Goal: Task Accomplishment & Management: Complete application form

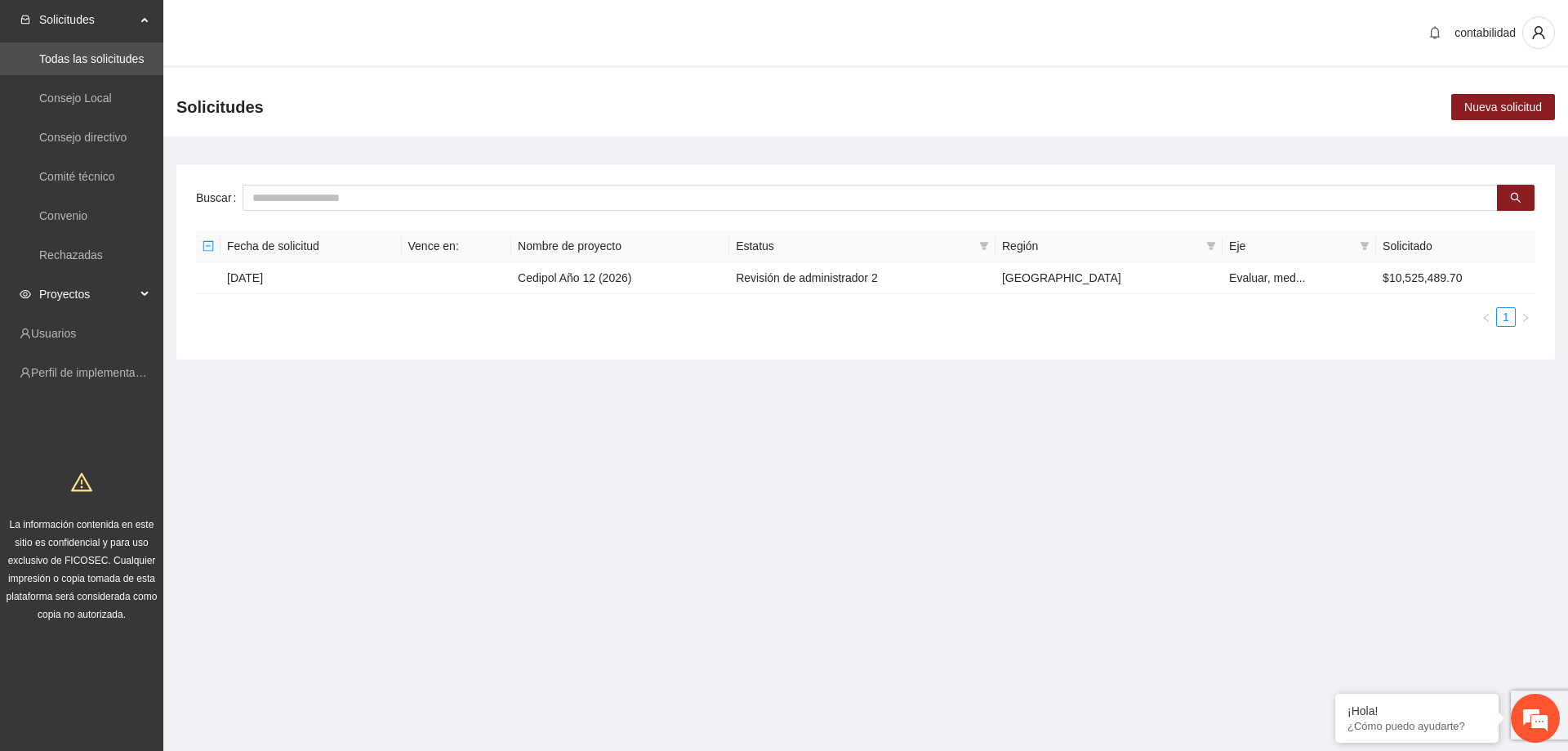
click at [111, 295] on span "Proyectos" at bounding box center [87, 293] width 96 height 33
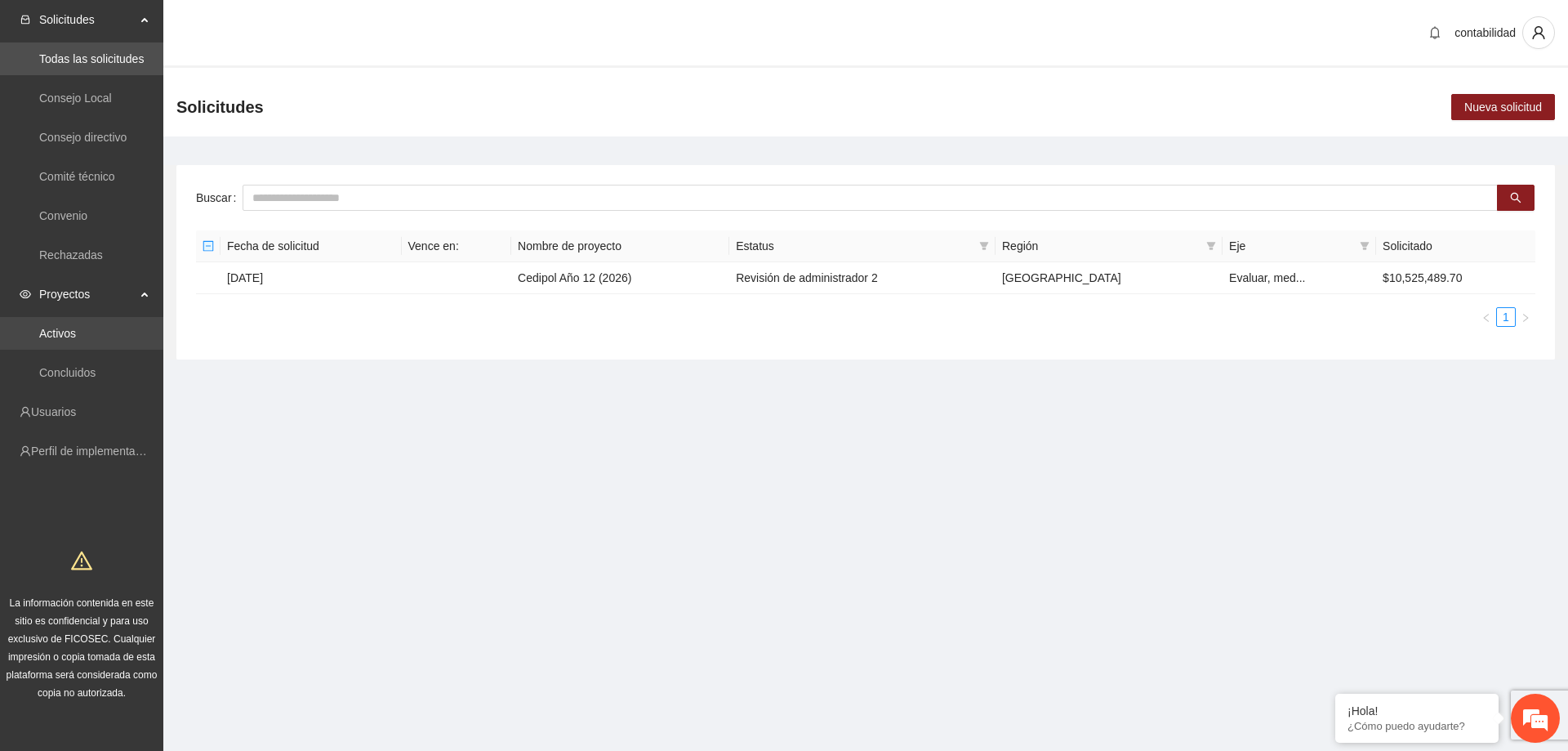
click at [76, 340] on link "Activos" at bounding box center [57, 333] width 37 height 13
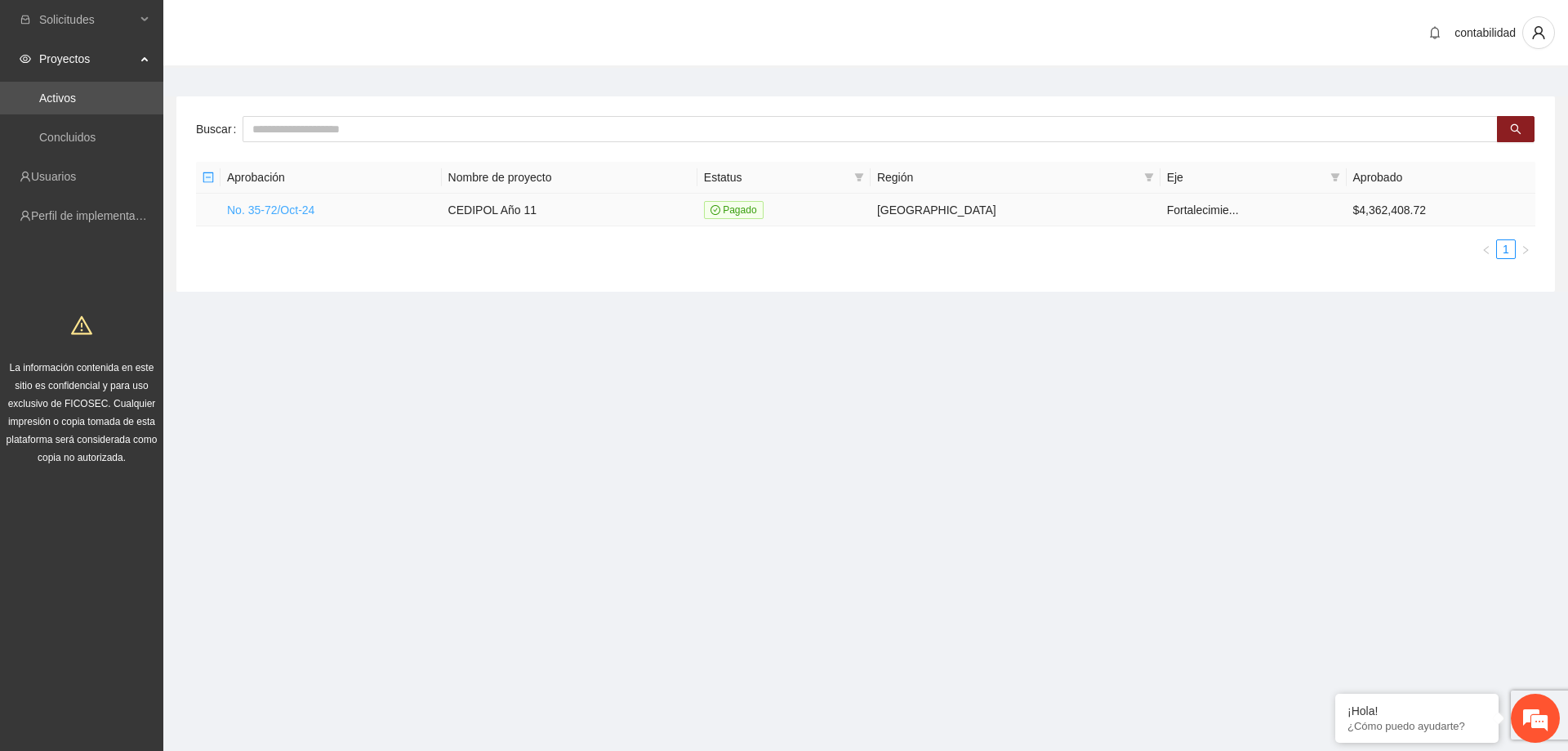
click at [307, 215] on link "No. 35-72/Oct-24" at bounding box center [271, 210] width 87 height 13
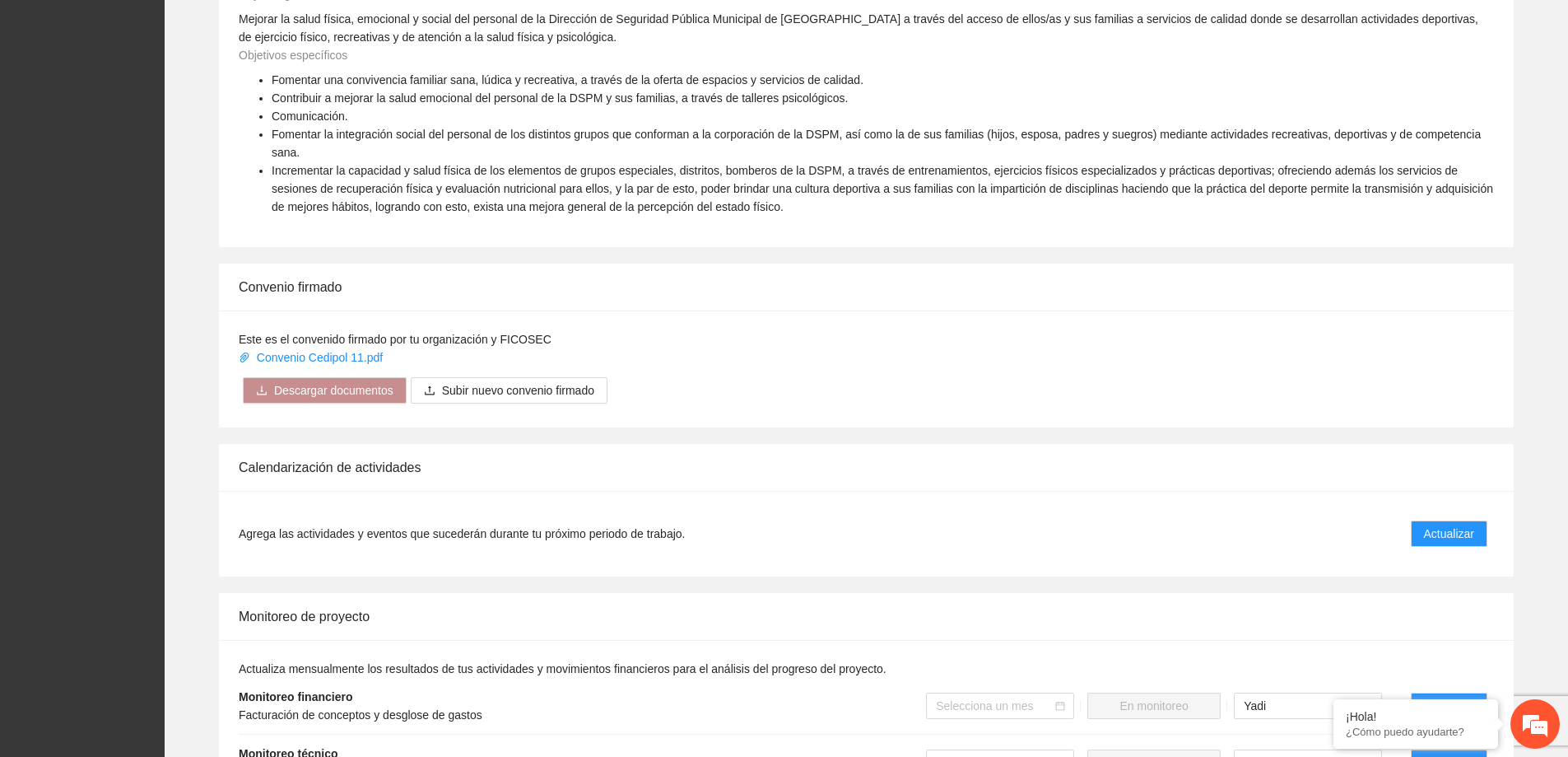
scroll to position [906, 0]
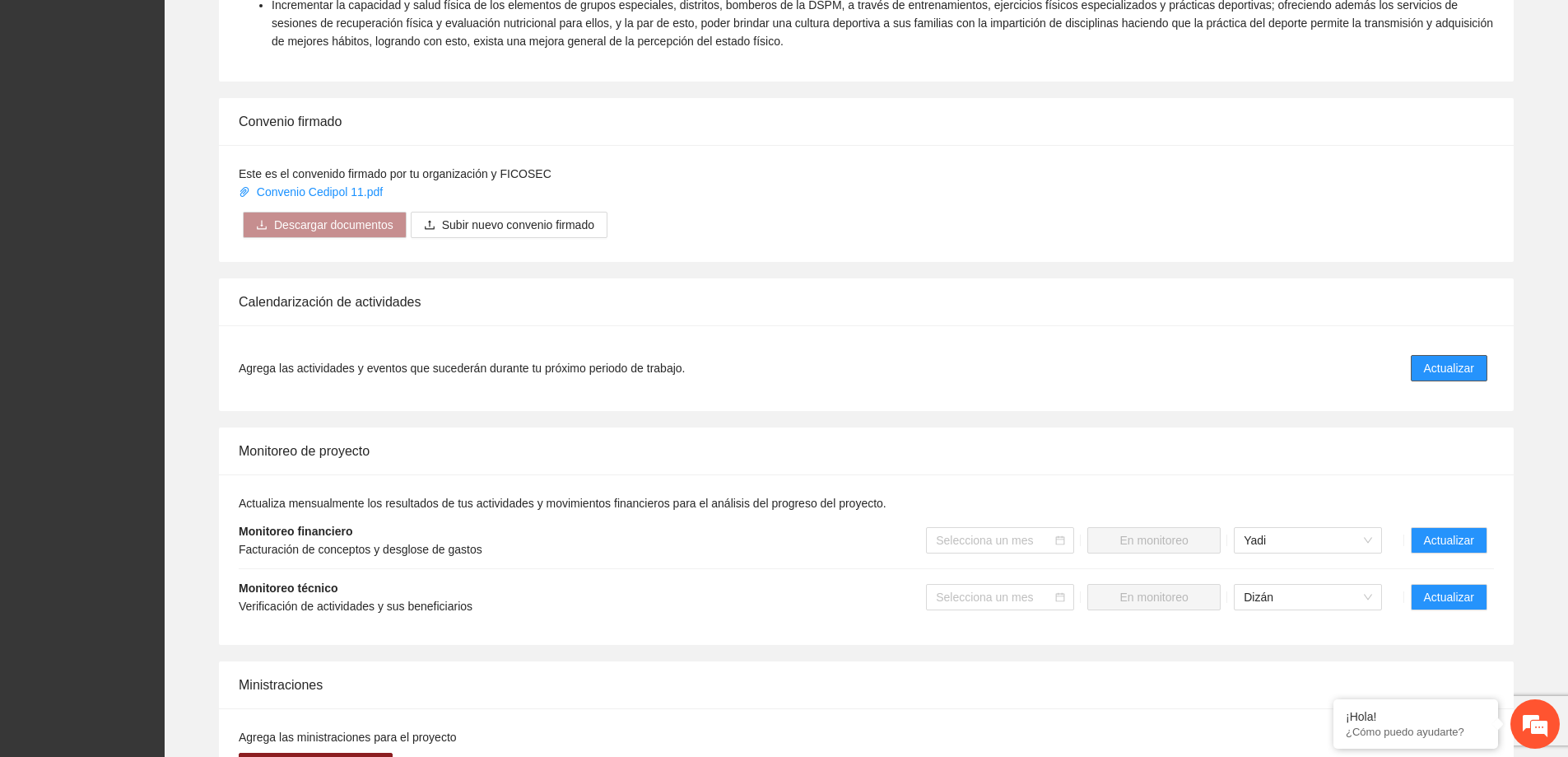
click at [1422, 355] on button "Actualizar" at bounding box center [1448, 368] width 76 height 26
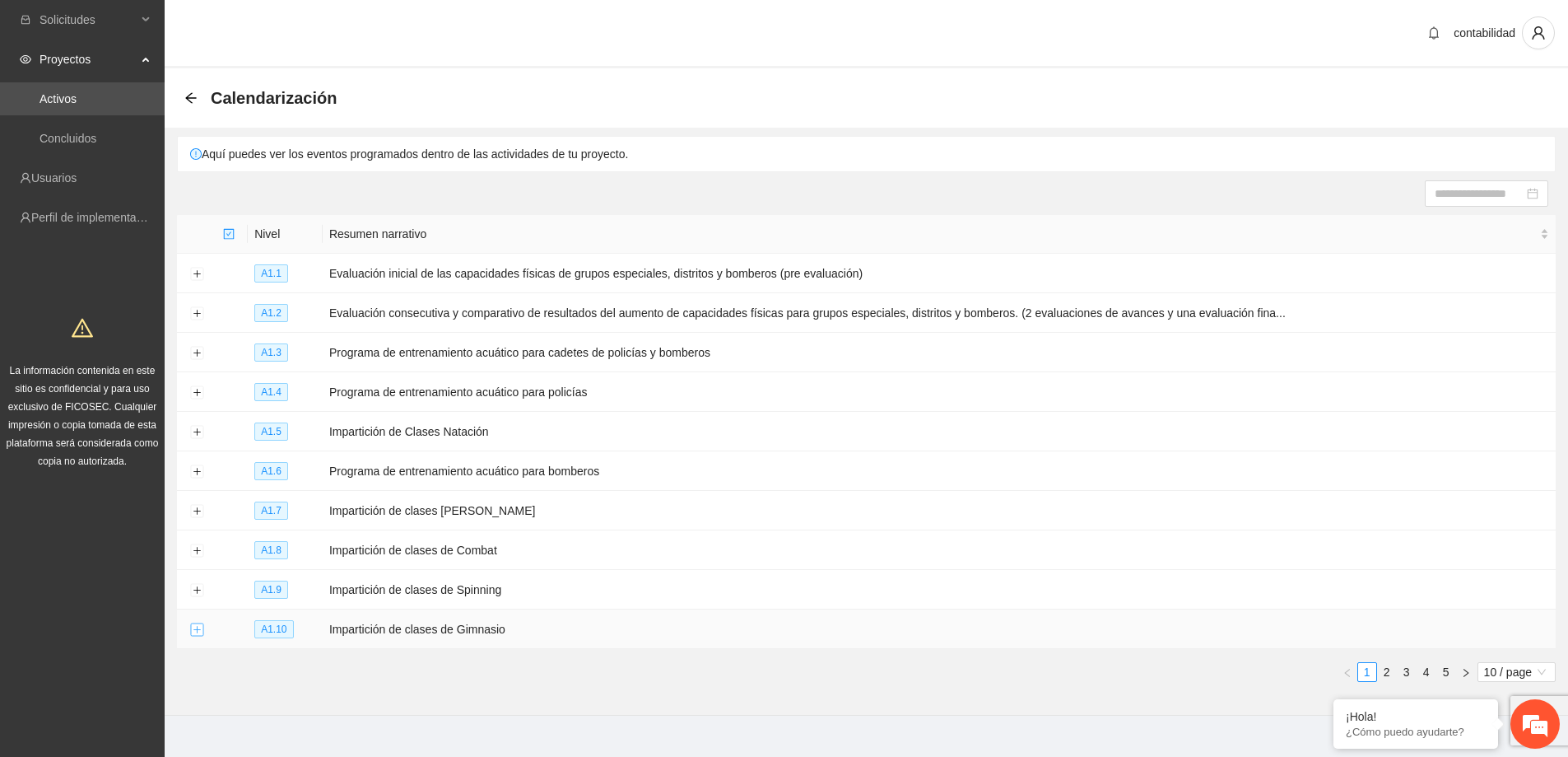
click at [203, 623] on button "Expand row" at bounding box center [197, 629] width 13 height 13
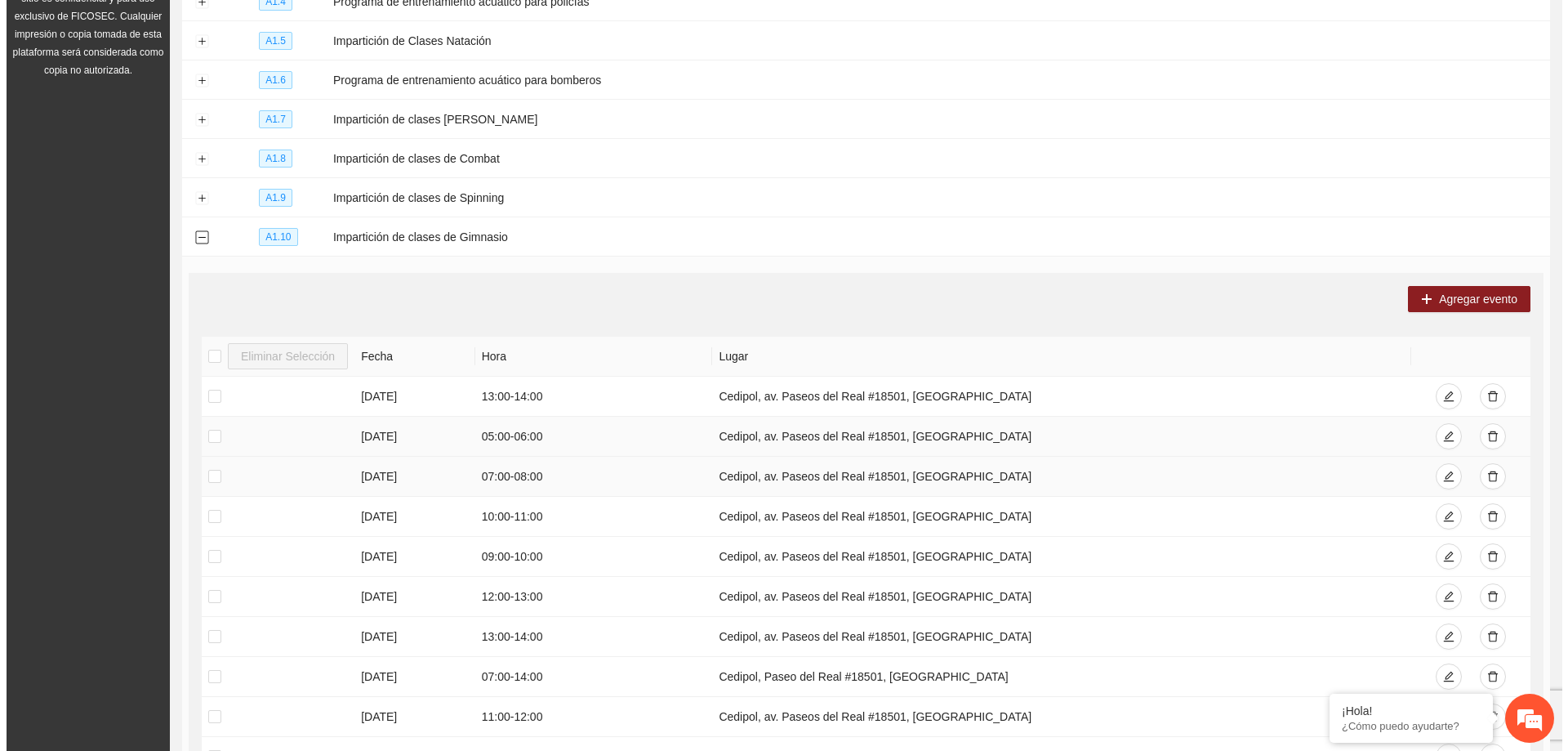
scroll to position [491, 0]
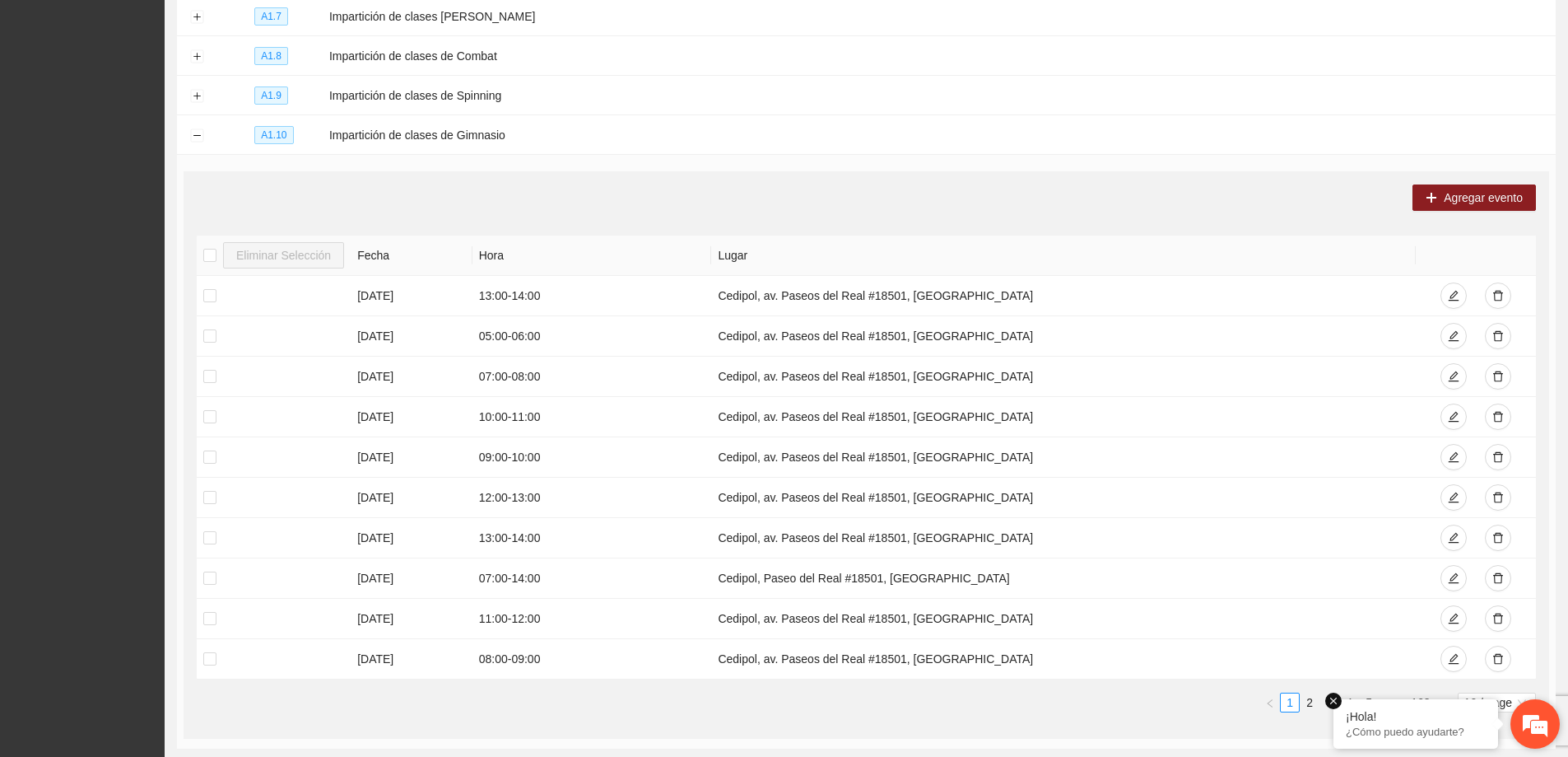
click at [1335, 702] on em at bounding box center [1333, 700] width 16 height 16
click at [1307, 699] on link "2" at bounding box center [1309, 702] width 18 height 18
click at [1297, 700] on link "1" at bounding box center [1289, 702] width 18 height 18
click at [1474, 189] on span "Agregar evento" at bounding box center [1484, 198] width 79 height 18
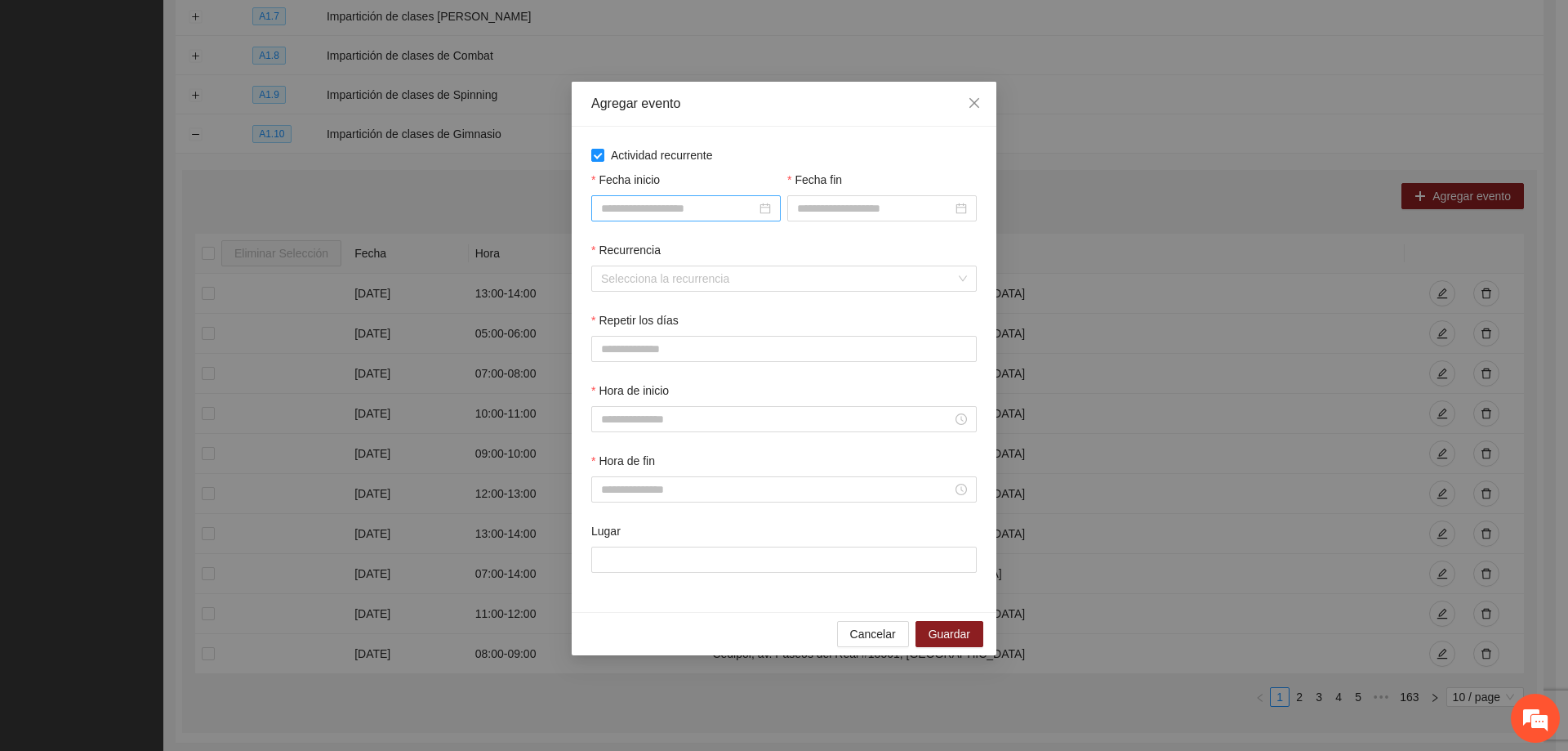
click at [769, 210] on div at bounding box center [685, 209] width 170 height 18
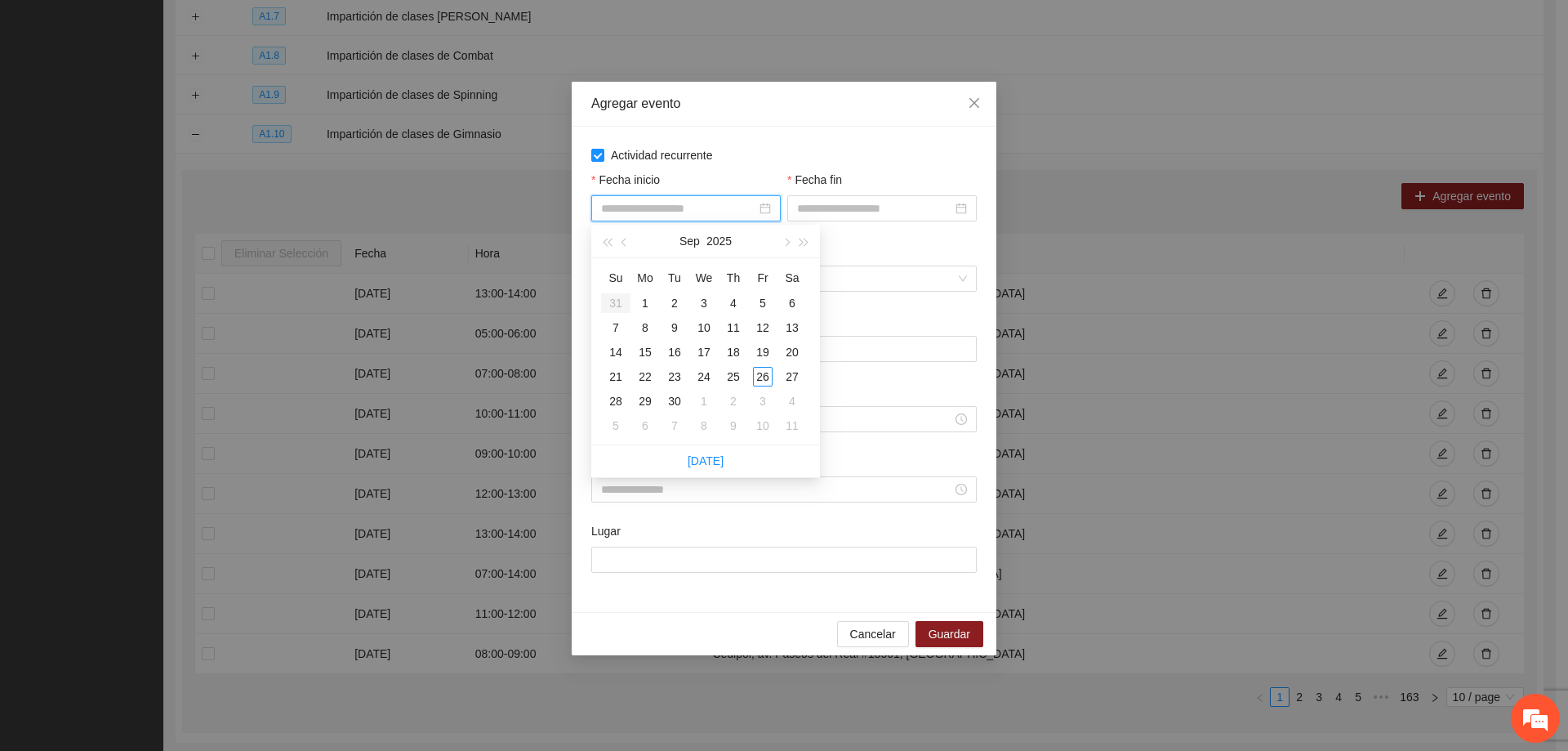
type input "**********"
click at [642, 309] on div "1" at bounding box center [645, 303] width 20 height 20
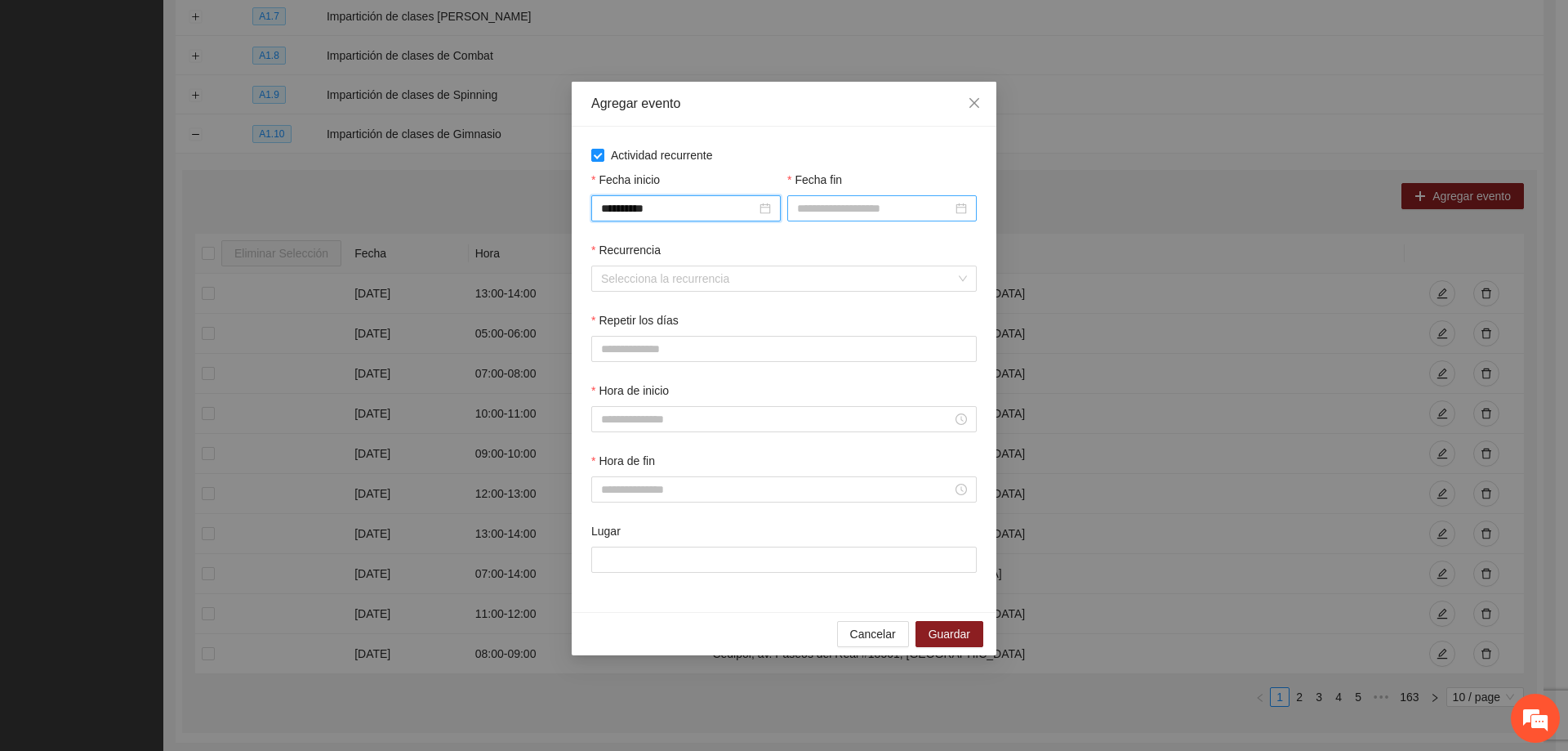
click at [960, 205] on div at bounding box center [882, 209] width 170 height 18
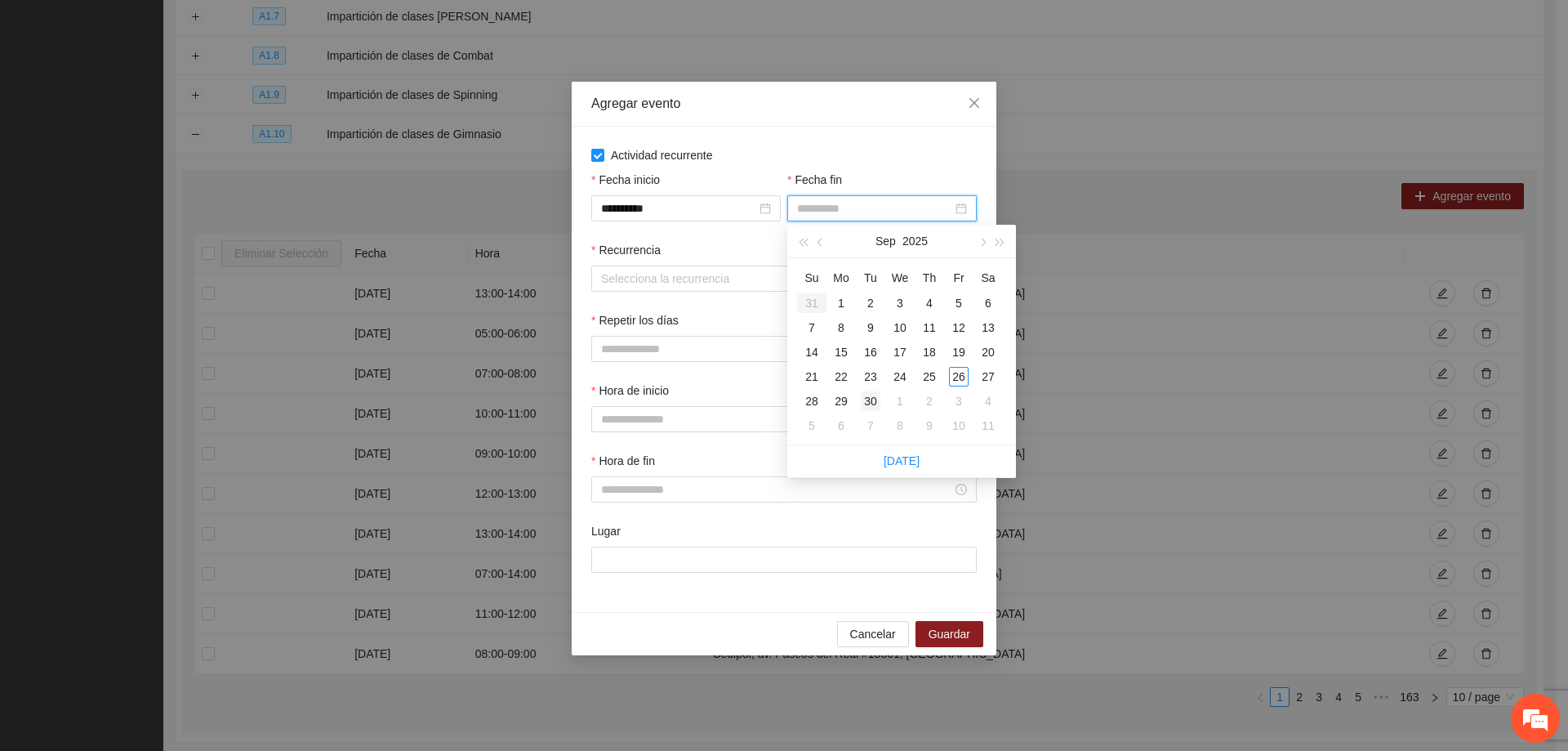
type input "**********"
click at [866, 400] on div "30" at bounding box center [871, 401] width 20 height 20
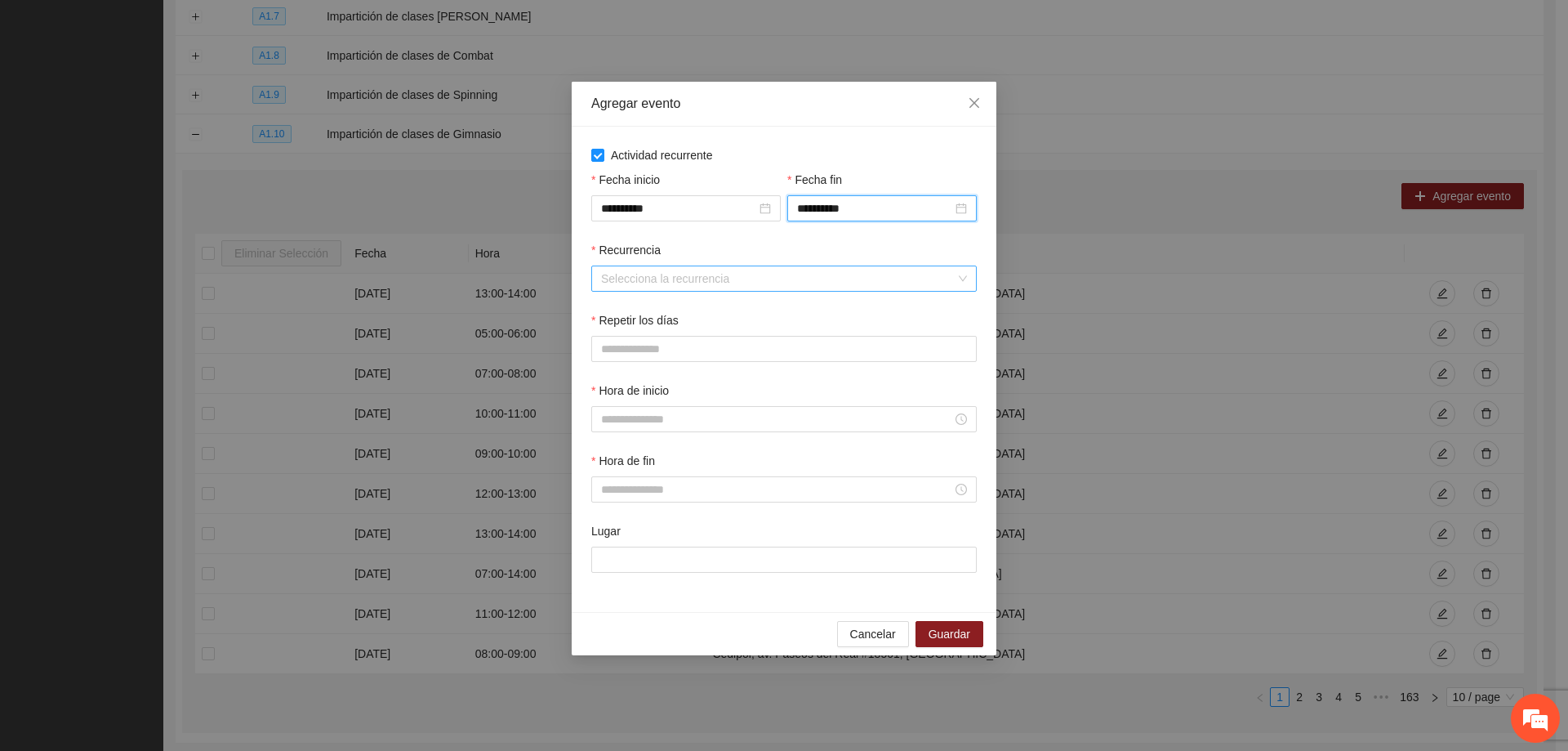
click at [774, 287] on input "Recurrencia" at bounding box center [778, 278] width 355 height 24
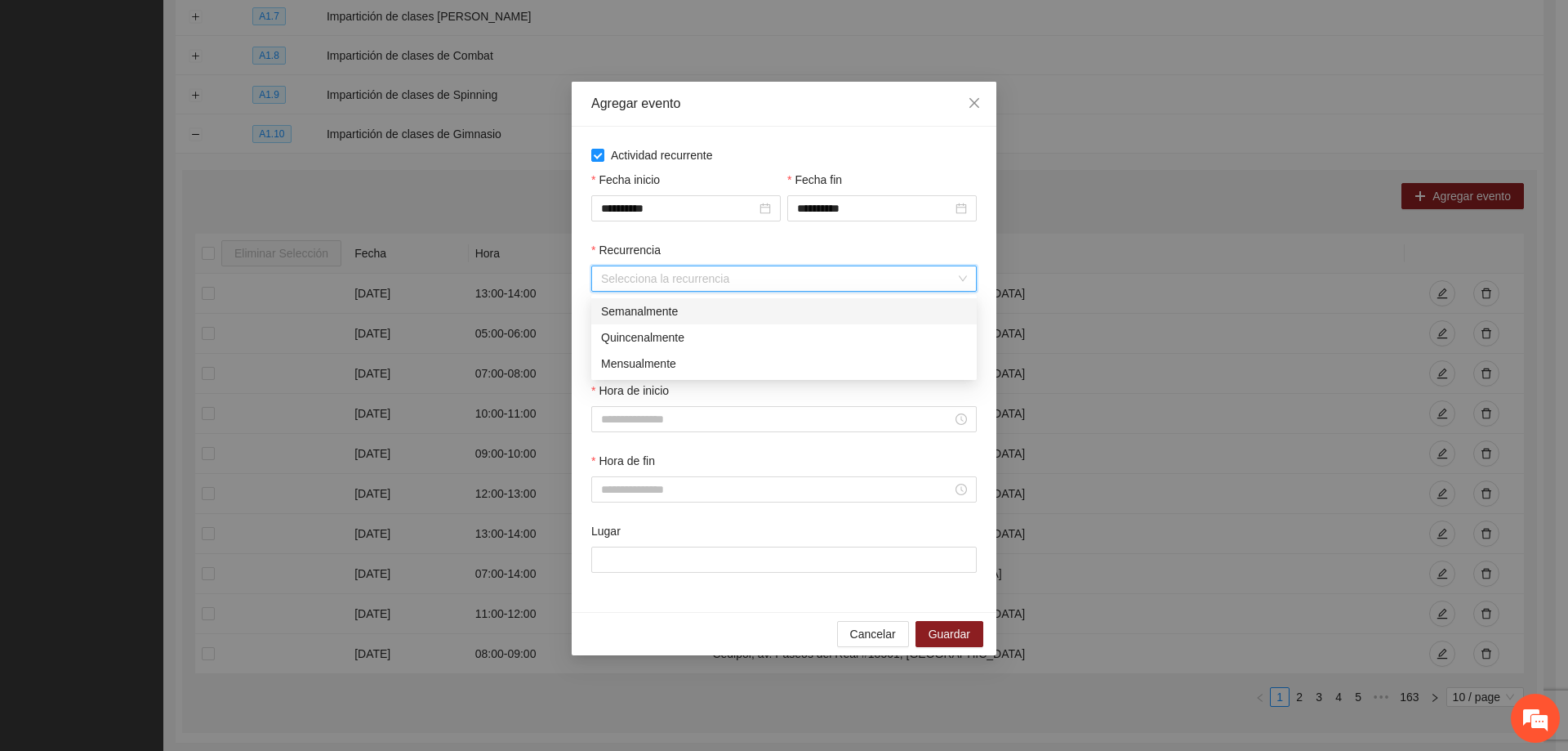
click at [651, 309] on div "Semanalmente" at bounding box center [784, 311] width 365 height 18
drag, startPoint x: 615, startPoint y: 352, endPoint x: 686, endPoint y: 350, distance: 71.0
click at [615, 351] on button "L" at bounding box center [607, 349] width 33 height 26
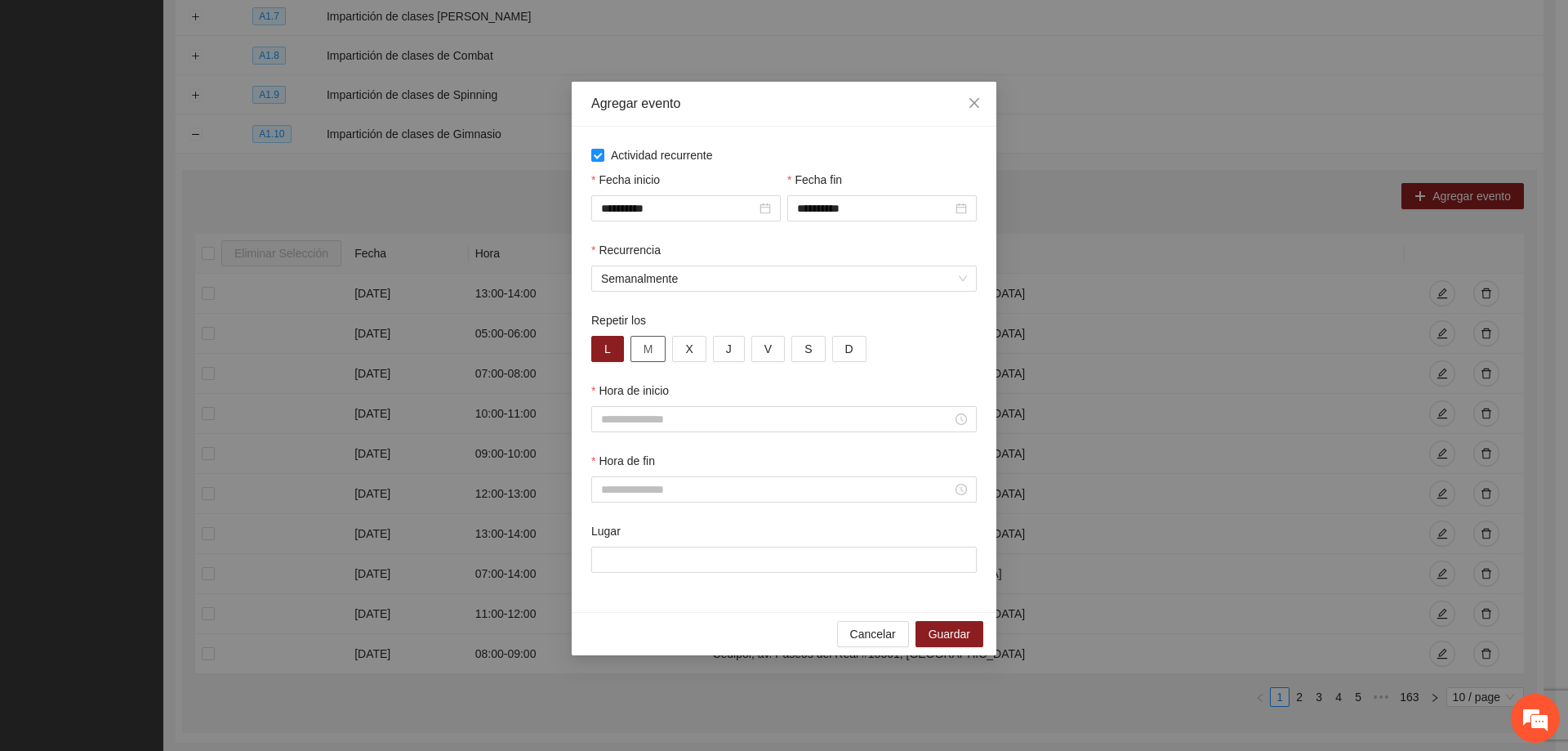
click at [636, 353] on button "M" at bounding box center [648, 349] width 36 height 26
click at [700, 349] on button "X" at bounding box center [689, 349] width 34 height 26
click at [740, 345] on button "J" at bounding box center [729, 349] width 32 height 26
click at [757, 345] on button "V" at bounding box center [768, 349] width 34 height 26
click at [718, 420] on input "Hora de inicio" at bounding box center [776, 419] width 351 height 18
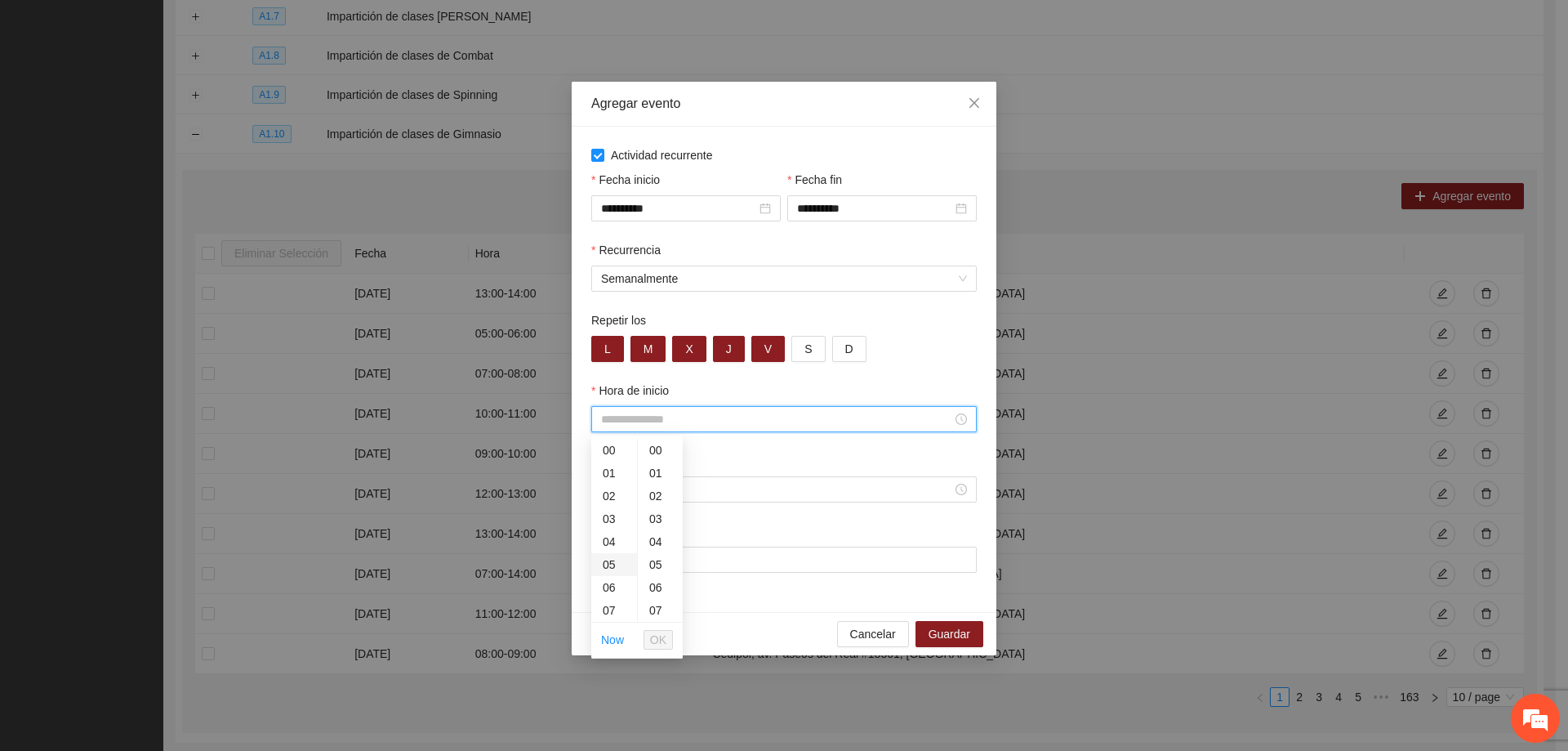
click at [612, 561] on div "05" at bounding box center [613, 565] width 45 height 23
type input "*****"
click at [651, 638] on span "OK" at bounding box center [658, 640] width 16 height 18
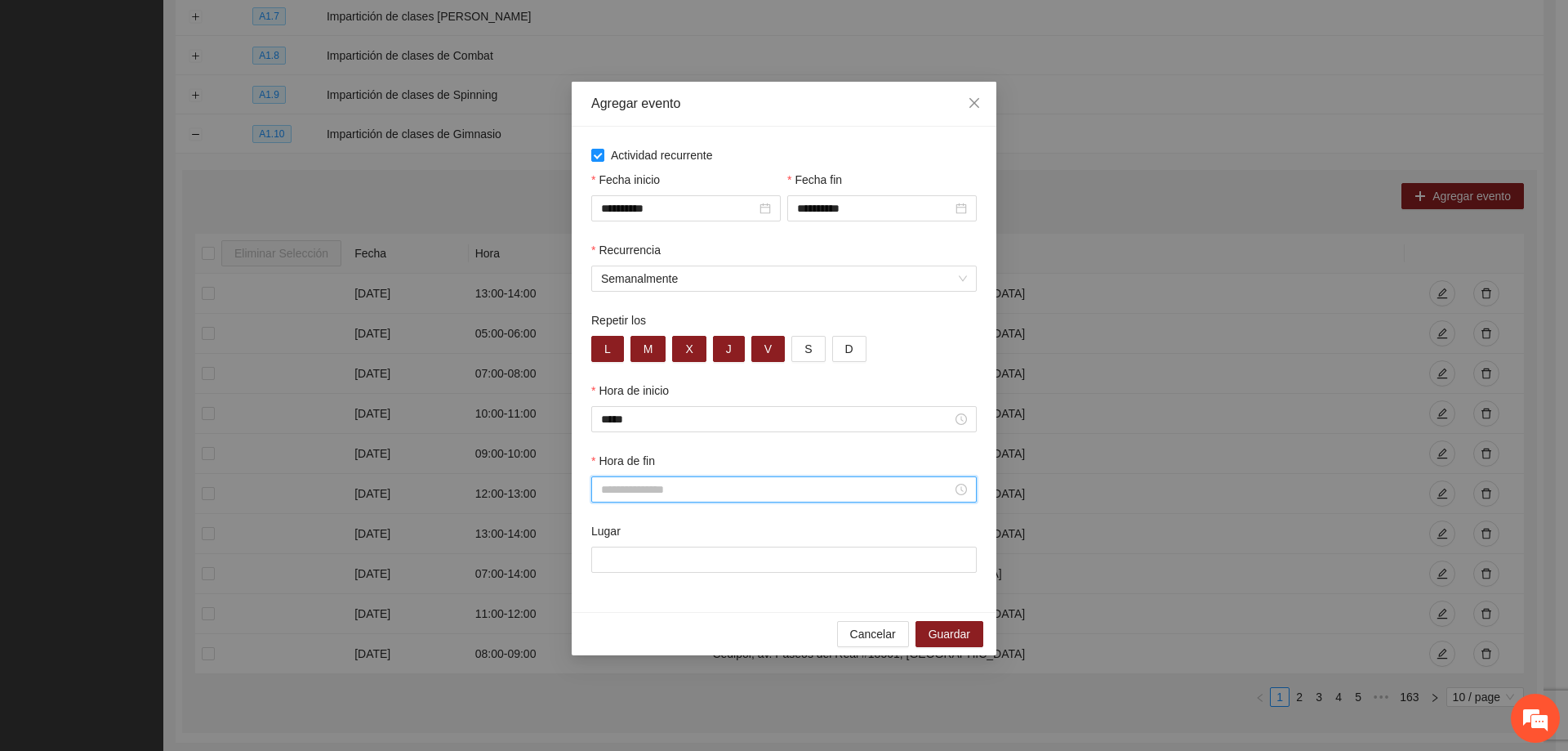
click at [628, 493] on input "Hora de fin" at bounding box center [776, 490] width 351 height 18
click at [608, 655] on div "06" at bounding box center [613, 658] width 45 height 23
type input "*****"
click at [657, 710] on span "OK" at bounding box center [658, 710] width 16 height 18
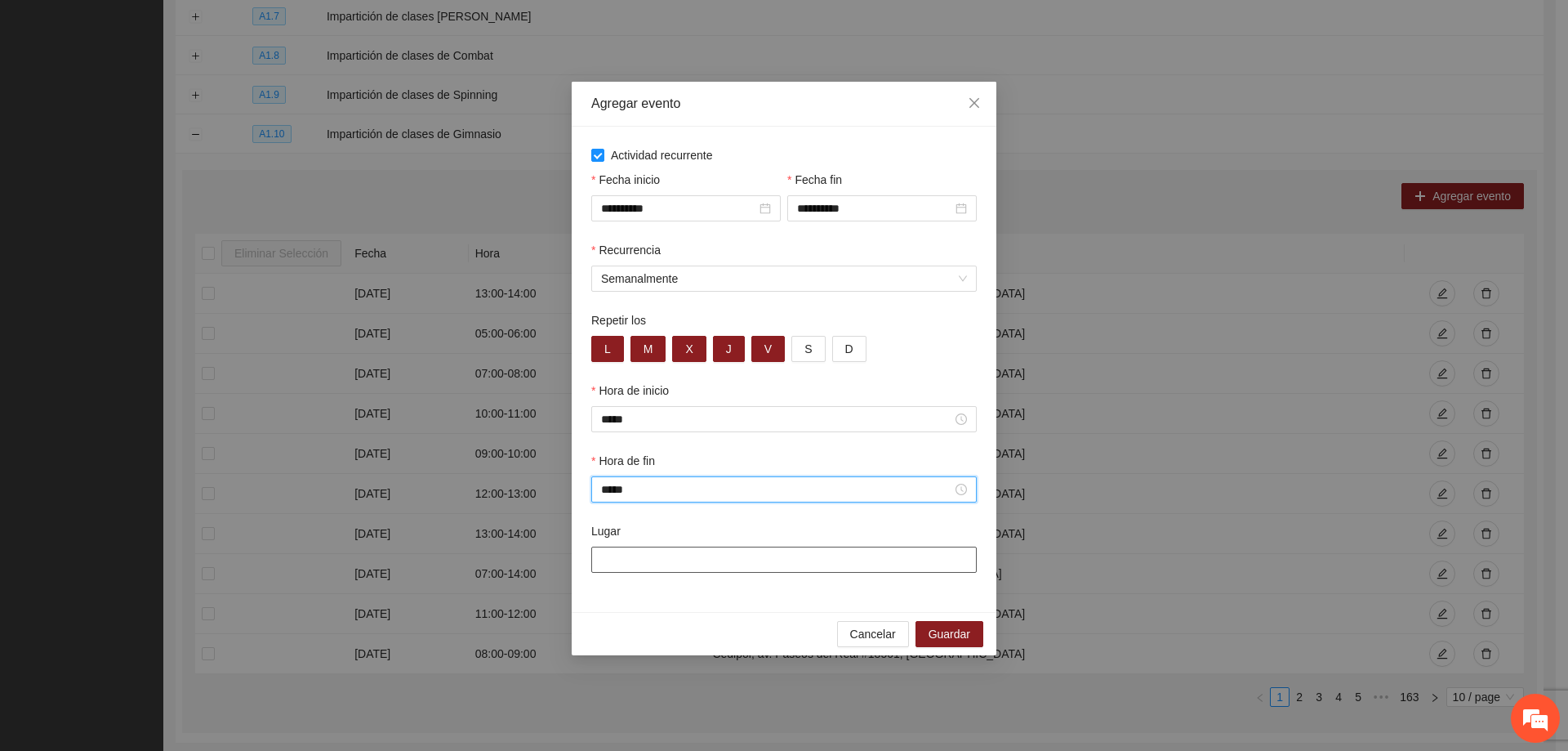
drag, startPoint x: 698, startPoint y: 543, endPoint x: 699, endPoint y: 560, distance: 17.0
click at [700, 552] on div "Lugar" at bounding box center [784, 547] width 385 height 51
click at [697, 565] on input "Lugar" at bounding box center [784, 559] width 385 height 26
type input "**********"
click at [948, 631] on span "Guardar" at bounding box center [949, 634] width 42 height 18
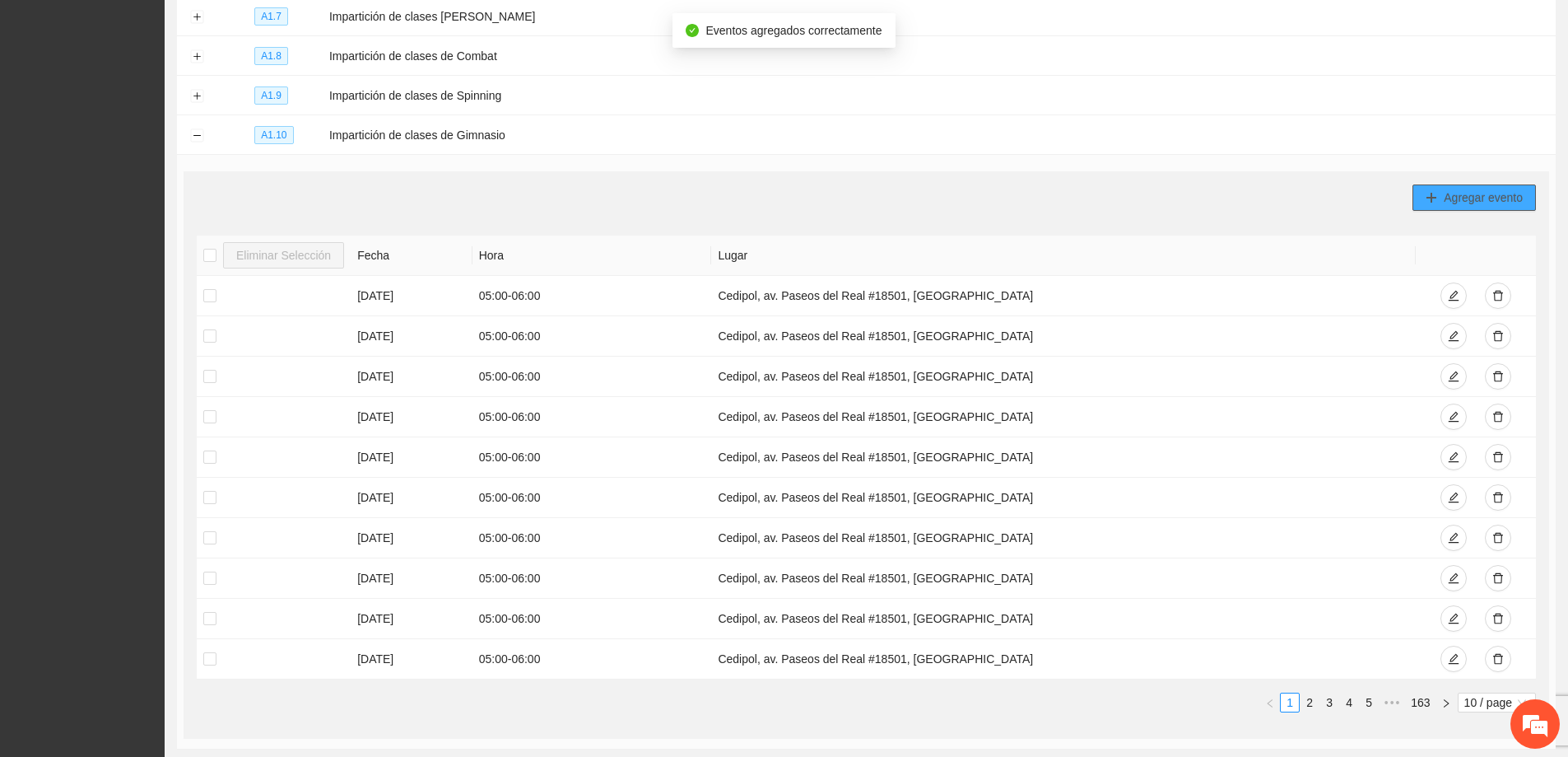
click at [1495, 191] on span "Agregar evento" at bounding box center [1484, 198] width 79 height 18
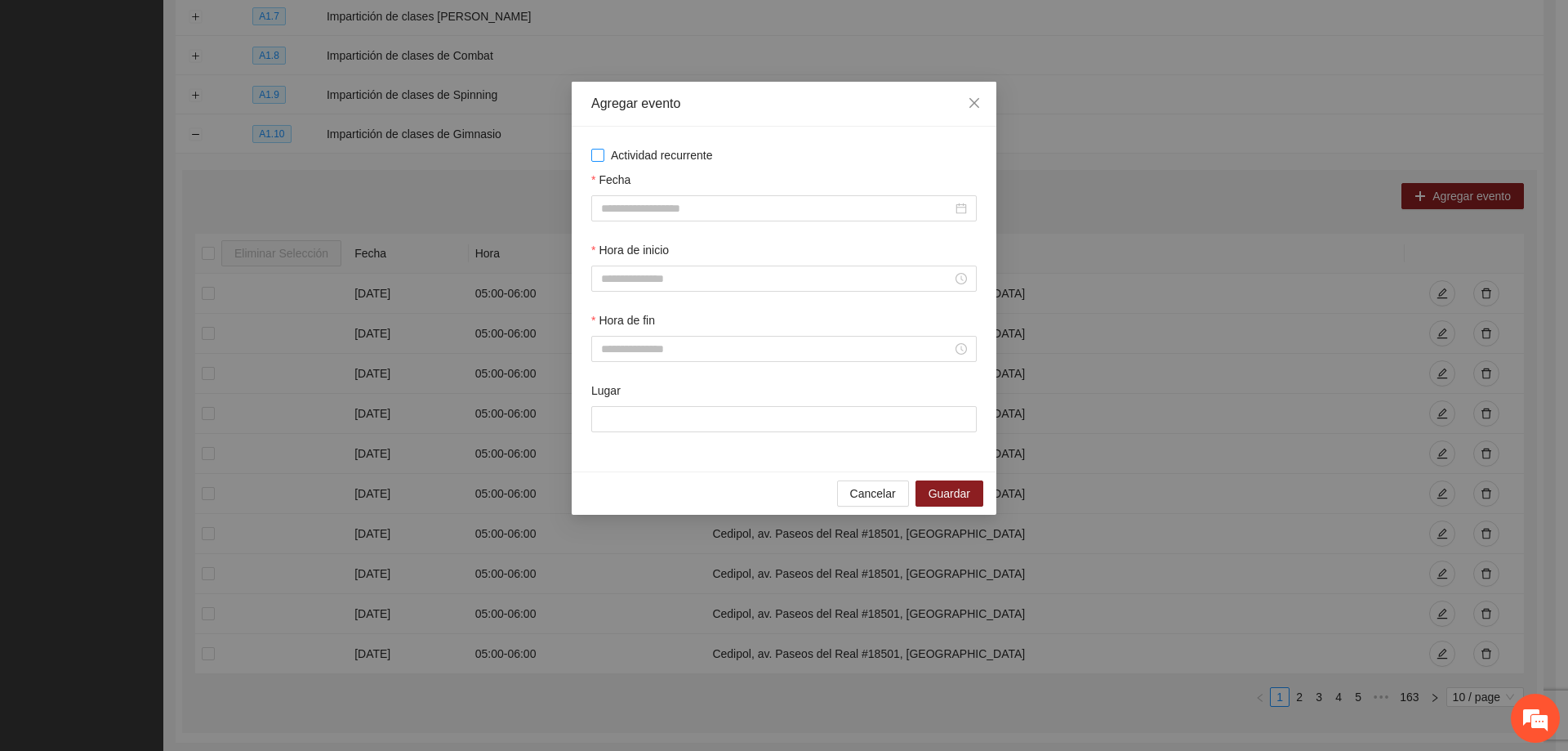
click at [606, 155] on span "Actividad recurrente" at bounding box center [661, 155] width 115 height 18
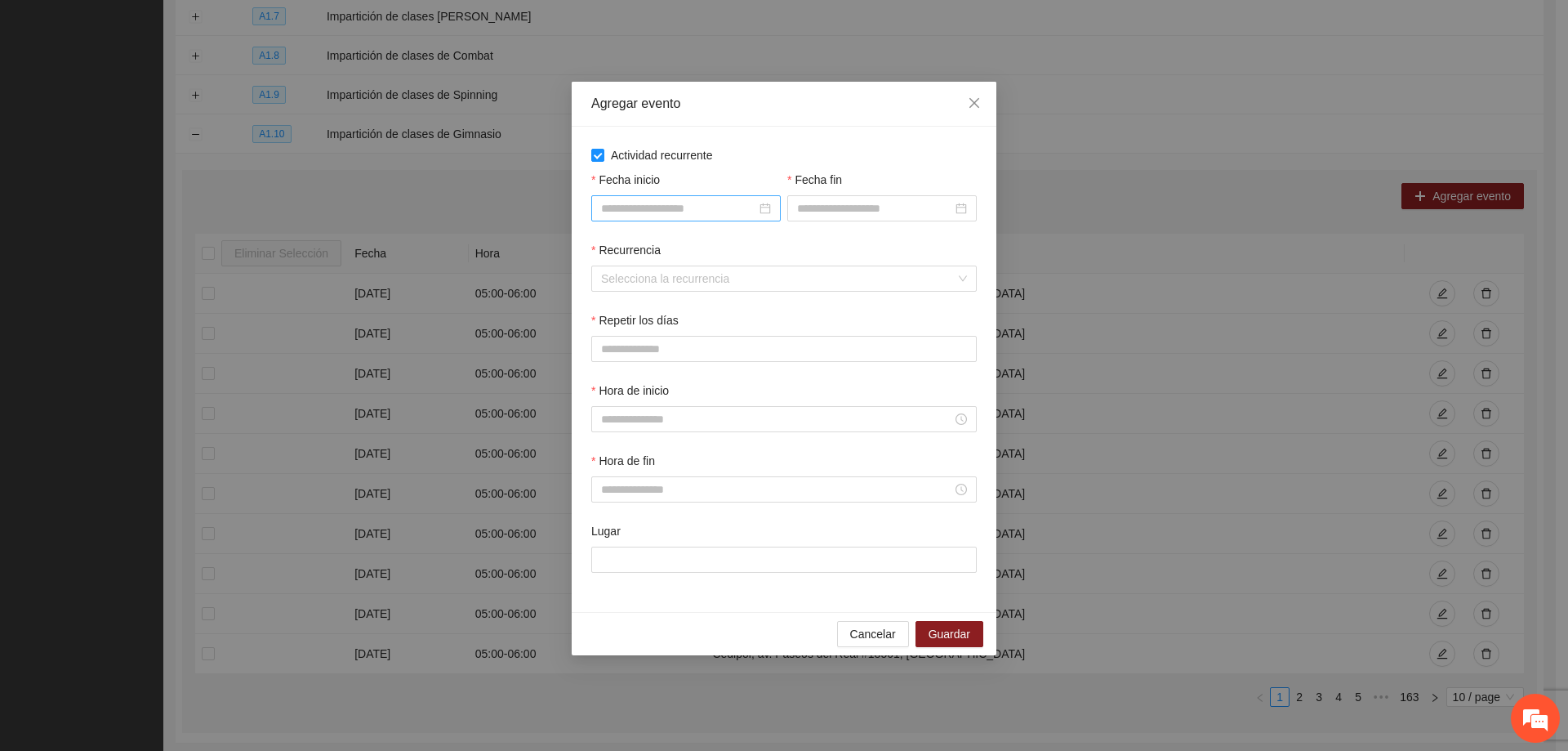
click at [677, 218] on div at bounding box center [685, 208] width 190 height 26
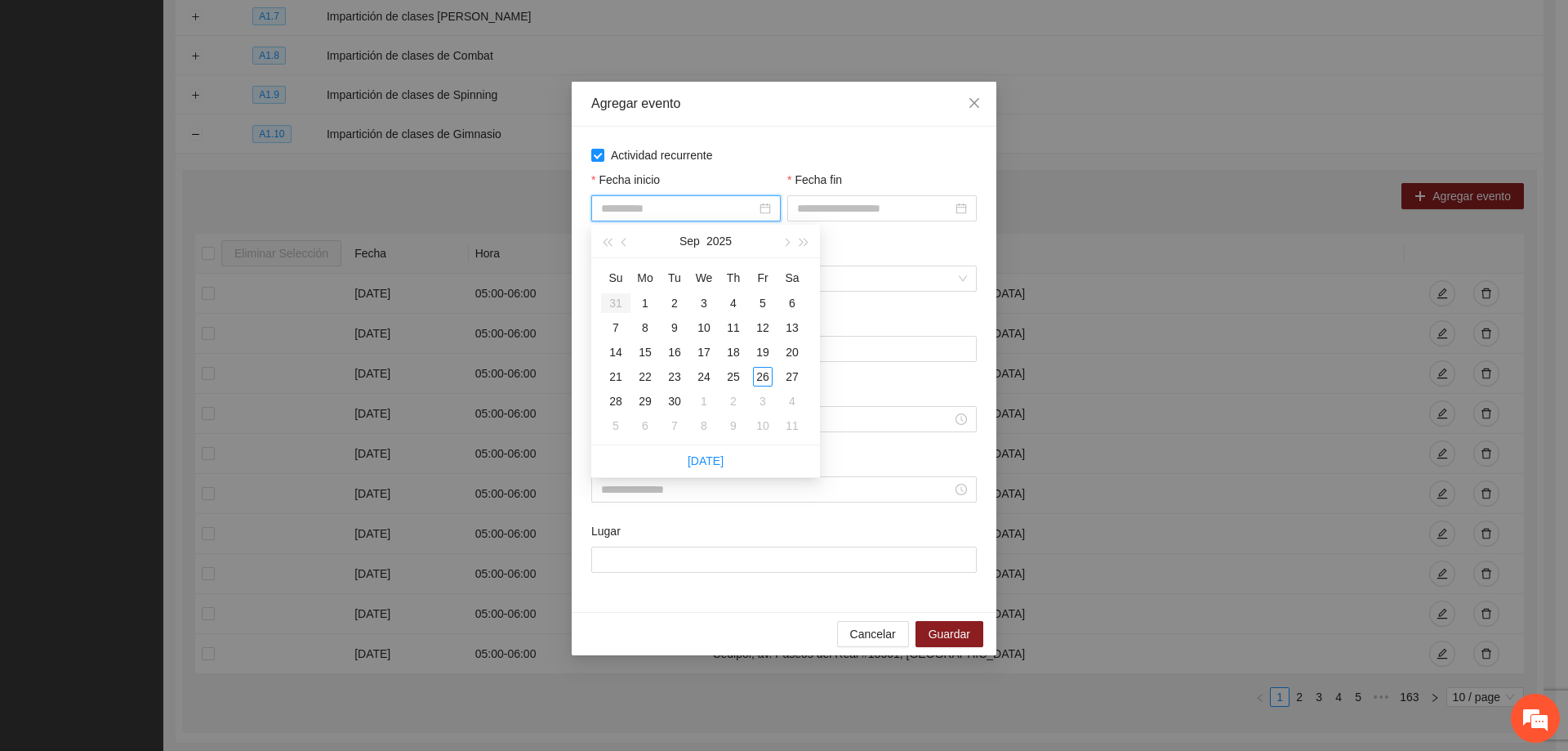
type input "**********"
click at [642, 303] on div "1" at bounding box center [645, 303] width 20 height 20
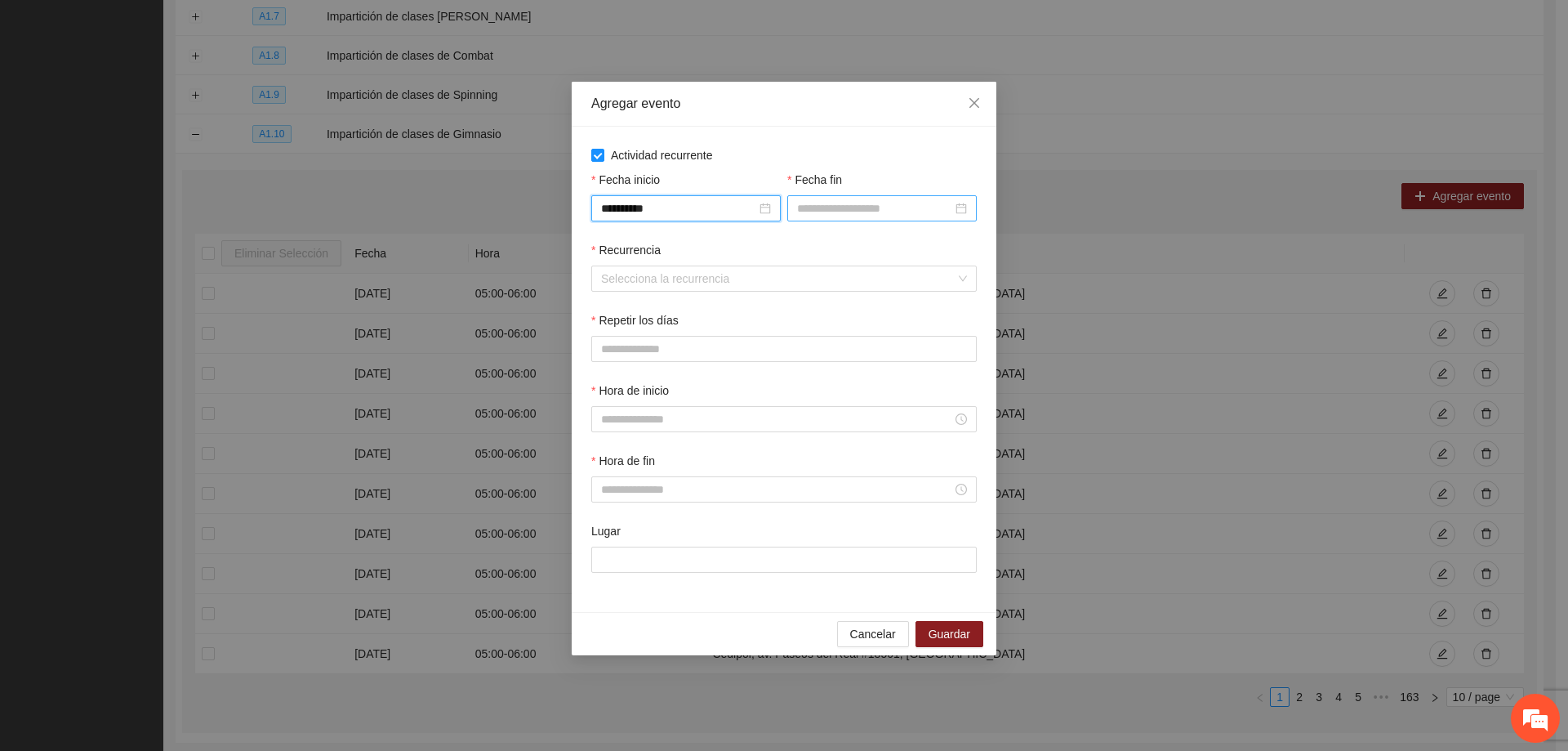
click at [814, 216] on input "Fecha fin" at bounding box center [874, 209] width 155 height 18
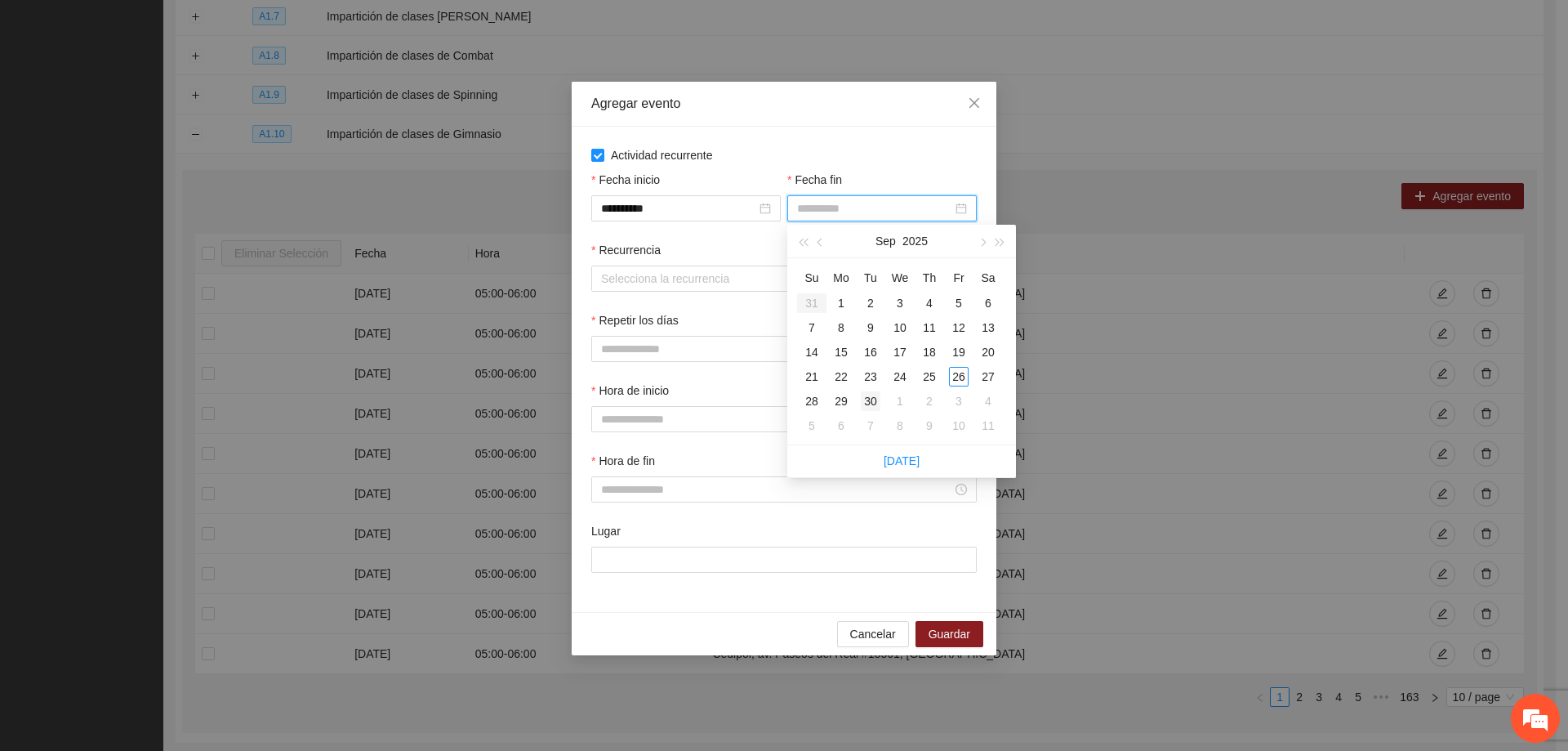
type input "**********"
click at [874, 404] on div "30" at bounding box center [871, 401] width 20 height 20
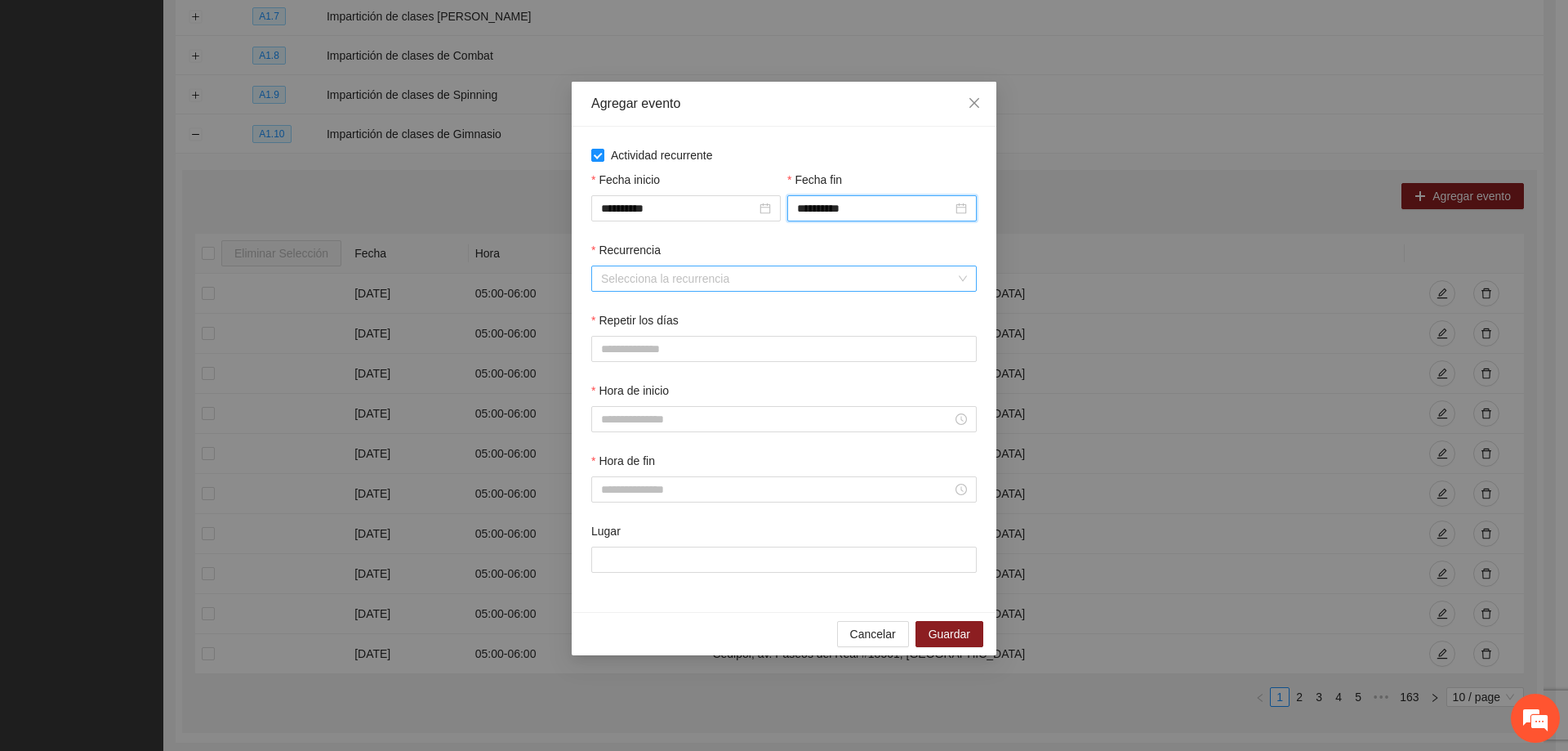
click at [713, 274] on input "Recurrencia" at bounding box center [778, 278] width 355 height 24
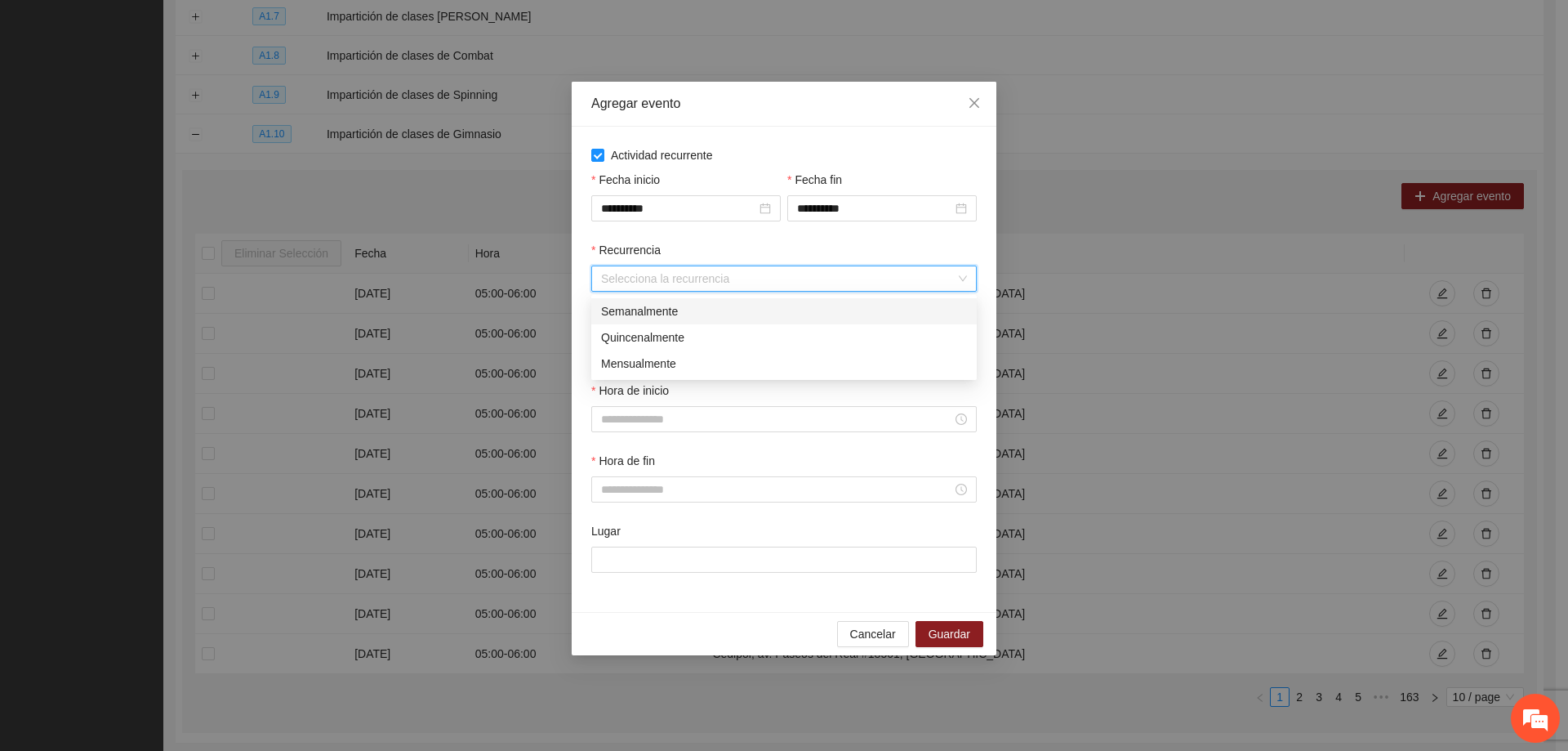
click at [651, 309] on div "Semanalmente" at bounding box center [784, 311] width 365 height 18
click at [623, 348] on div "L M X J V S D" at bounding box center [784, 349] width 385 height 26
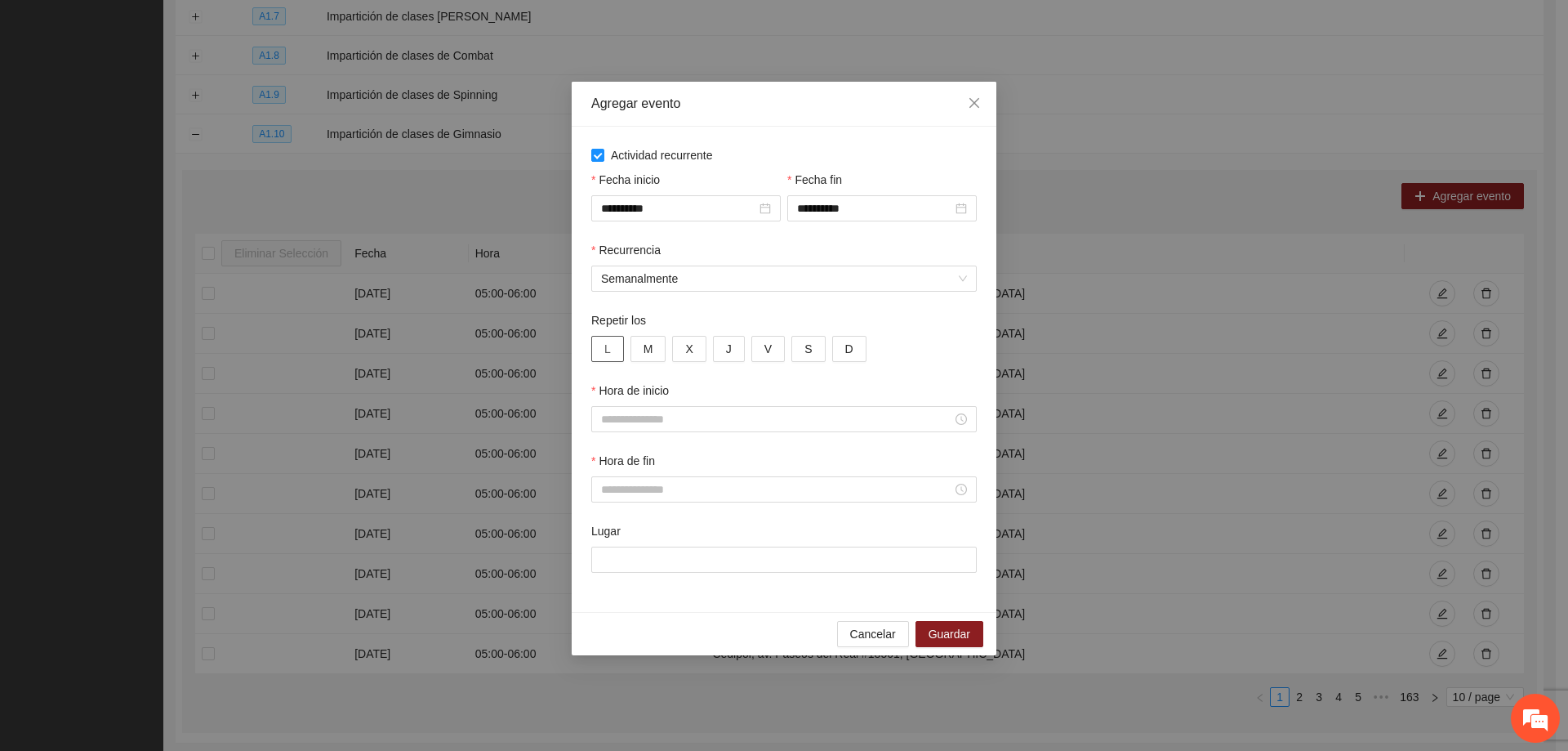
click at [622, 348] on button "L" at bounding box center [607, 349] width 33 height 26
click at [648, 345] on span "M" at bounding box center [648, 349] width 10 height 18
click at [690, 351] on span "X" at bounding box center [689, 349] width 7 height 18
click at [722, 349] on button "J" at bounding box center [729, 349] width 32 height 26
click at [759, 351] on button "V" at bounding box center [768, 349] width 34 height 26
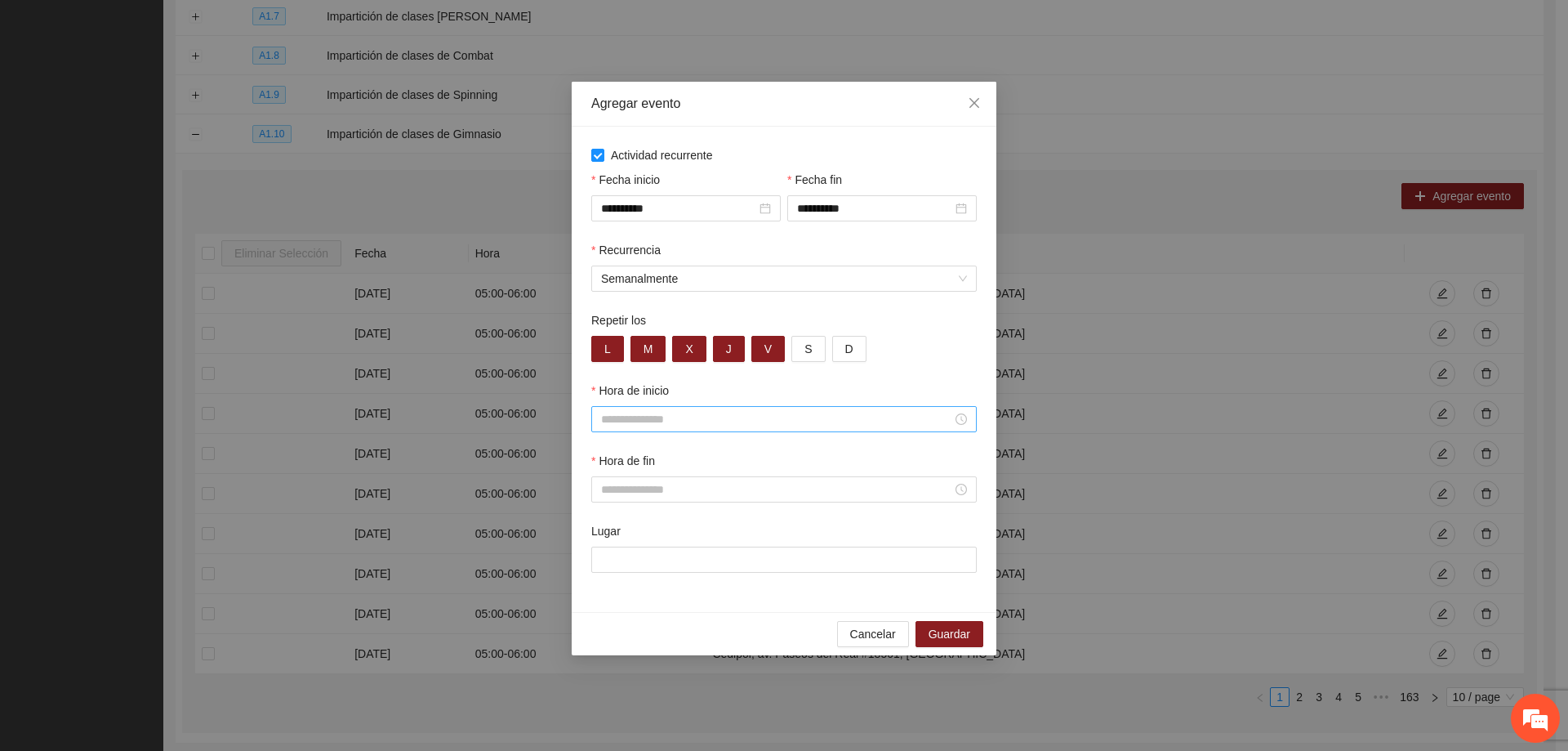
click at [682, 420] on input "Hora de inicio" at bounding box center [776, 419] width 351 height 18
click at [609, 579] on div "06" at bounding box center [613, 588] width 45 height 23
type input "*****"
click at [657, 640] on span "OK" at bounding box center [658, 640] width 16 height 18
click at [641, 501] on div at bounding box center [784, 489] width 385 height 26
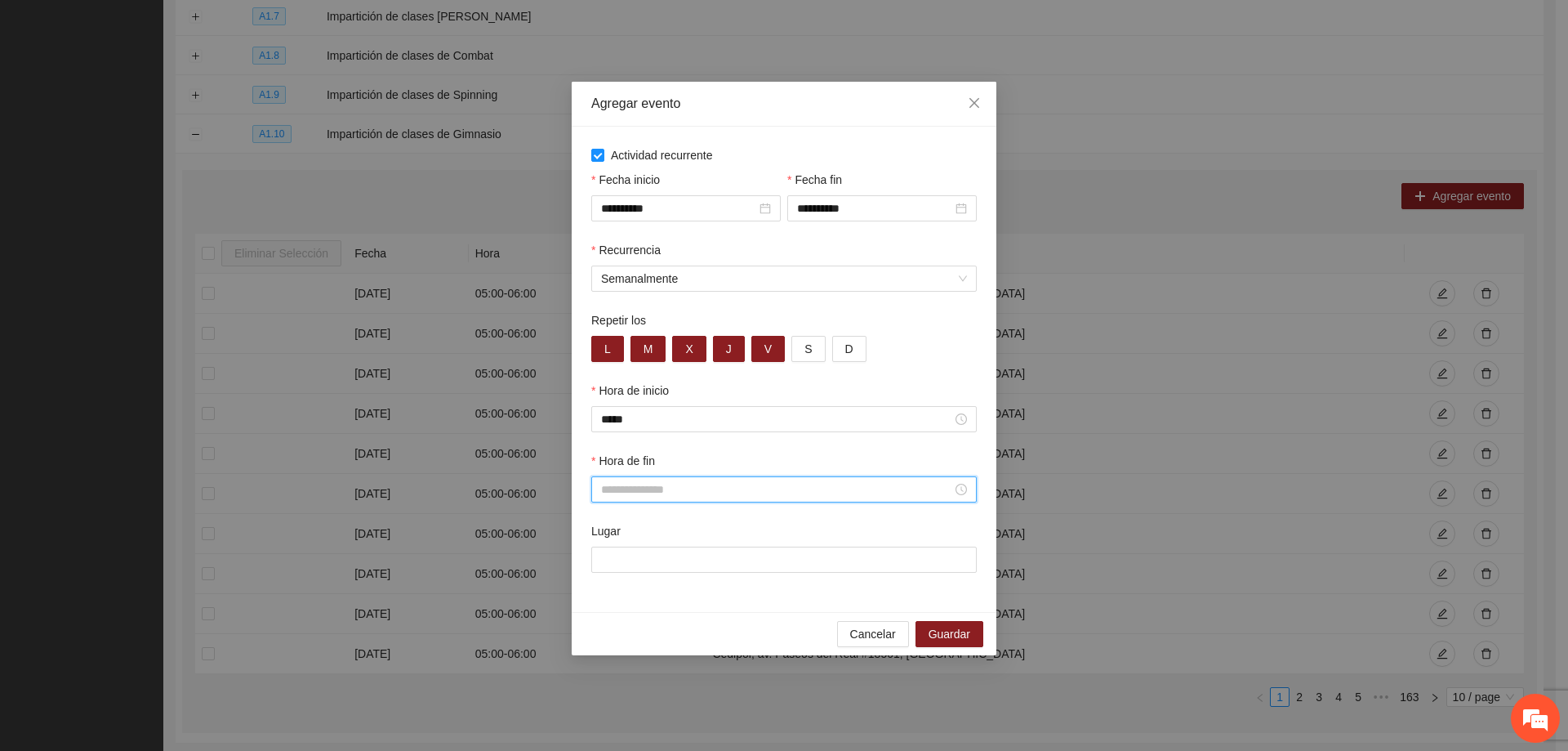
click at [641, 493] on input "Hora de fin" at bounding box center [776, 490] width 351 height 18
click at [612, 679] on div "07" at bounding box center [613, 681] width 45 height 23
type input "*****"
click at [656, 706] on span "OK" at bounding box center [658, 710] width 16 height 18
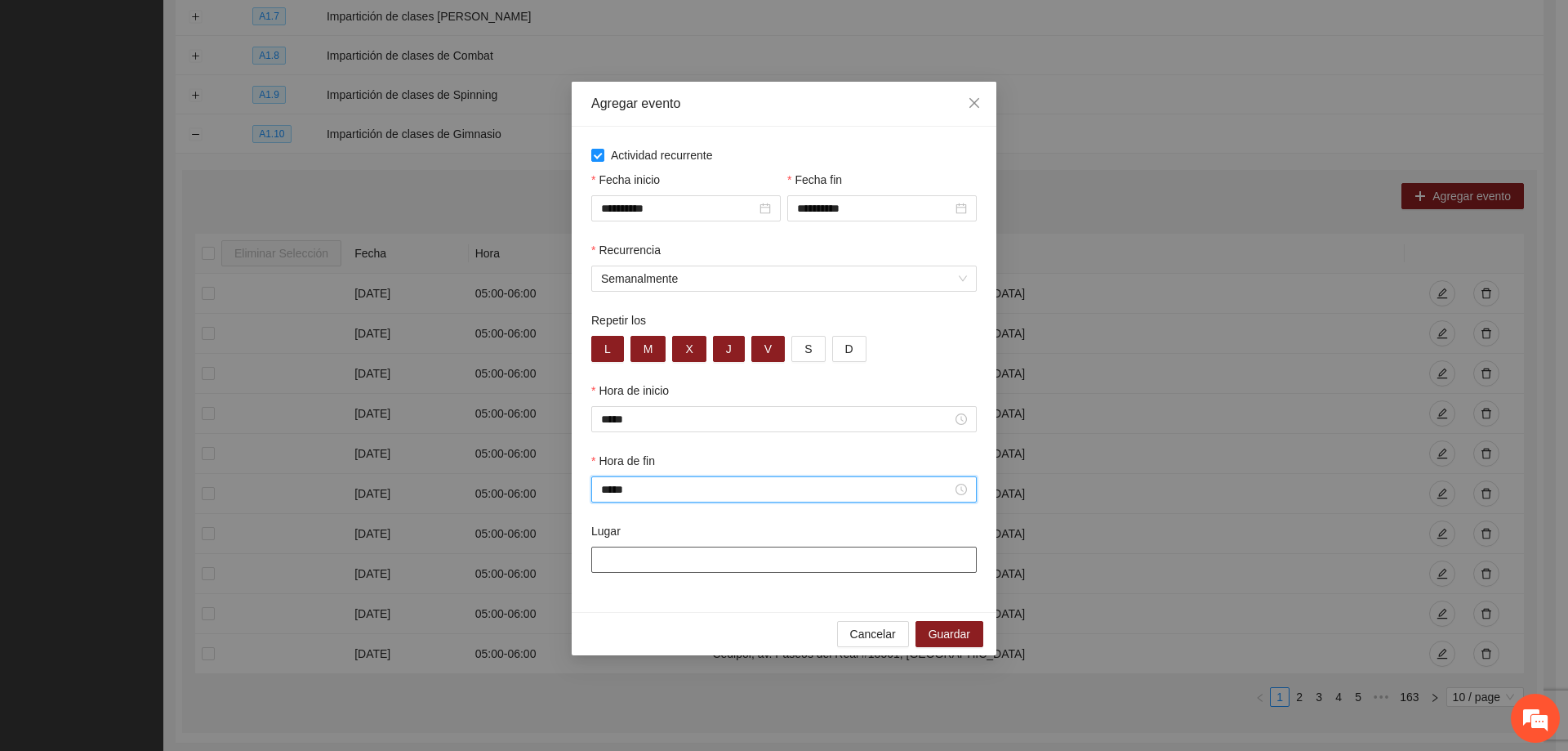
click at [641, 560] on input "Lugar" at bounding box center [784, 559] width 385 height 26
type input "**********"
click at [948, 631] on span "Guardar" at bounding box center [949, 634] width 42 height 18
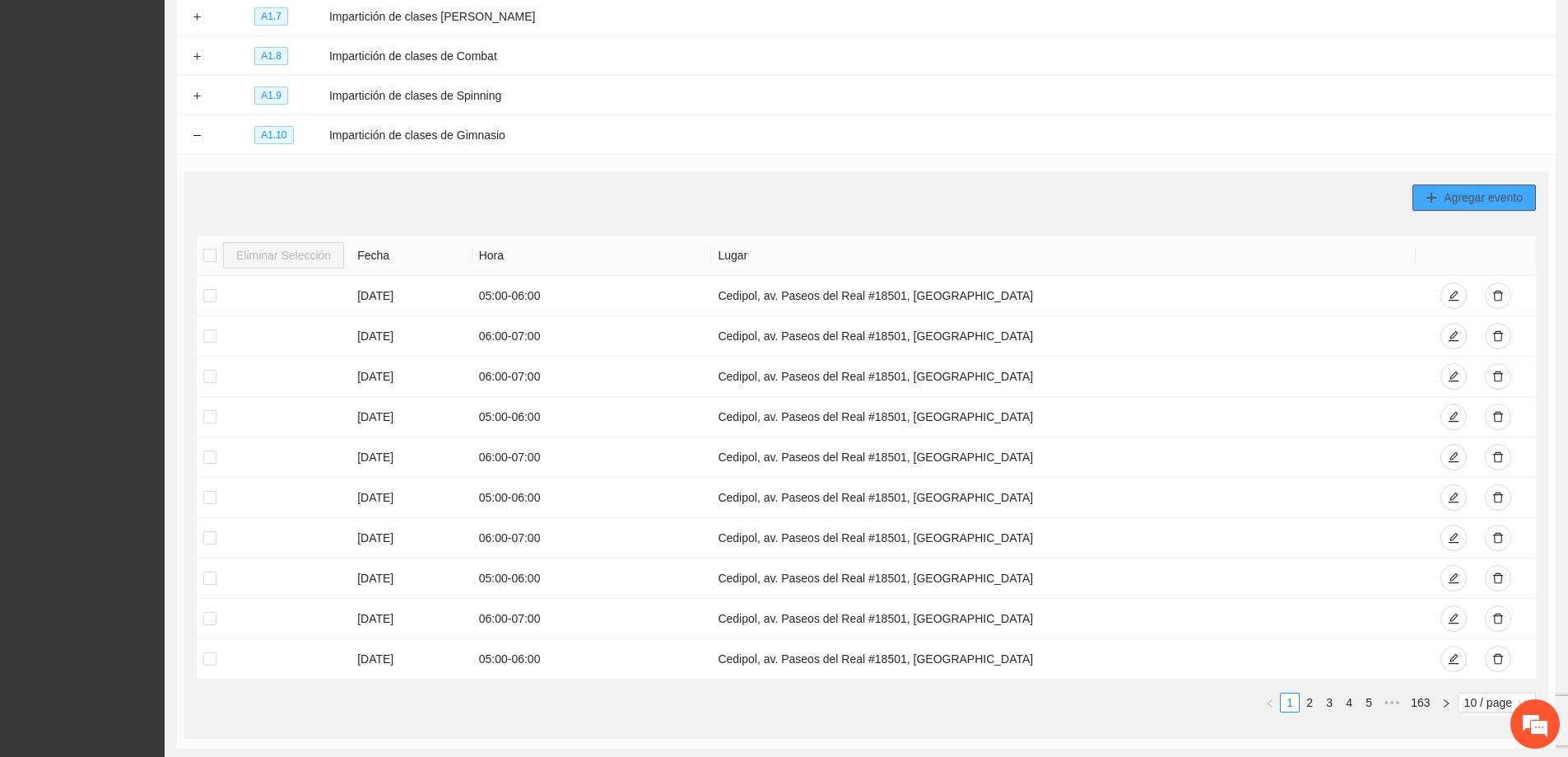
click at [1470, 194] on span "Agregar evento" at bounding box center [1484, 198] width 79 height 18
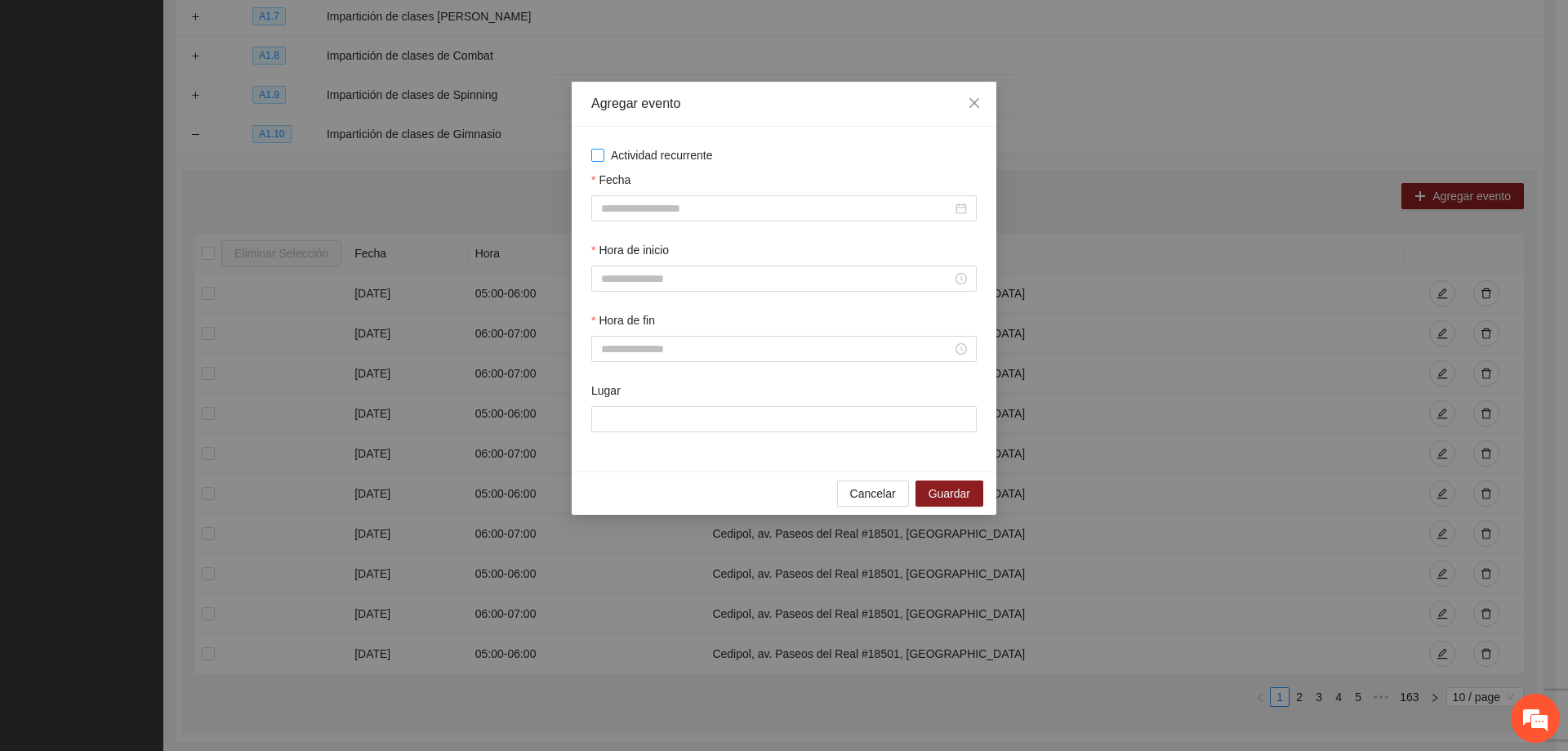
click at [604, 162] on span "Actividad recurrente" at bounding box center [661, 155] width 115 height 18
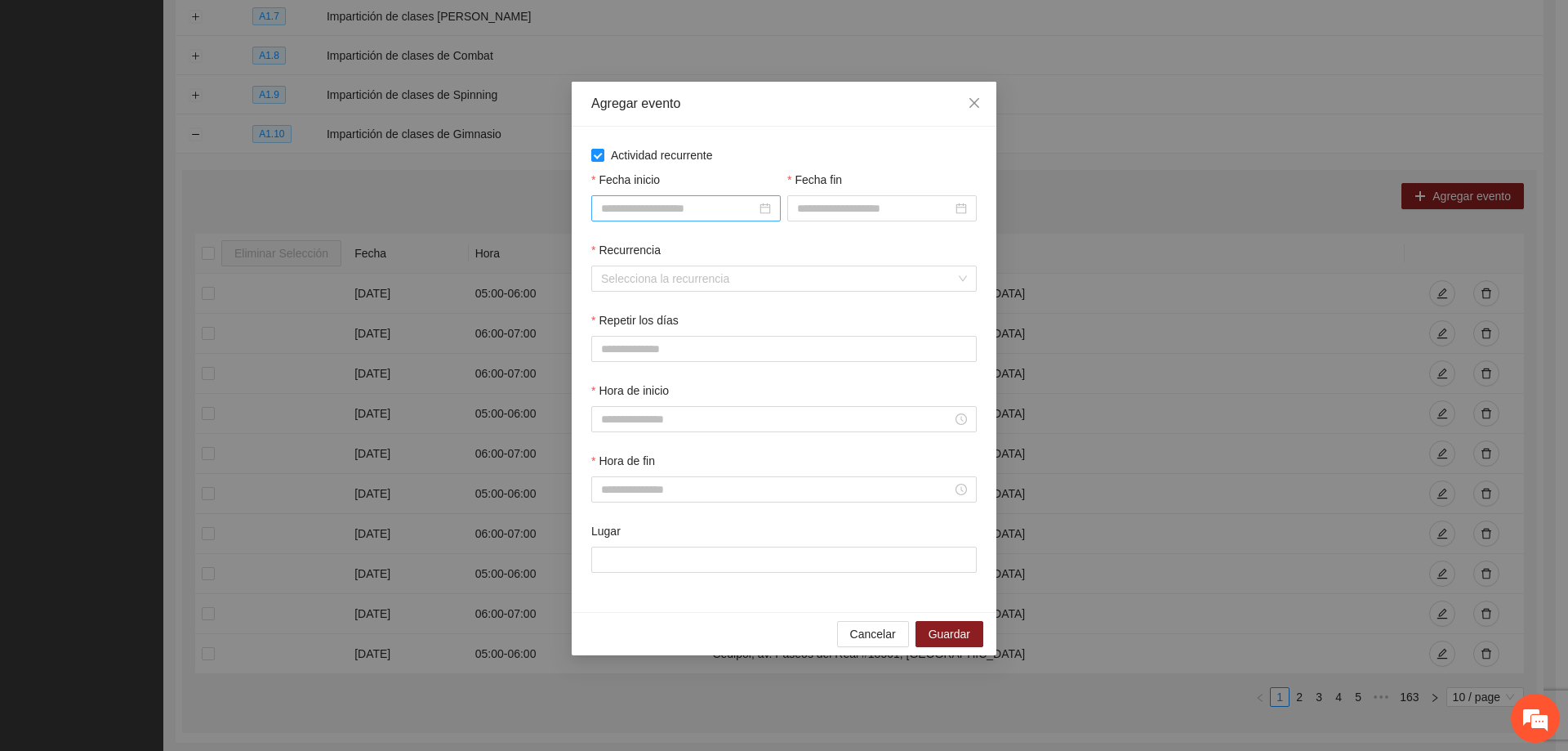
click at [646, 205] on input "Fecha inicio" at bounding box center [678, 209] width 155 height 18
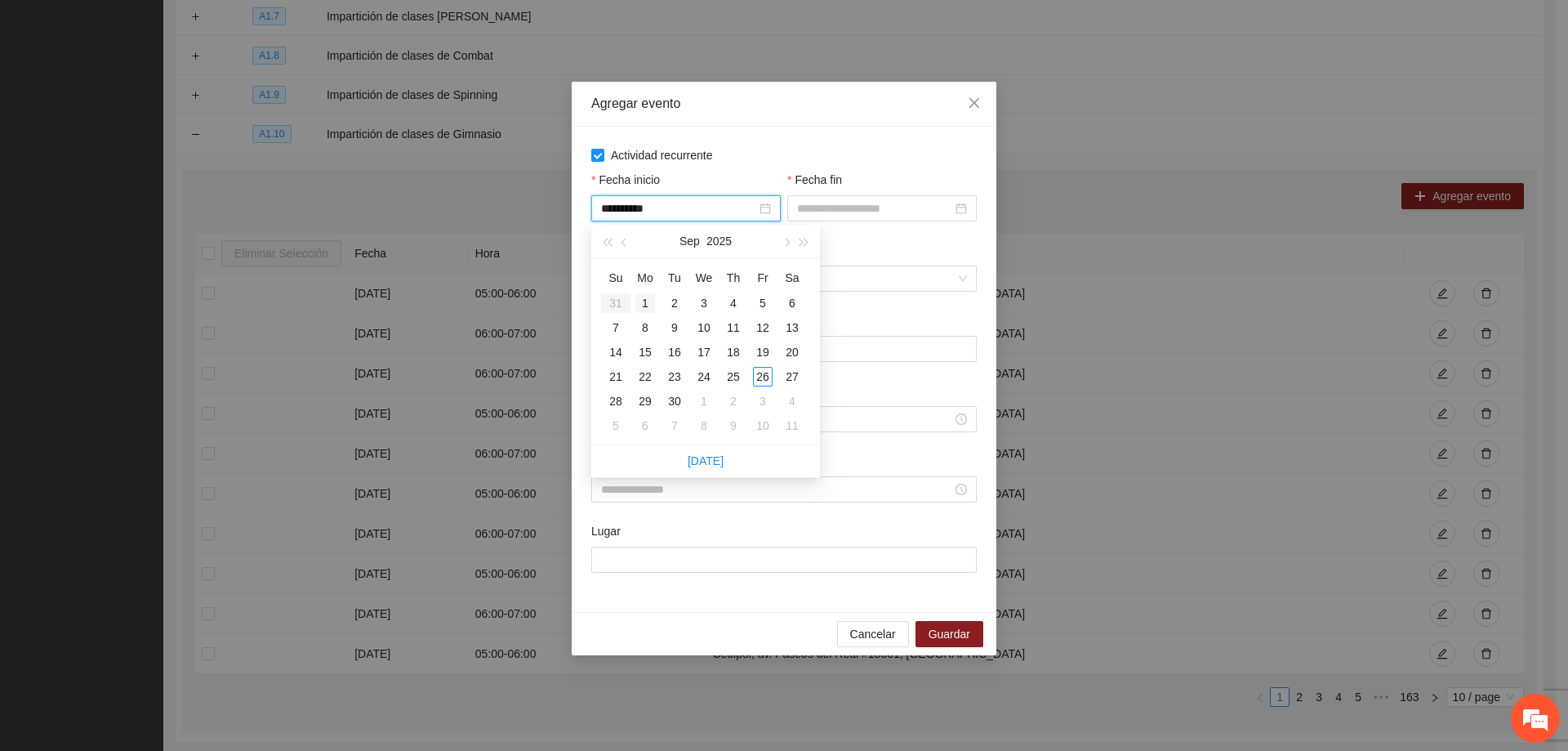
type input "**********"
click at [647, 300] on div "1" at bounding box center [645, 303] width 20 height 20
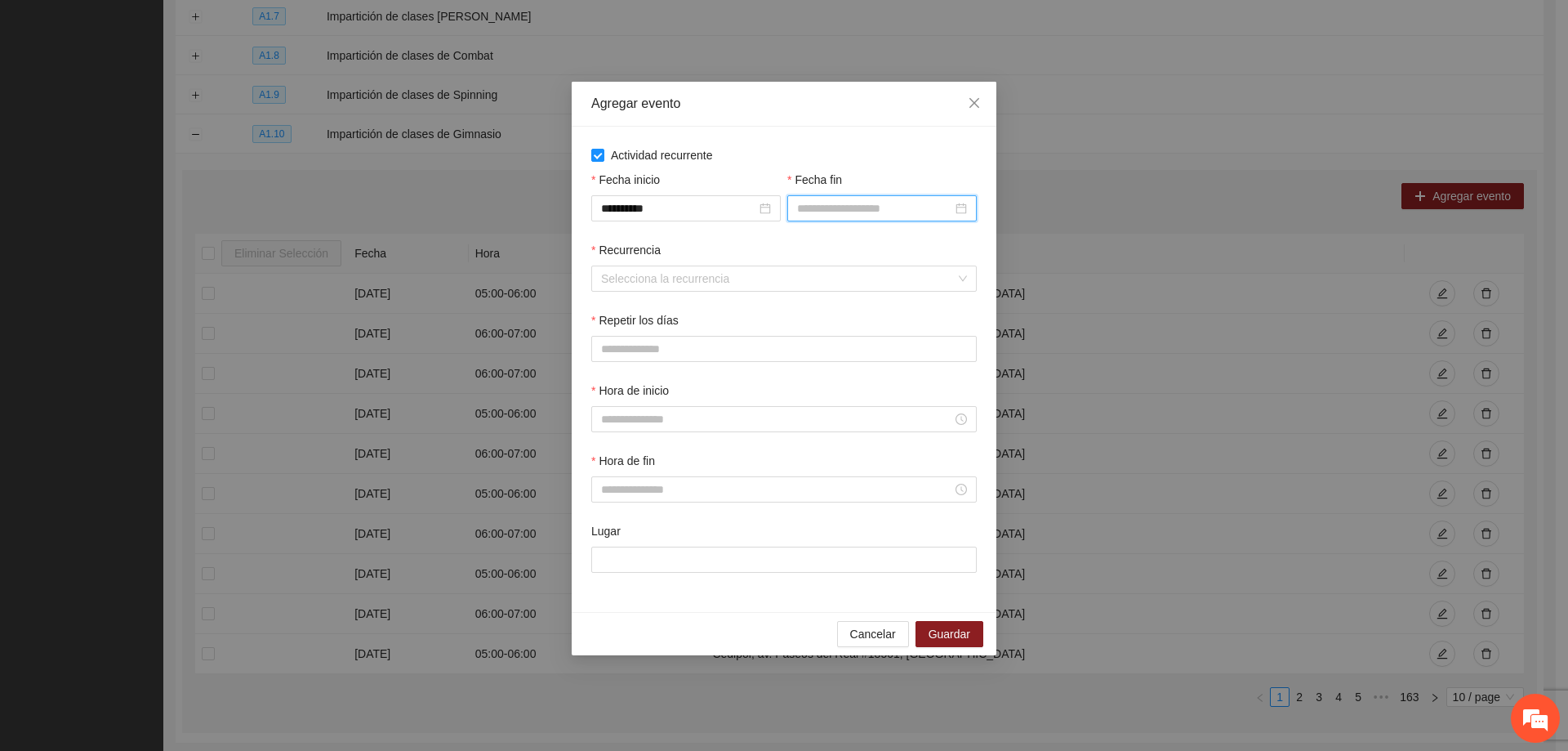
click at [902, 203] on input "Fecha fin" at bounding box center [874, 209] width 155 height 18
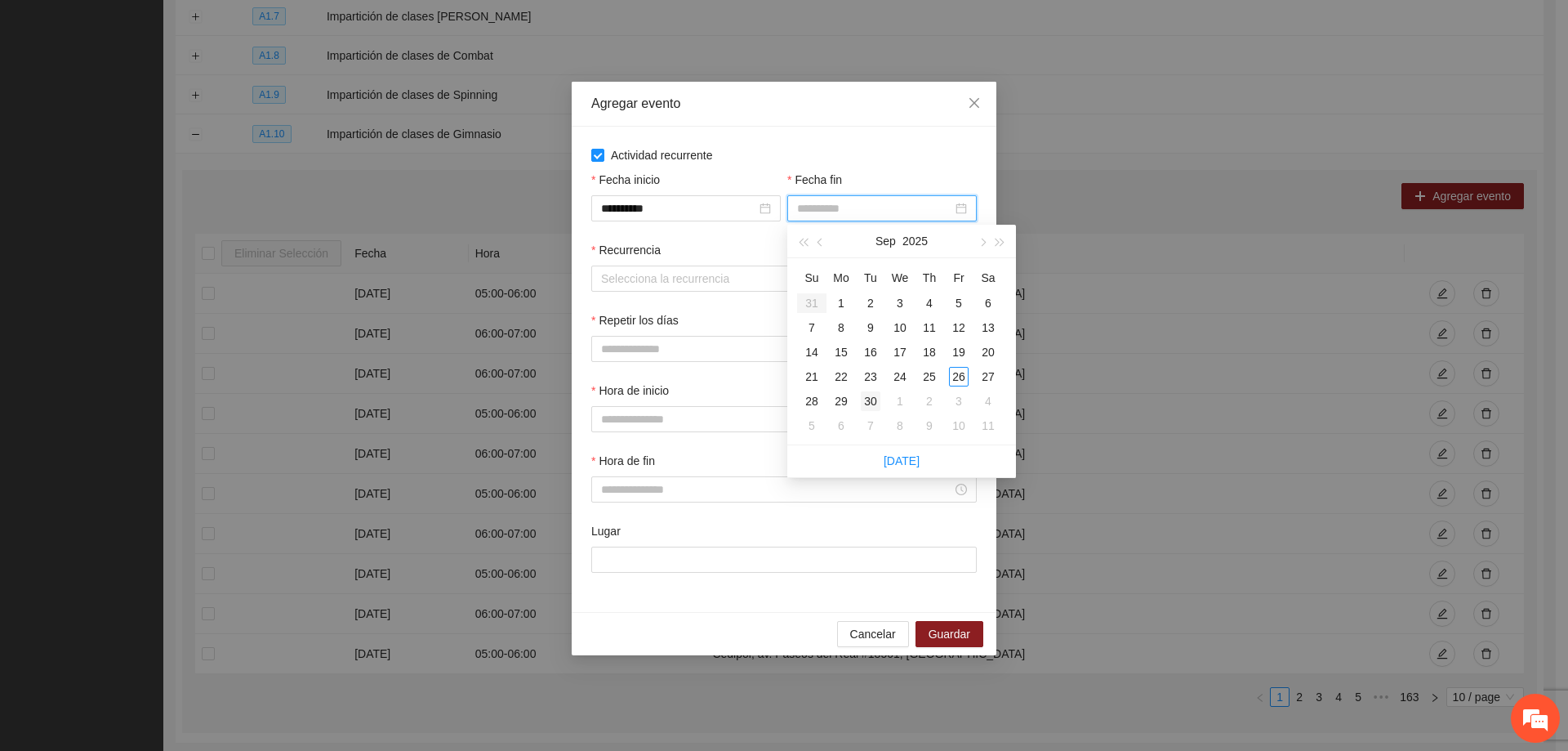
type input "**********"
click at [871, 396] on div "30" at bounding box center [871, 401] width 20 height 20
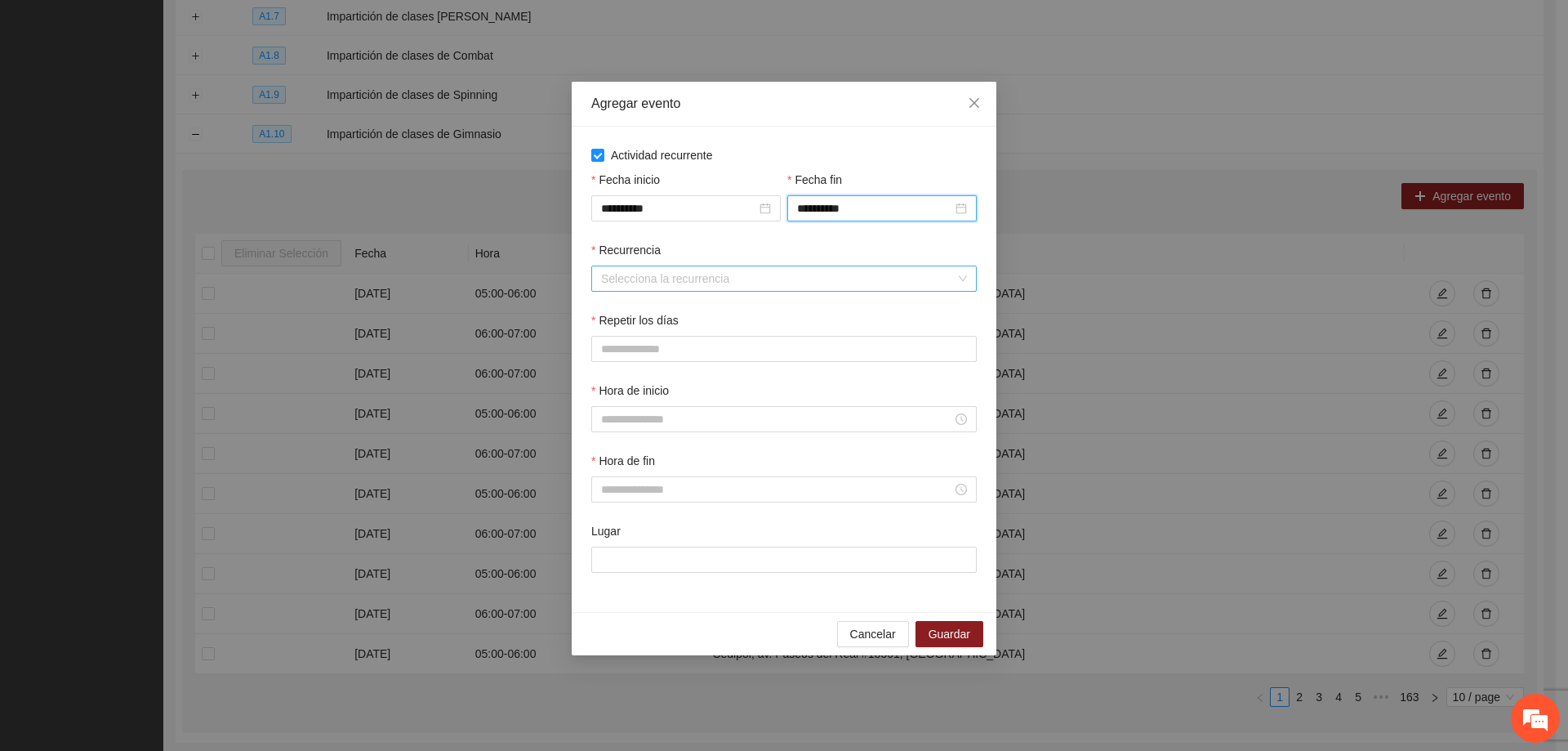
click at [657, 271] on input "Recurrencia" at bounding box center [778, 278] width 355 height 24
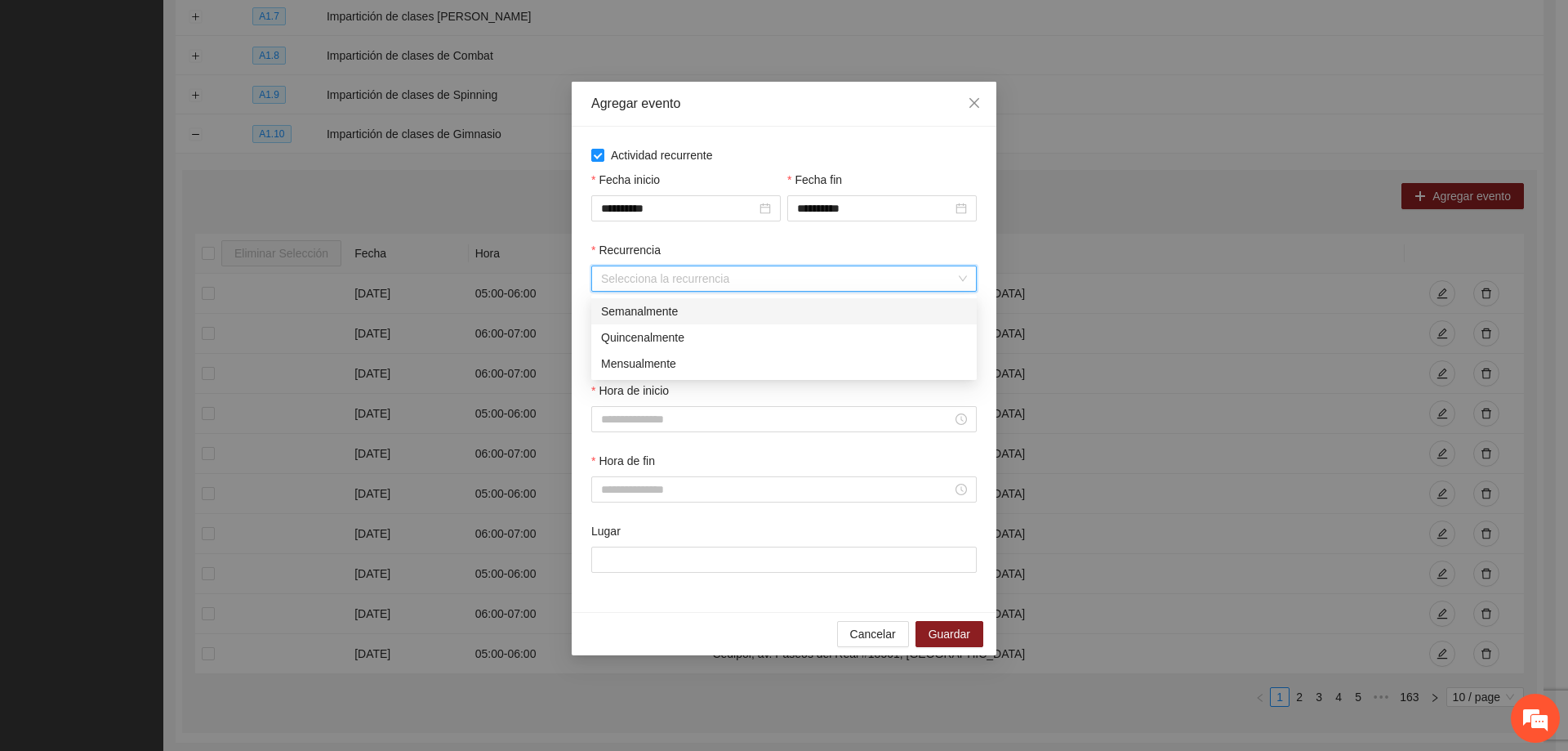
click at [656, 305] on div "Semanalmente" at bounding box center [784, 311] width 365 height 18
click at [617, 344] on button "L" at bounding box center [607, 349] width 33 height 26
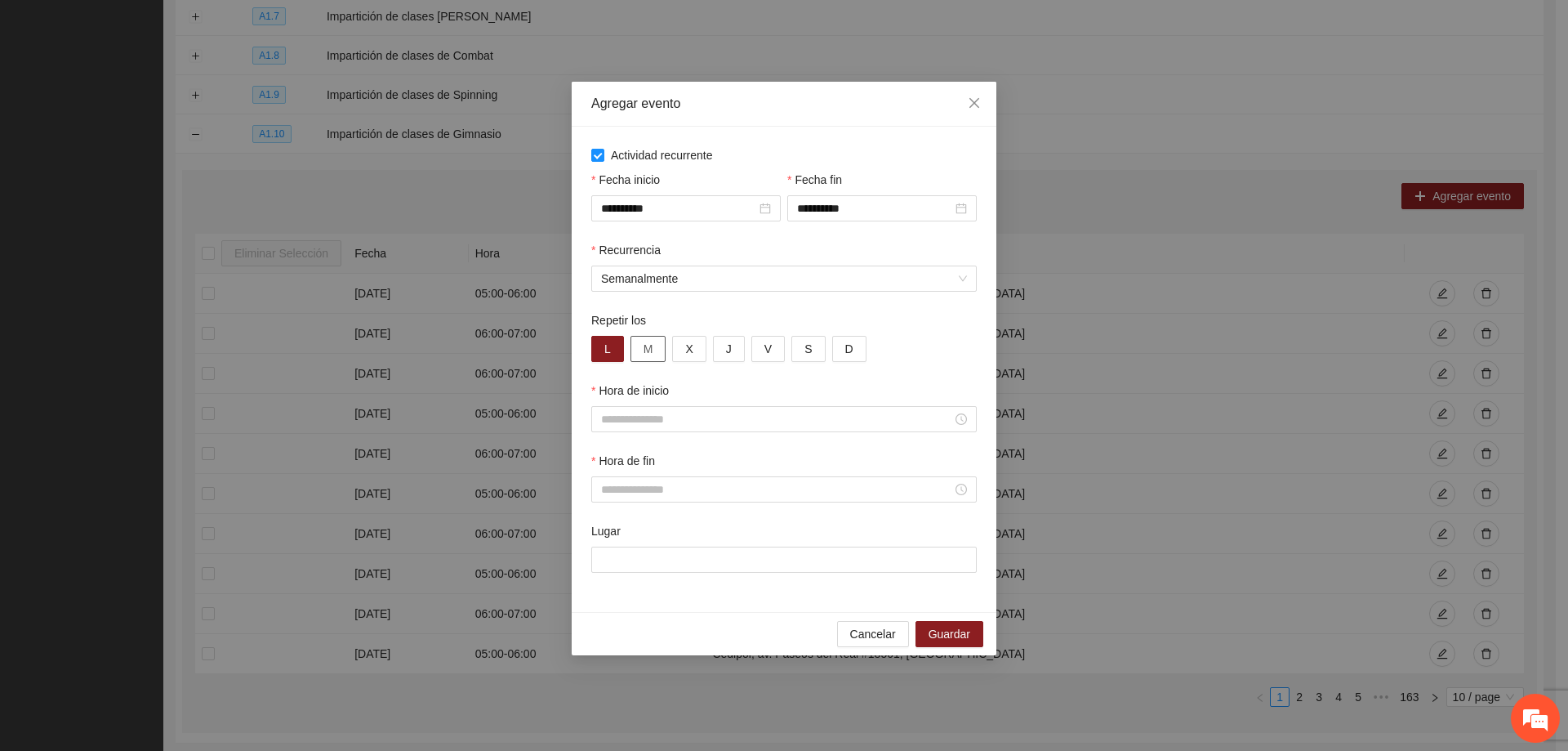
click at [644, 348] on span "M" at bounding box center [648, 349] width 10 height 18
click at [691, 358] on button "X" at bounding box center [689, 349] width 34 height 26
click at [722, 354] on button "J" at bounding box center [729, 349] width 32 height 26
click at [756, 351] on button "V" at bounding box center [768, 349] width 34 height 26
click at [804, 351] on span "S" at bounding box center [808, 349] width 7 height 18
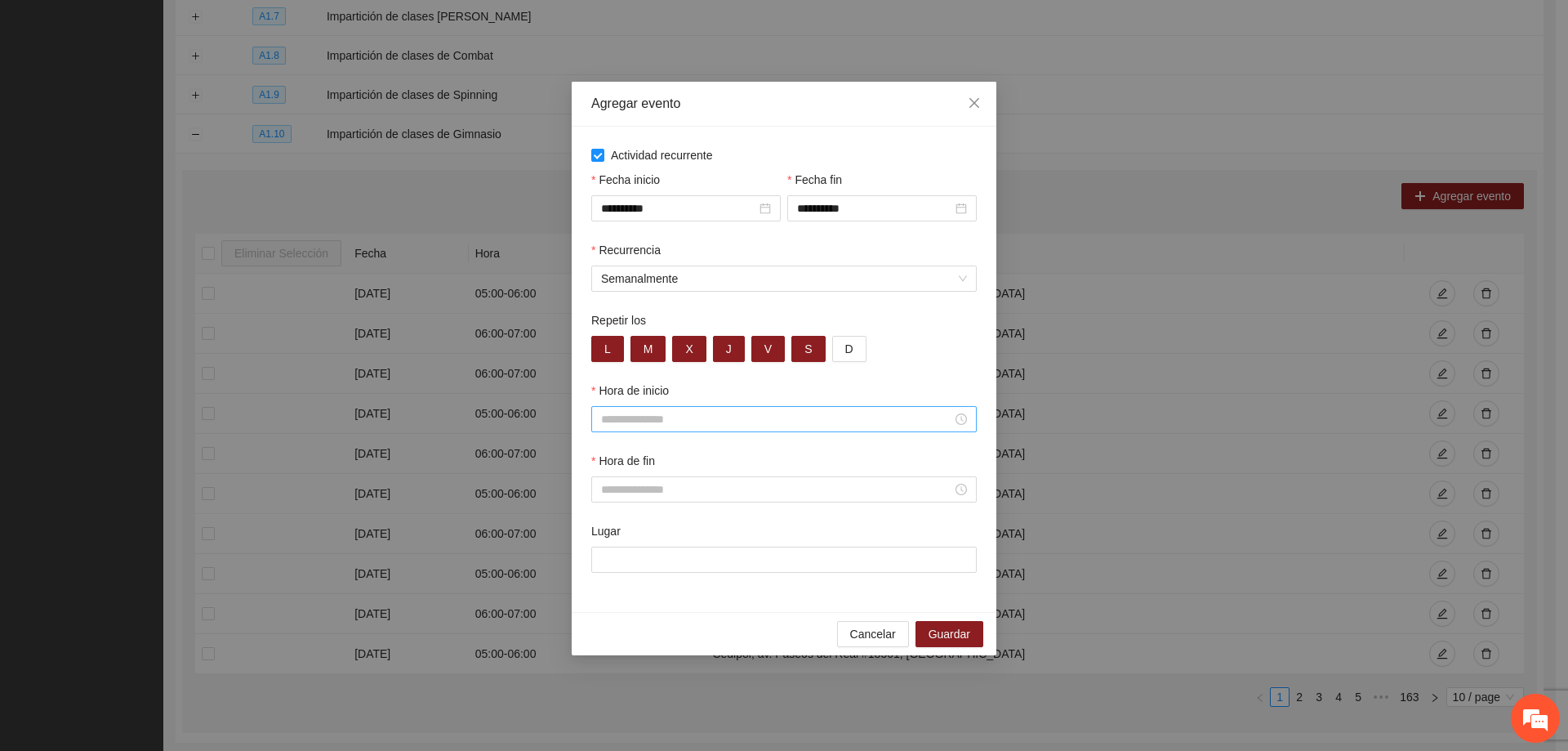
click at [702, 424] on input "Hora de inicio" at bounding box center [776, 419] width 351 height 18
click at [619, 607] on div "07" at bounding box center [613, 610] width 45 height 23
type input "*****"
click at [663, 649] on li "OK" at bounding box center [658, 640] width 29 height 28
click at [661, 640] on span "OK" at bounding box center [658, 640] width 16 height 18
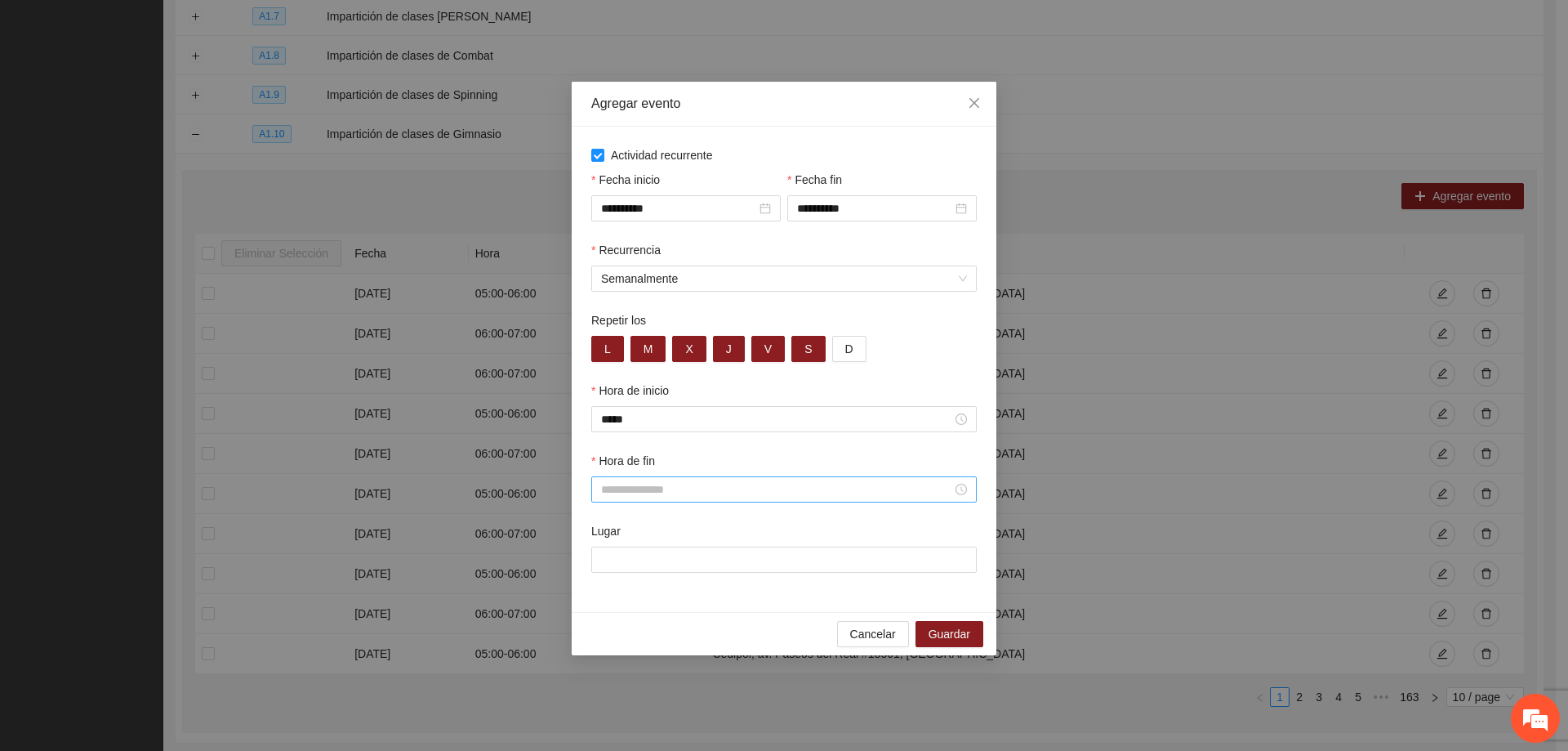
click at [675, 499] on div at bounding box center [784, 489] width 385 height 26
click at [678, 488] on input "Hora de fin" at bounding box center [776, 490] width 351 height 18
click at [608, 624] on div "08" at bounding box center [613, 622] width 45 height 23
type input "*****"
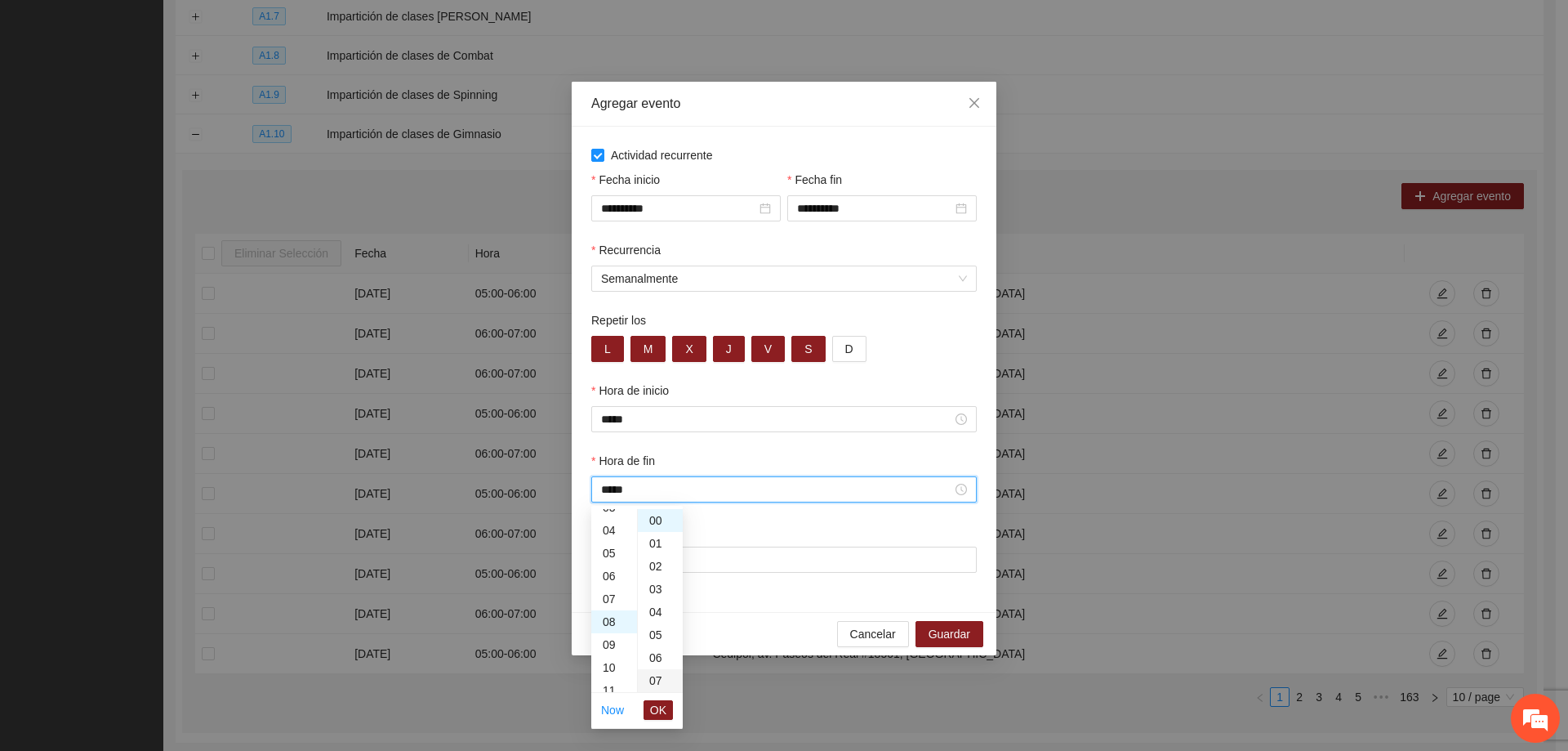
scroll to position [183, 0]
click at [661, 715] on span "OK" at bounding box center [658, 710] width 16 height 18
click at [670, 568] on input "Lugar" at bounding box center [784, 559] width 385 height 26
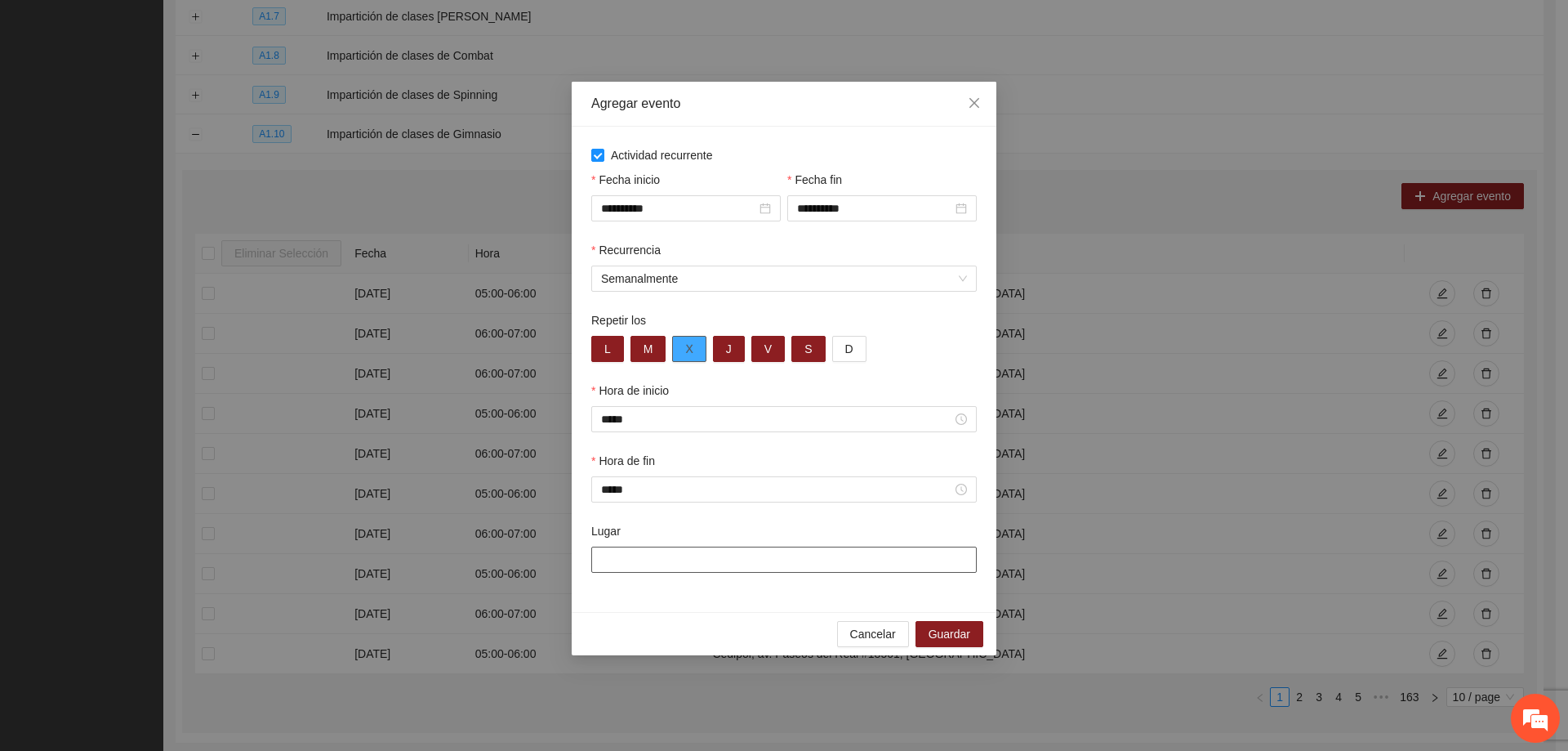
type input "**********"
click at [752, 524] on div "Lugar" at bounding box center [784, 533] width 385 height 24
click at [944, 626] on span "Guardar" at bounding box center [949, 634] width 42 height 18
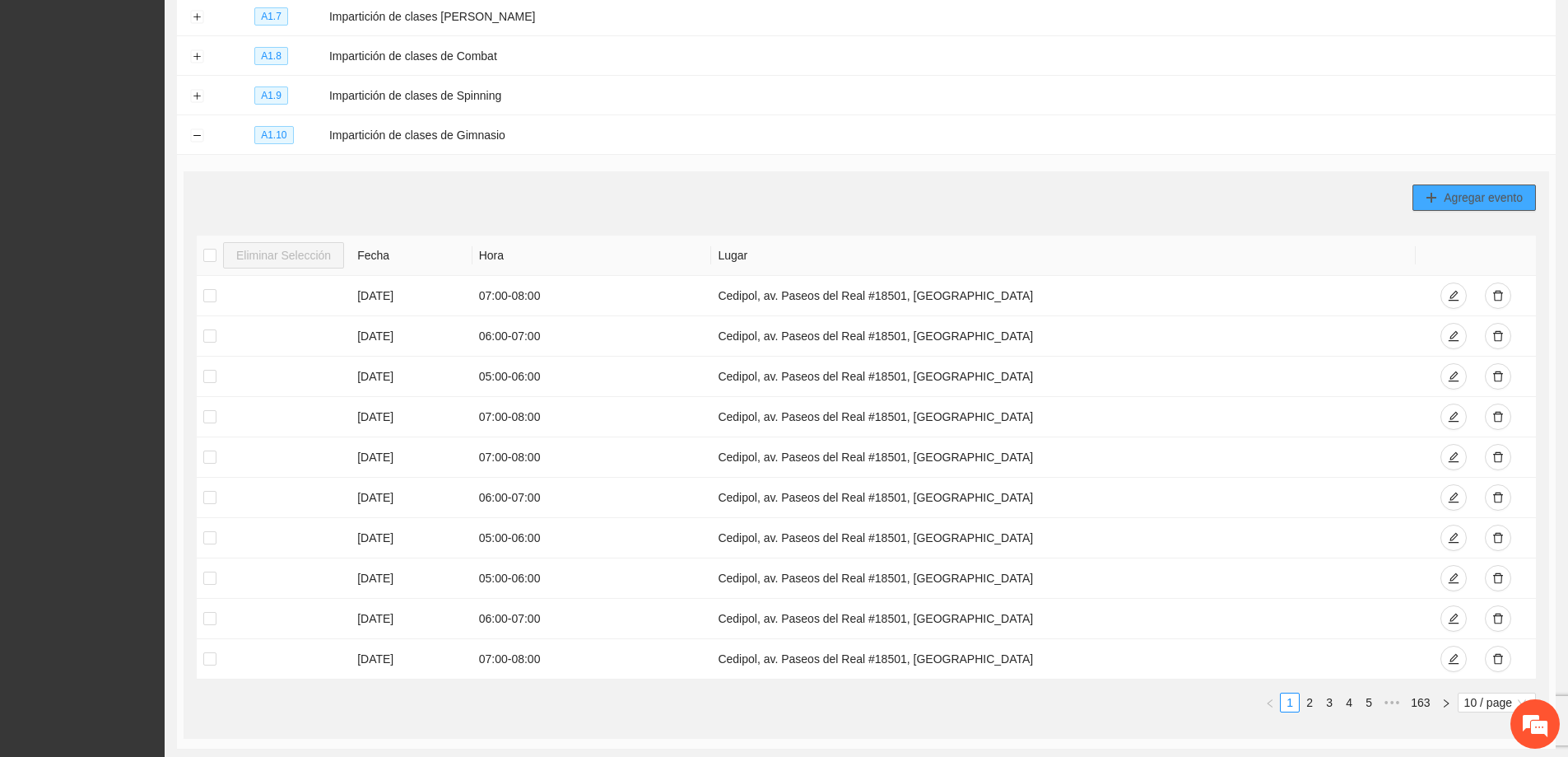
click at [1509, 198] on span "Agregar evento" at bounding box center [1484, 198] width 79 height 18
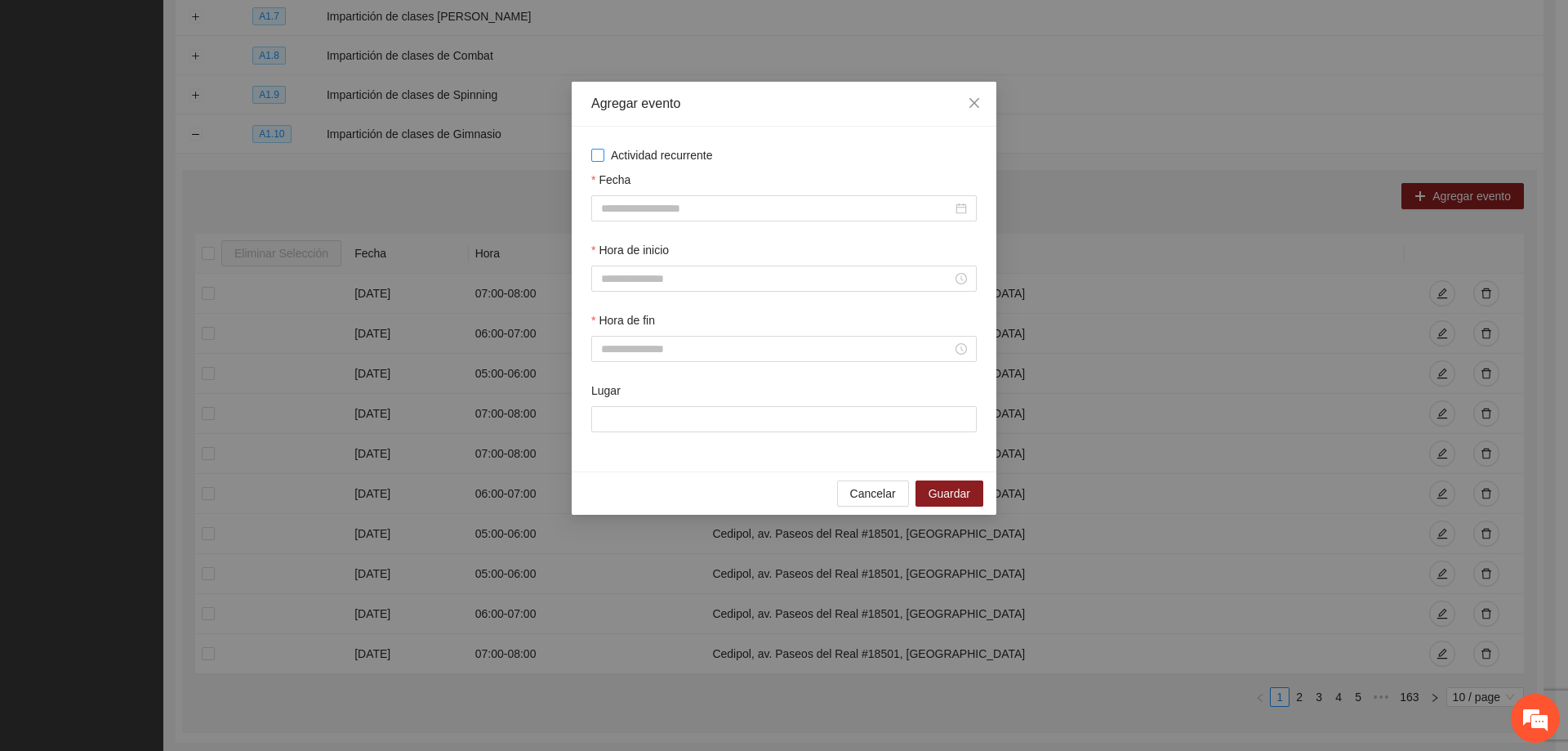
click at [598, 161] on label "Actividad recurrente" at bounding box center [784, 155] width 385 height 18
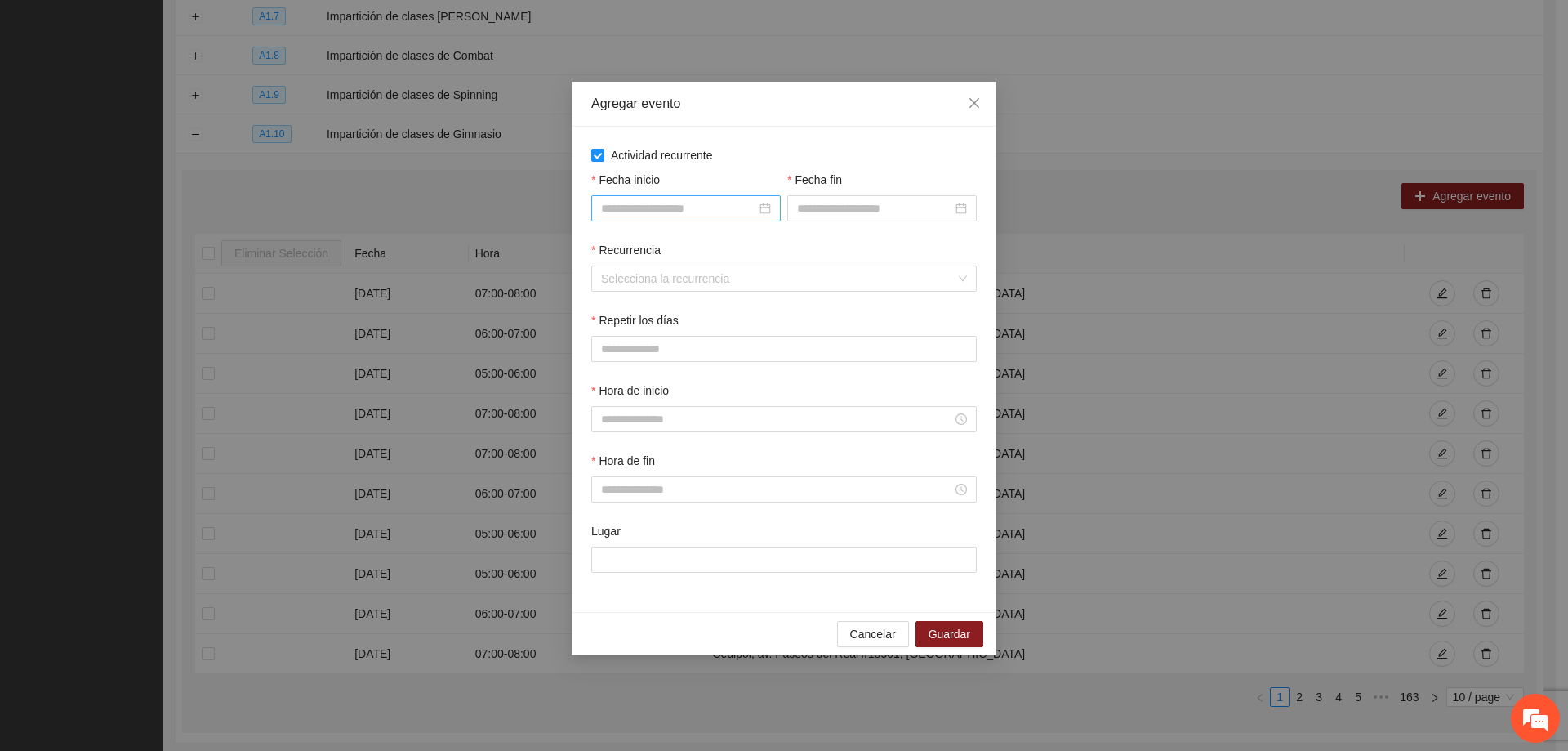
click at [715, 210] on input "Fecha inicio" at bounding box center [678, 209] width 155 height 18
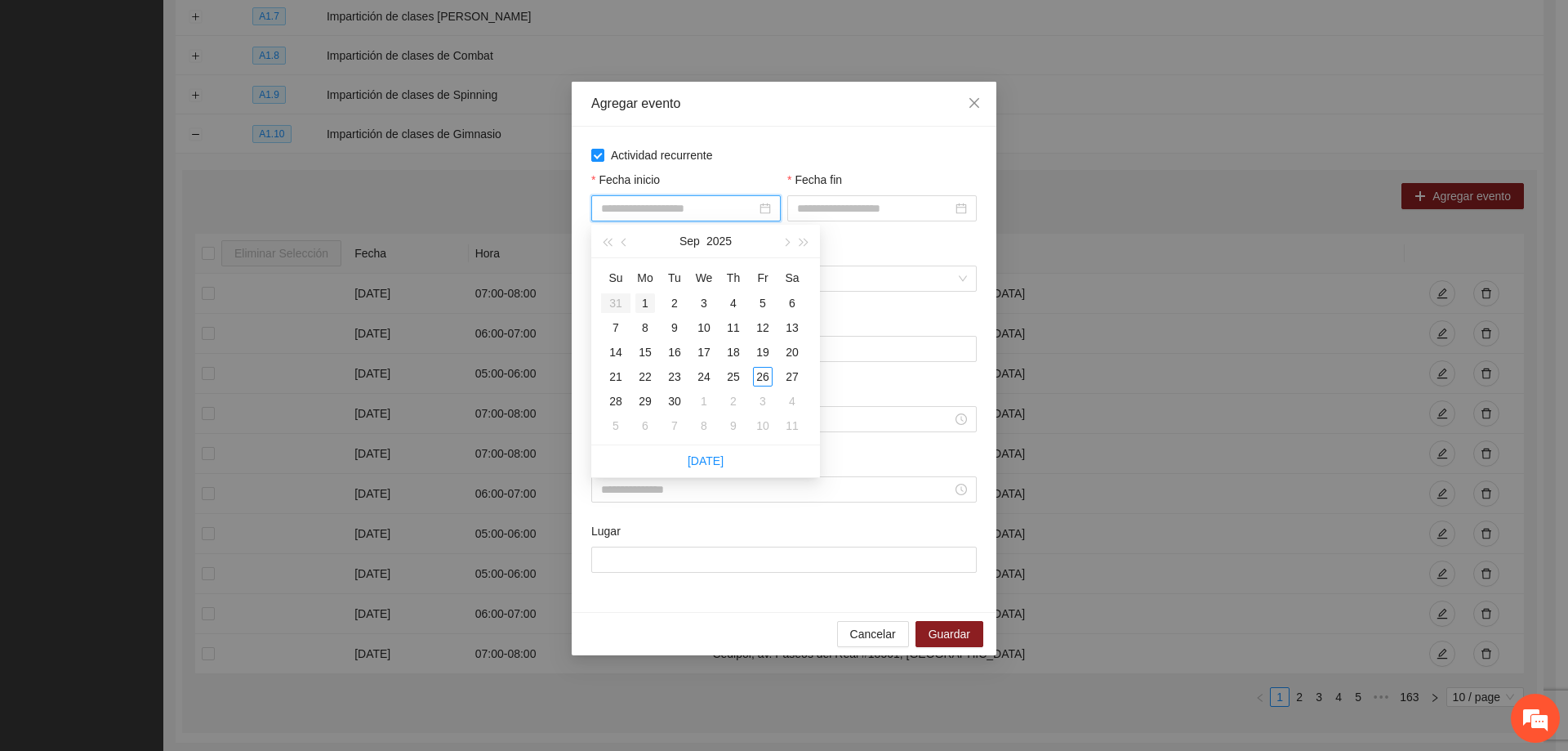
type input "**********"
click at [647, 302] on div "1" at bounding box center [645, 303] width 20 height 20
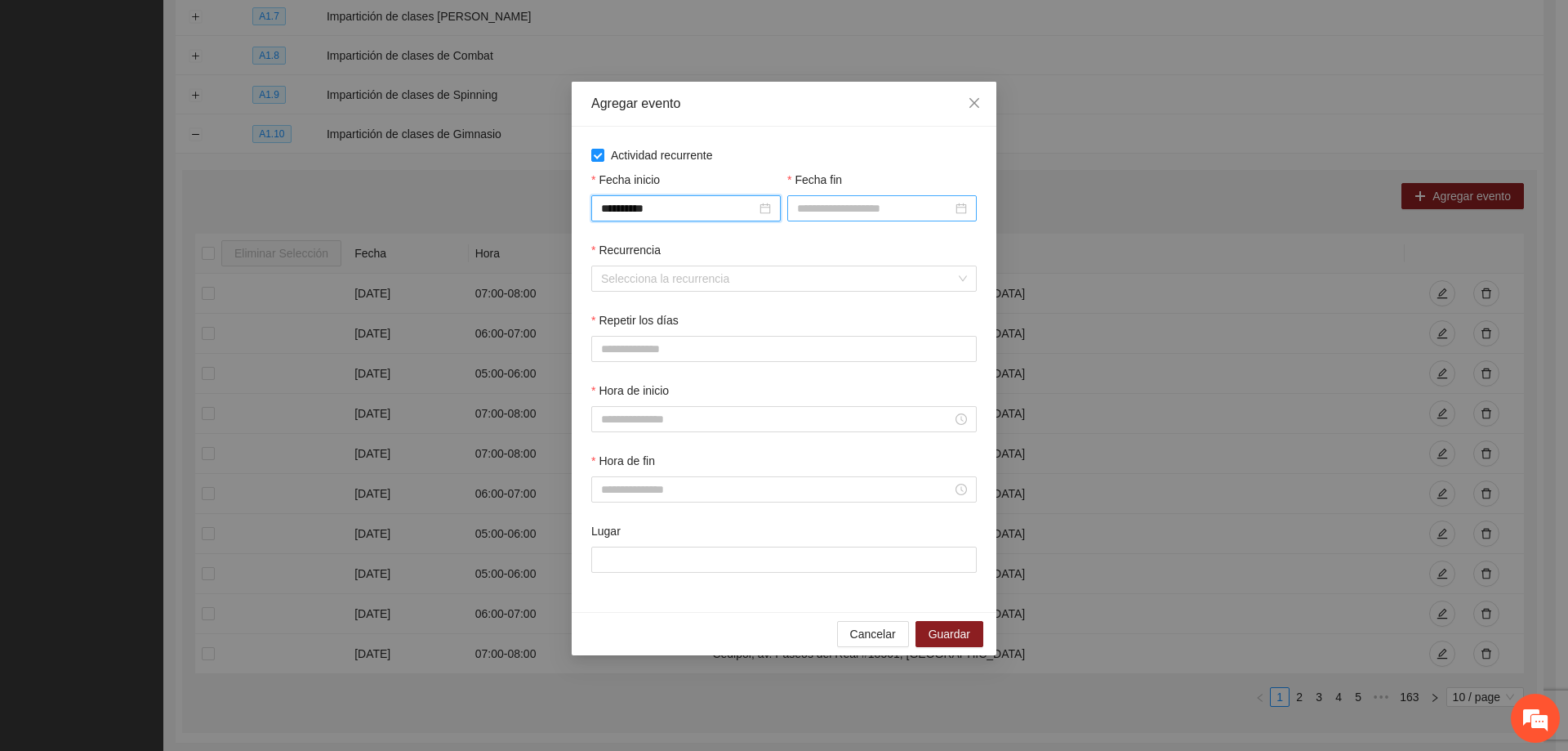
click at [816, 219] on div at bounding box center [882, 208] width 190 height 26
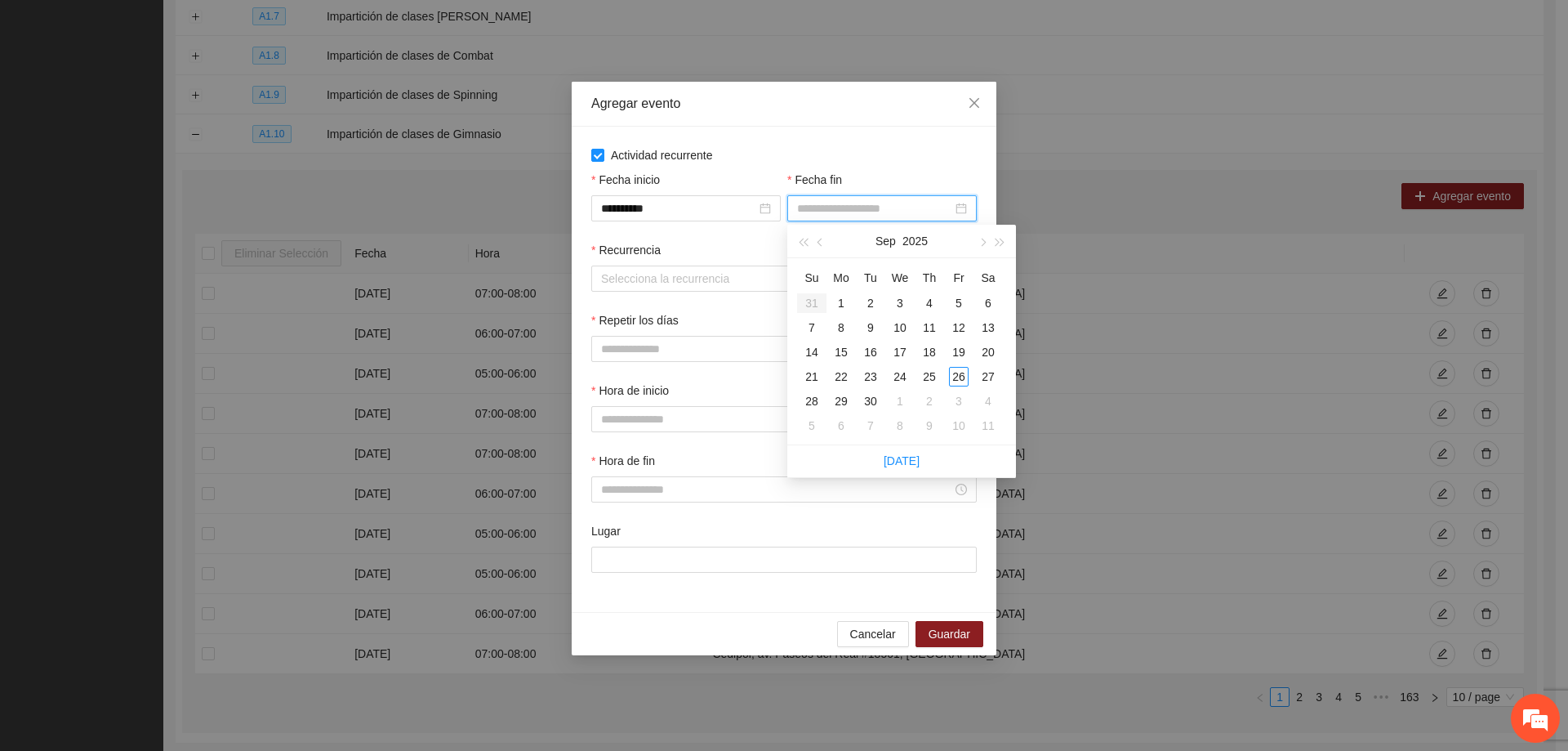
click at [824, 213] on input "Fecha fin" at bounding box center [874, 209] width 155 height 18
type input "**********"
click at [869, 400] on div "30" at bounding box center [871, 401] width 20 height 20
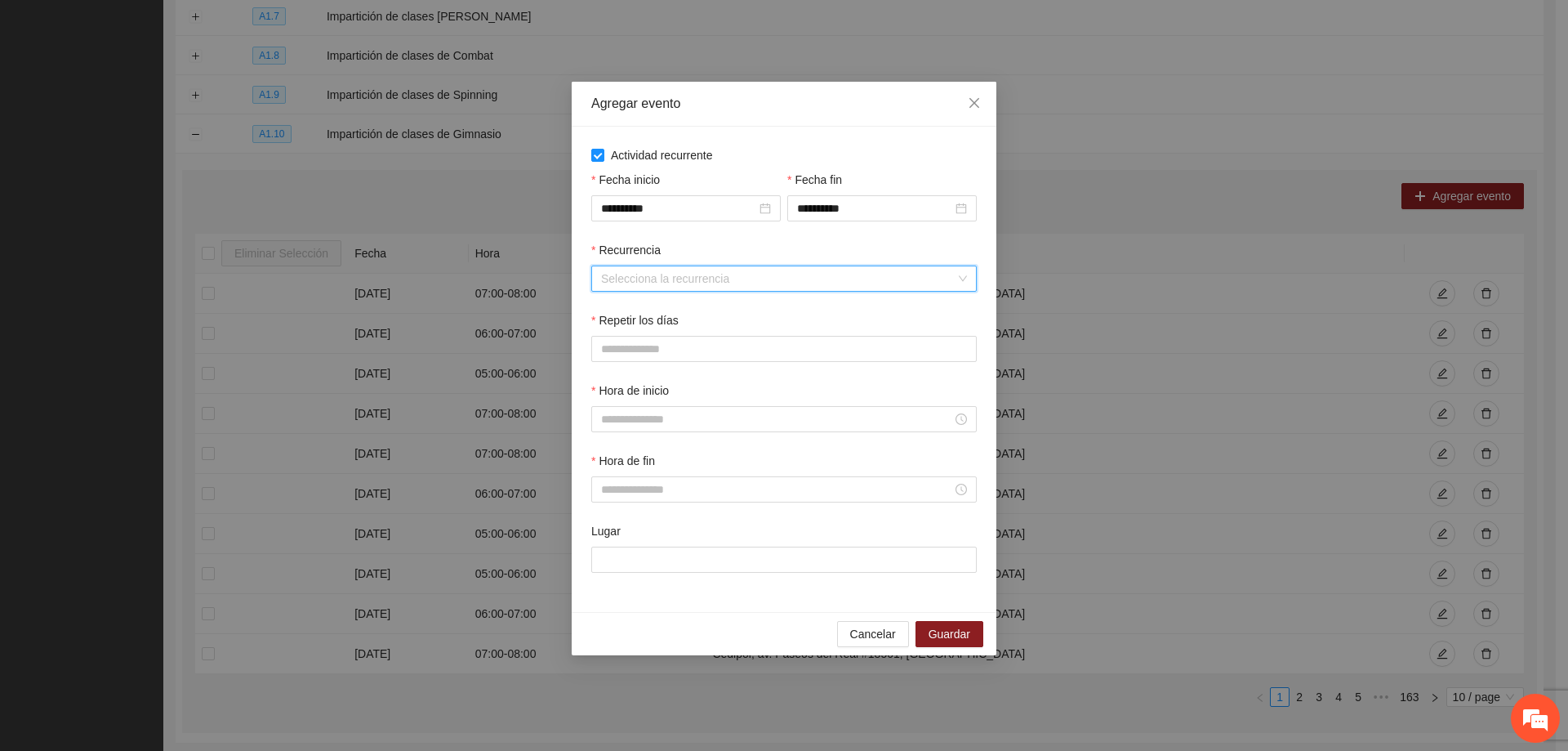
click at [751, 276] on input "Recurrencia" at bounding box center [778, 278] width 355 height 24
click at [714, 311] on div "Semanalmente" at bounding box center [784, 311] width 365 height 18
click at [620, 343] on button "L" at bounding box center [607, 349] width 33 height 26
click at [645, 348] on span "M" at bounding box center [648, 349] width 10 height 18
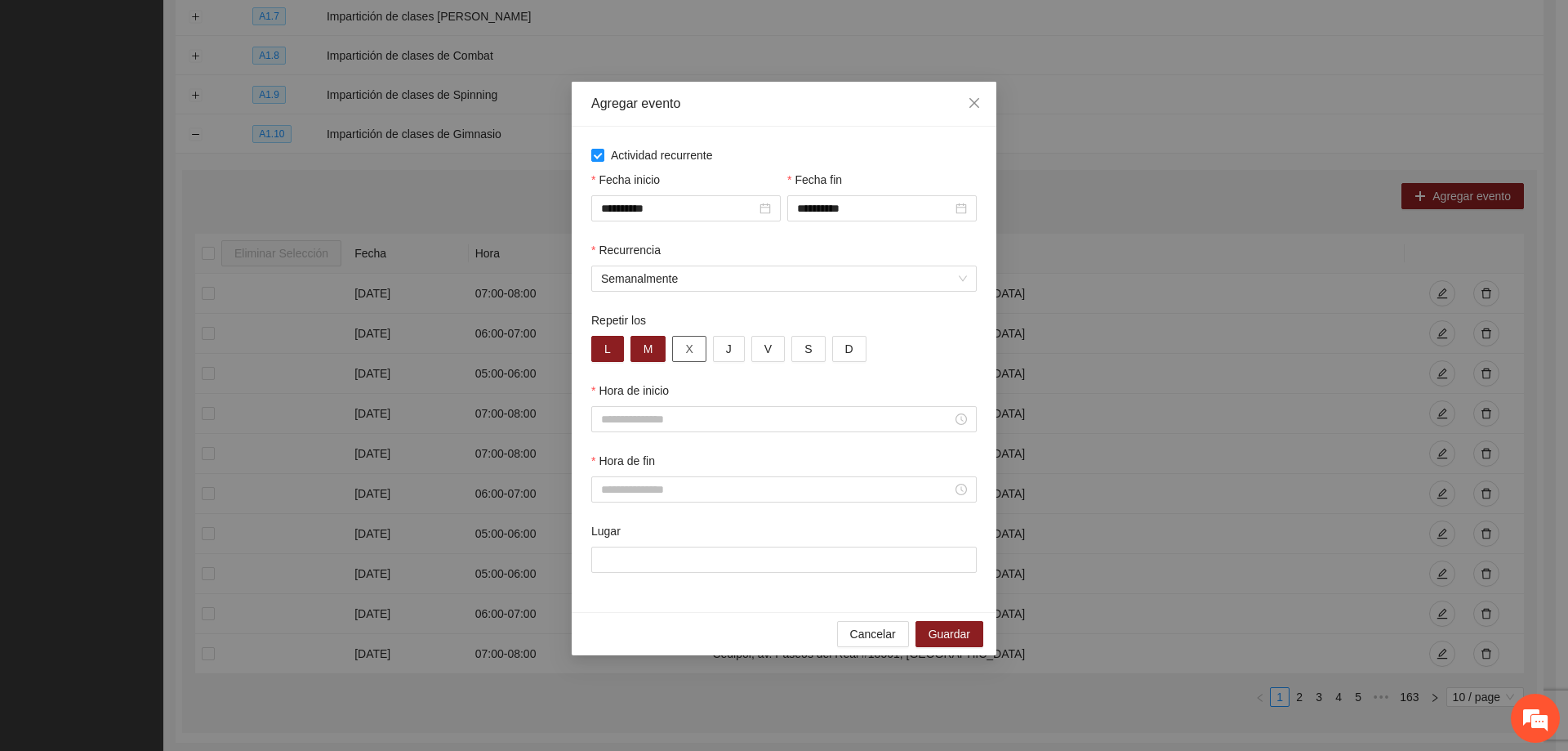
click at [685, 351] on span "X" at bounding box center [689, 349] width 7 height 18
click at [721, 359] on button "J" at bounding box center [729, 349] width 32 height 26
click at [760, 346] on button "V" at bounding box center [768, 349] width 34 height 26
click at [812, 353] on button "S" at bounding box center [809, 349] width 34 height 26
click at [654, 426] on div at bounding box center [784, 418] width 385 height 26
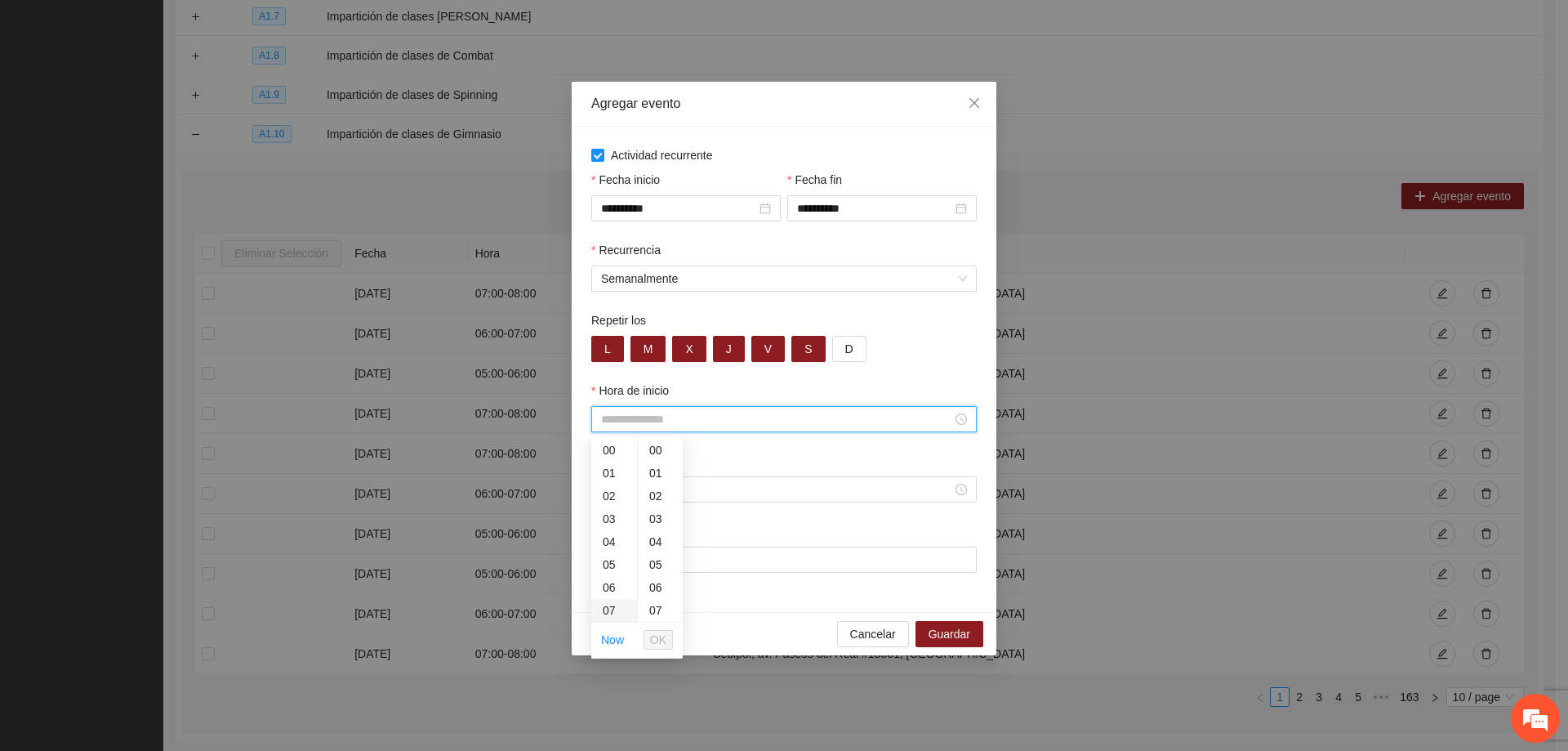
scroll to position [82, 0]
click at [605, 556] on div "08" at bounding box center [613, 552] width 45 height 23
type input "*****"
click at [661, 639] on span "OK" at bounding box center [658, 640] width 16 height 18
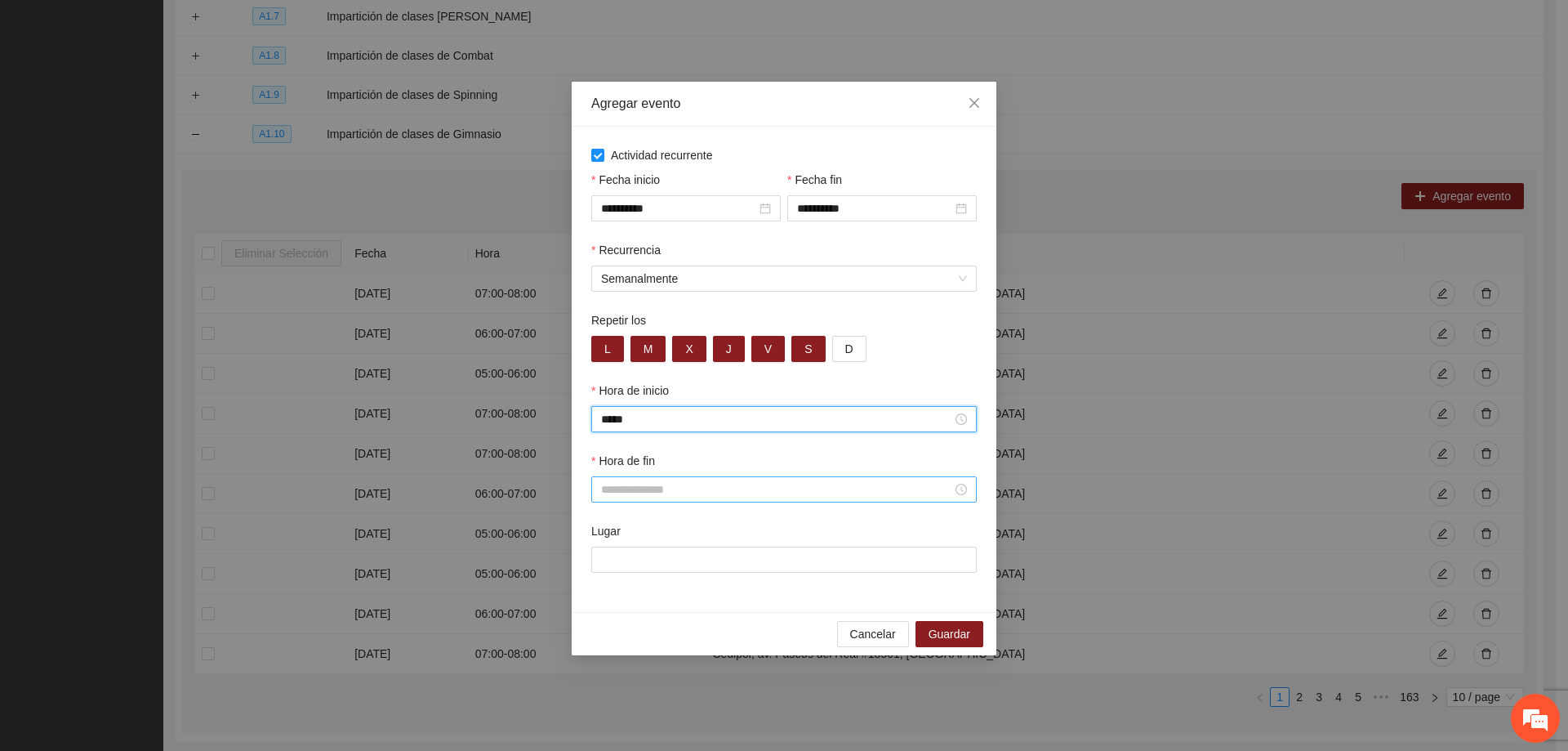
click at [637, 489] on input "Hora de fin" at bounding box center [776, 490] width 351 height 18
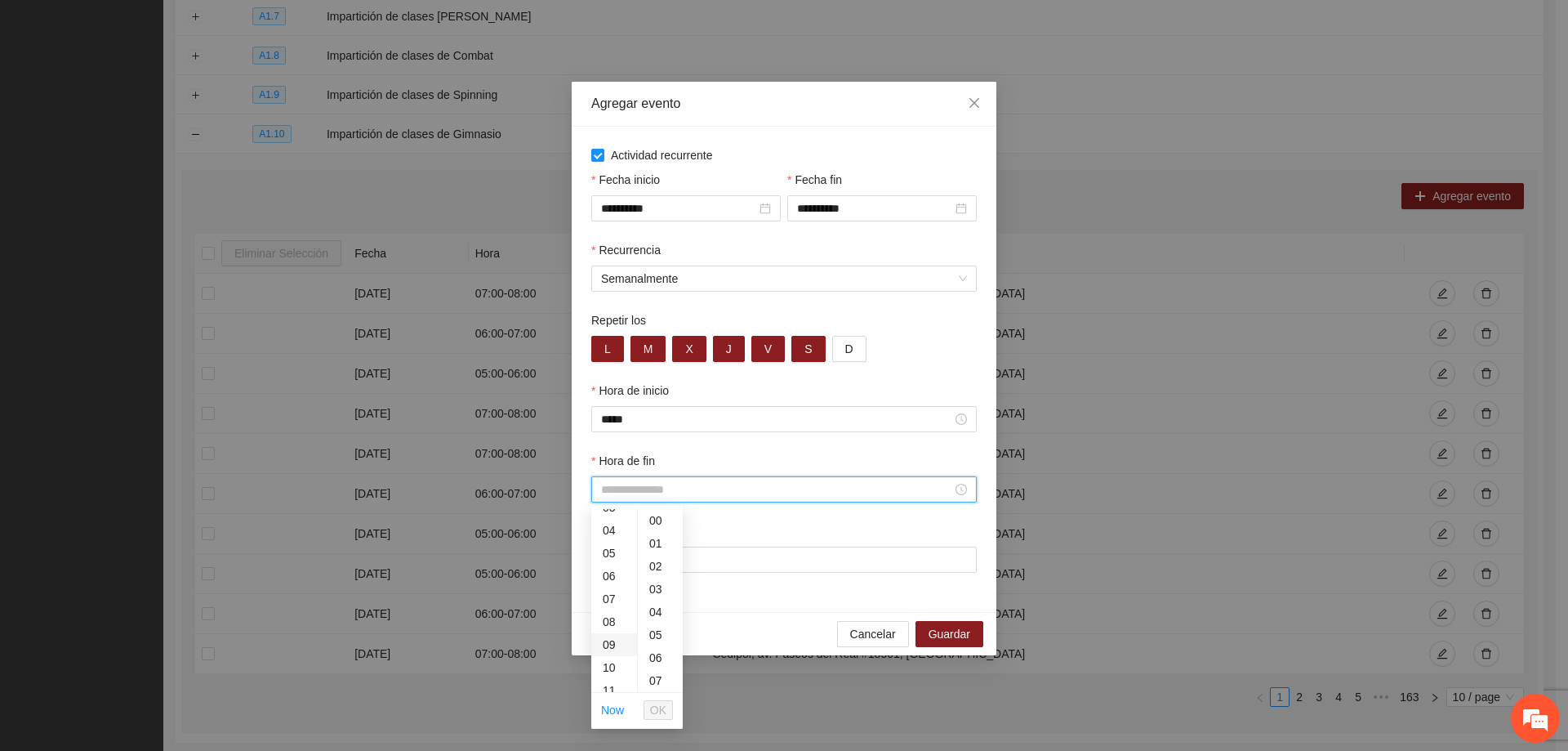
click at [608, 644] on div "09" at bounding box center [613, 645] width 45 height 23
type input "*****"
click at [655, 711] on span "OK" at bounding box center [658, 710] width 16 height 18
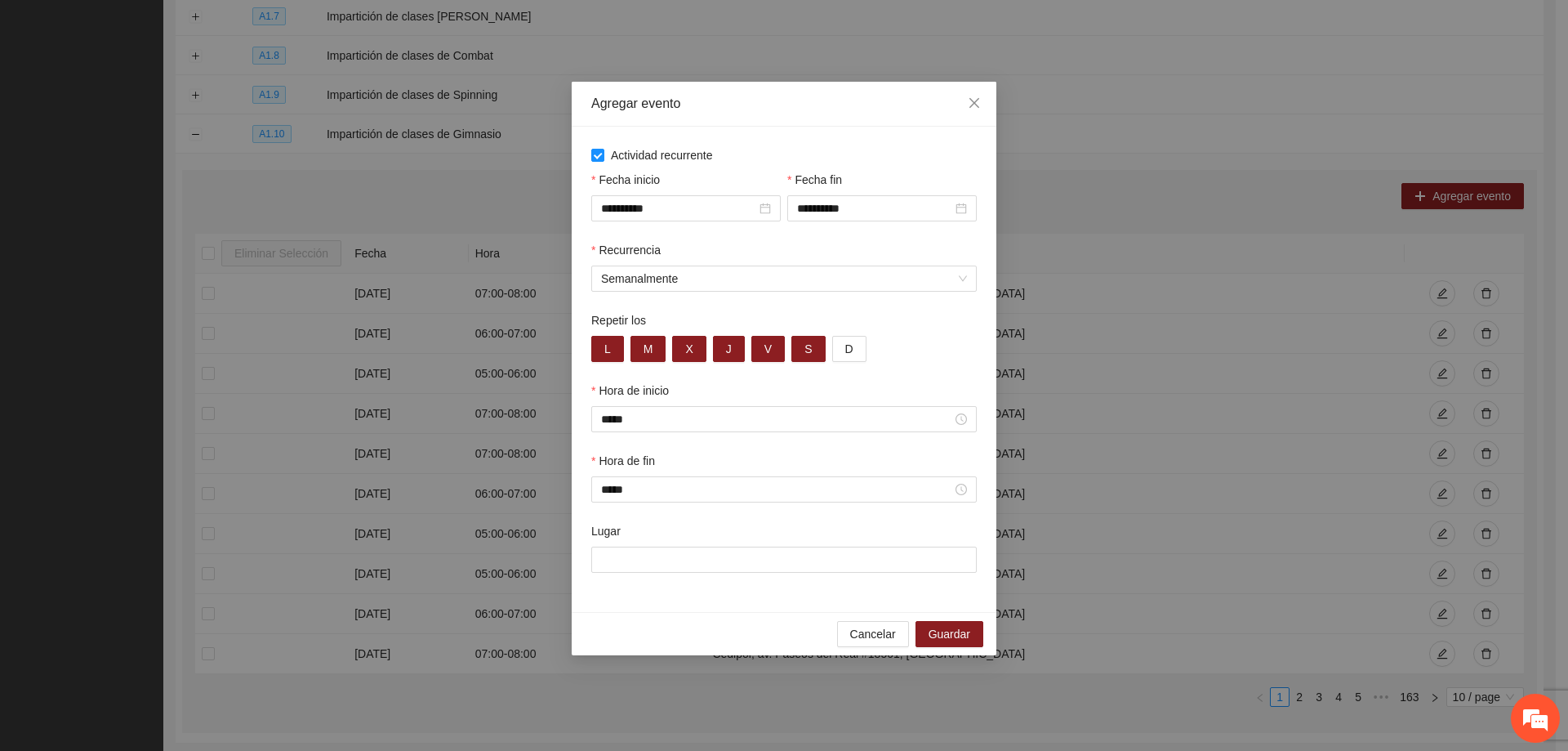
click at [620, 576] on div "Lugar" at bounding box center [784, 557] width 392 height 70
click at [629, 564] on input "Lugar" at bounding box center [784, 559] width 385 height 26
type input "**********"
click at [966, 631] on span "Guardar" at bounding box center [949, 634] width 42 height 18
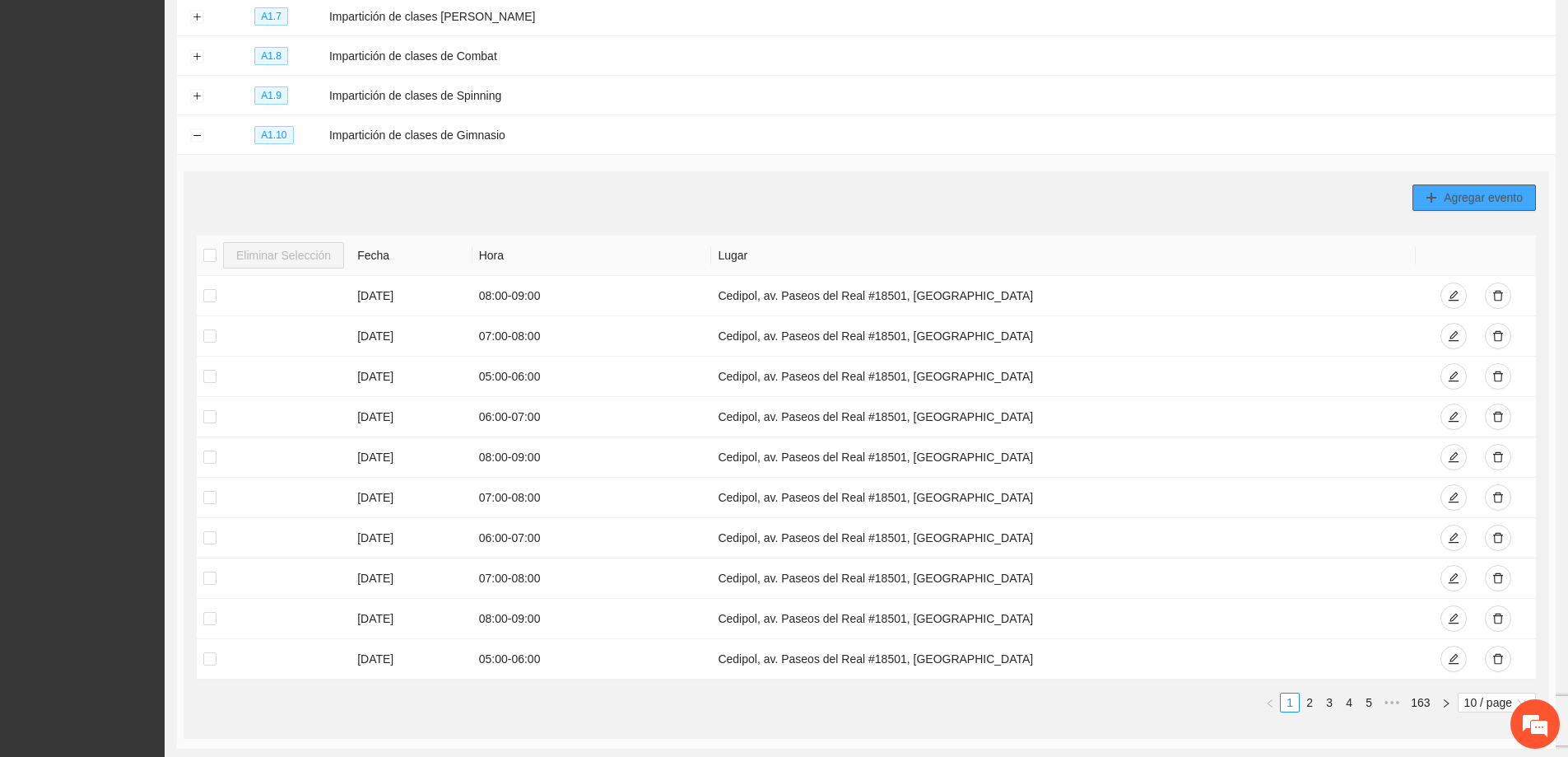
click at [1447, 191] on span "Agregar evento" at bounding box center [1484, 198] width 79 height 18
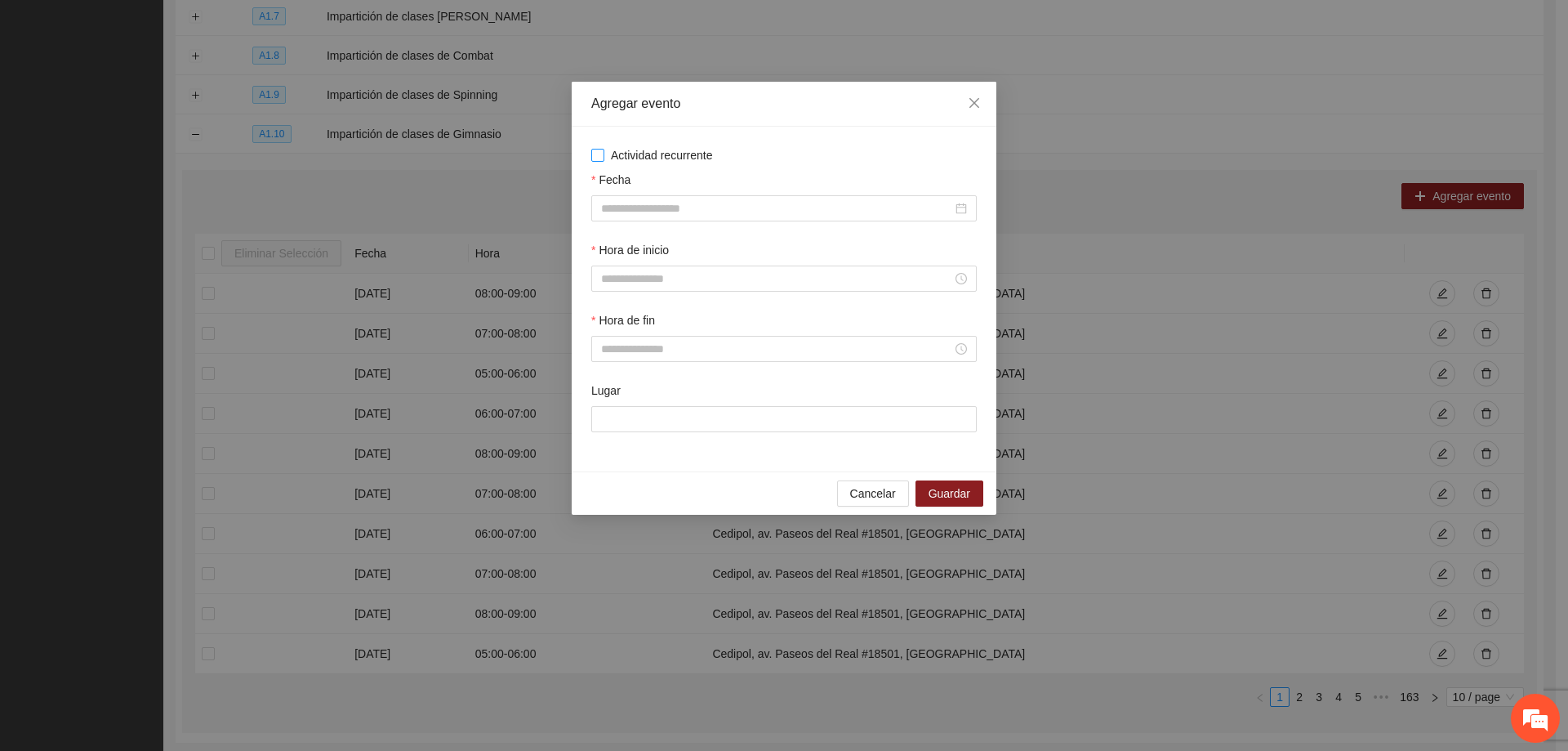
click at [604, 155] on span "Actividad recurrente" at bounding box center [661, 155] width 115 height 18
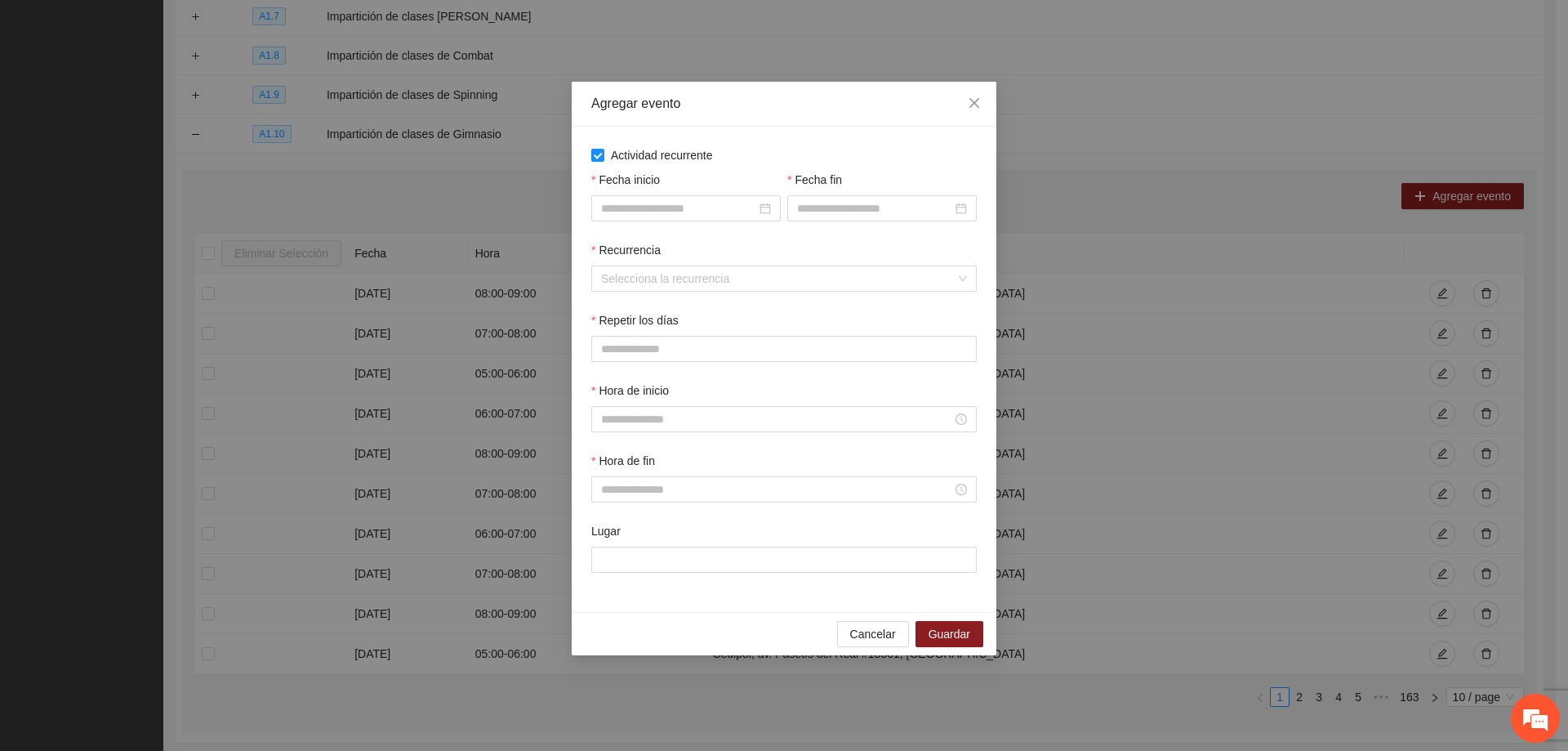
click at [676, 221] on div "Fecha inicio" at bounding box center [686, 205] width 196 height 70
click at [692, 218] on div at bounding box center [685, 208] width 190 height 26
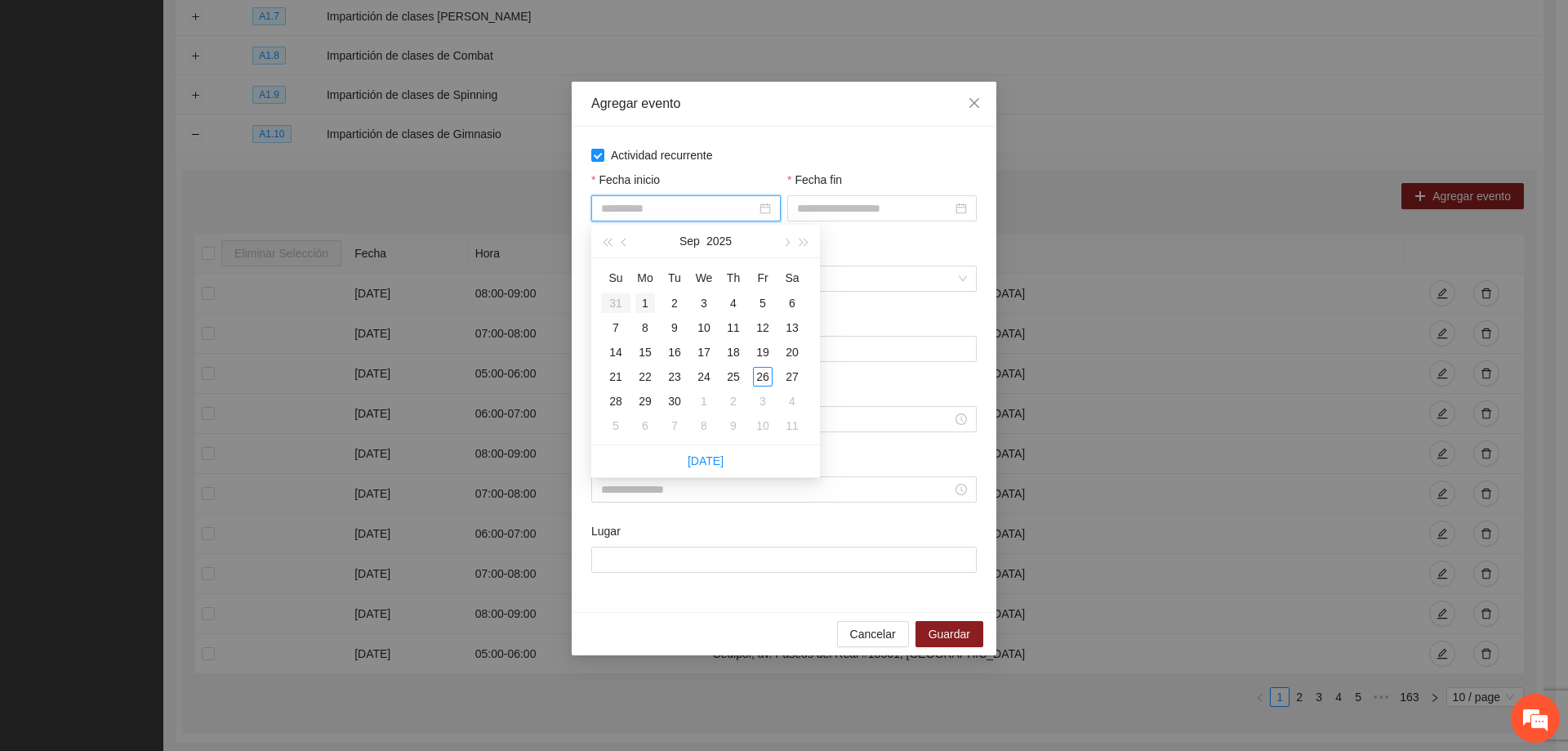
type input "**********"
click at [648, 308] on div "1" at bounding box center [645, 303] width 20 height 20
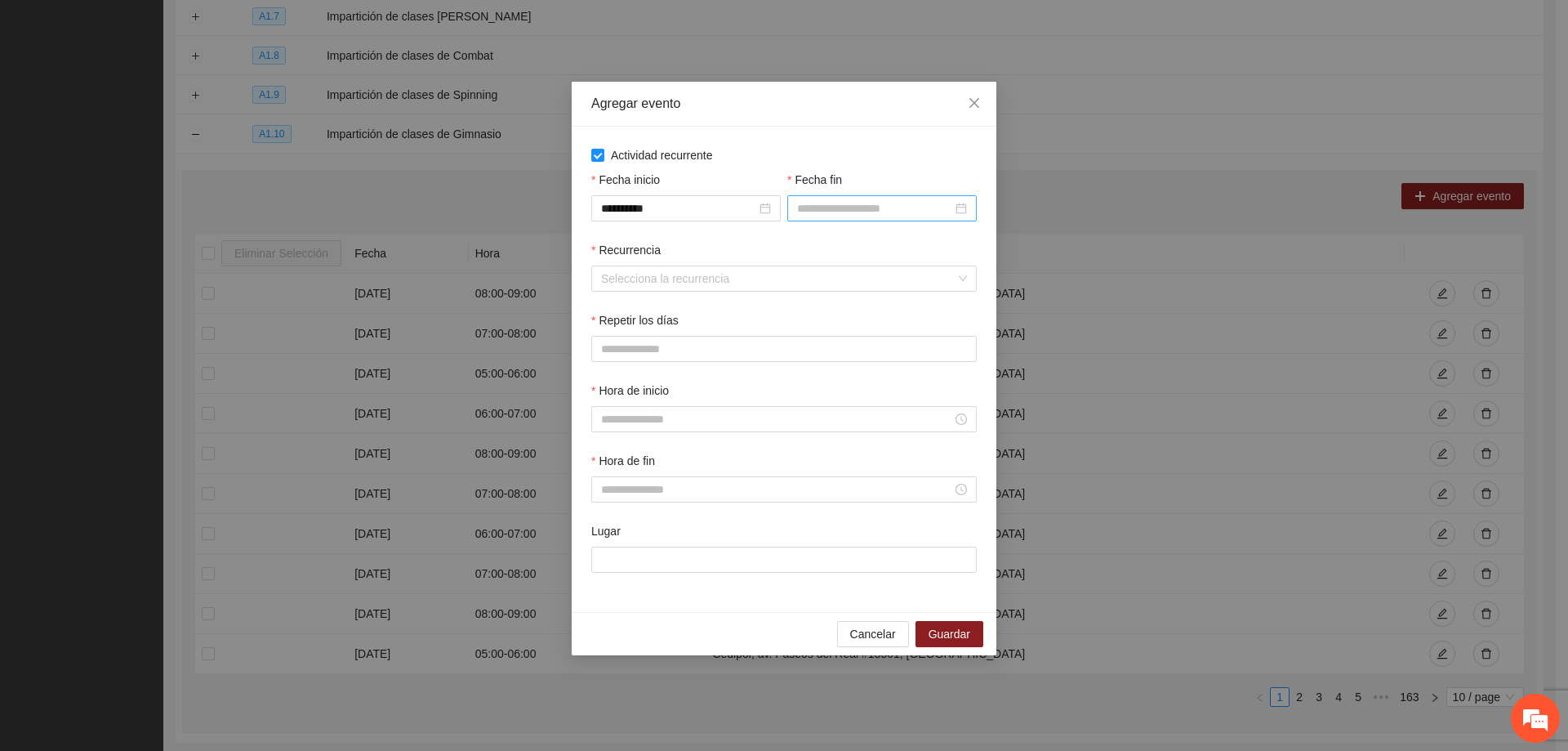
drag, startPoint x: 818, startPoint y: 221, endPoint x: 819, endPoint y: 212, distance: 9.1
click at [818, 220] on div "Fecha fin" at bounding box center [882, 205] width 196 height 70
click at [819, 212] on input "Fecha fin" at bounding box center [874, 209] width 155 height 18
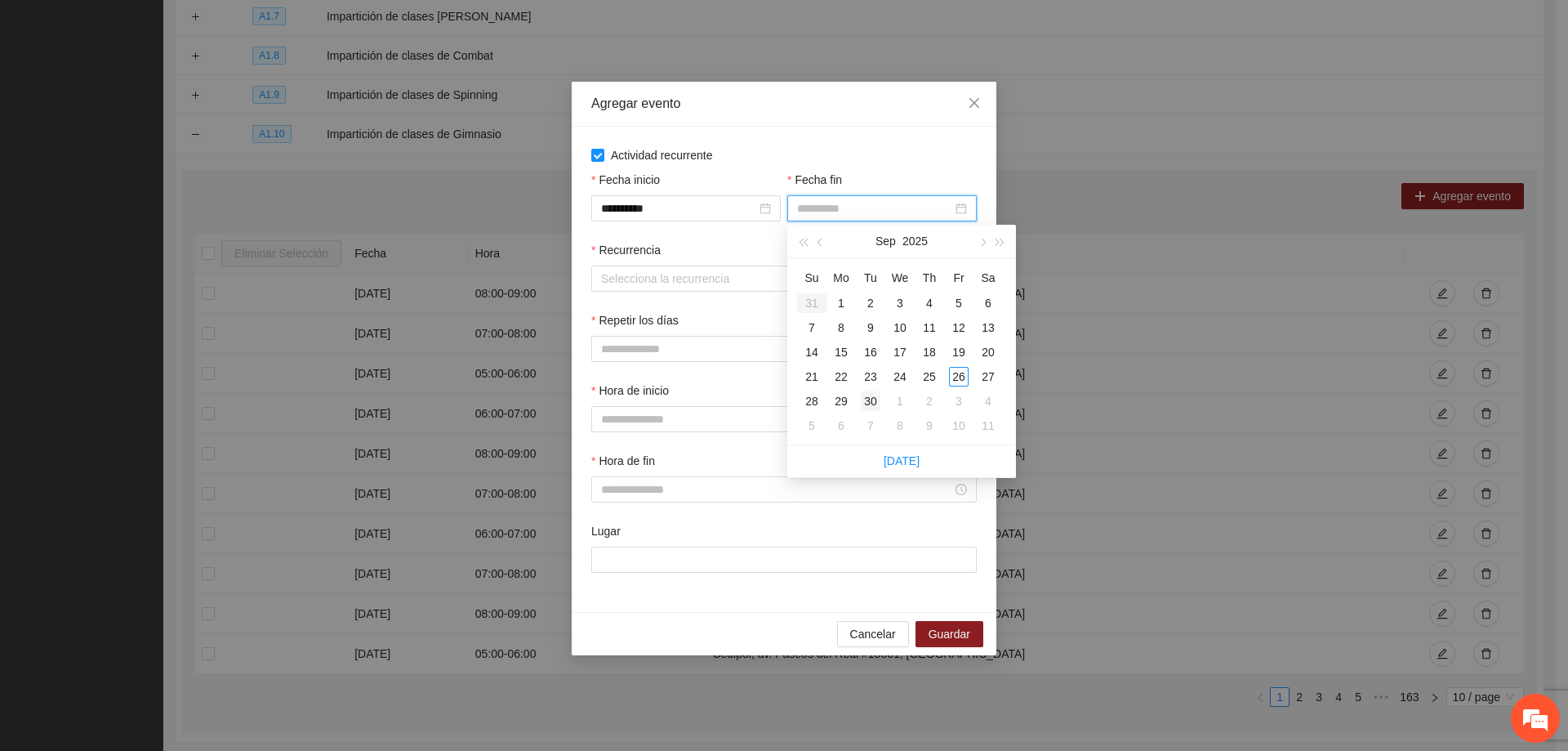
type input "**********"
click at [868, 400] on div "30" at bounding box center [871, 401] width 20 height 20
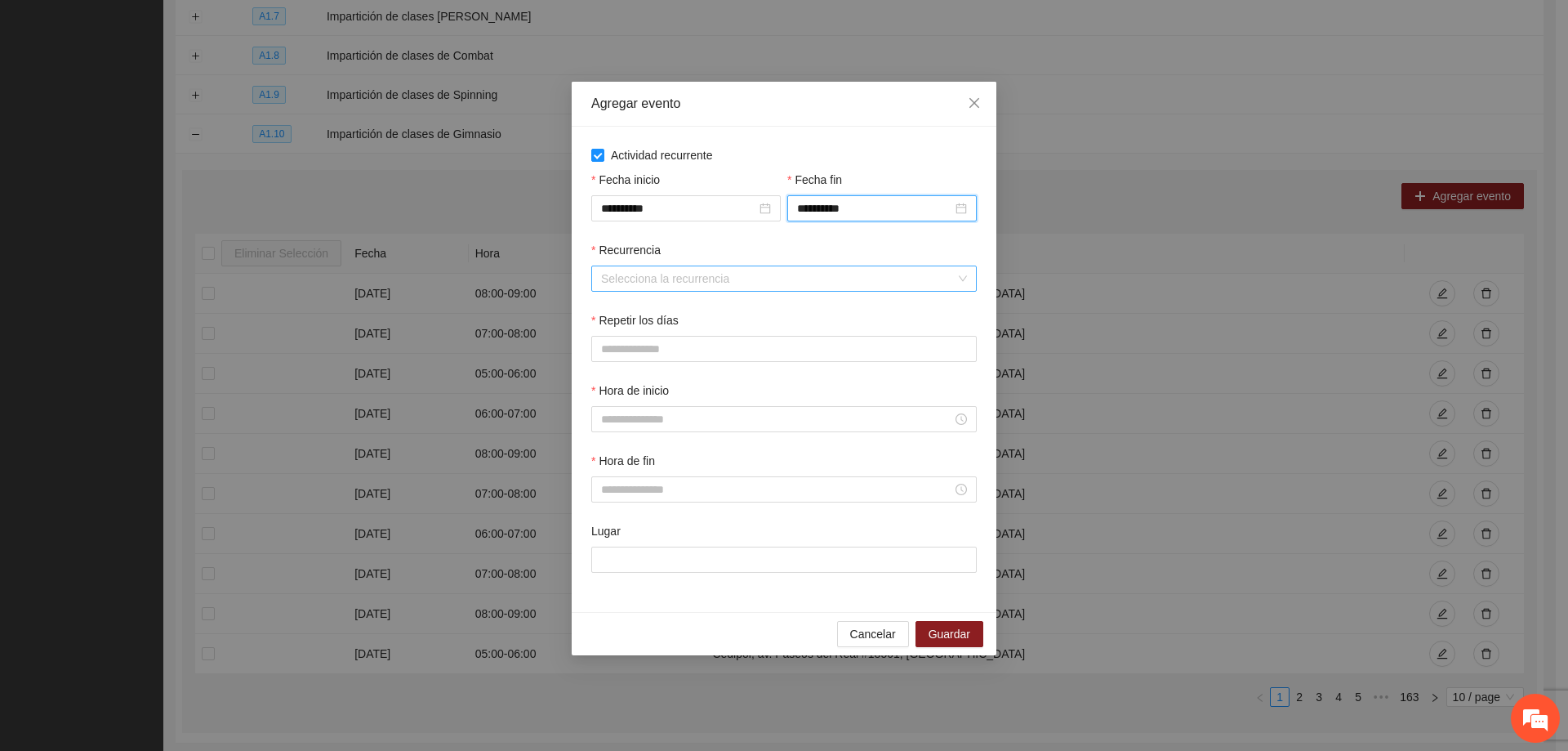
click at [726, 285] on input "Recurrencia" at bounding box center [778, 278] width 355 height 24
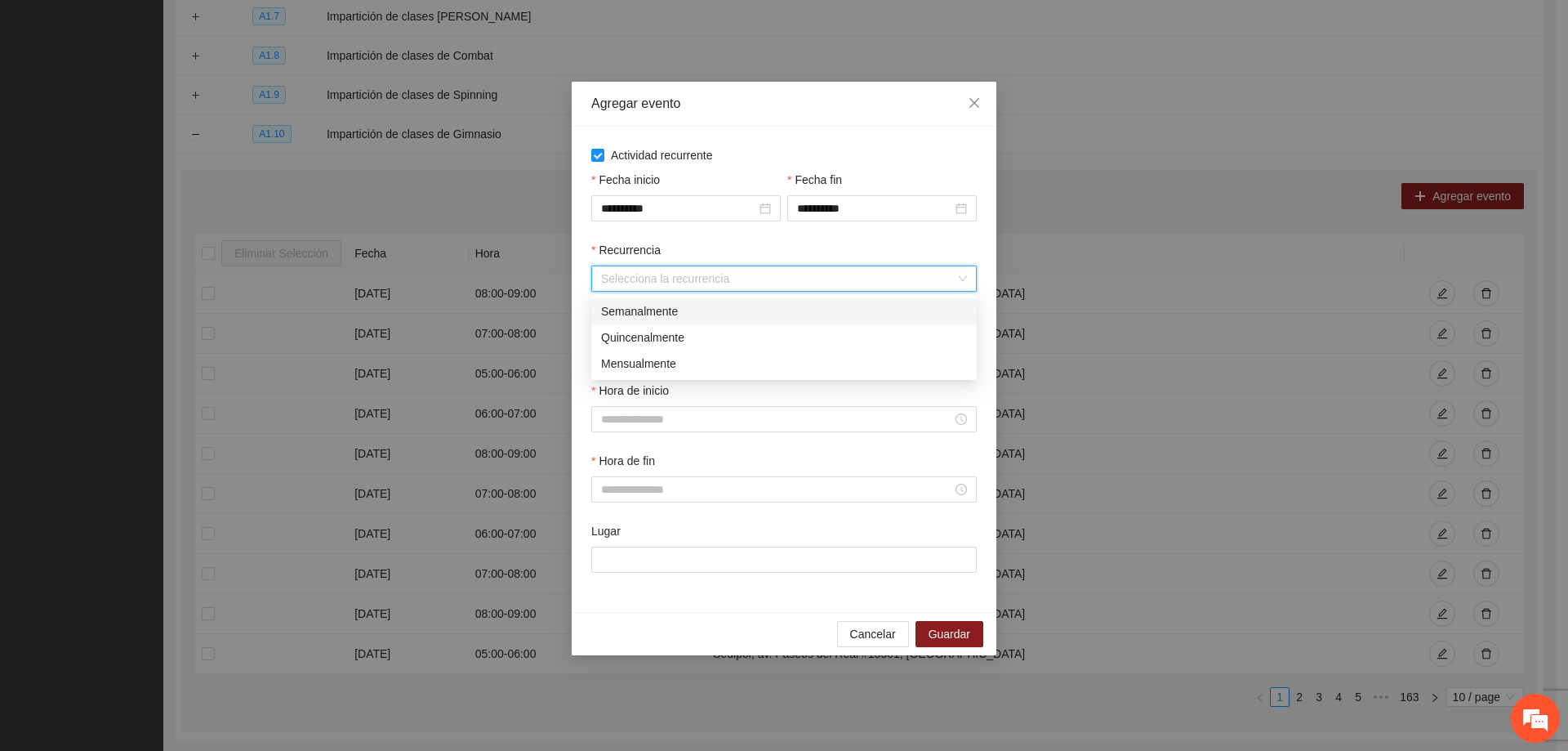
click at [695, 314] on div "Semanalmente" at bounding box center [784, 311] width 365 height 18
click at [618, 343] on button "L" at bounding box center [607, 349] width 33 height 26
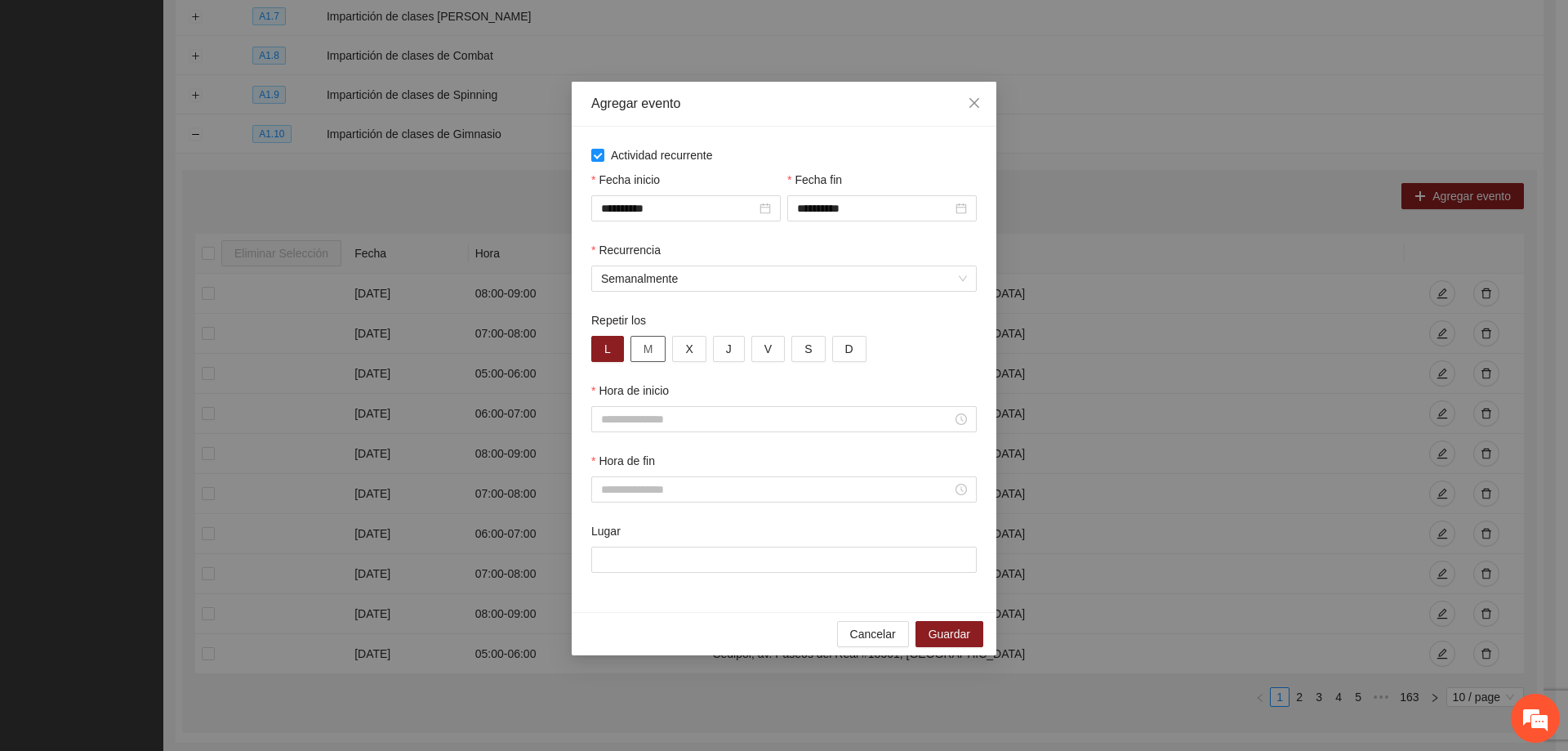
click at [647, 343] on span "M" at bounding box center [648, 349] width 10 height 18
click at [693, 359] on button "X" at bounding box center [689, 349] width 34 height 26
click at [728, 349] on span "J" at bounding box center [728, 349] width 5 height 18
click at [760, 345] on button "V" at bounding box center [768, 349] width 34 height 26
click at [797, 350] on button "S" at bounding box center [809, 349] width 34 height 26
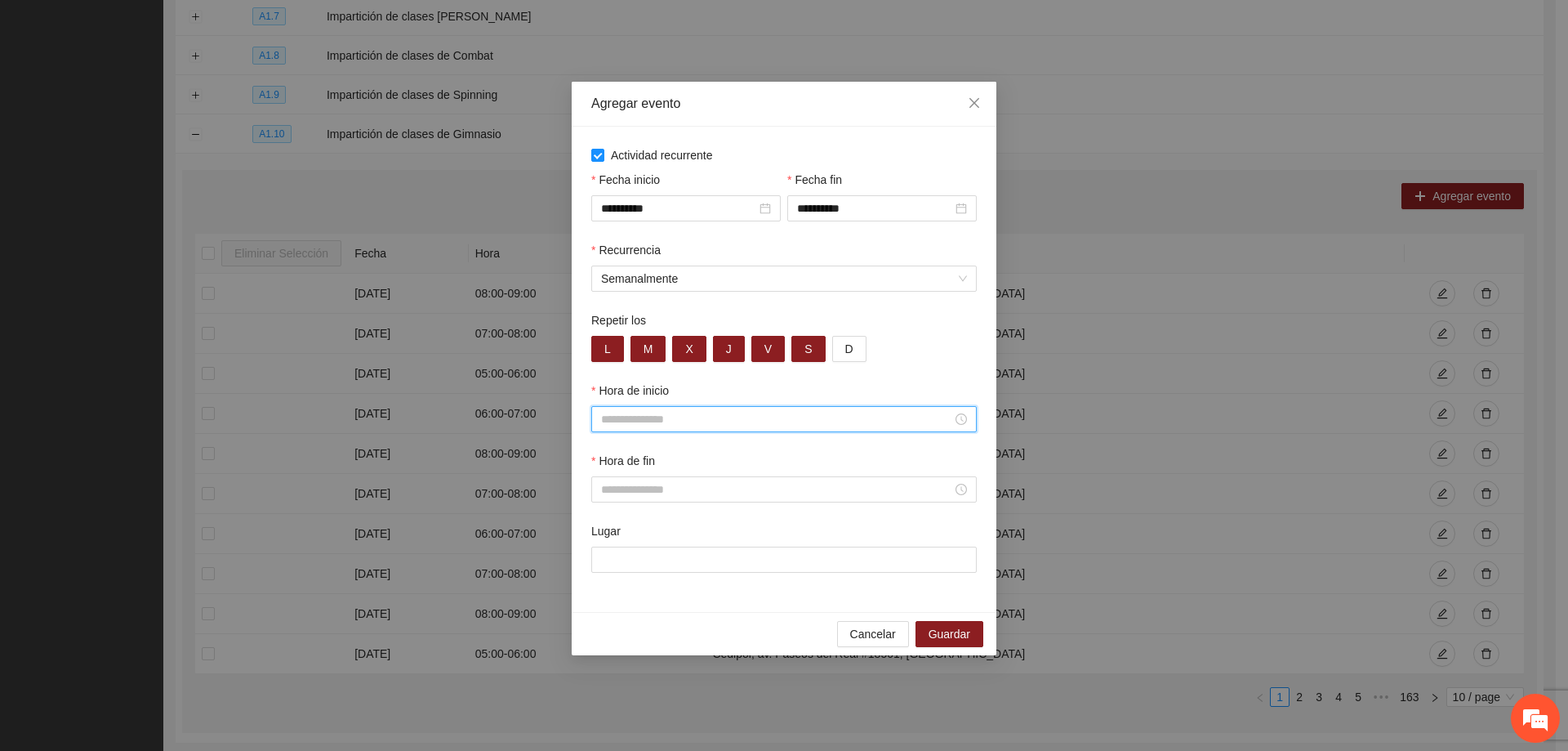
click at [653, 419] on input "Hora de inicio" at bounding box center [776, 419] width 351 height 18
click at [604, 576] on div "09" at bounding box center [613, 574] width 45 height 23
type input "*****"
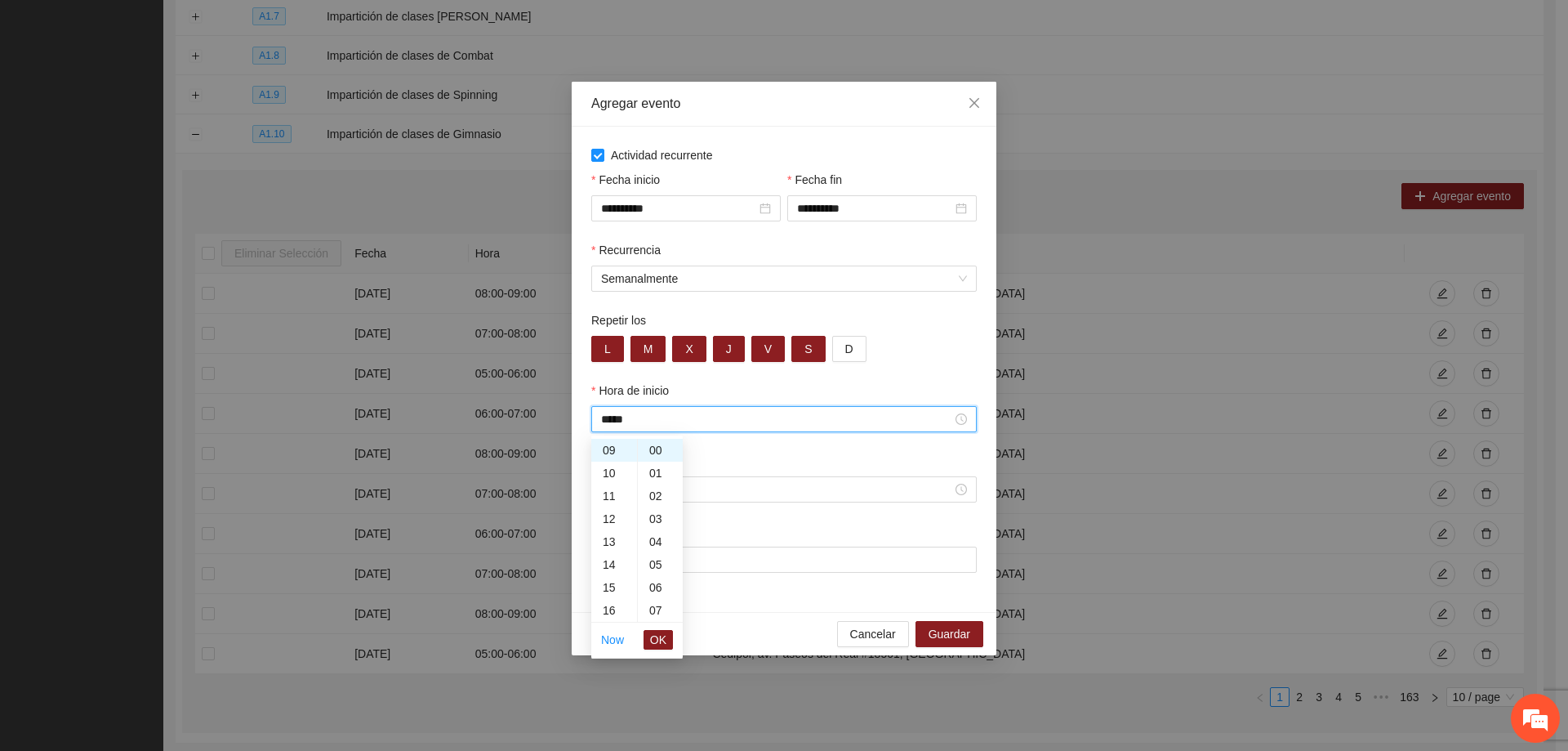
click at [673, 648] on ul "Now OK" at bounding box center [636, 640] width 92 height 34
click at [661, 635] on span "OK" at bounding box center [658, 640] width 16 height 18
click at [669, 491] on input "Hora de fin" at bounding box center [776, 490] width 351 height 18
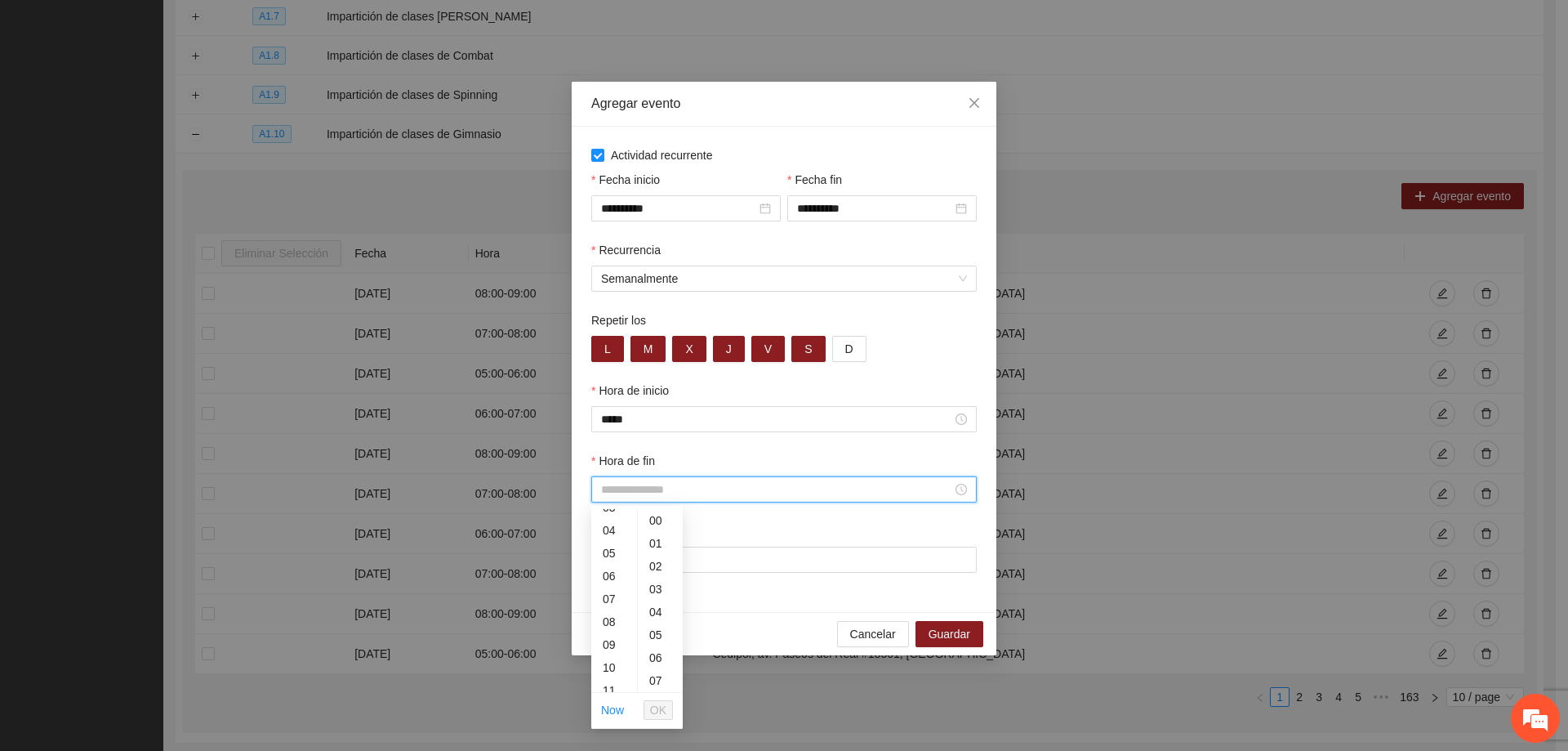
scroll to position [163, 0]
click at [608, 594] on div "10" at bounding box center [613, 586] width 45 height 23
type input "*****"
click at [661, 707] on span "OK" at bounding box center [658, 710] width 16 height 18
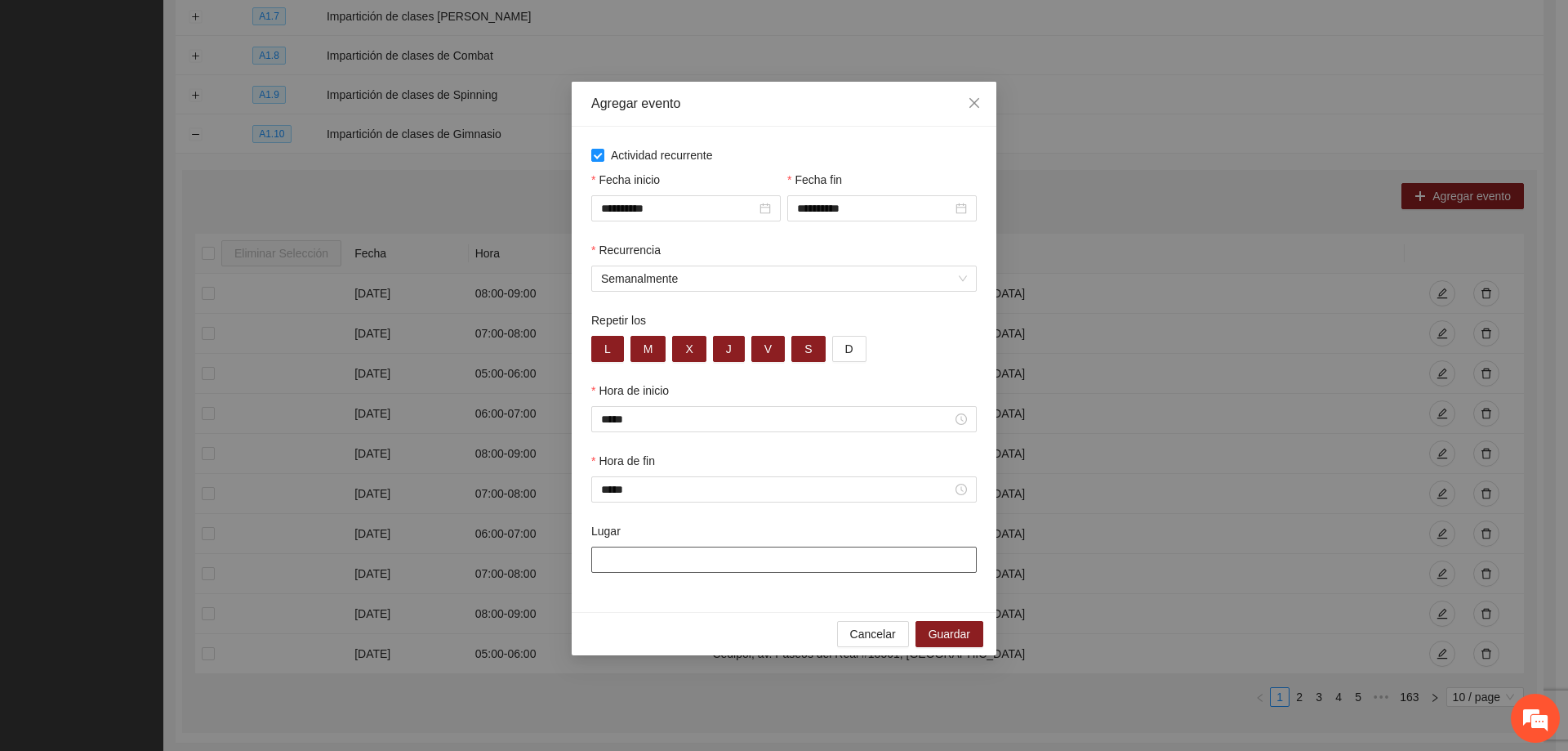
click at [689, 565] on input "Lugar" at bounding box center [784, 559] width 385 height 26
type input "**********"
click at [940, 626] on span "Guardar" at bounding box center [949, 634] width 42 height 18
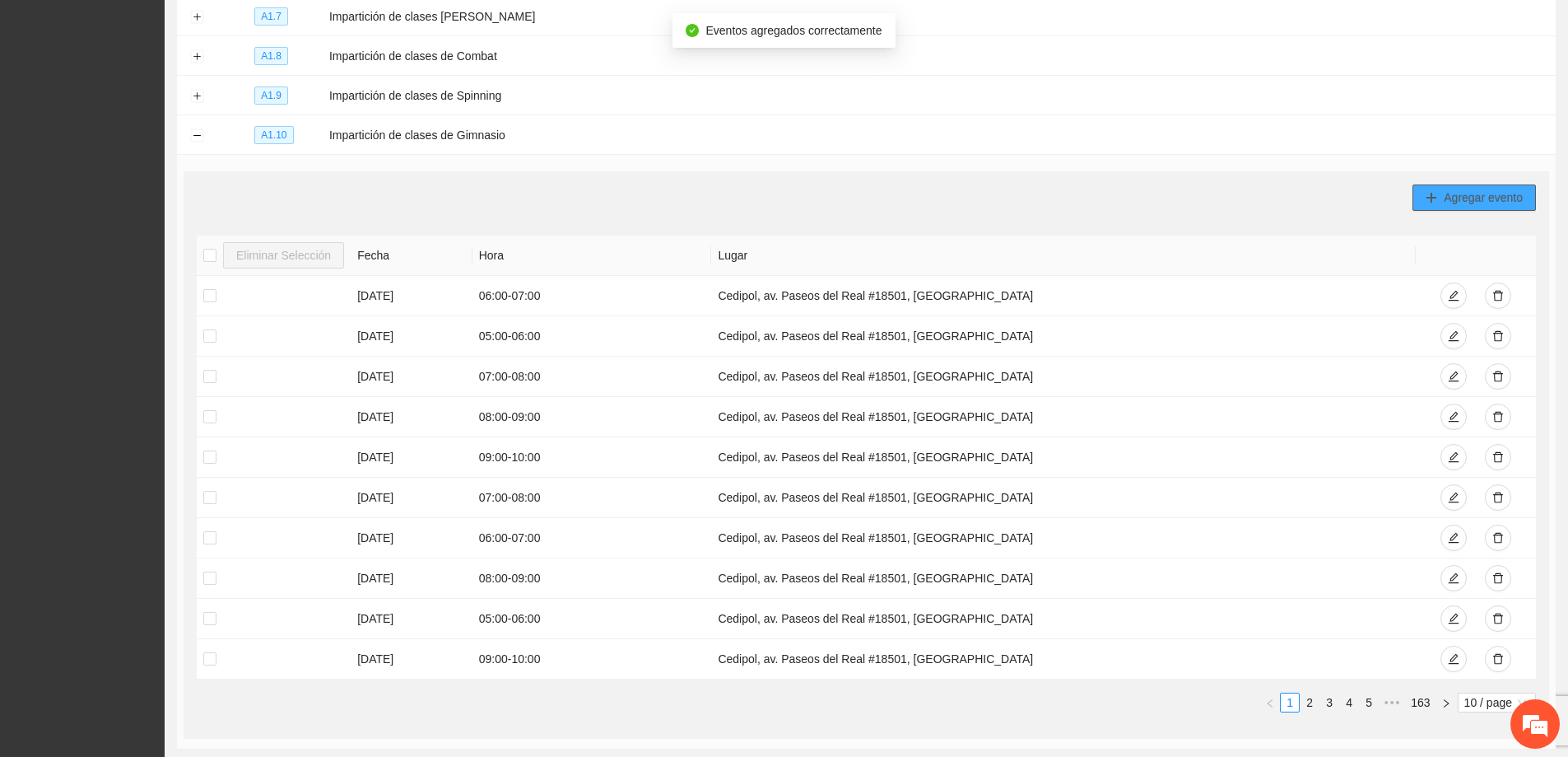
click at [1448, 197] on span "Agregar evento" at bounding box center [1484, 198] width 79 height 18
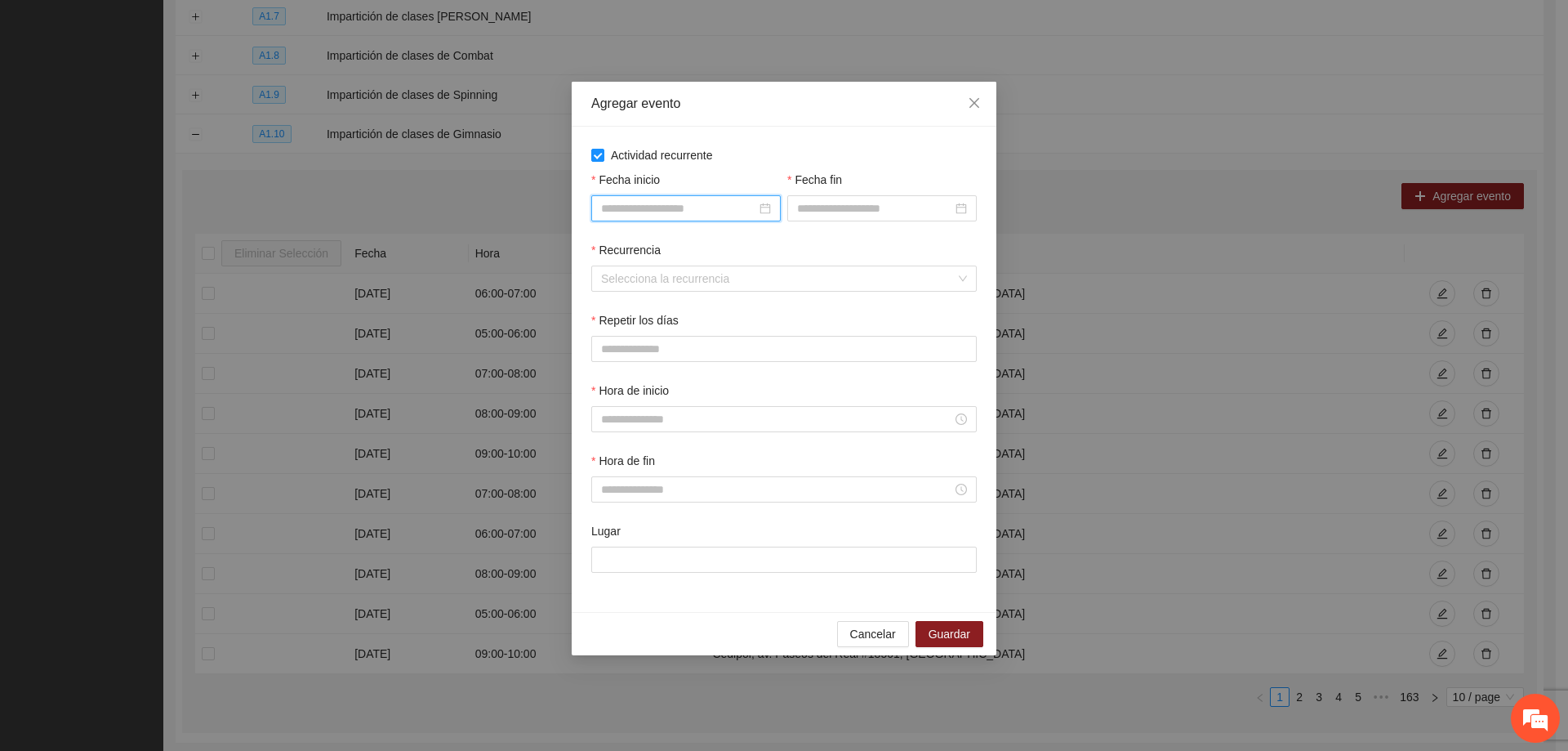
click at [693, 206] on input "Fecha inicio" at bounding box center [678, 209] width 155 height 18
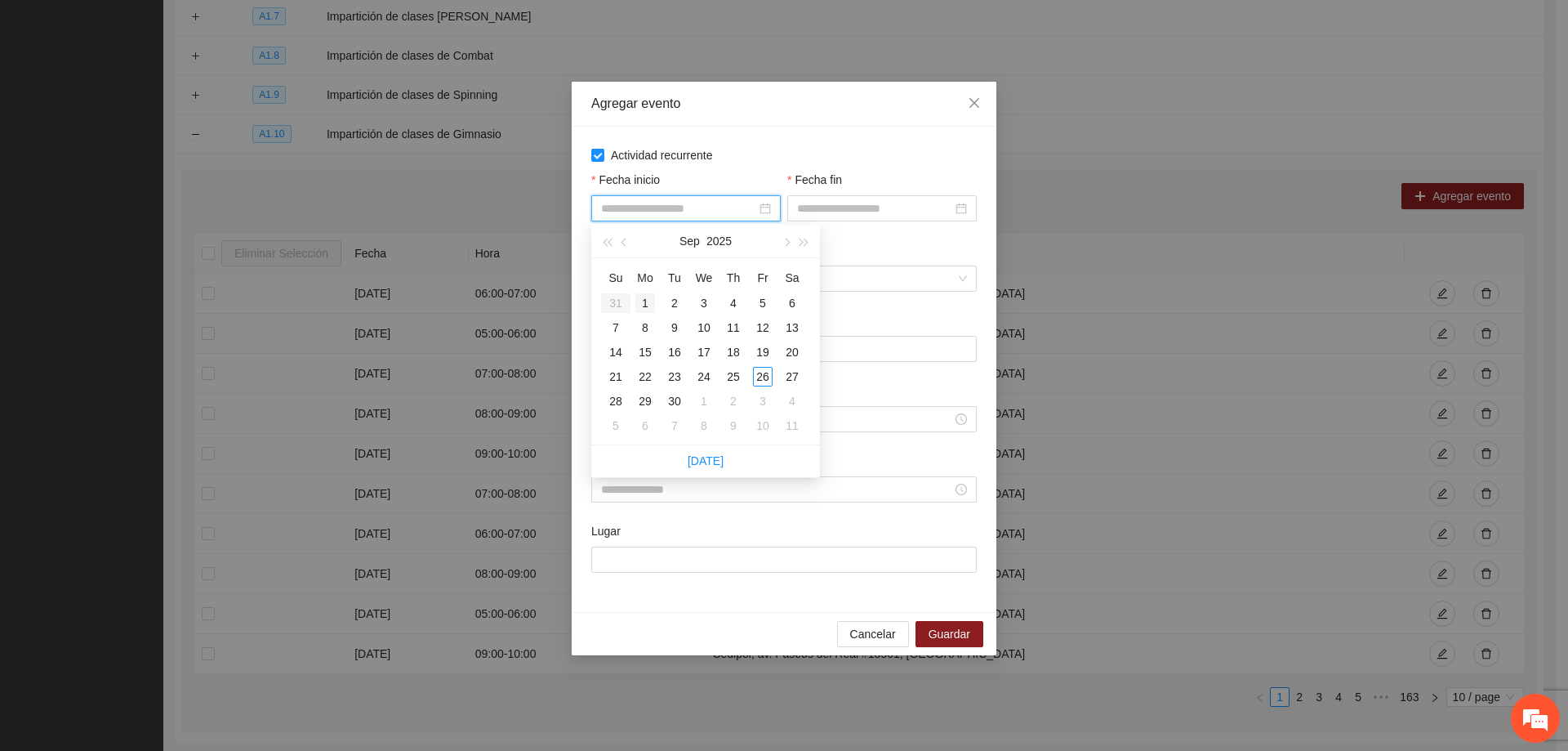
type input "**********"
click at [647, 302] on div "1" at bounding box center [645, 303] width 20 height 20
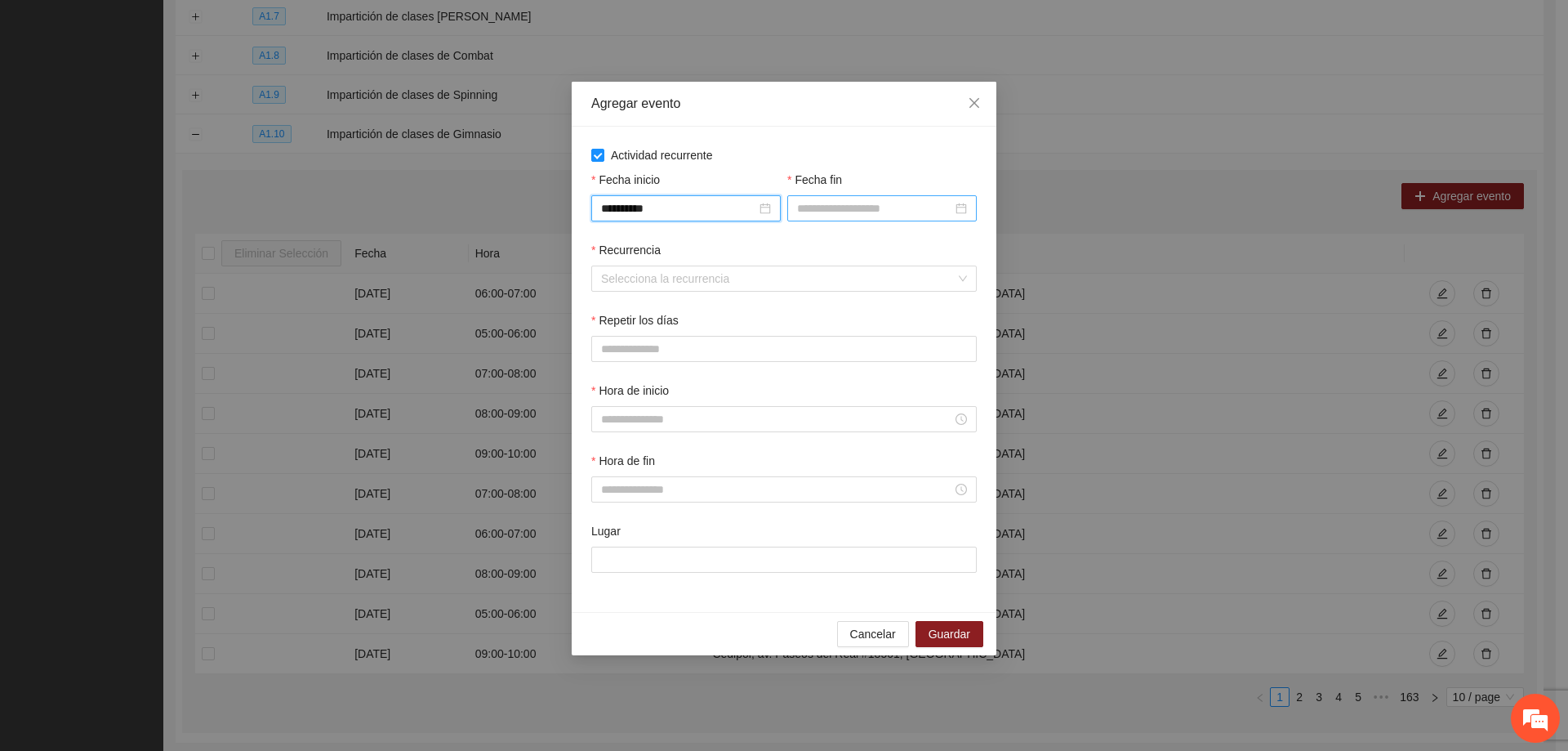
click at [857, 214] on input "Fecha fin" at bounding box center [874, 209] width 155 height 18
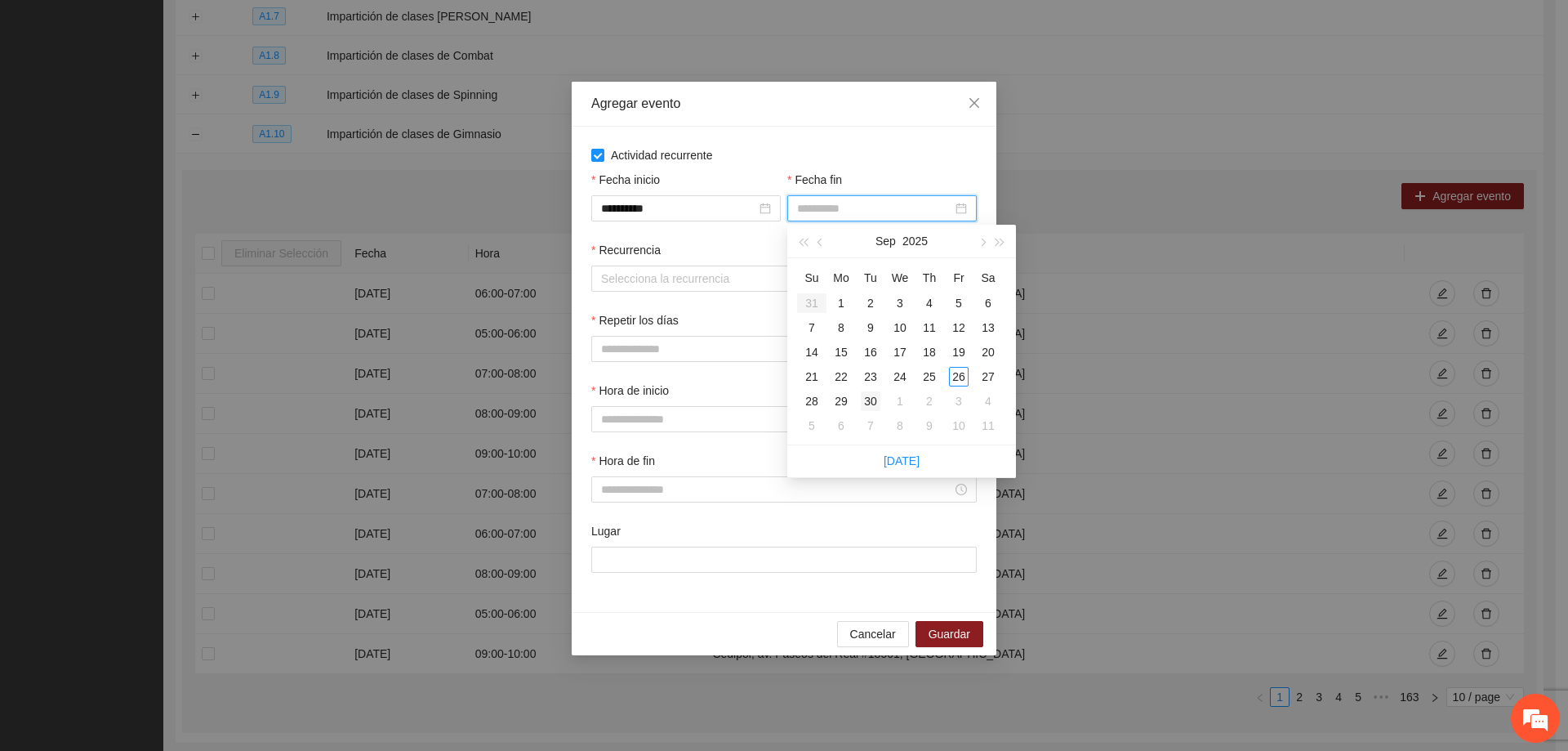
type input "**********"
click at [866, 403] on div "30" at bounding box center [871, 401] width 20 height 20
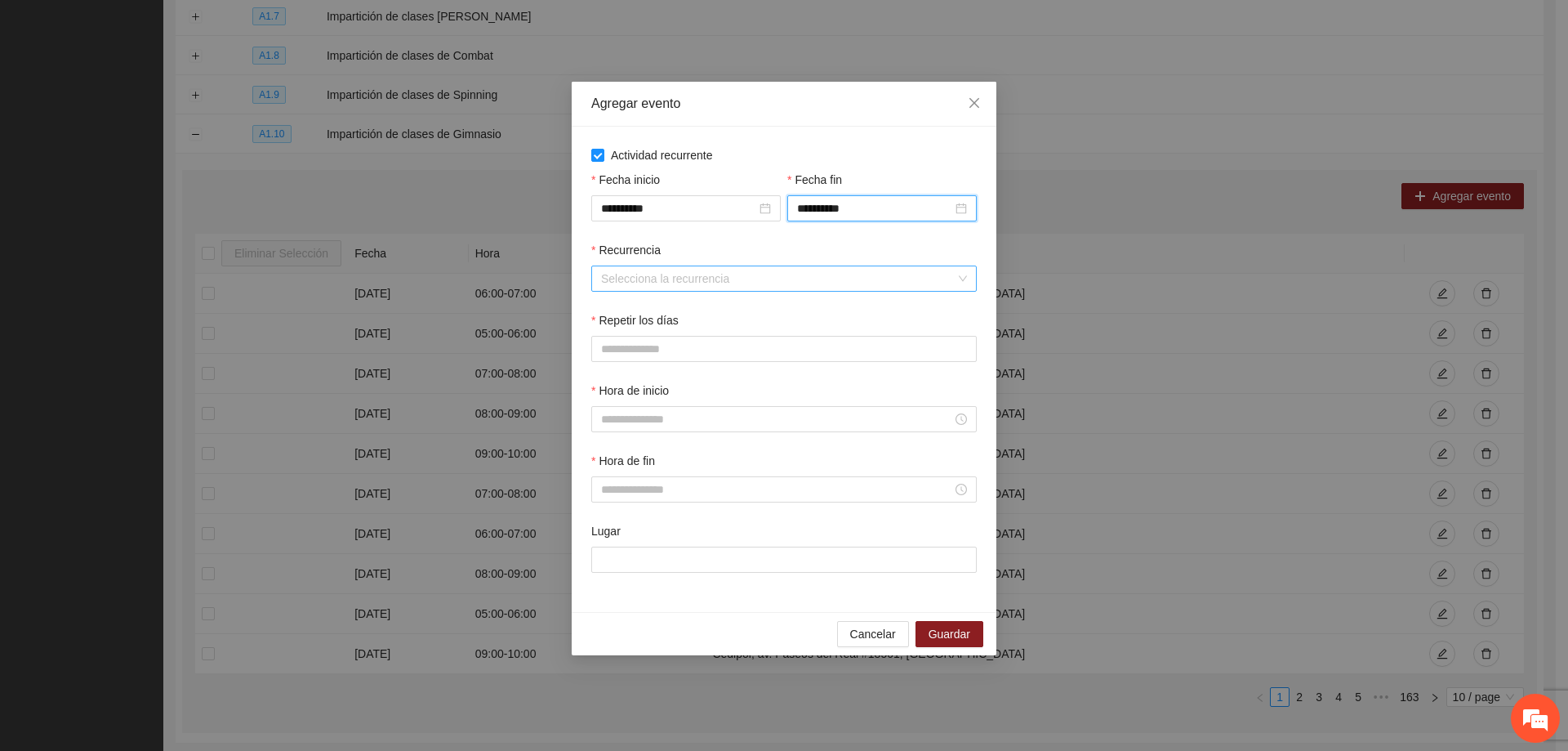
click at [647, 275] on input "Recurrencia" at bounding box center [778, 278] width 355 height 24
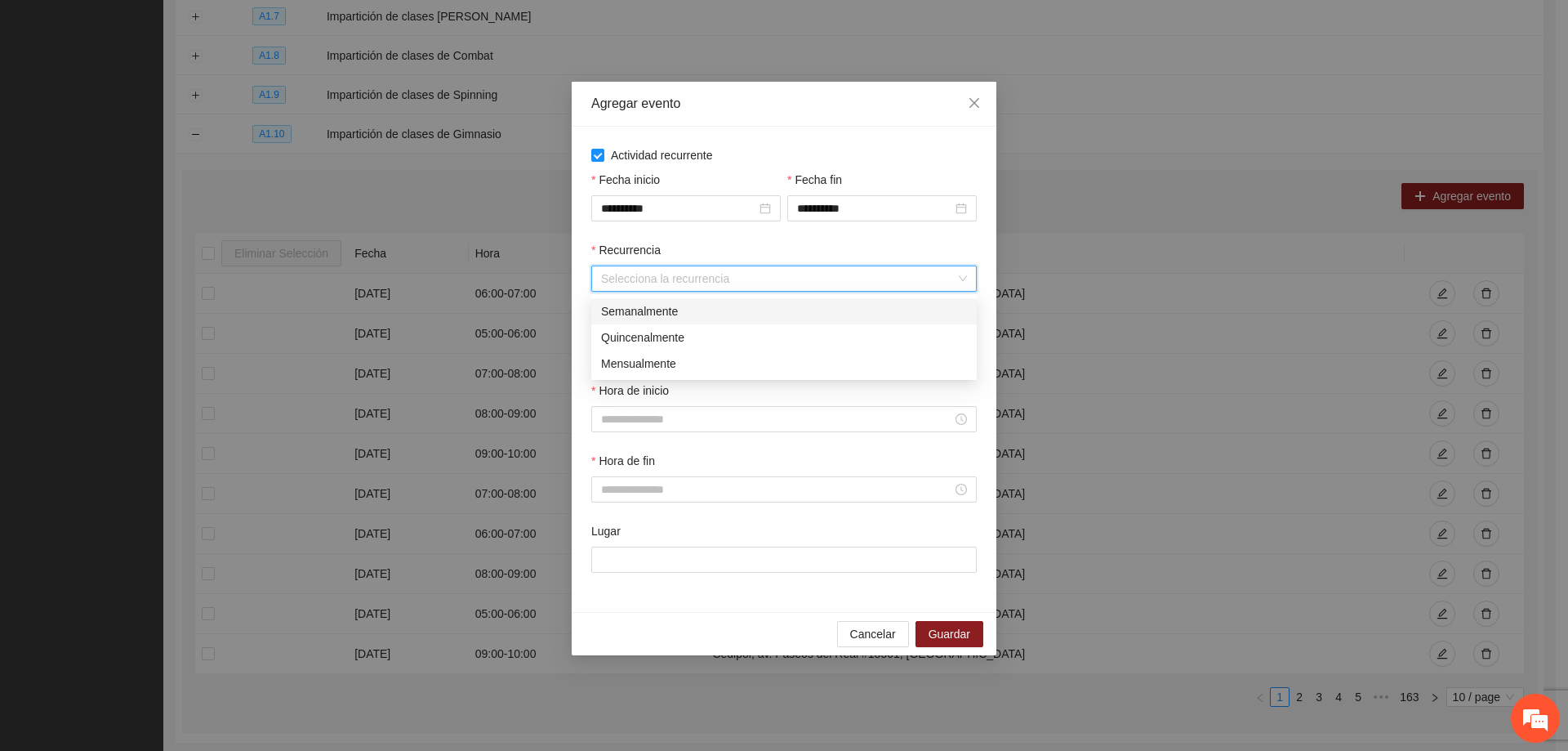
click at [647, 307] on div "Semanalmente" at bounding box center [784, 311] width 365 height 18
click at [620, 355] on button "L" at bounding box center [607, 349] width 33 height 26
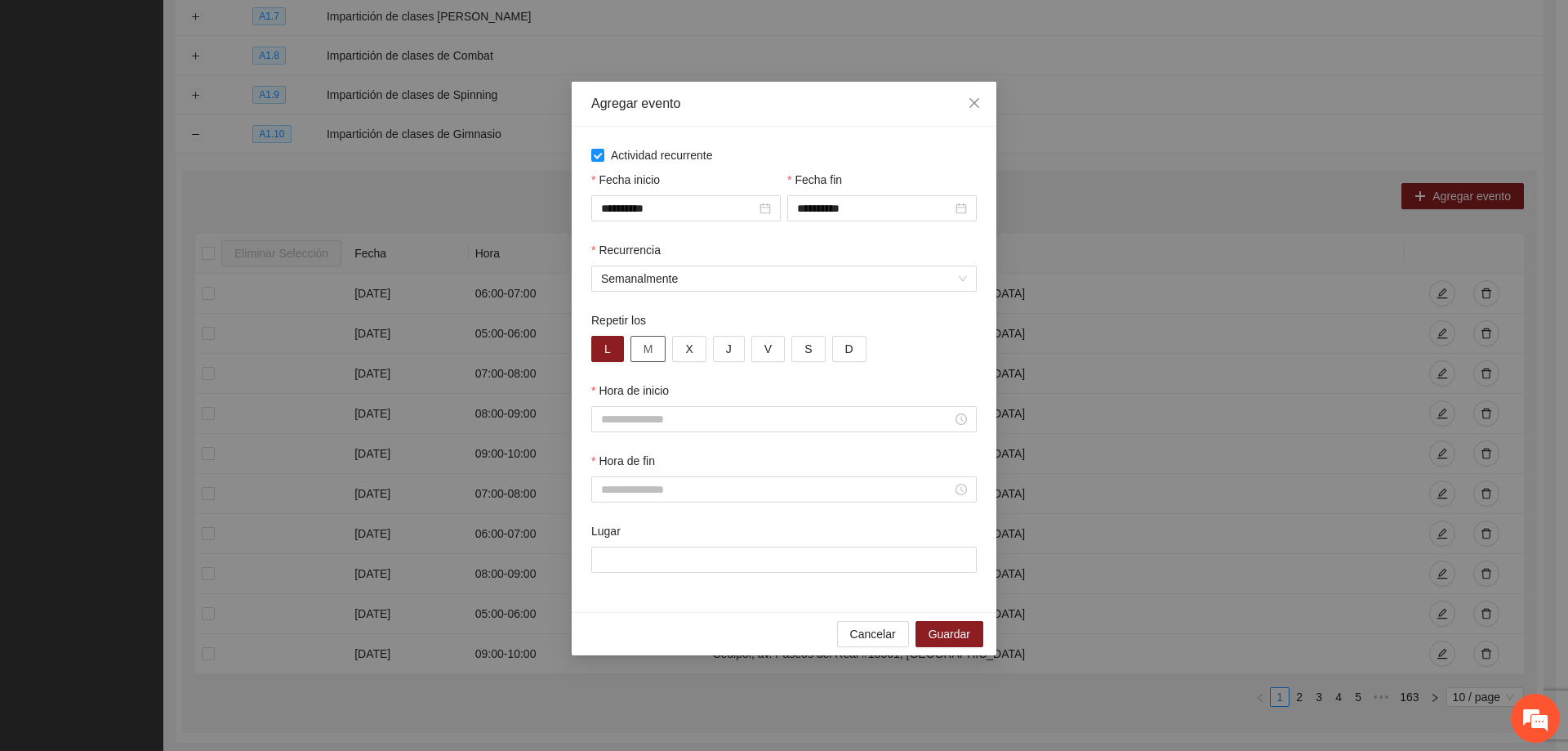
drag, startPoint x: 638, startPoint y: 351, endPoint x: 657, endPoint y: 359, distance: 20.6
click at [639, 351] on button "M" at bounding box center [648, 349] width 36 height 26
click at [669, 357] on div "L M X J V S D" at bounding box center [784, 349] width 385 height 26
click at [679, 354] on button "X" at bounding box center [689, 349] width 34 height 26
click at [715, 349] on button "J" at bounding box center [729, 349] width 32 height 26
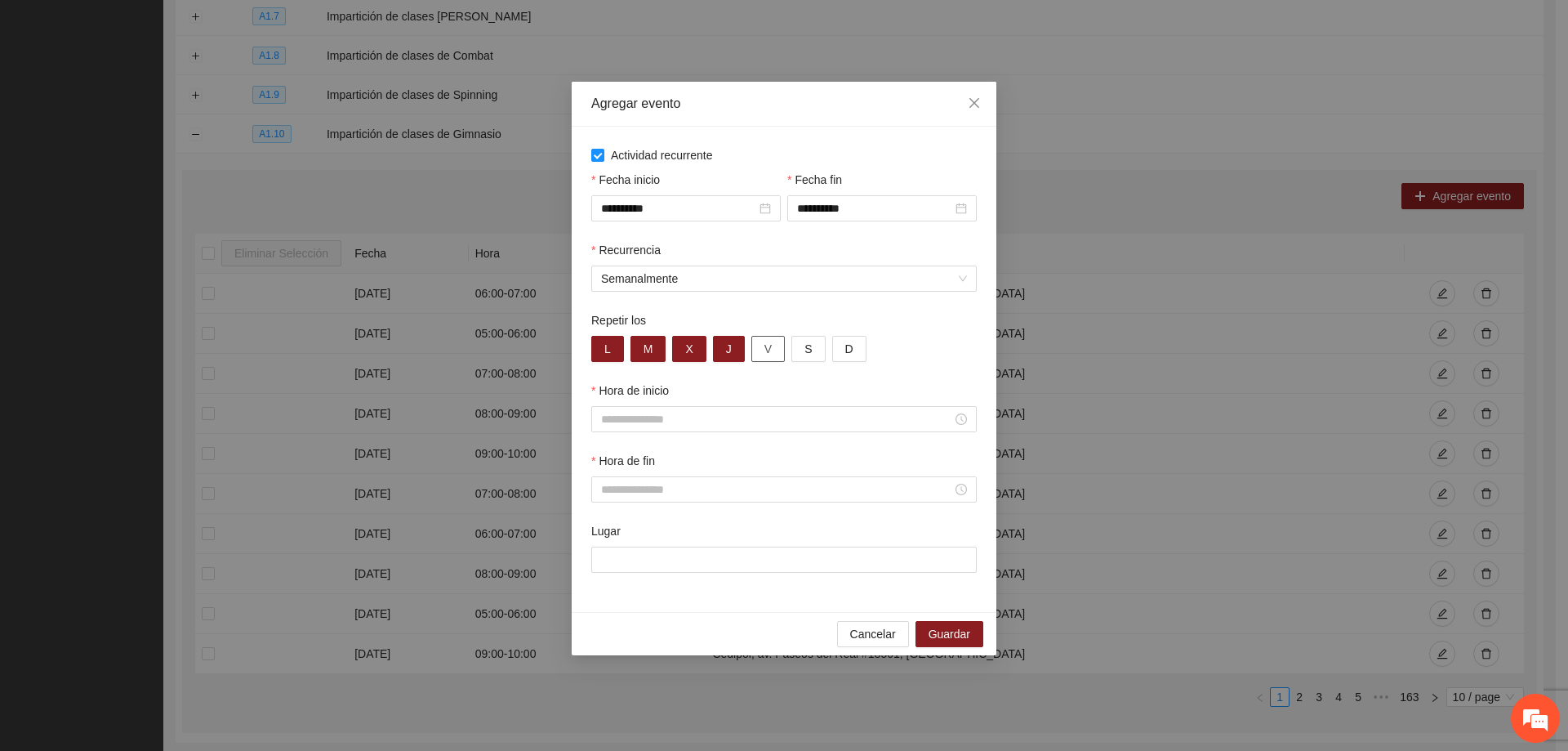
click at [764, 351] on span "V" at bounding box center [768, 349] width 7 height 18
click at [805, 353] on span "S" at bounding box center [808, 349] width 7 height 18
click at [640, 417] on input "Hora de inicio" at bounding box center [776, 419] width 351 height 18
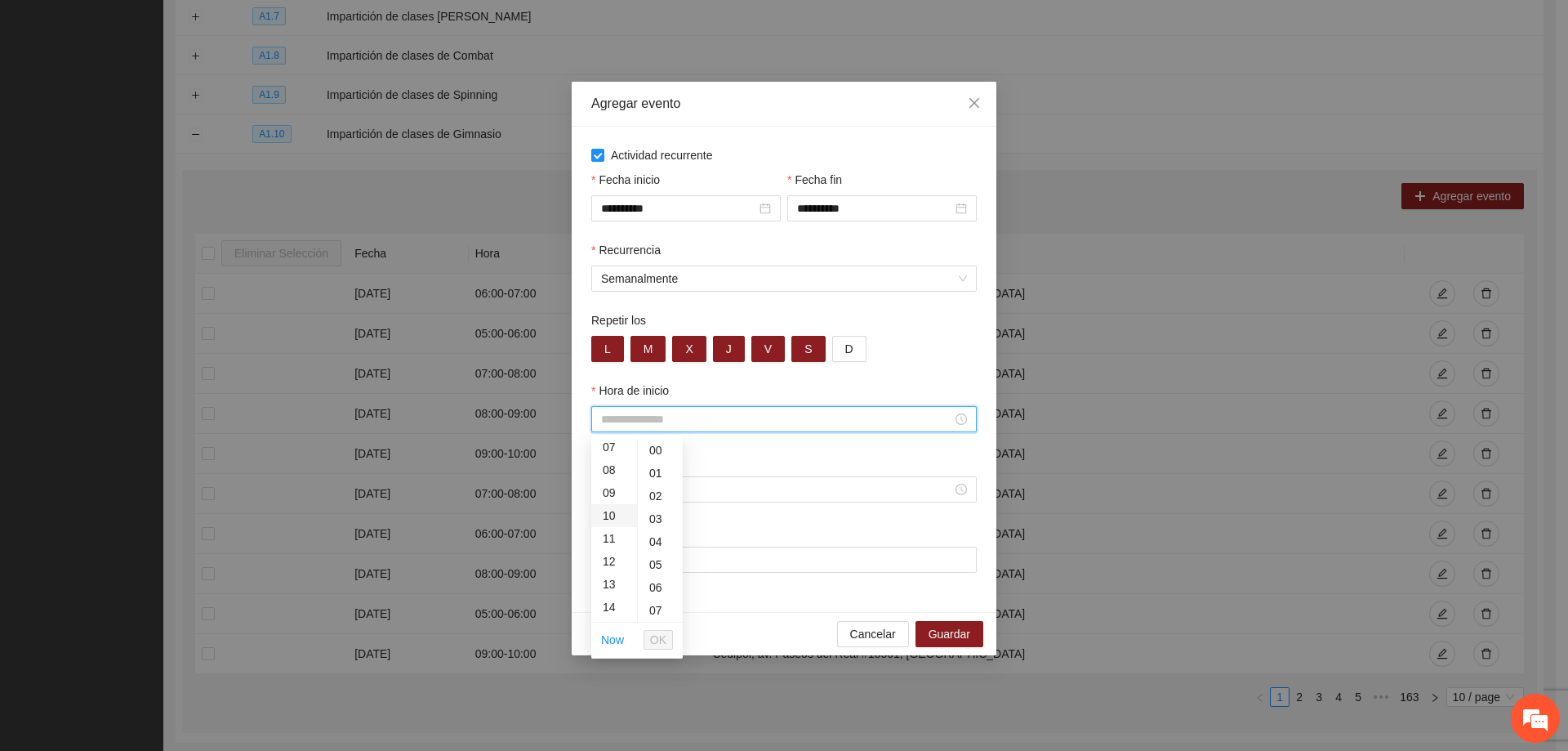
click at [608, 521] on div "10" at bounding box center [613, 516] width 45 height 23
type input "*****"
click at [653, 638] on span "OK" at bounding box center [658, 640] width 16 height 18
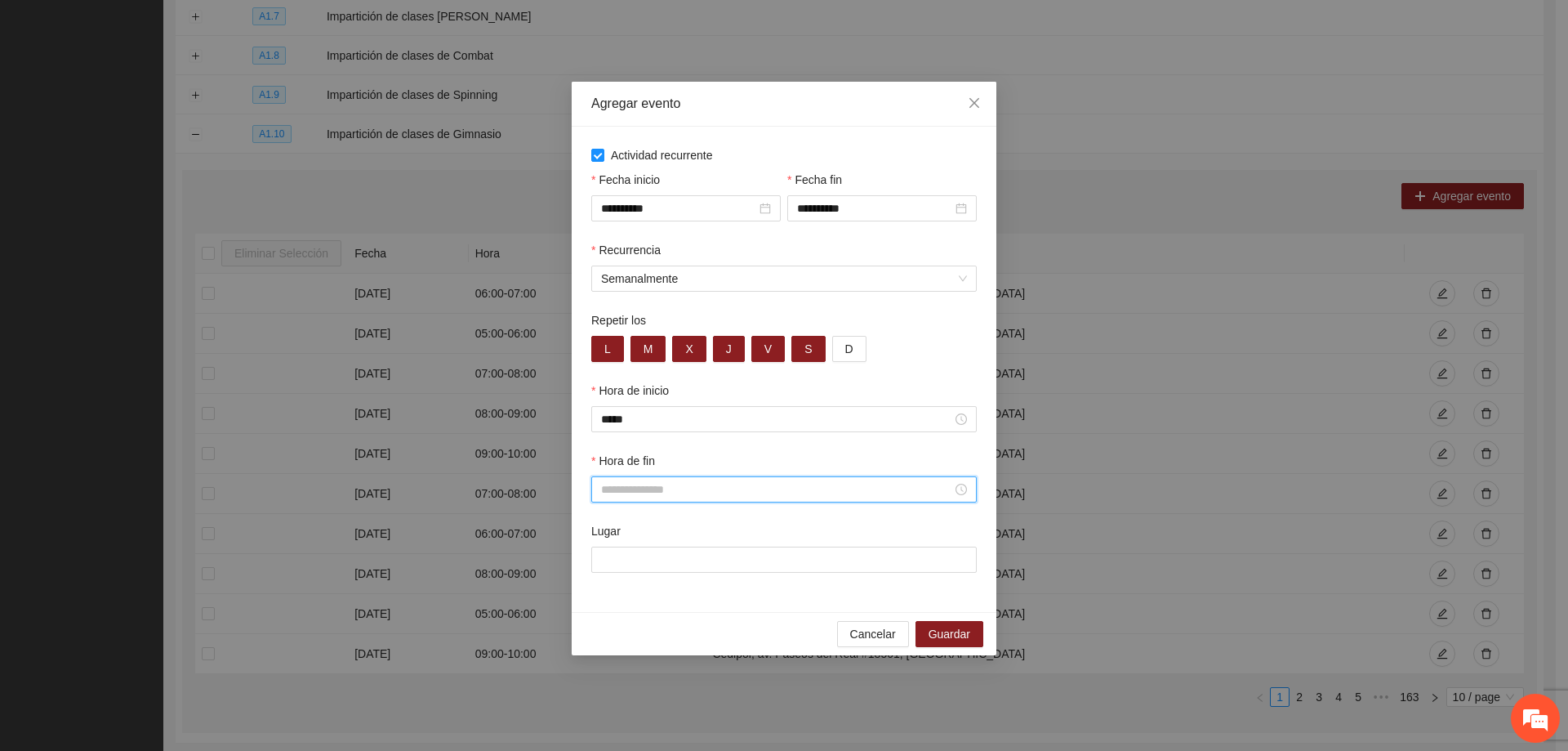
click at [630, 493] on input "Hora de fin" at bounding box center [776, 490] width 351 height 18
click at [616, 601] on div "11" at bounding box center [613, 609] width 45 height 23
type input "*****"
click at [656, 712] on span "OK" at bounding box center [658, 710] width 16 height 18
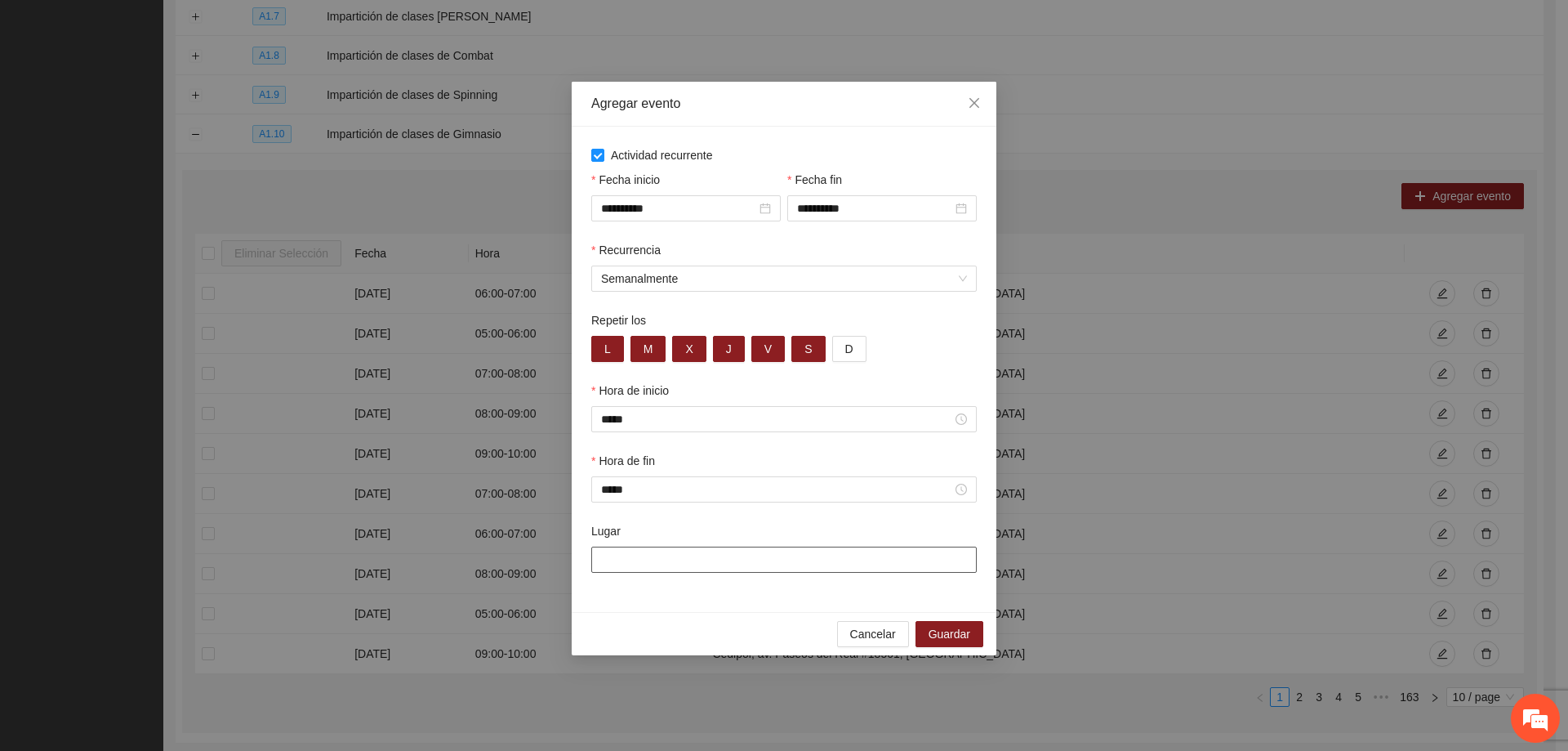
click at [650, 556] on input "Lugar" at bounding box center [784, 559] width 385 height 26
type input "**********"
click at [935, 628] on span "Guardar" at bounding box center [949, 634] width 42 height 18
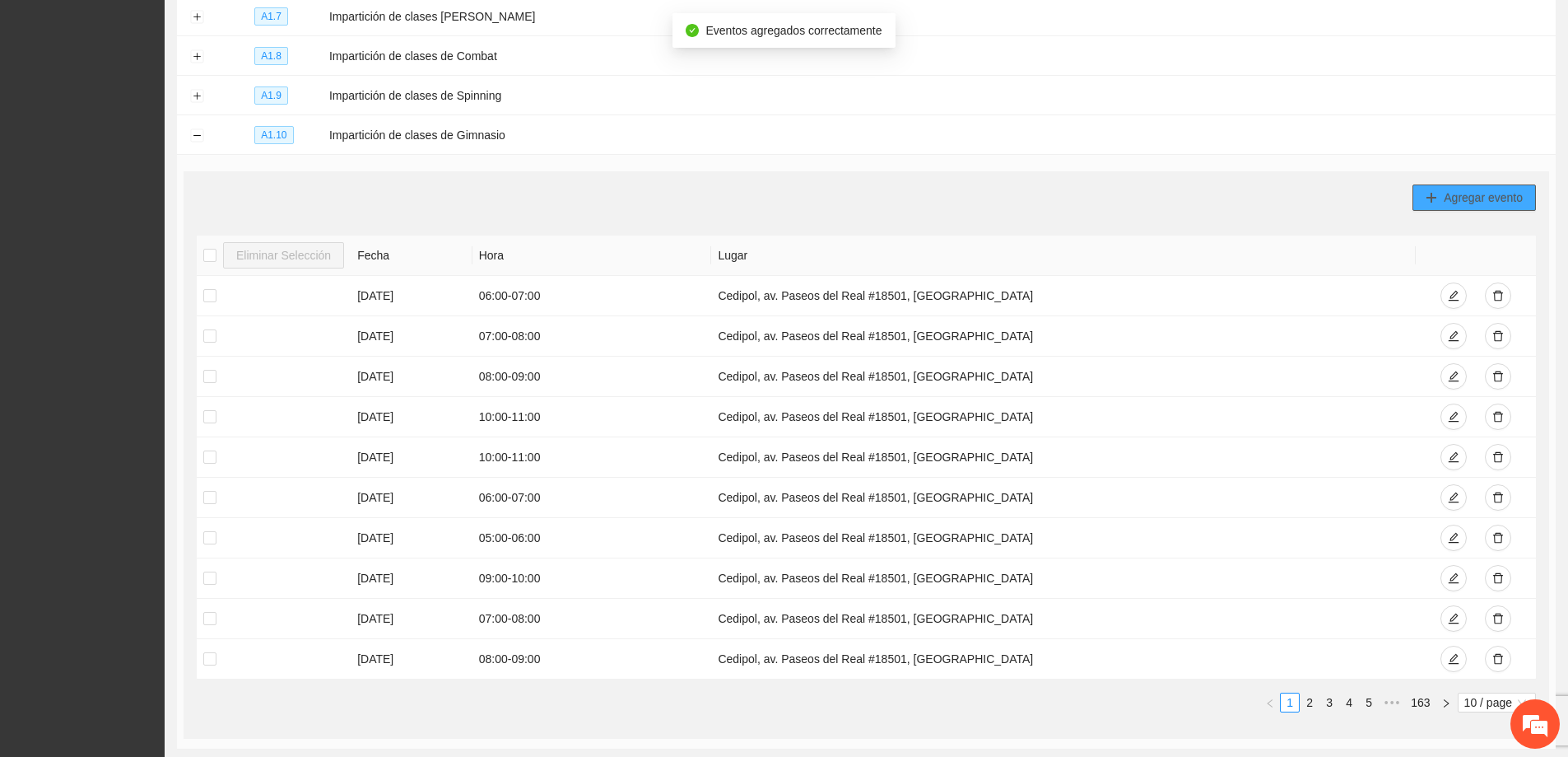
click at [1435, 191] on icon "plus" at bounding box center [1431, 197] width 12 height 12
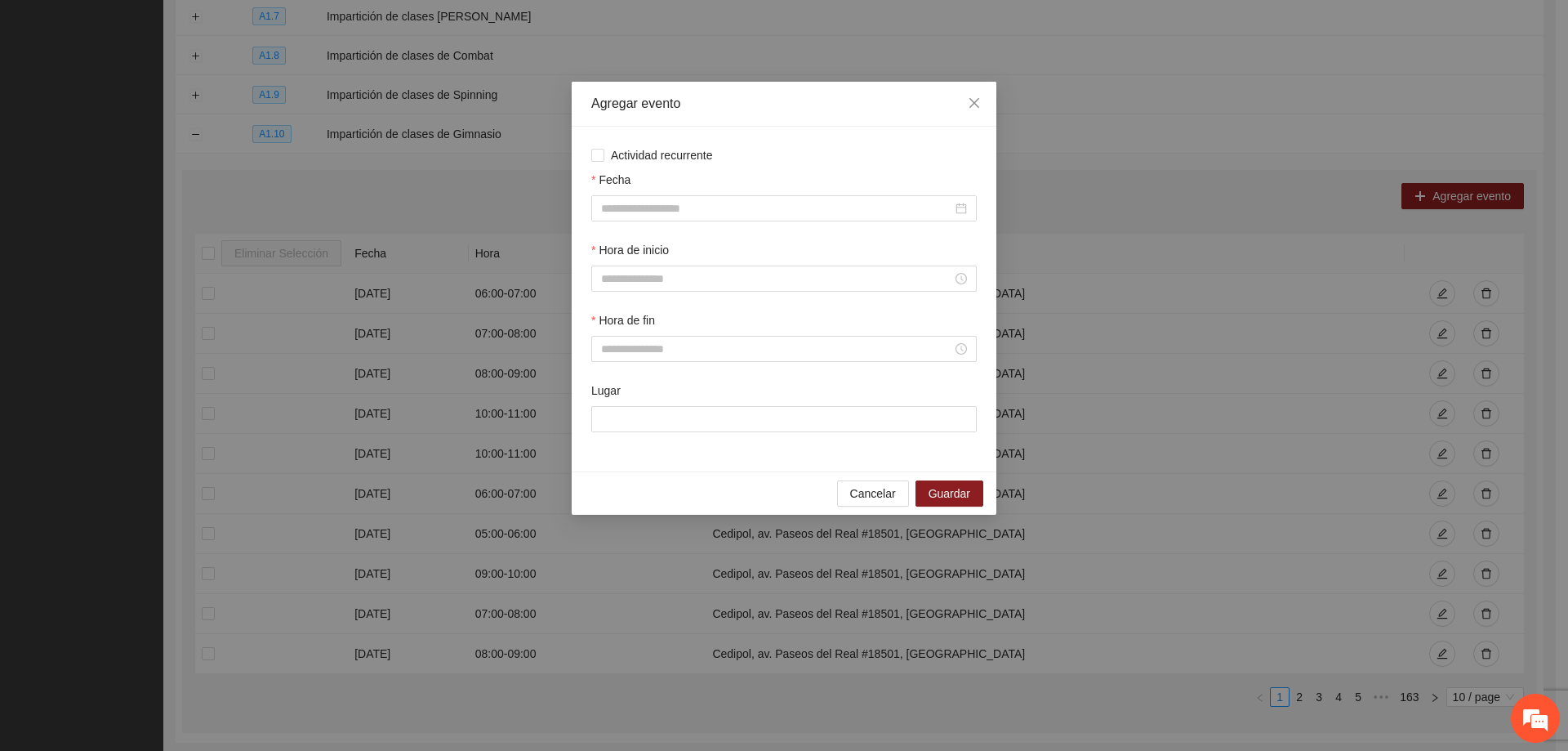
click at [588, 157] on div "Actividad recurrente Fecha Hora de inicio Hora de fin Lugar" at bounding box center [784, 299] width 424 height 345
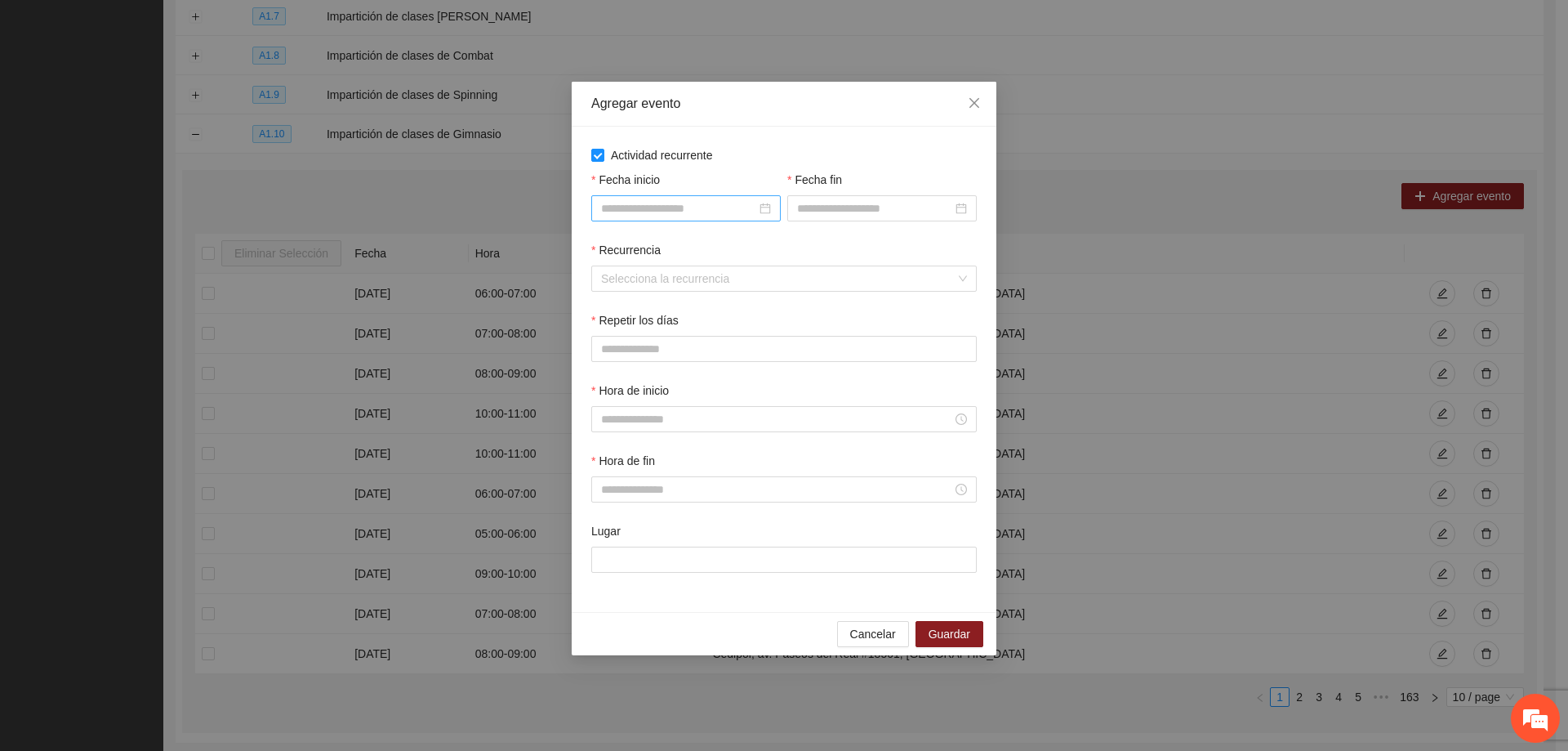
click at [634, 198] on div at bounding box center [685, 208] width 190 height 26
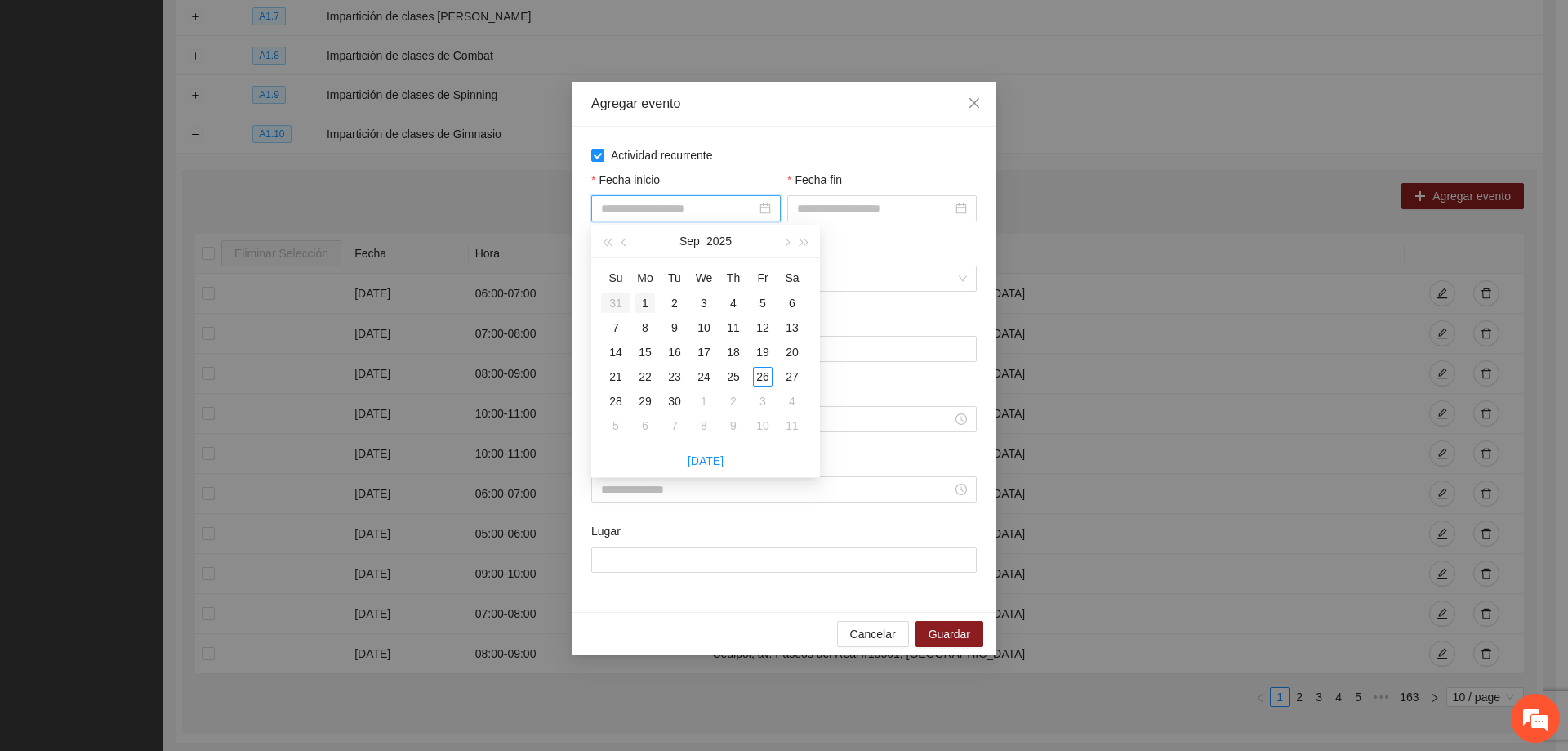
type input "**********"
click at [643, 301] on div "1" at bounding box center [645, 303] width 20 height 20
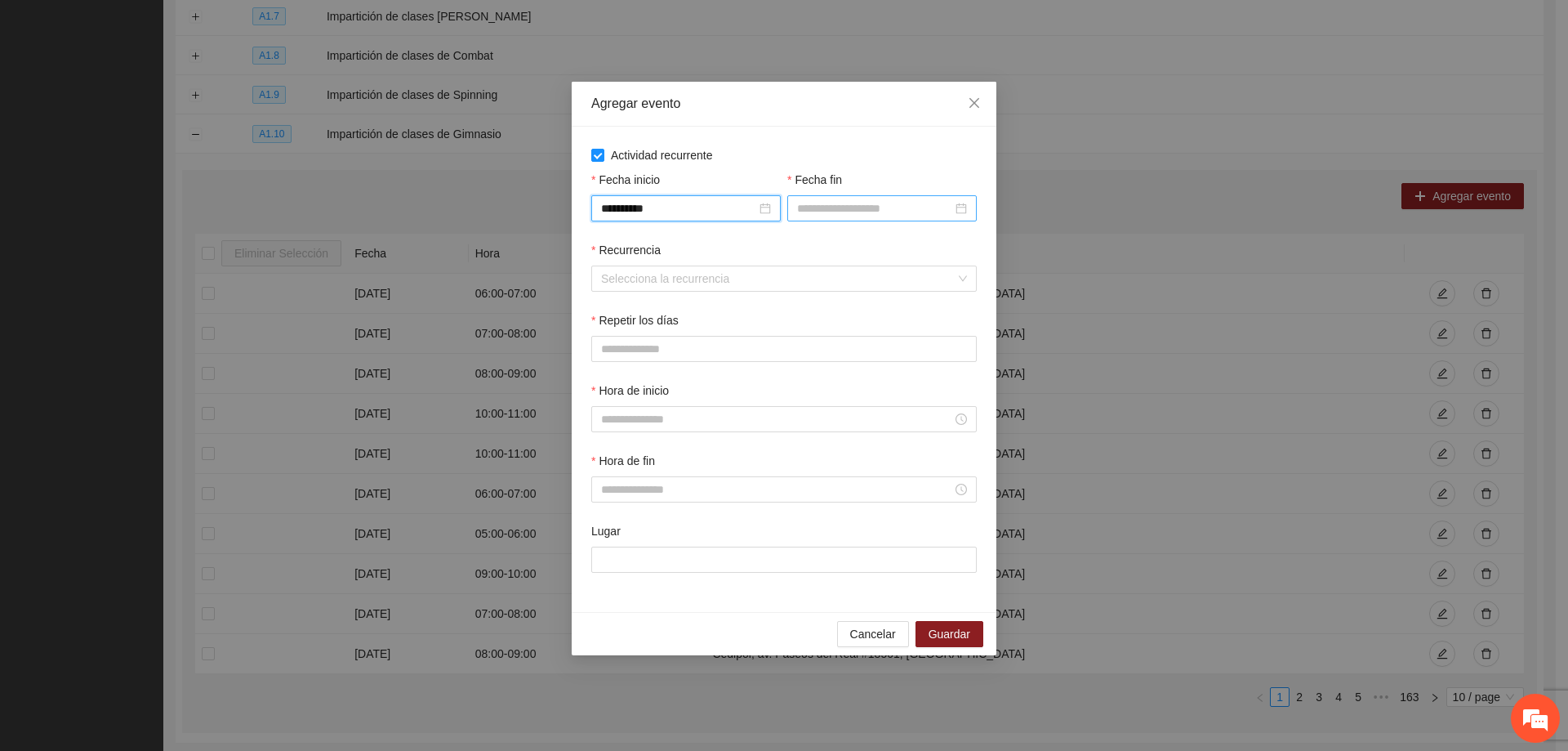
click at [825, 217] on input "Fecha fin" at bounding box center [874, 209] width 155 height 18
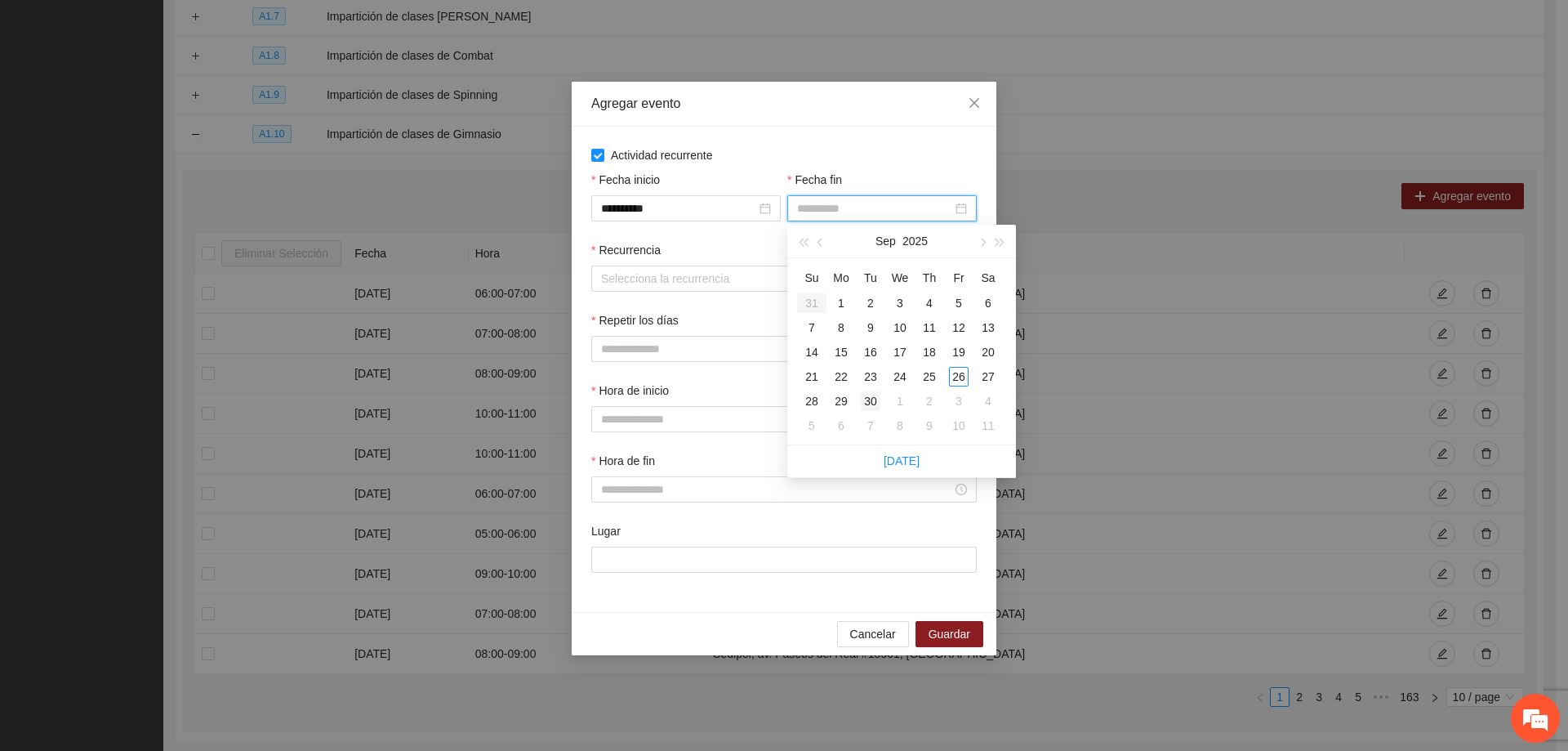
type input "**********"
click at [868, 392] on div "30" at bounding box center [871, 401] width 20 height 20
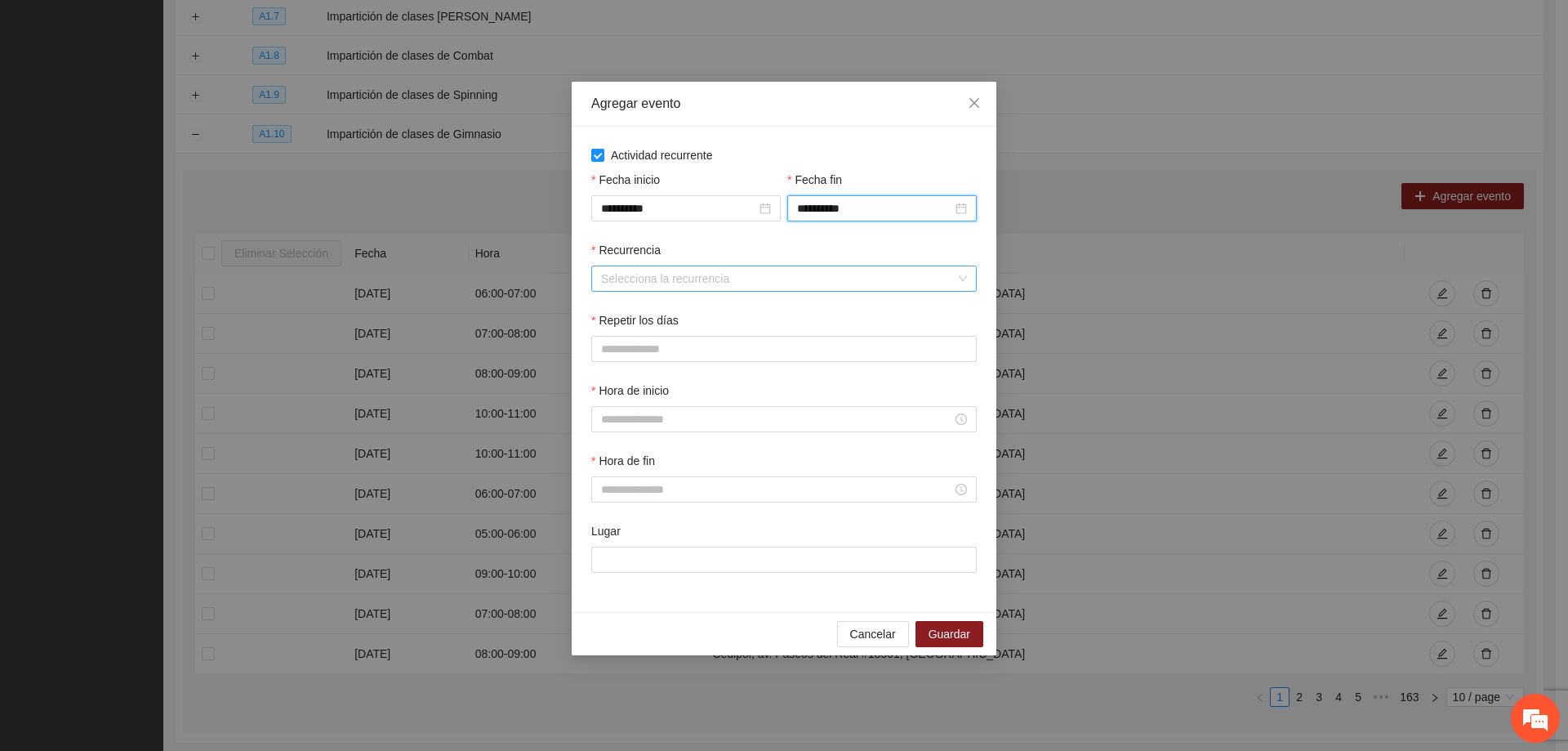
click at [694, 282] on input "Recurrencia" at bounding box center [778, 278] width 355 height 24
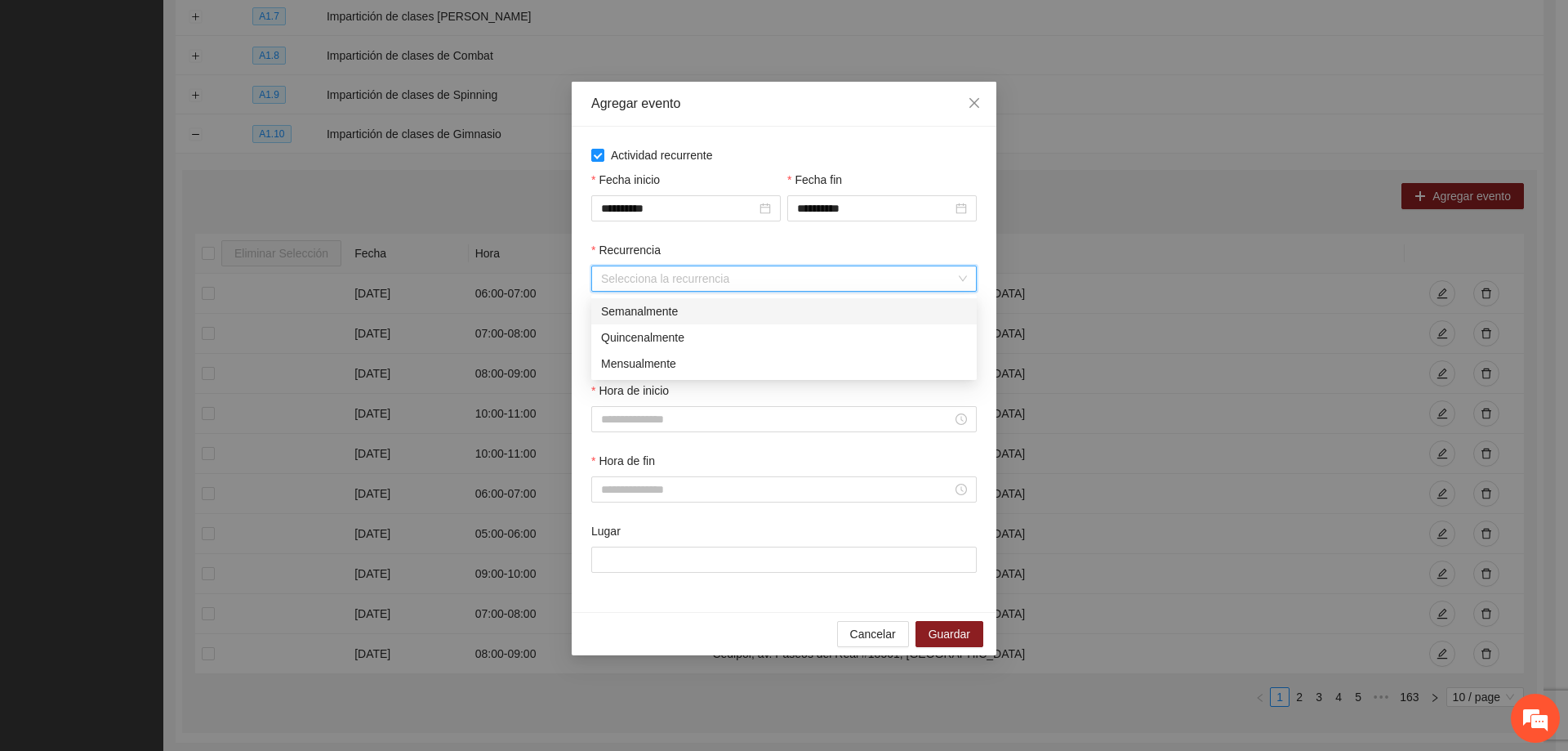
click at [680, 313] on div "Semanalmente" at bounding box center [784, 311] width 365 height 18
click at [608, 337] on button "L" at bounding box center [607, 349] width 33 height 26
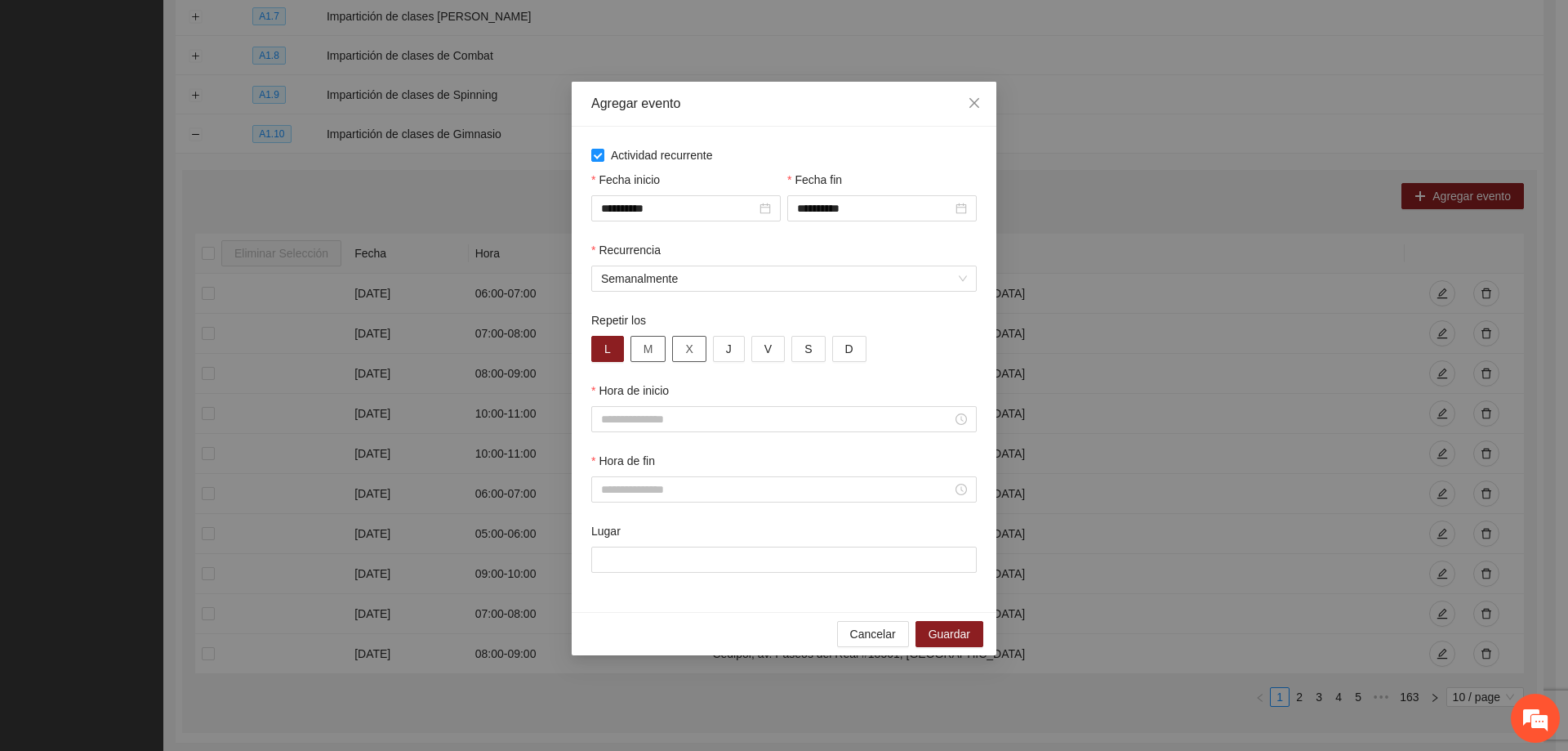
drag, startPoint x: 677, startPoint y: 356, endPoint x: 657, endPoint y: 347, distance: 21.9
click at [677, 356] on button "X" at bounding box center [689, 349] width 34 height 26
click at [644, 343] on span "M" at bounding box center [648, 349] width 10 height 18
click at [726, 348] on span "J" at bounding box center [728, 349] width 5 height 18
click at [766, 344] on span "V" at bounding box center [768, 349] width 7 height 18
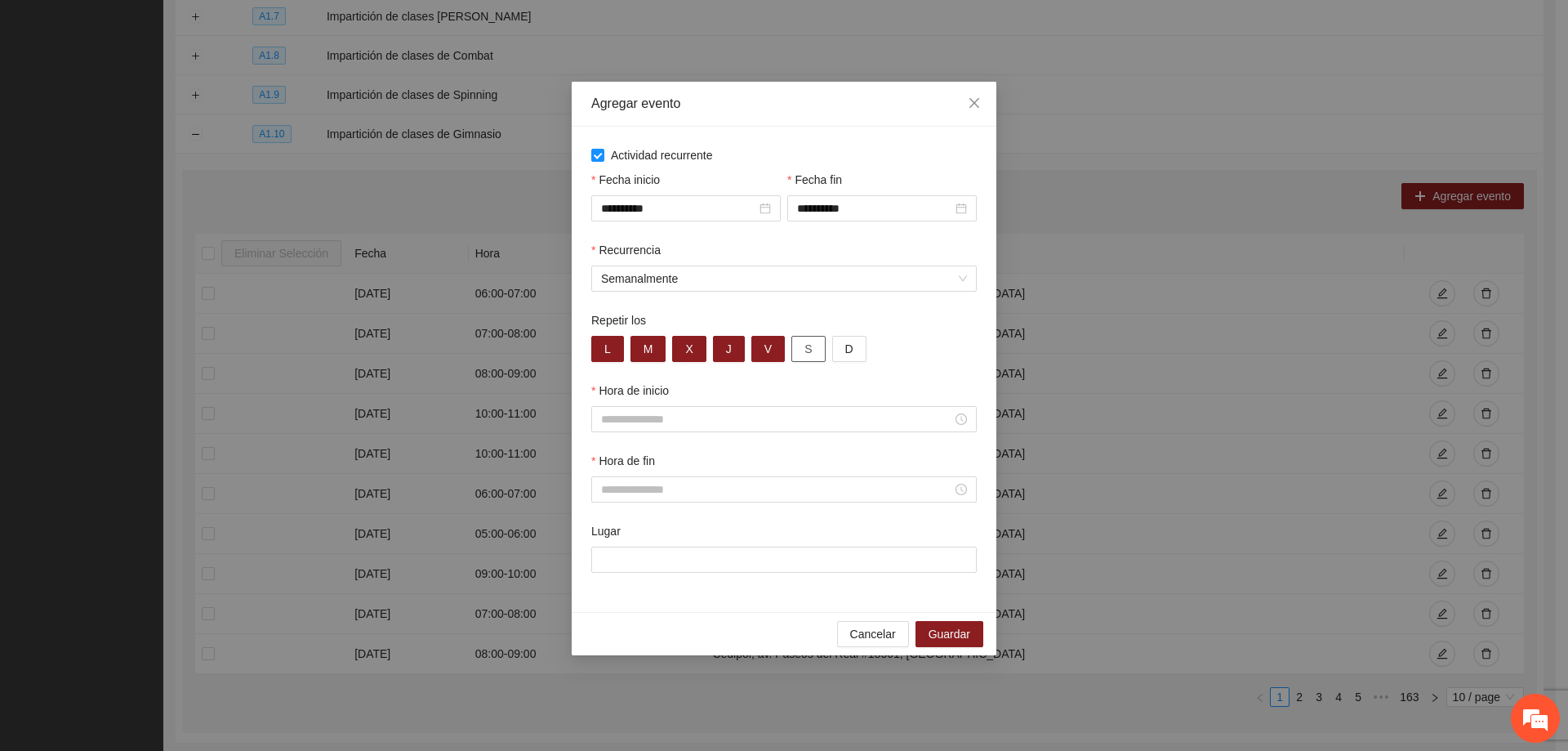
click at [794, 342] on button "S" at bounding box center [809, 349] width 34 height 26
click at [686, 417] on input "Hora de inicio" at bounding box center [776, 419] width 351 height 18
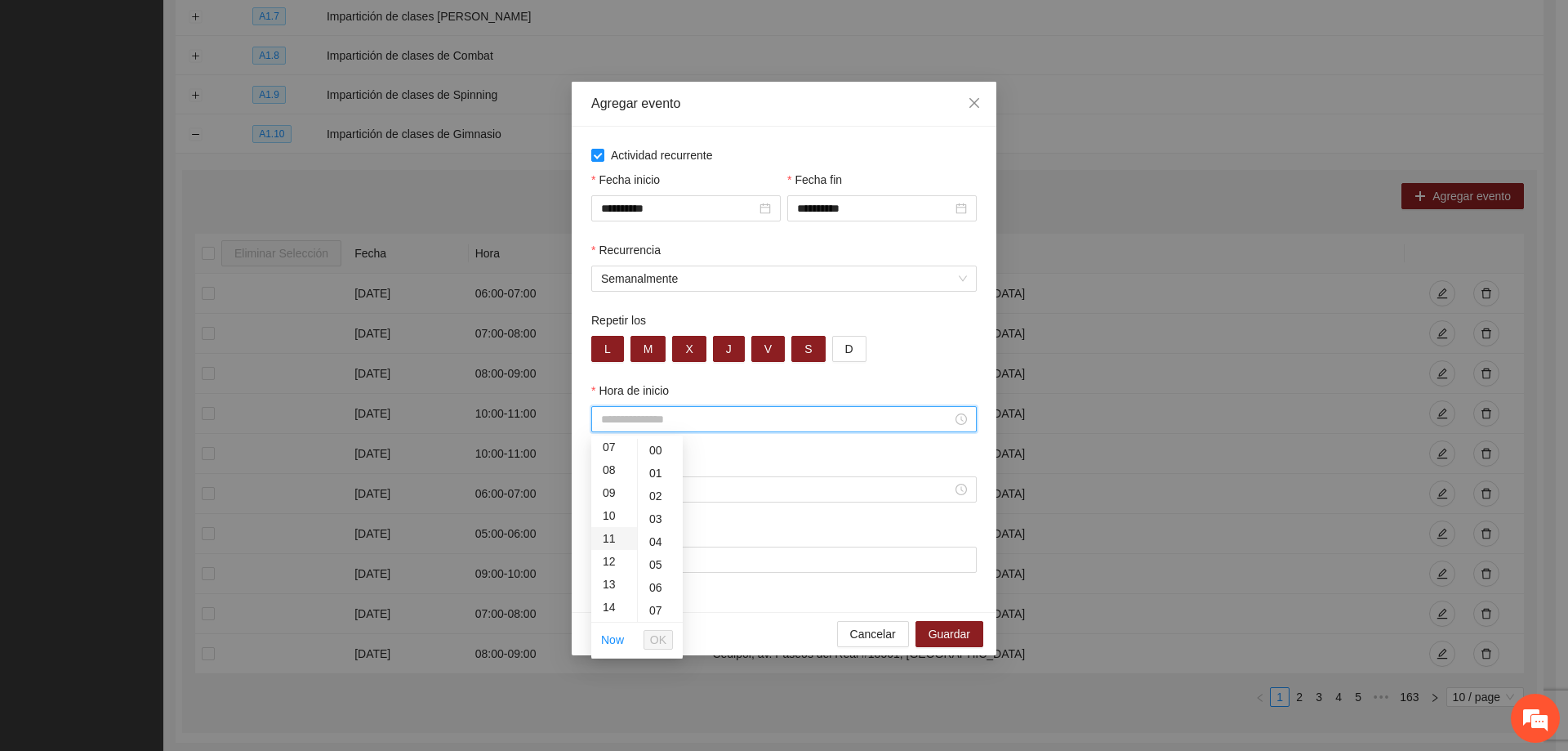
click at [609, 541] on div "11" at bounding box center [613, 539] width 45 height 23
type input "*****"
click at [662, 640] on span "OK" at bounding box center [658, 640] width 16 height 18
click at [657, 488] on input "Hora de fin" at bounding box center [776, 490] width 351 height 18
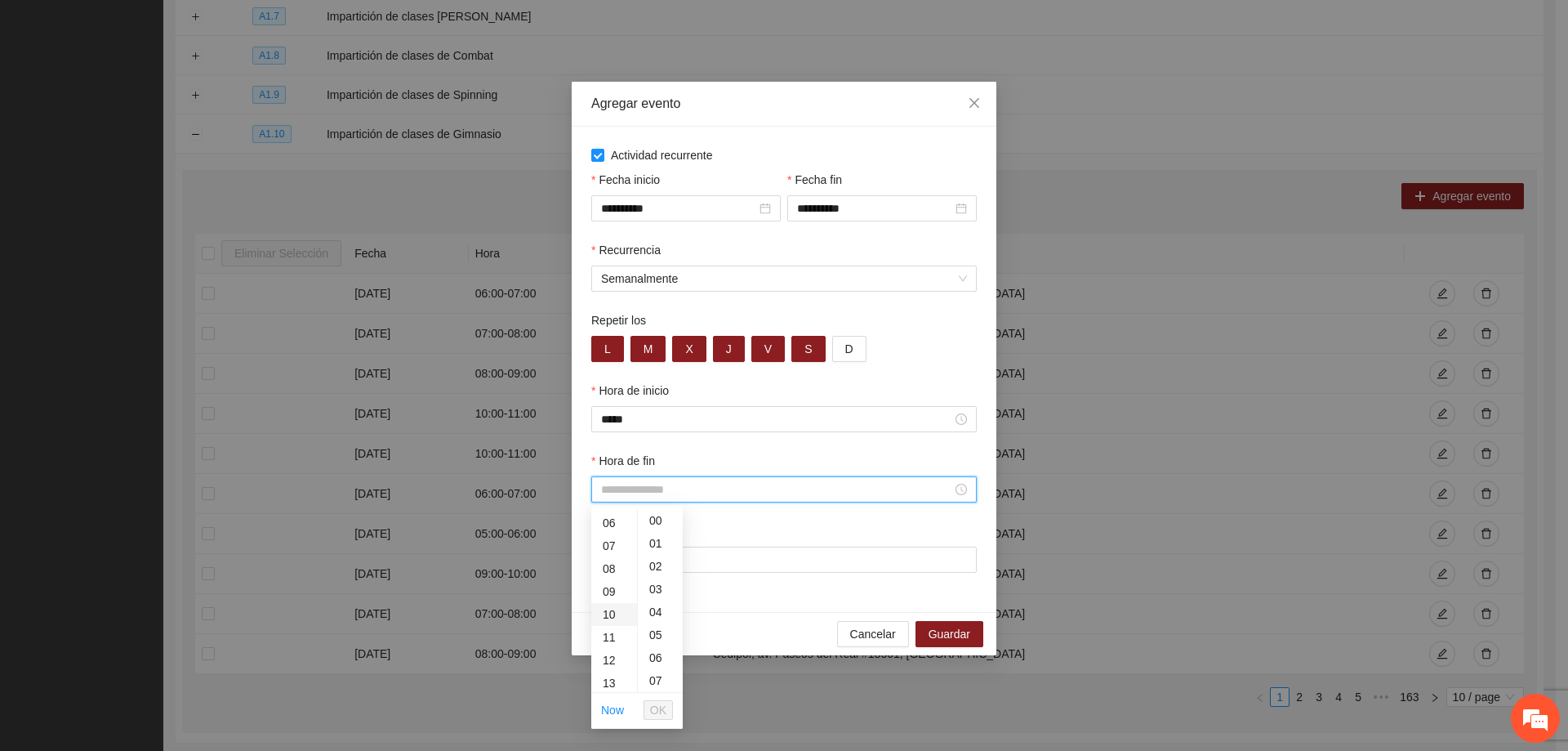
scroll to position [163, 0]
click at [605, 631] on div "12" at bounding box center [613, 631] width 45 height 23
type input "*****"
drag, startPoint x: 654, startPoint y: 711, endPoint x: 655, endPoint y: 700, distance: 11.0
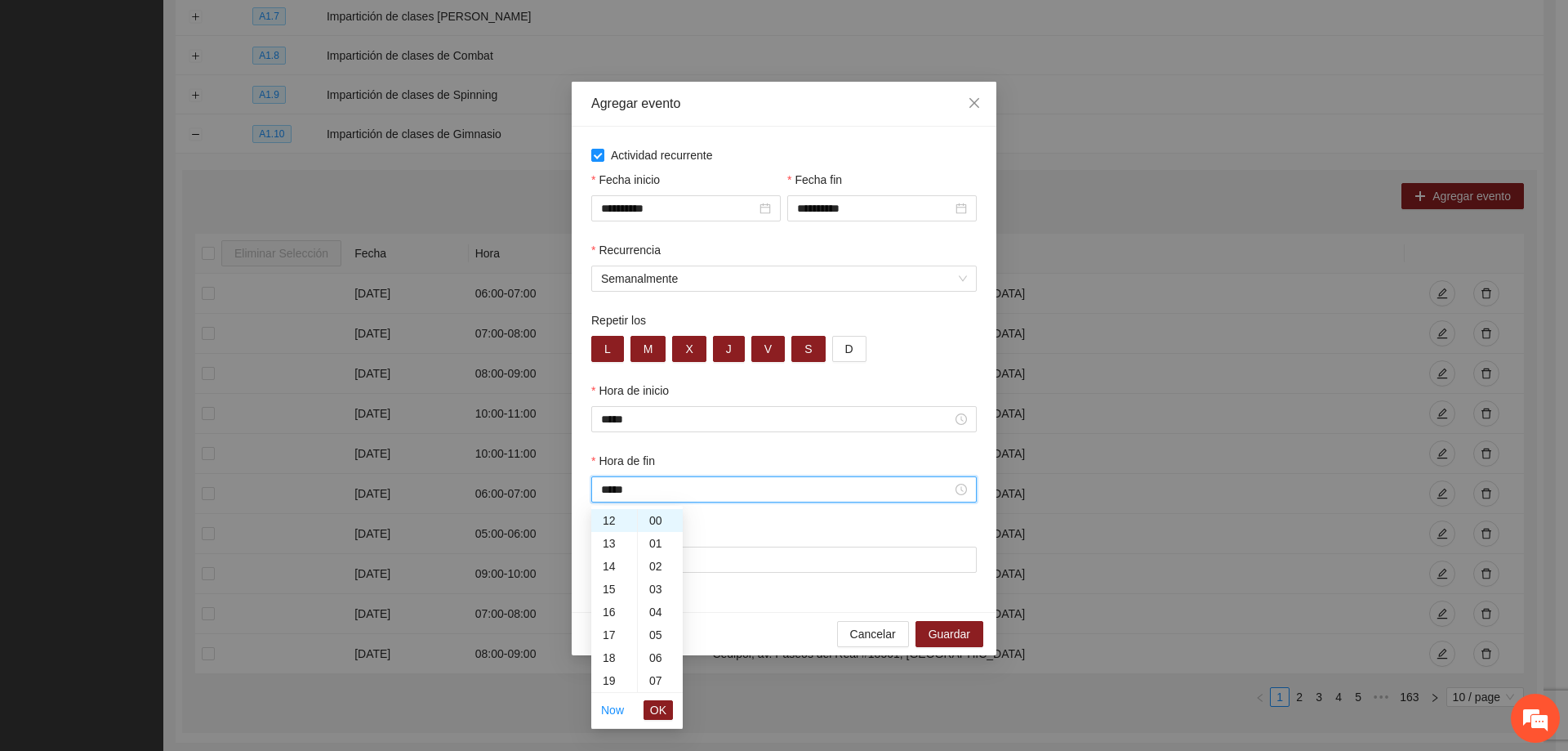
click at [655, 711] on span "OK" at bounding box center [658, 710] width 16 height 18
click at [620, 560] on input "Lugar" at bounding box center [784, 559] width 385 height 26
type input "**********"
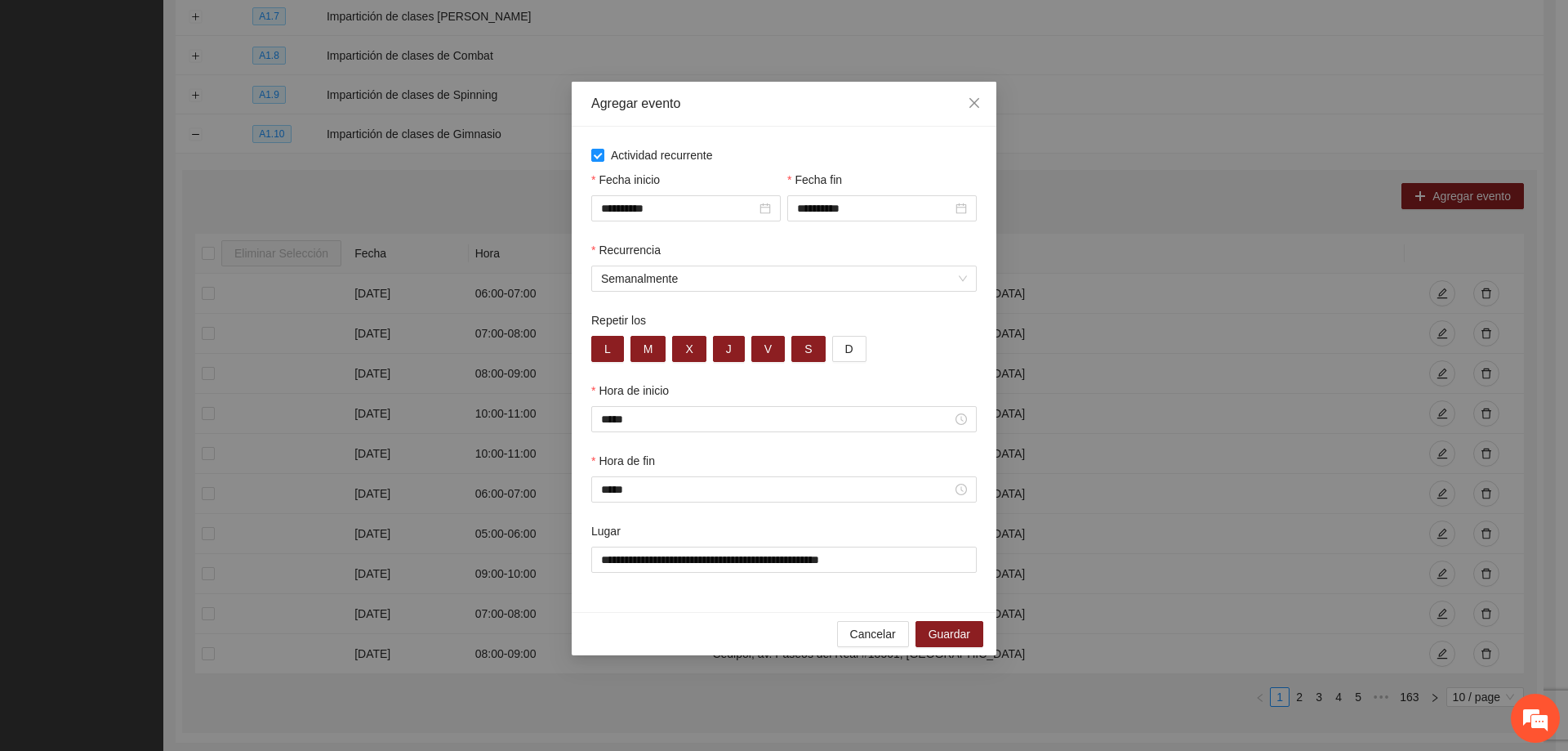
click at [739, 528] on div "Lugar" at bounding box center [784, 533] width 385 height 24
click at [955, 628] on span "Guardar" at bounding box center [949, 634] width 42 height 18
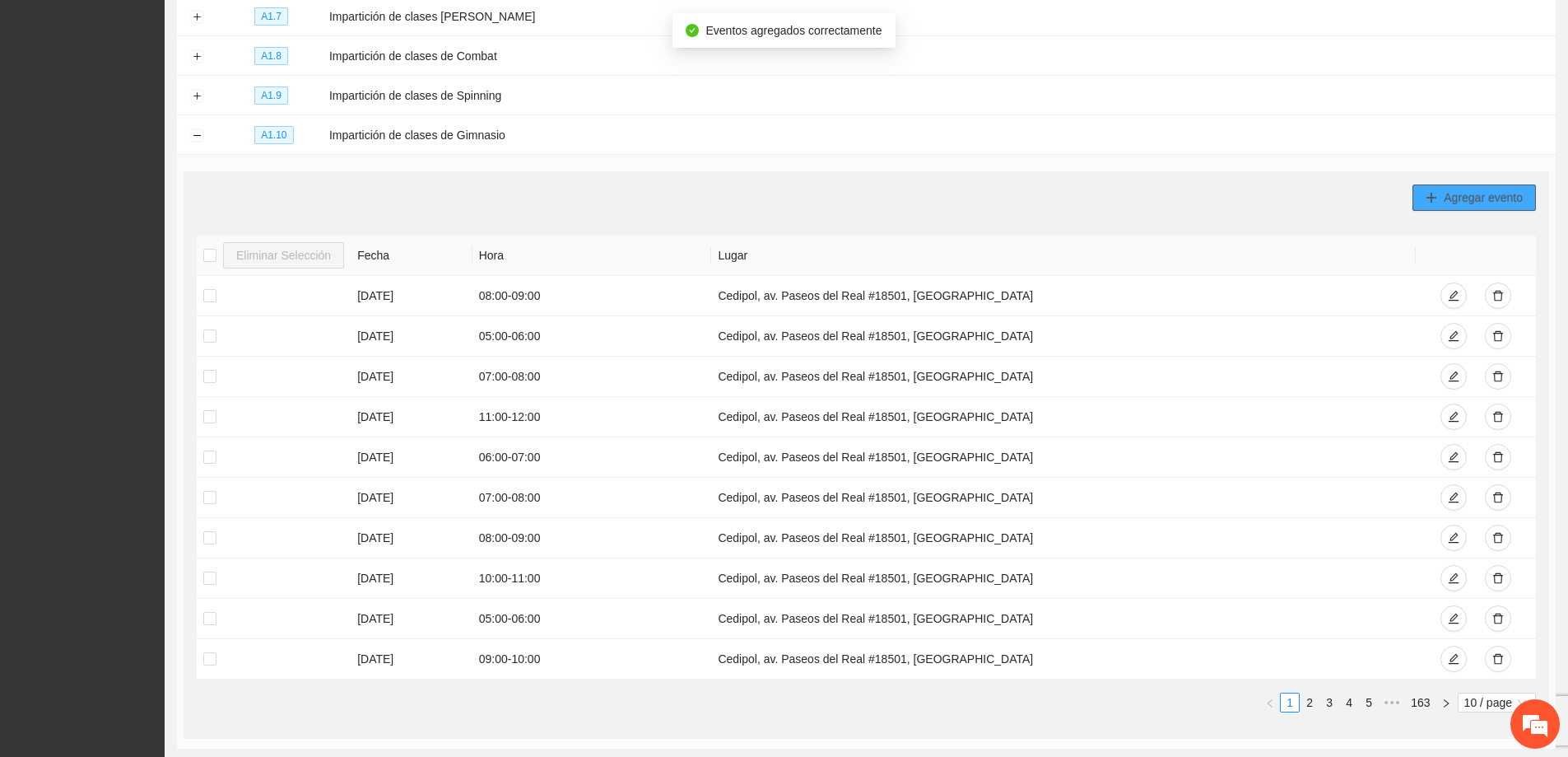
click at [1425, 192] on button "Agregar evento" at bounding box center [1474, 197] width 123 height 26
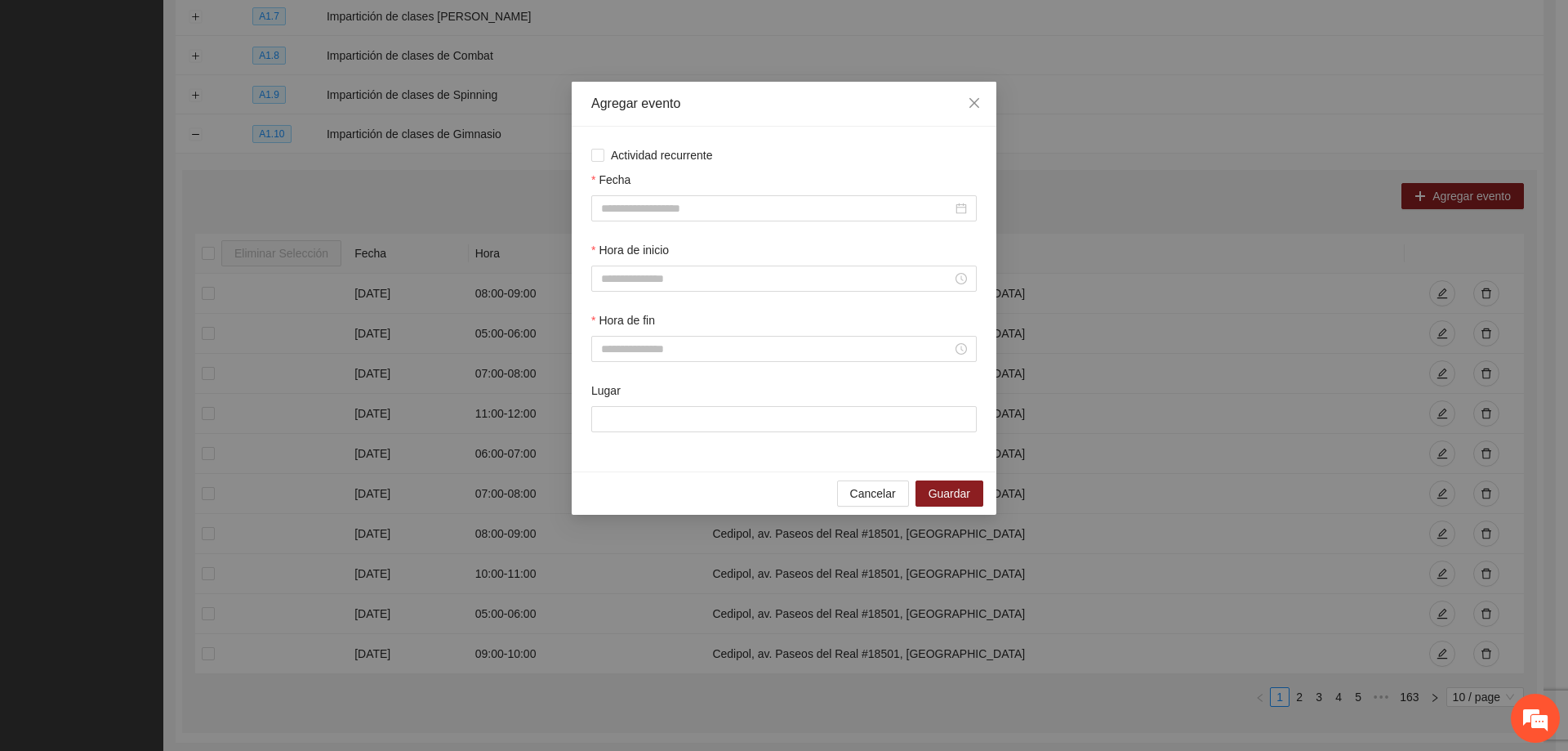
click at [595, 144] on div "Actividad recurrente Fecha Hora de inicio Hora de fin Lugar" at bounding box center [784, 299] width 424 height 345
drag, startPoint x: 605, startPoint y: 160, endPoint x: 618, endPoint y: 161, distance: 13.0
click at [604, 160] on span "Actividad recurrente" at bounding box center [661, 155] width 115 height 18
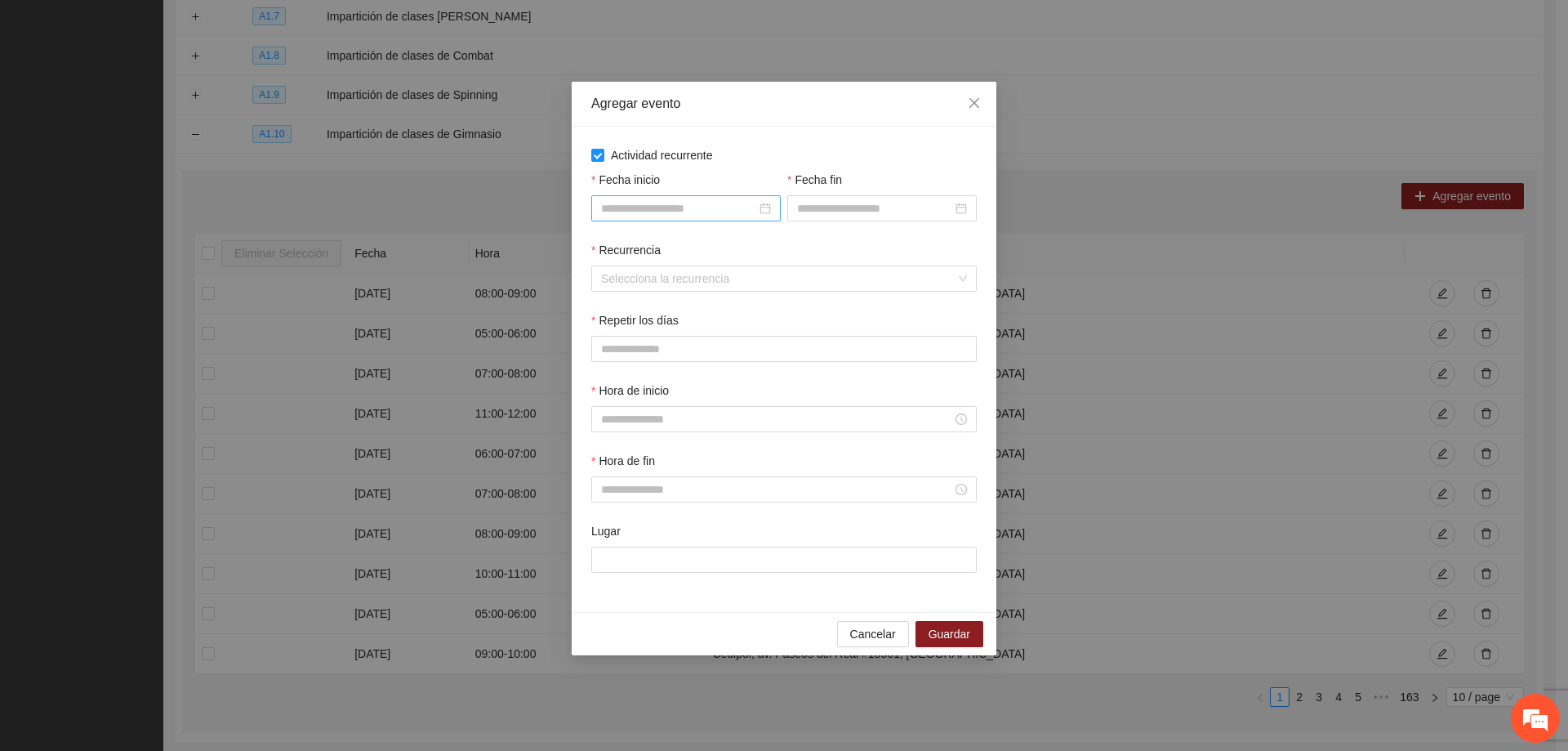
click at [670, 212] on input "Fecha inicio" at bounding box center [678, 209] width 155 height 18
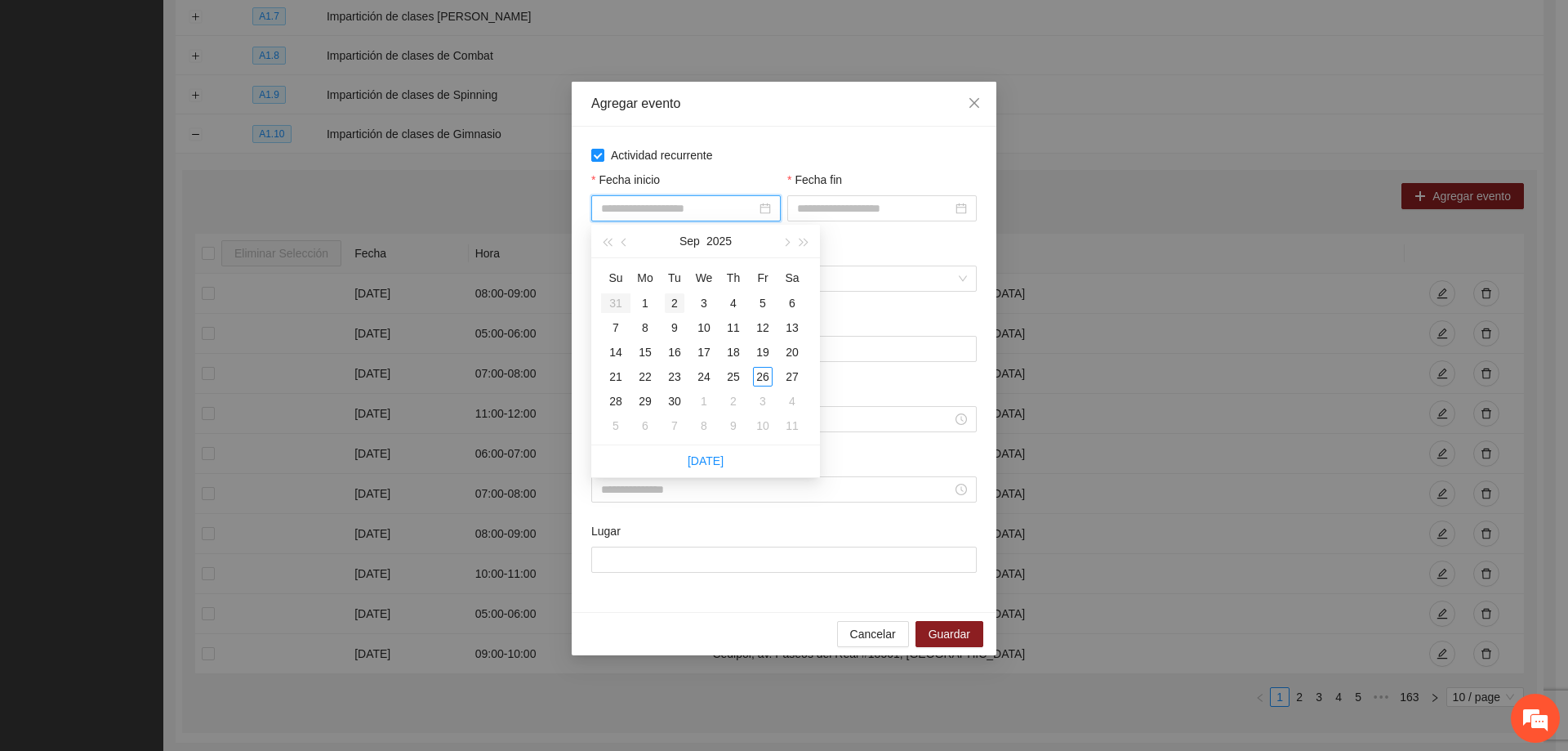
type input "**********"
click at [642, 305] on div "1" at bounding box center [645, 303] width 20 height 20
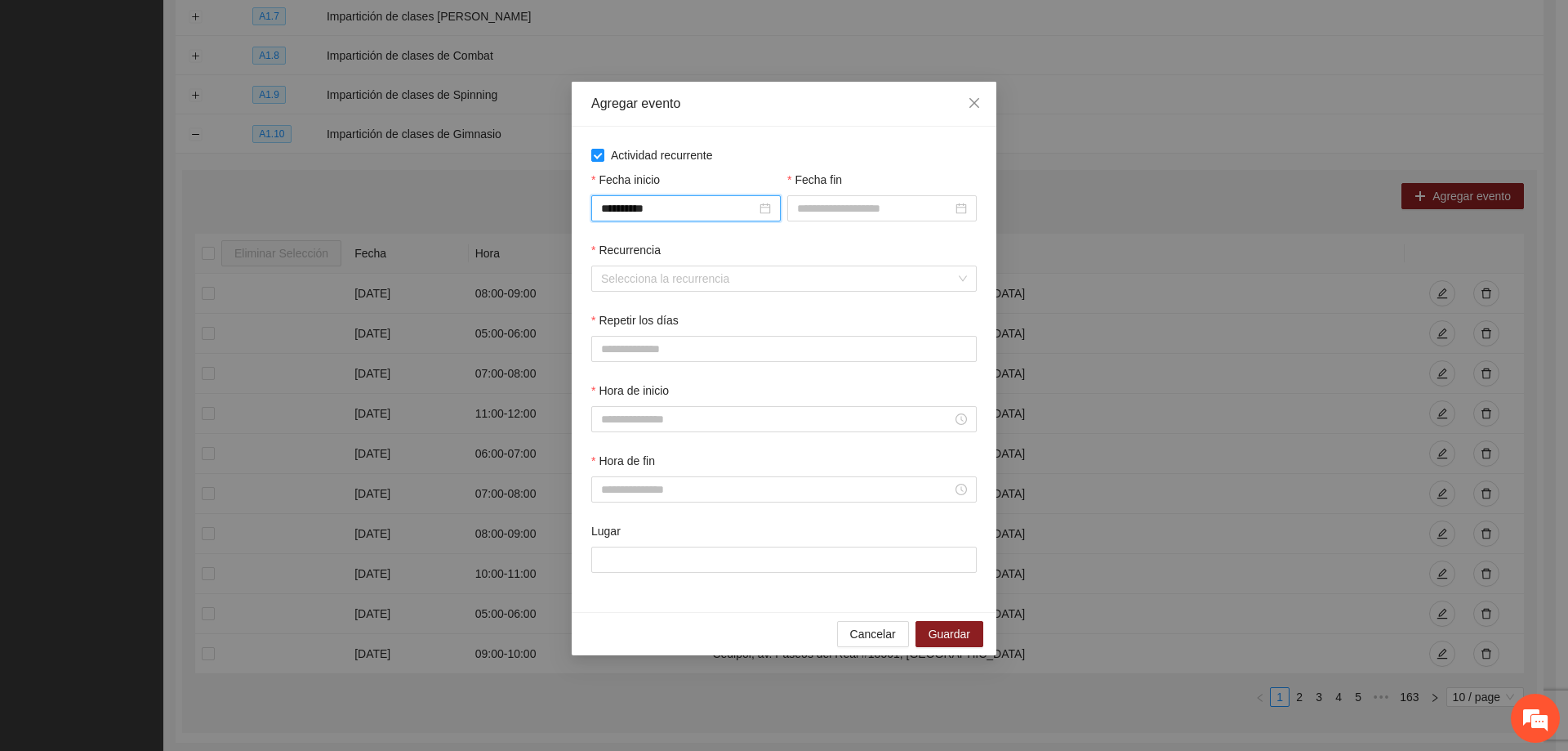
drag, startPoint x: 841, startPoint y: 227, endPoint x: 855, endPoint y: 219, distance: 16.1
click at [841, 227] on div "Fecha fin" at bounding box center [882, 205] width 196 height 70
click at [855, 219] on div at bounding box center [882, 208] width 190 height 26
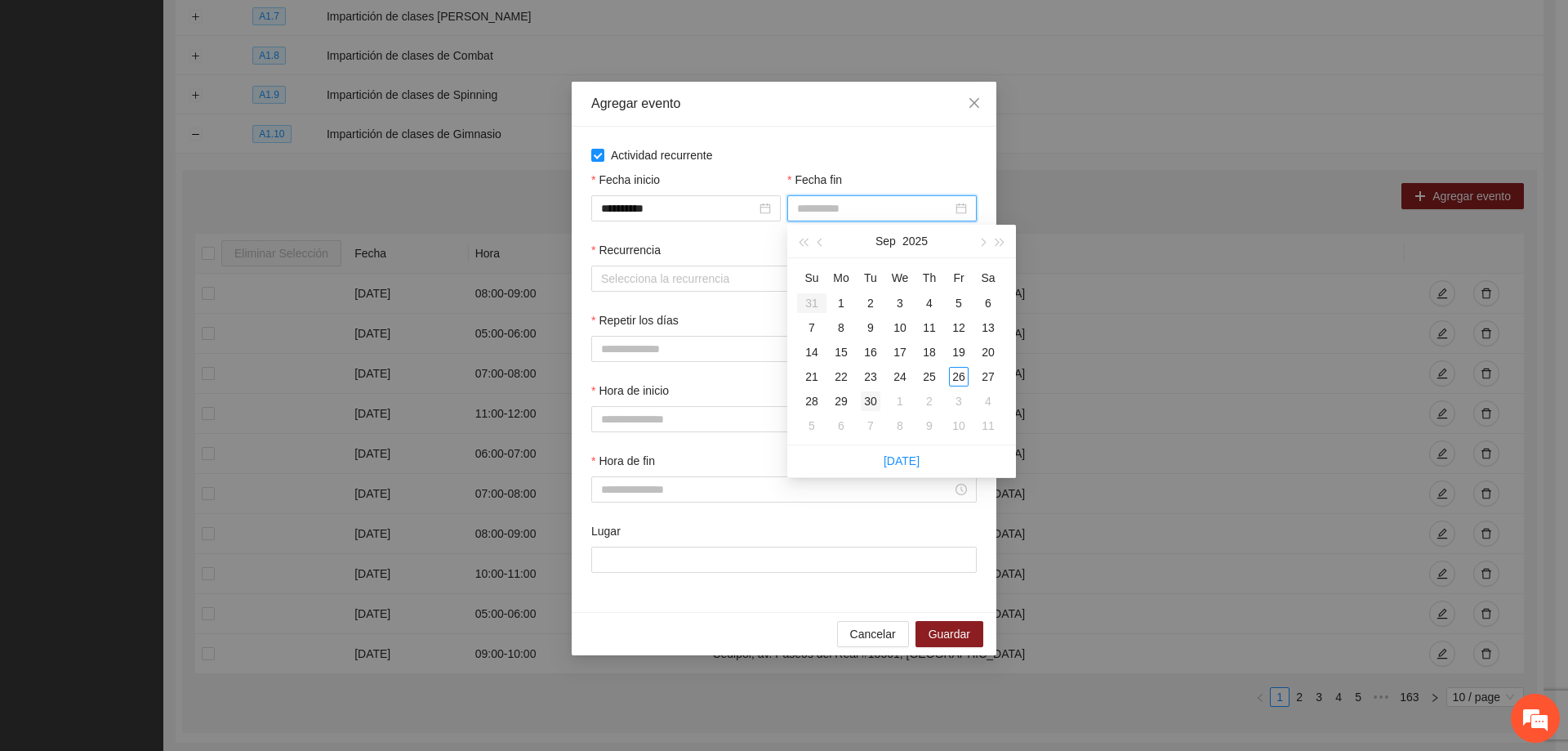
type input "**********"
click at [871, 392] on td "30" at bounding box center [870, 400] width 29 height 24
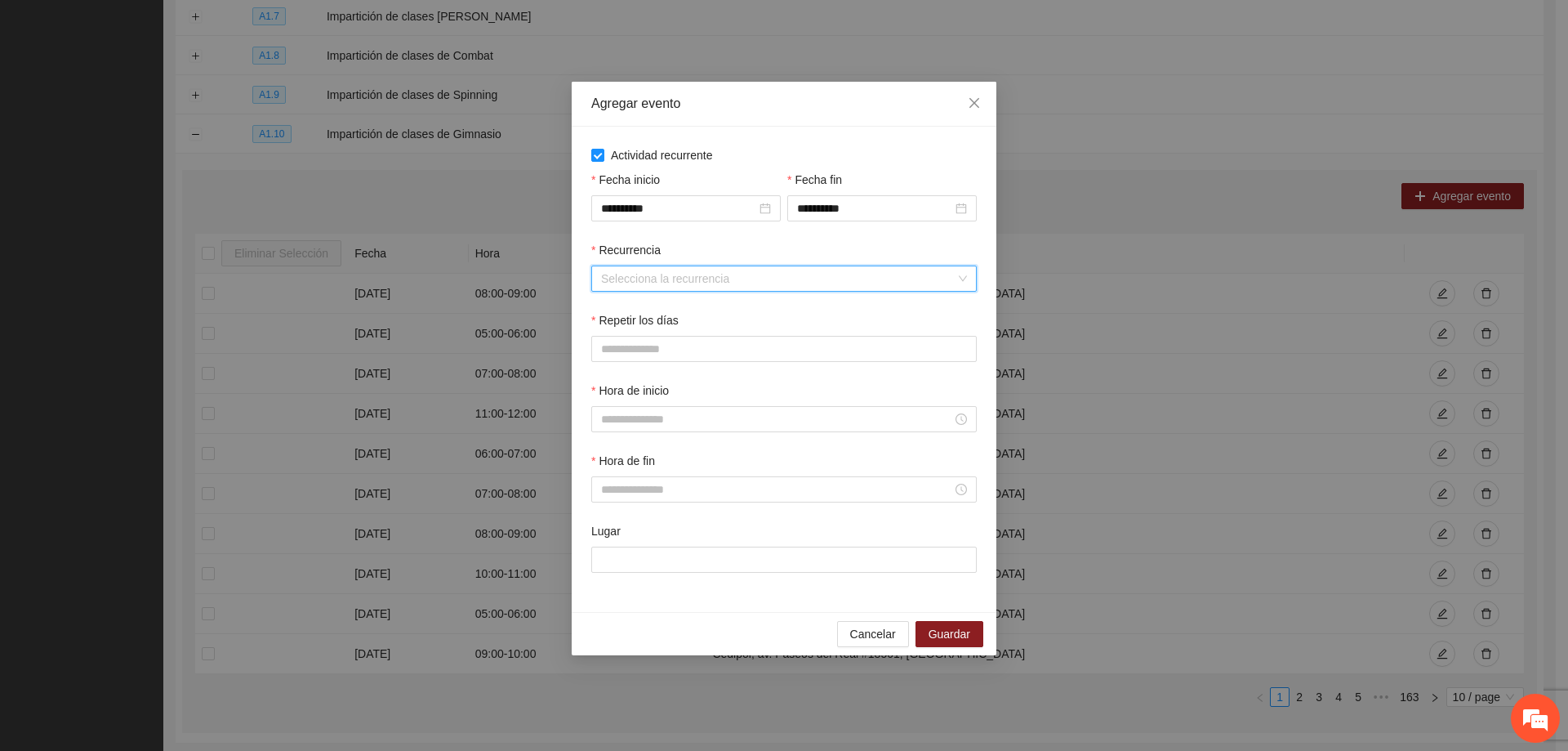
click at [735, 278] on input "Recurrencia" at bounding box center [778, 278] width 355 height 24
click at [705, 305] on div "Semanalmente" at bounding box center [784, 311] width 365 height 18
click at [616, 350] on button "L" at bounding box center [607, 349] width 33 height 26
click at [656, 355] on button "M" at bounding box center [648, 349] width 36 height 26
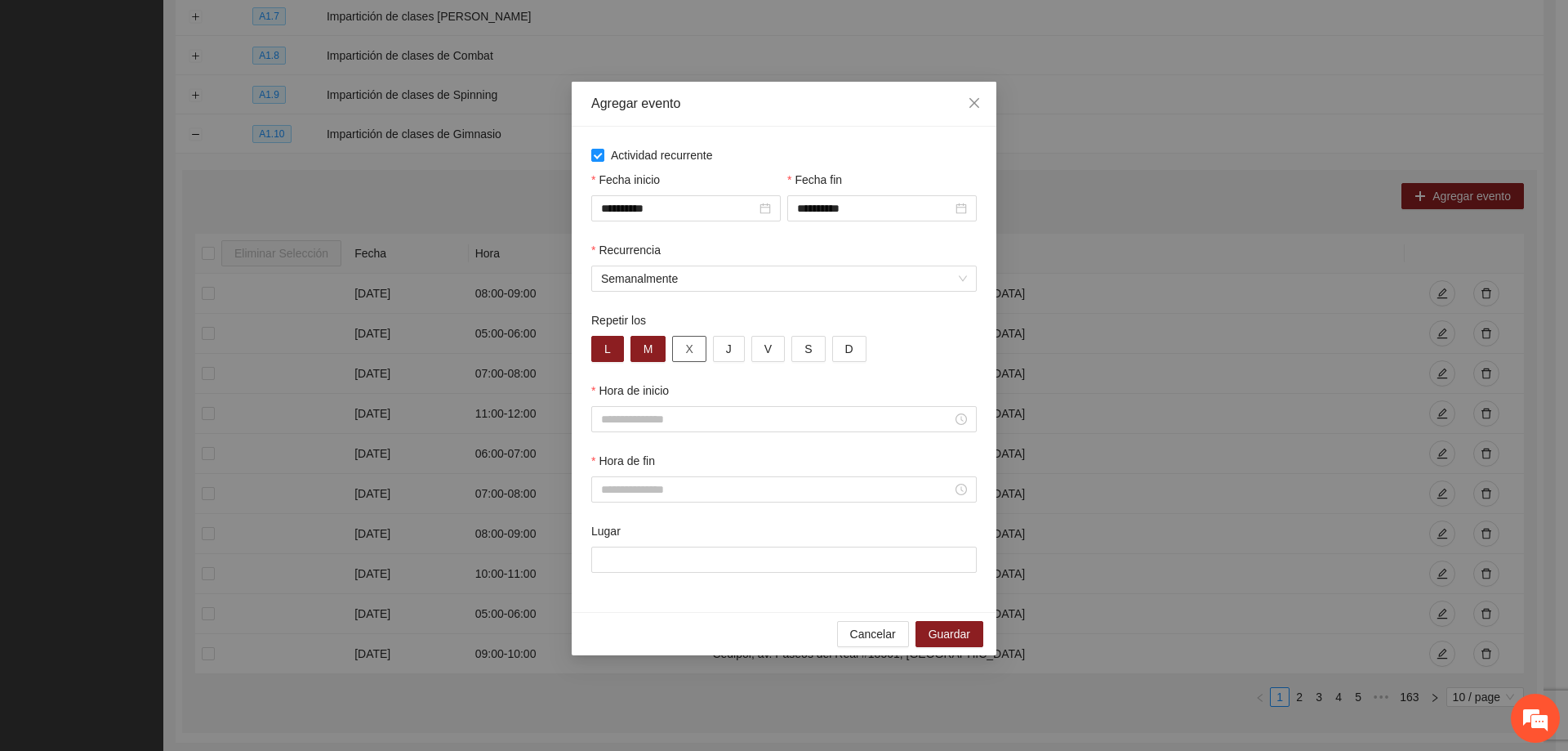
click at [684, 355] on button "X" at bounding box center [689, 349] width 34 height 26
click at [710, 355] on div "L M X J V S D" at bounding box center [784, 349] width 385 height 26
click at [724, 354] on button "J" at bounding box center [729, 349] width 32 height 26
click at [773, 356] on button "V" at bounding box center [768, 349] width 34 height 26
click at [804, 348] on span "S" at bounding box center [808, 349] width 7 height 18
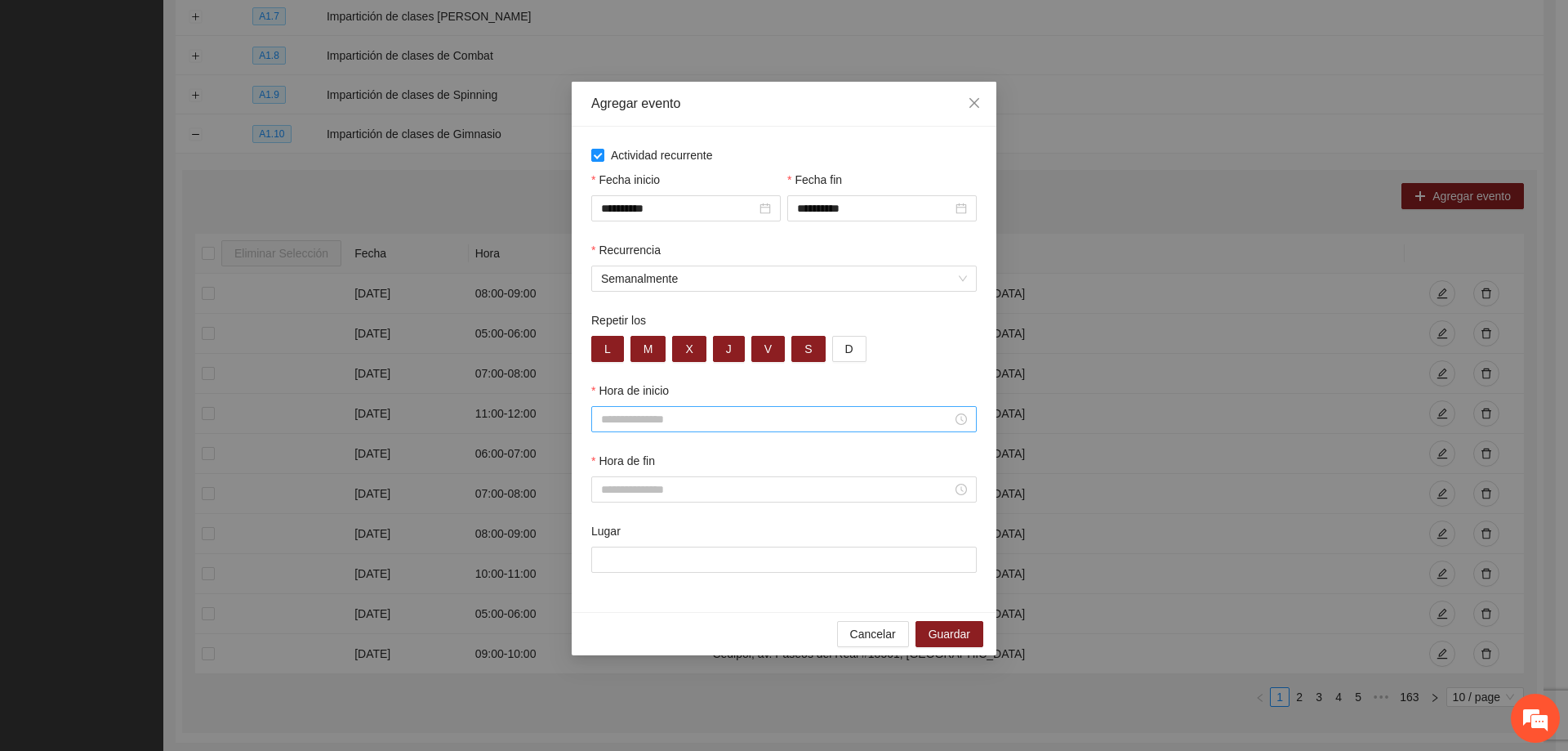
click at [703, 427] on input "Hora de inicio" at bounding box center [776, 419] width 351 height 18
click at [608, 482] on div "12" at bounding box center [613, 480] width 45 height 23
type input "*****"
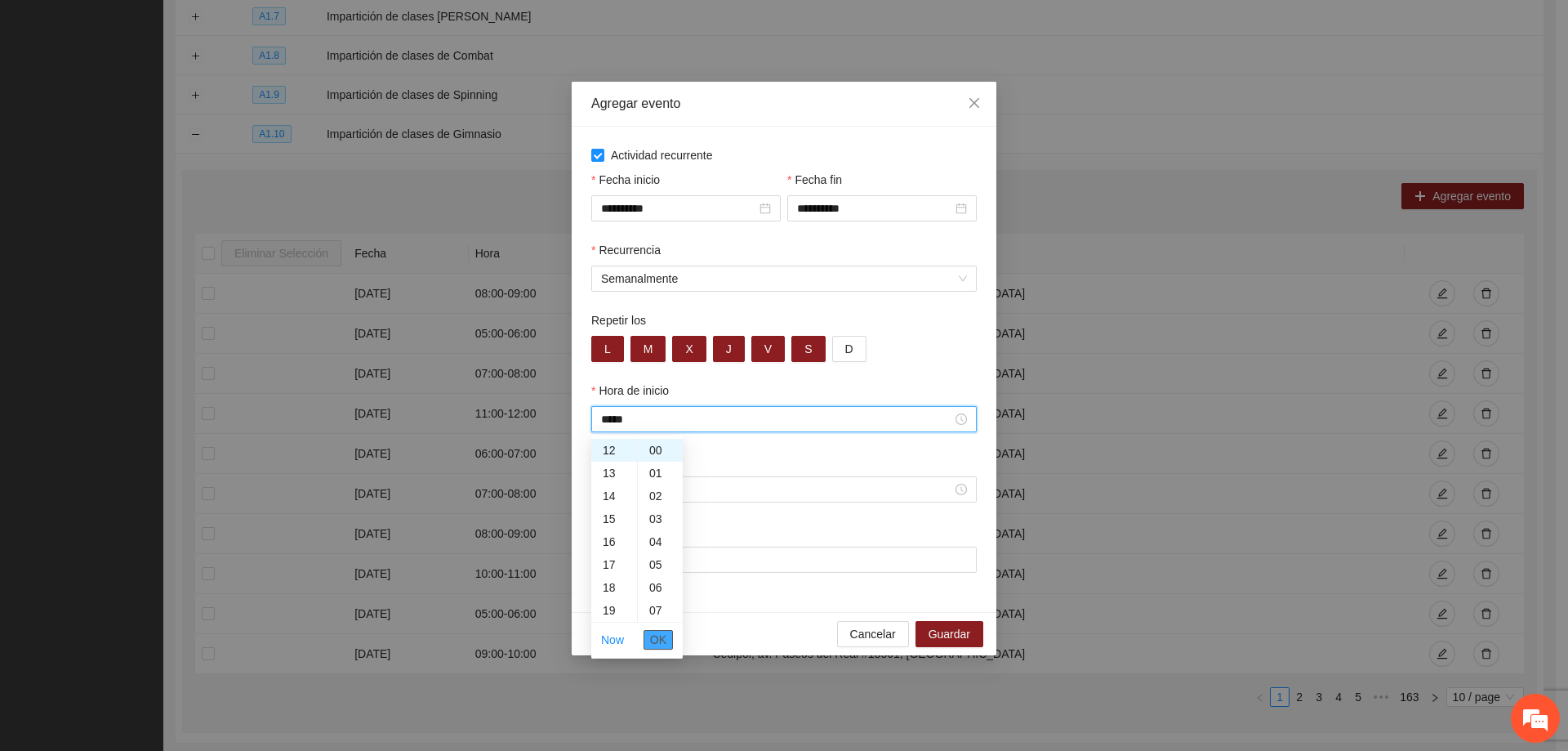
click at [649, 641] on button "OK" at bounding box center [658, 640] width 29 height 20
click at [654, 491] on input "Hora de fin" at bounding box center [776, 490] width 351 height 18
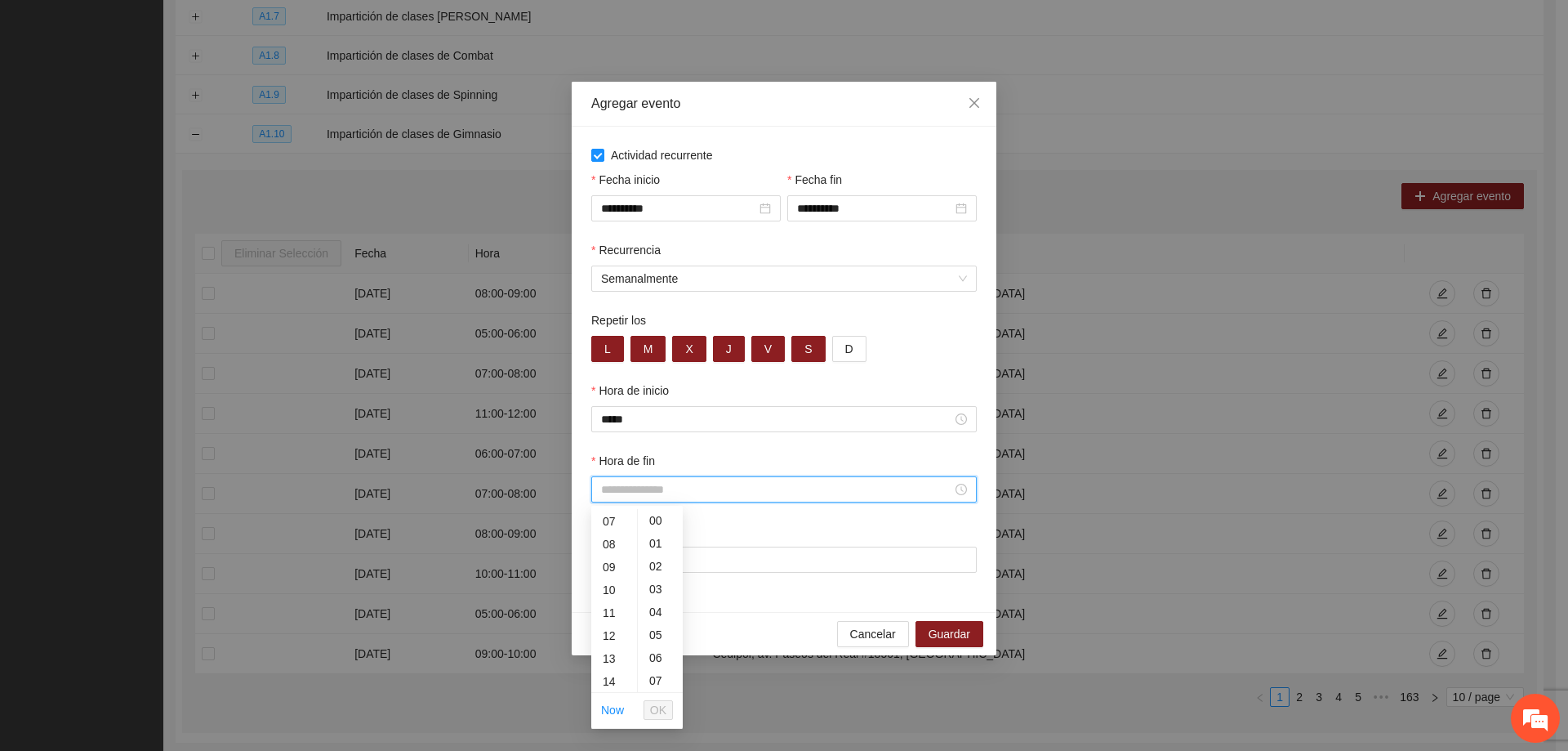
scroll to position [163, 0]
click at [606, 657] on div "13" at bounding box center [613, 655] width 45 height 23
type input "*****"
click at [764, 534] on div "Lugar" at bounding box center [784, 533] width 385 height 24
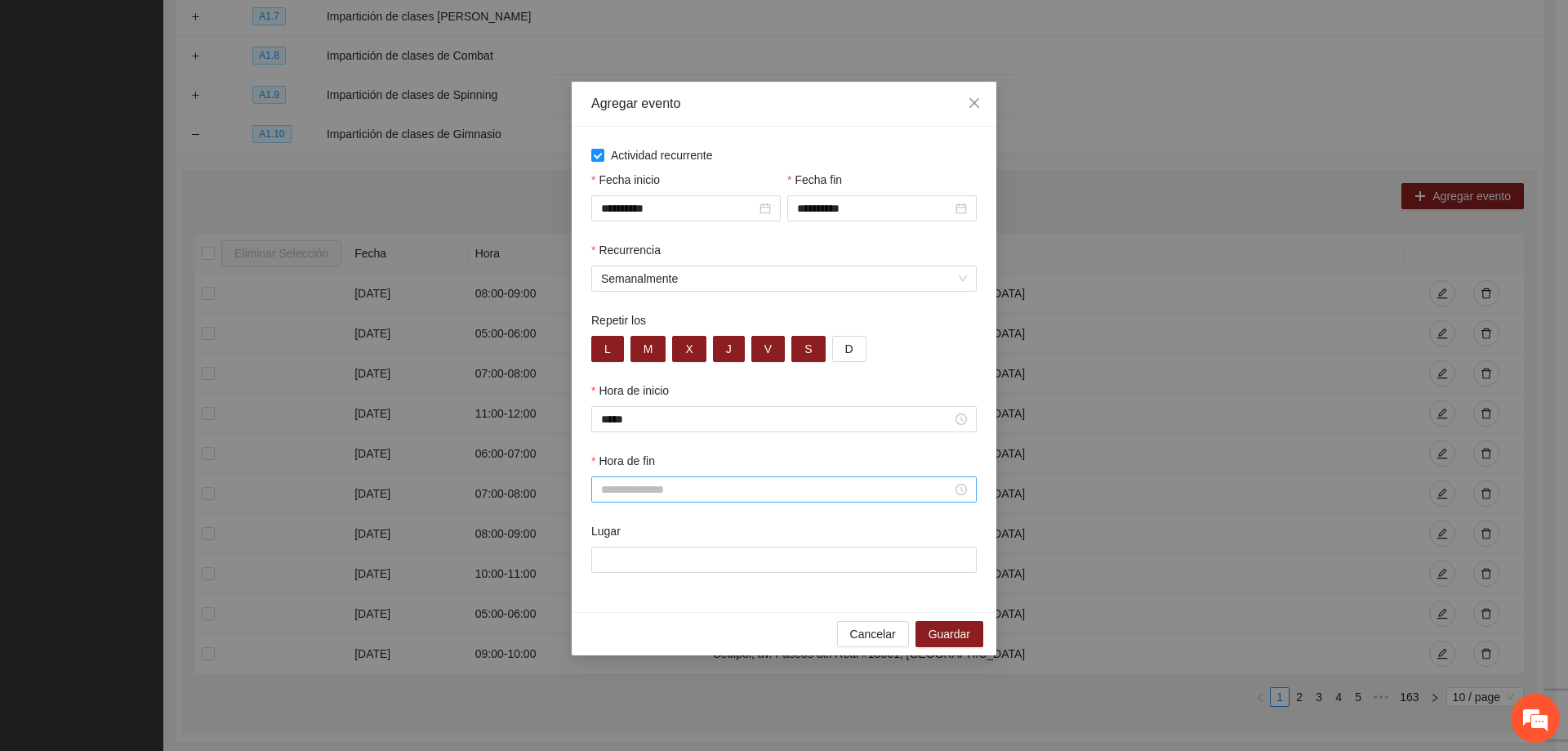
click at [677, 492] on input "Hora de fin" at bounding box center [776, 490] width 351 height 18
click at [613, 602] on div "13" at bounding box center [613, 602] width 45 height 23
type input "*****"
click at [664, 706] on span "OK" at bounding box center [658, 710] width 16 height 18
click at [669, 563] on input "Lugar" at bounding box center [784, 559] width 385 height 26
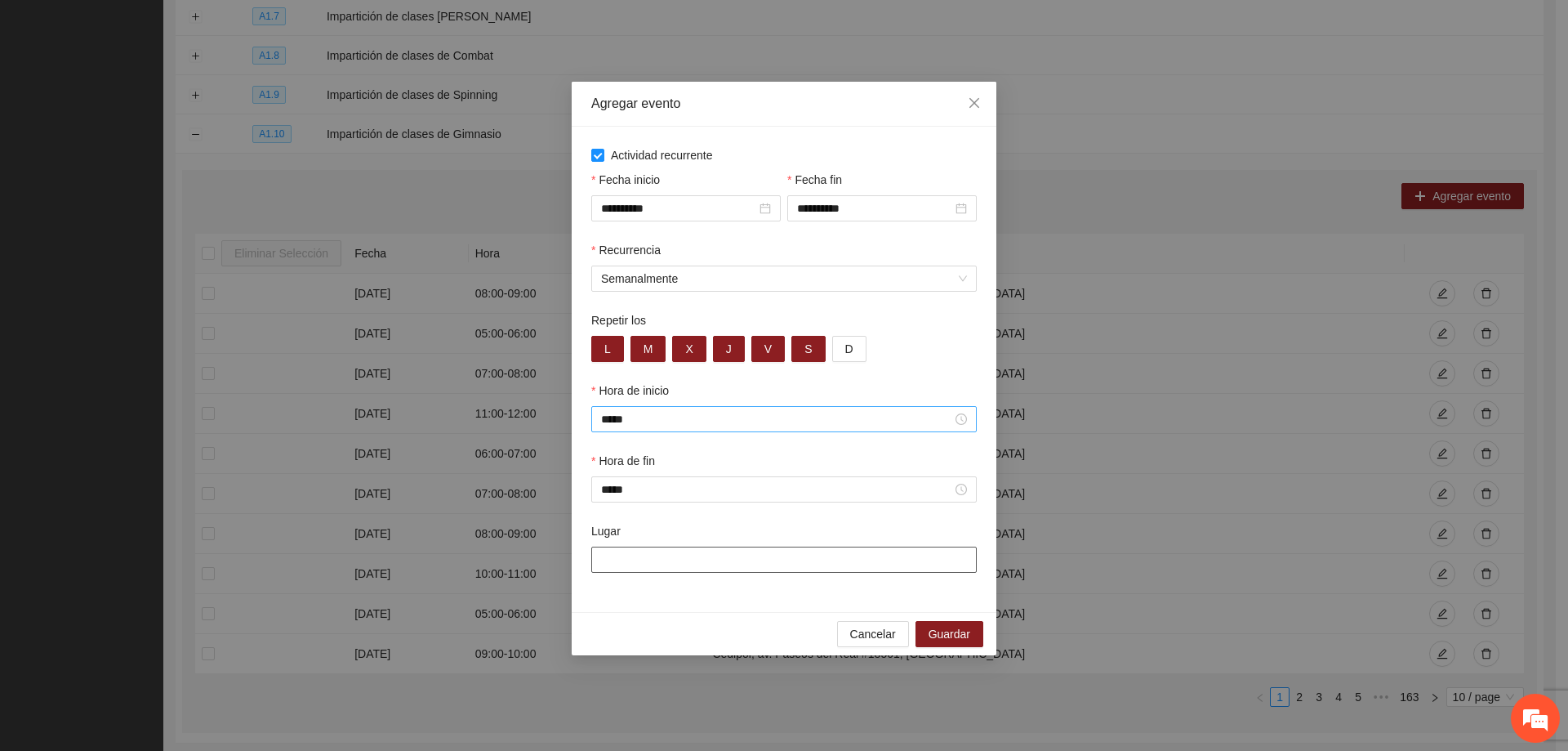
type input "**********"
click at [948, 628] on span "Guardar" at bounding box center [949, 634] width 42 height 18
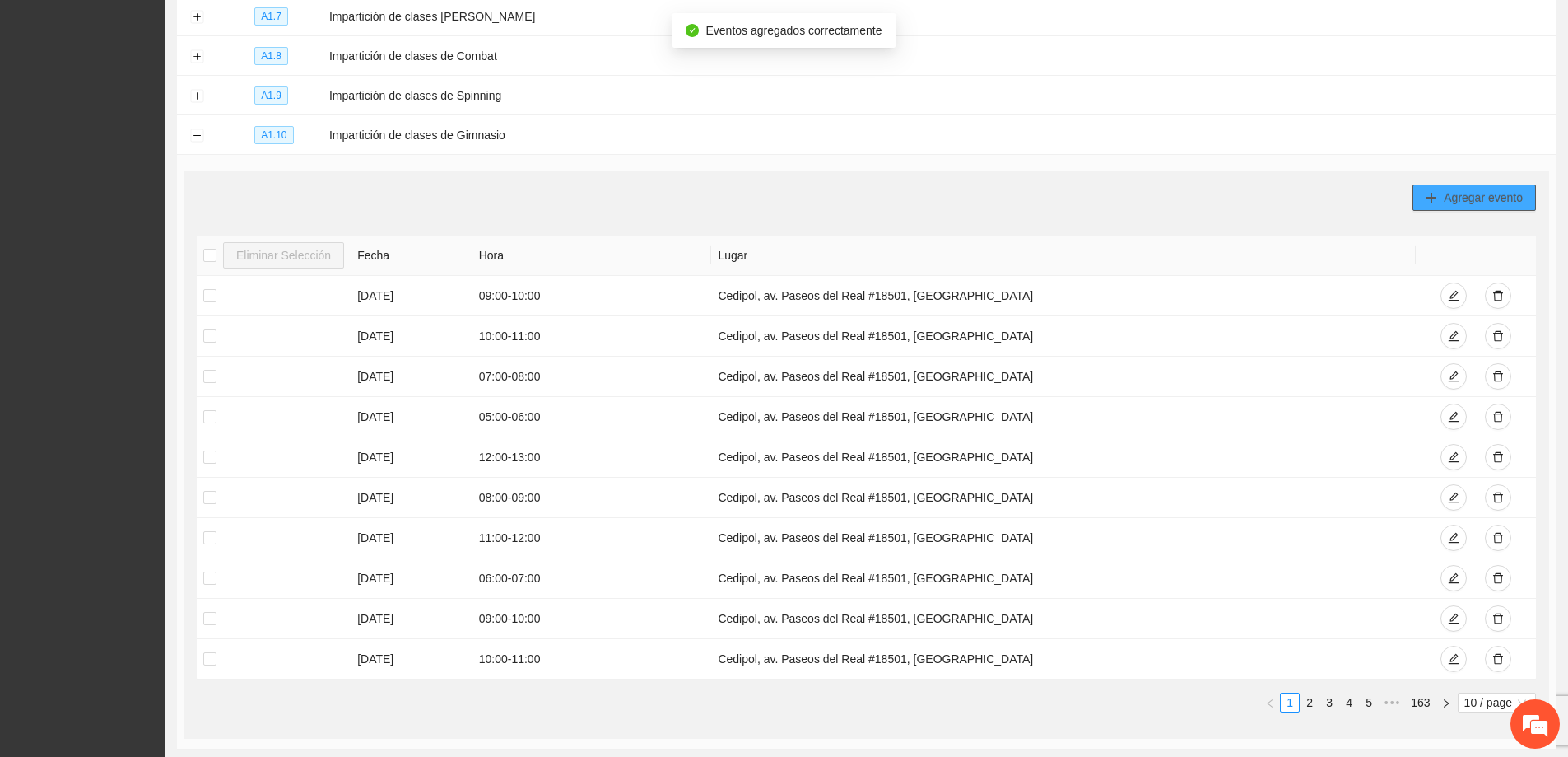
click at [1443, 191] on button "Agregar evento" at bounding box center [1474, 197] width 123 height 26
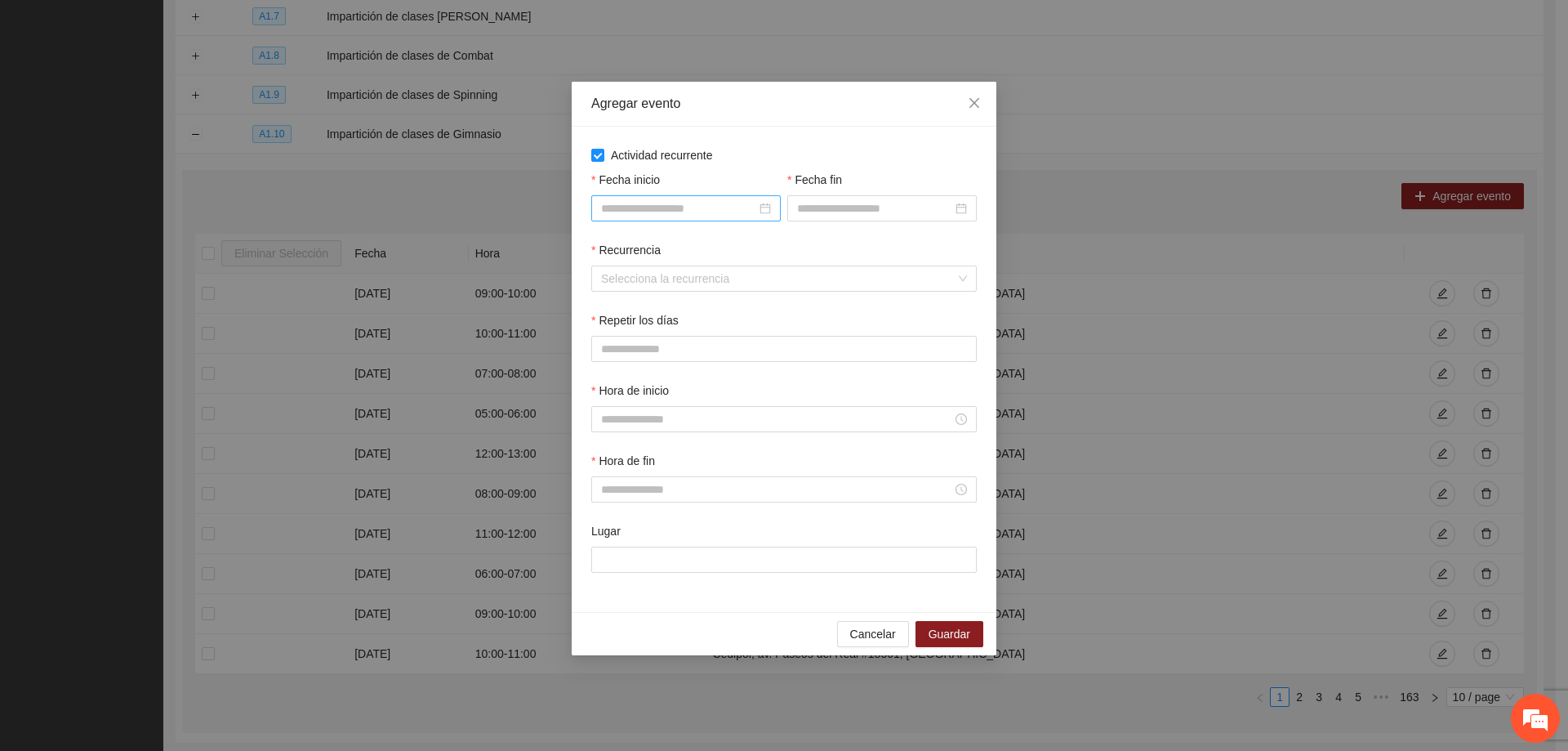
click at [637, 202] on input "Fecha inicio" at bounding box center [678, 209] width 155 height 18
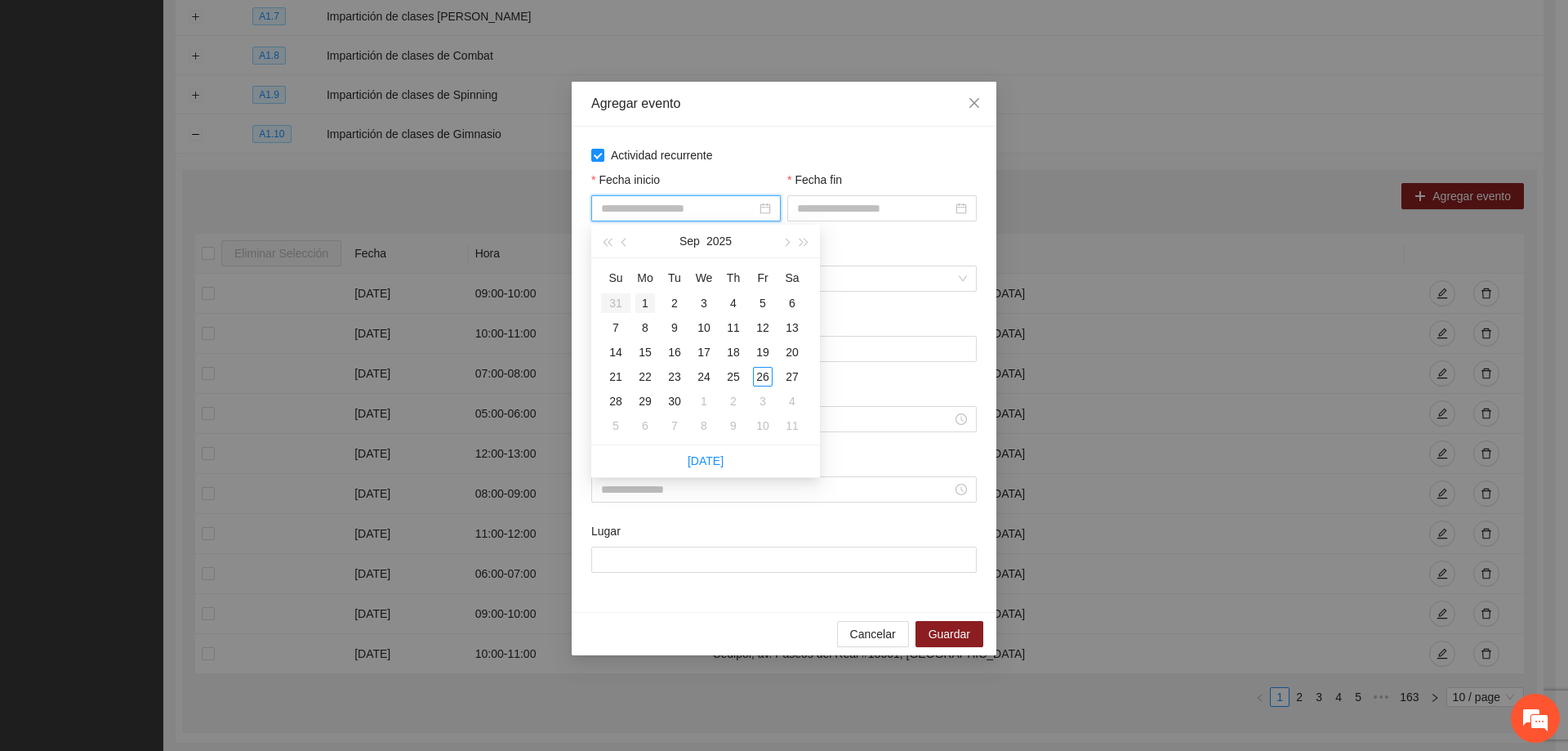
type input "**********"
click at [644, 307] on div "1" at bounding box center [645, 303] width 20 height 20
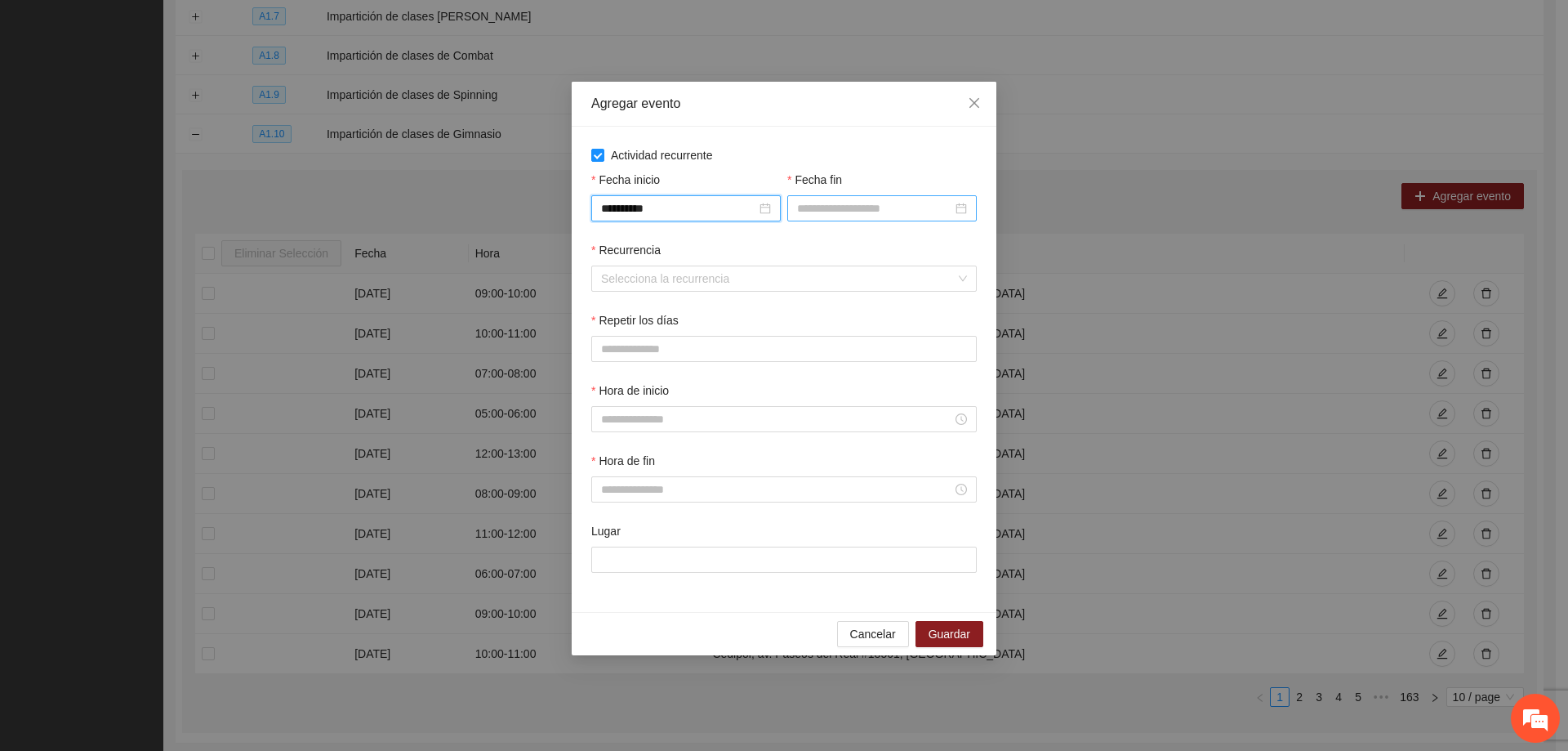
click at [826, 207] on input "Fecha fin" at bounding box center [874, 209] width 155 height 18
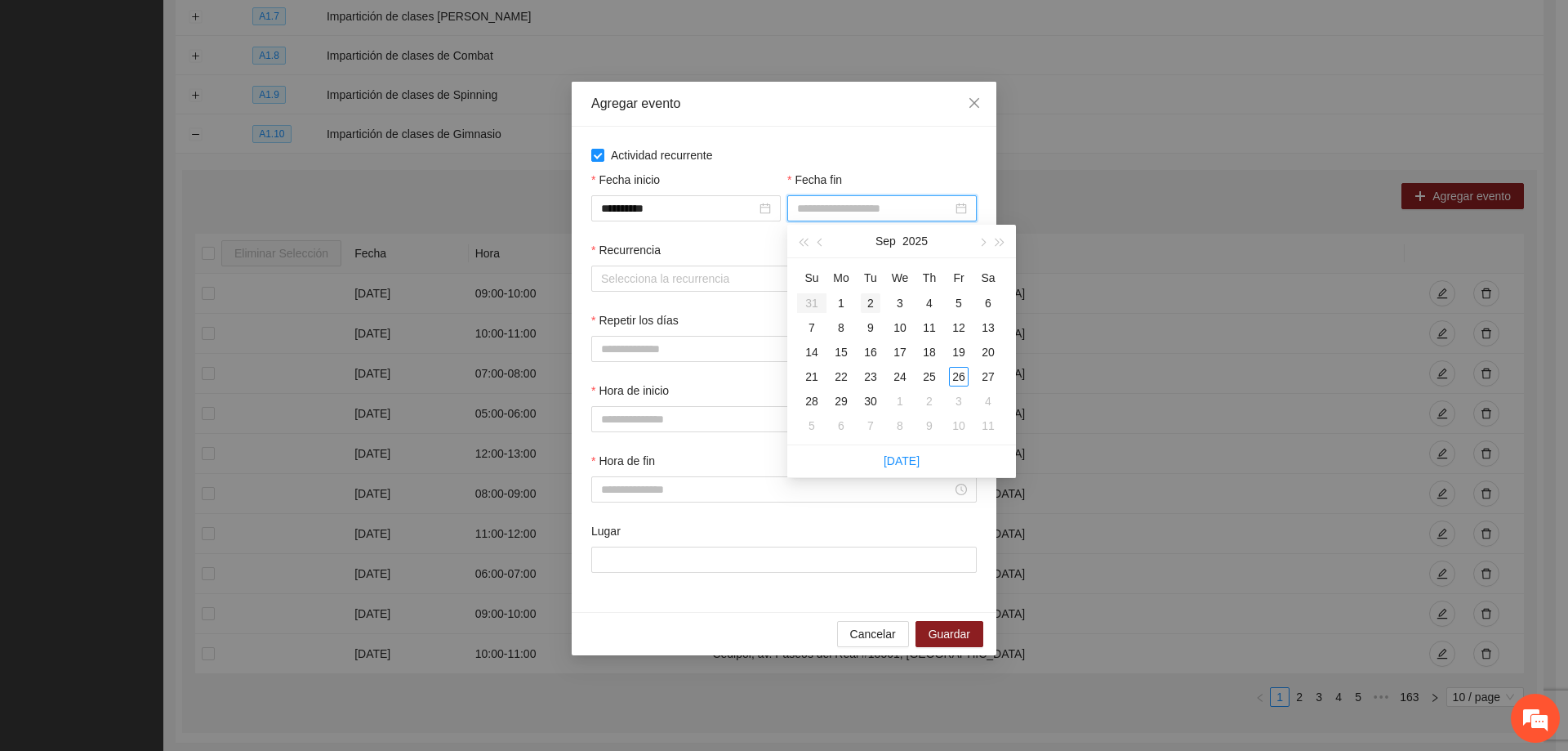
type input "**********"
click at [874, 399] on div "30" at bounding box center [871, 401] width 20 height 20
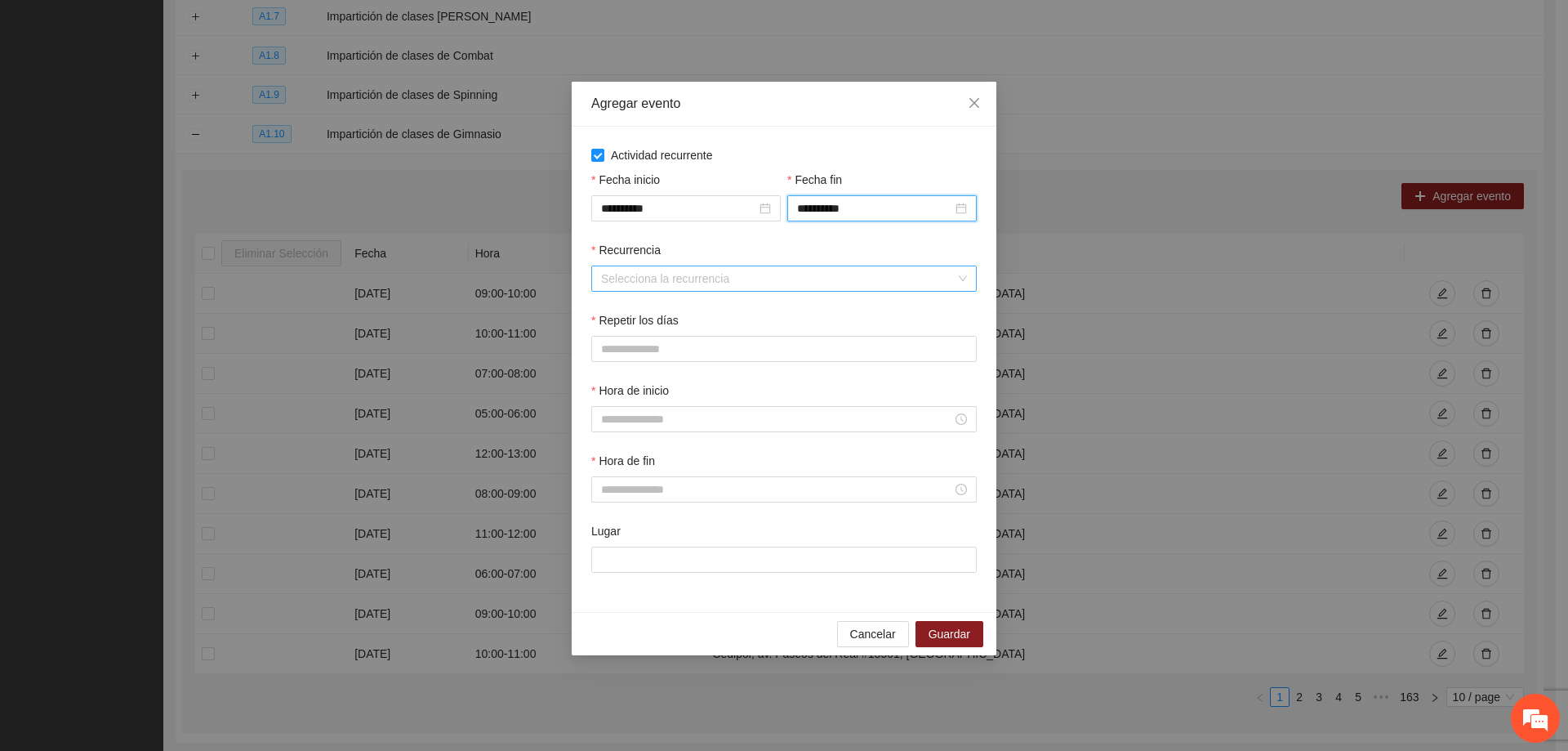
click at [734, 277] on input "Recurrencia" at bounding box center [778, 278] width 355 height 24
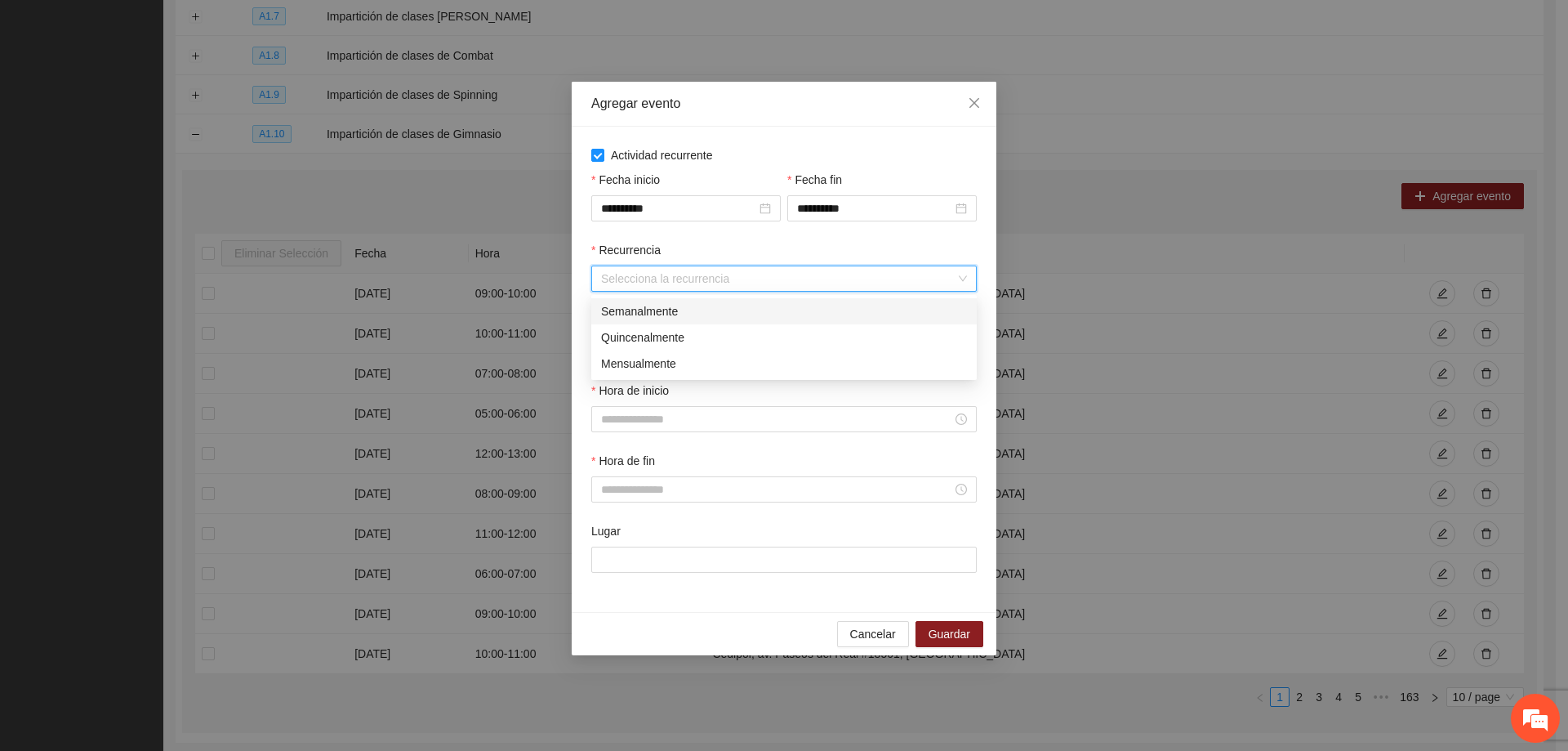
click at [679, 318] on div "Semanalmente" at bounding box center [784, 311] width 365 height 18
click at [603, 359] on button "L" at bounding box center [607, 349] width 33 height 26
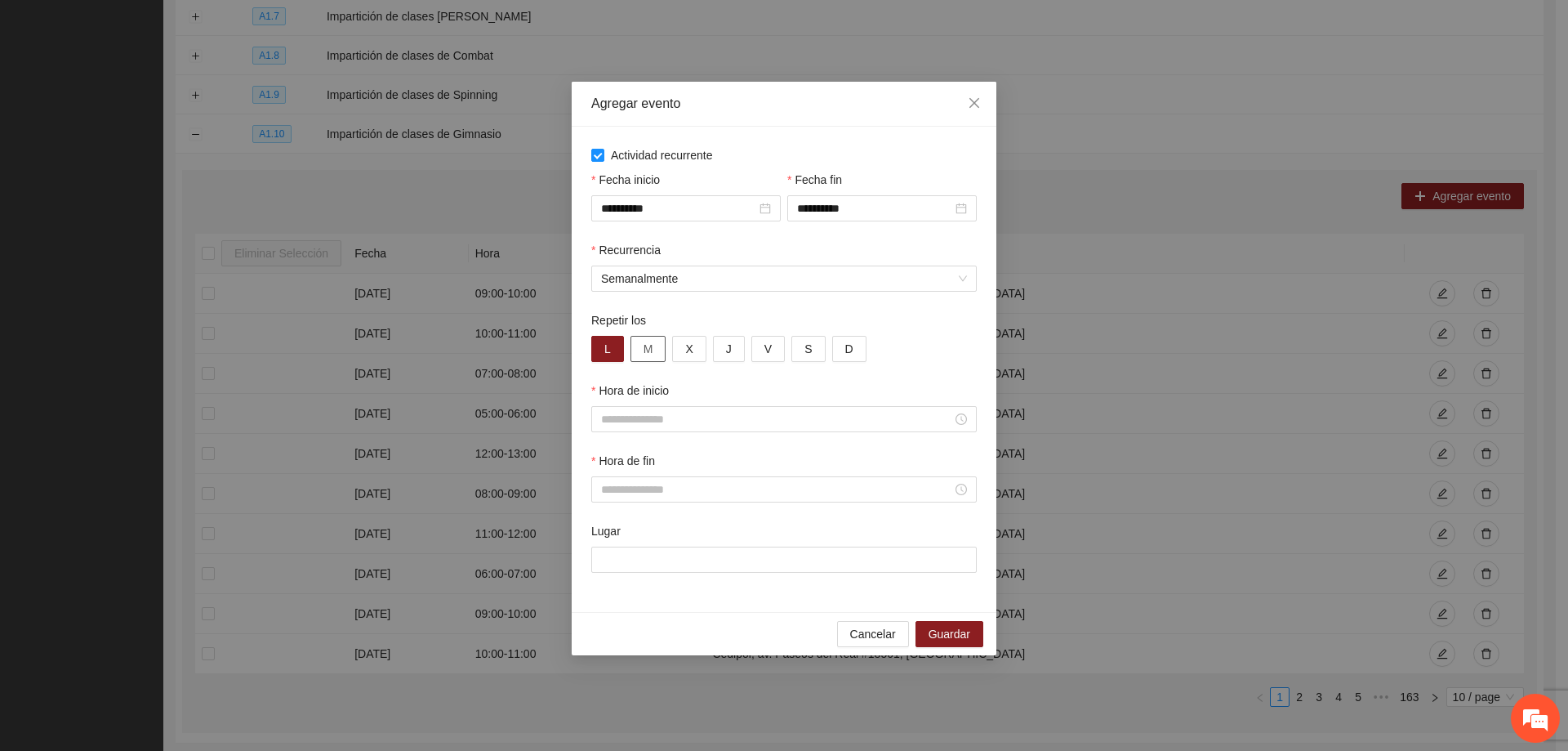
click at [653, 353] on button "M" at bounding box center [648, 349] width 36 height 26
click at [681, 353] on button "X" at bounding box center [689, 349] width 34 height 26
click at [727, 353] on span "J" at bounding box center [728, 349] width 5 height 18
click at [766, 357] on span "V" at bounding box center [768, 349] width 7 height 18
click at [804, 355] on span "S" at bounding box center [808, 349] width 7 height 18
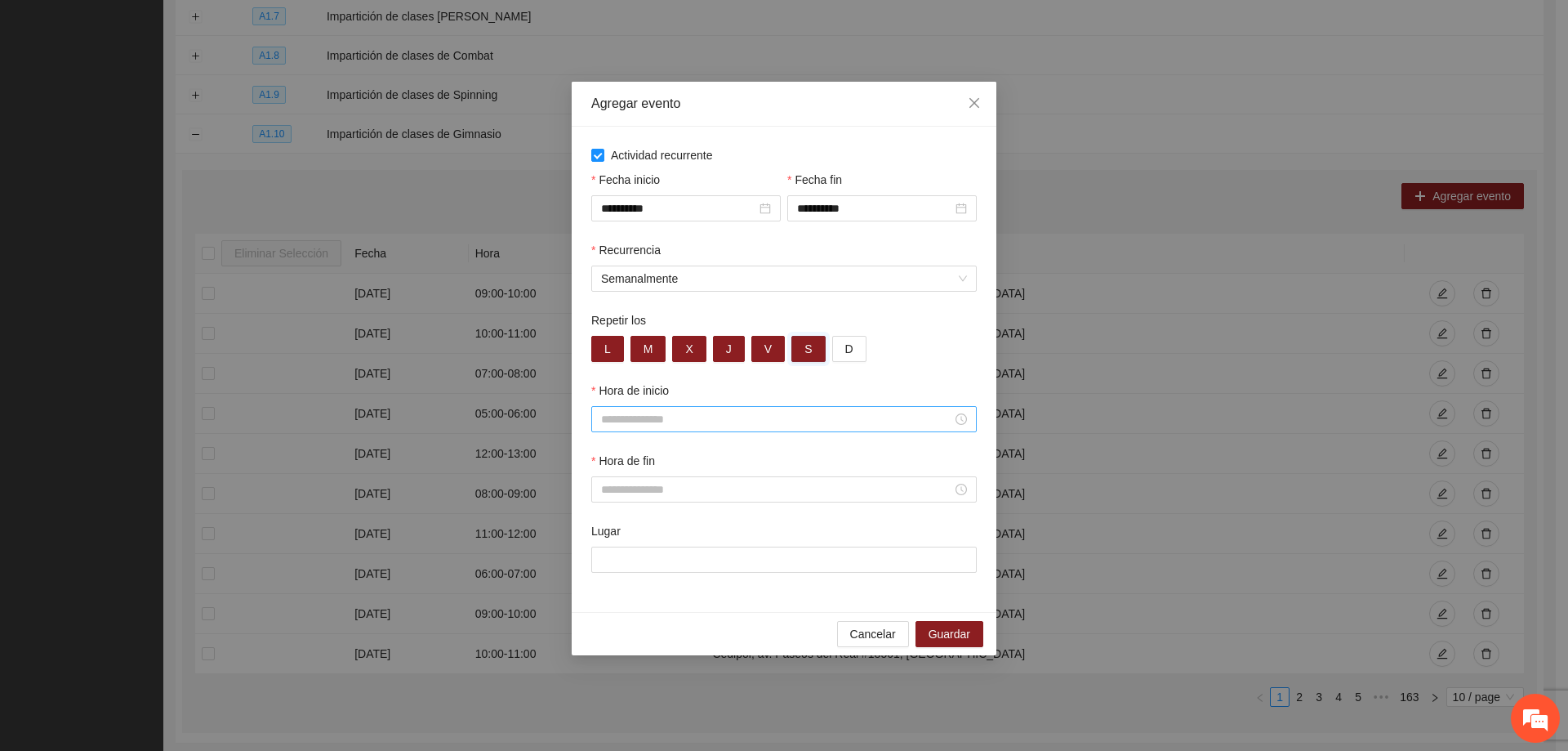
click at [766, 409] on div at bounding box center [784, 418] width 385 height 26
click at [618, 583] on div "13" at bounding box center [613, 584] width 45 height 23
type input "*****"
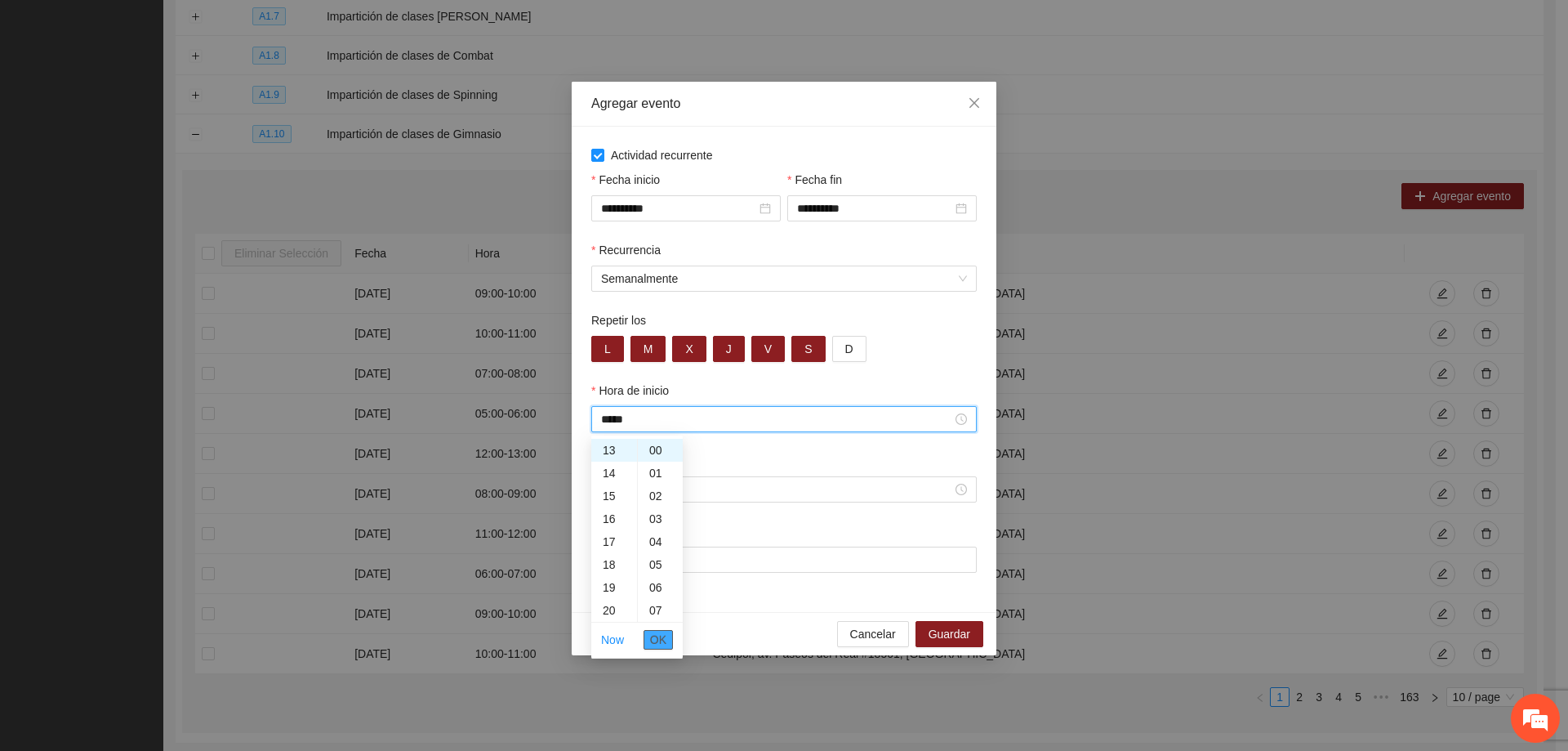
drag, startPoint x: 665, startPoint y: 640, endPoint x: 662, endPoint y: 632, distance: 8.5
click at [664, 640] on span "OK" at bounding box center [658, 640] width 16 height 18
click at [670, 496] on input "Hora de fin" at bounding box center [776, 490] width 351 height 18
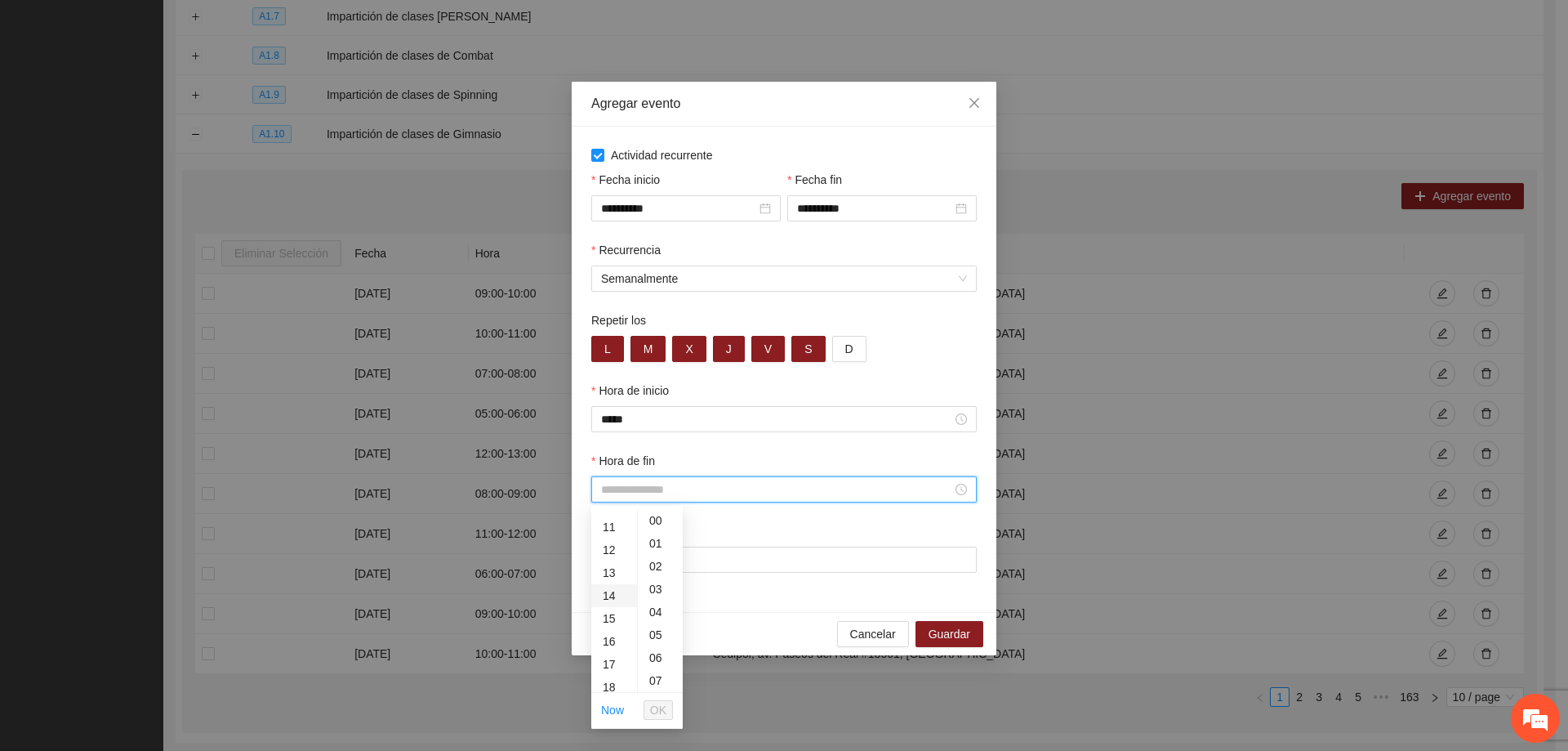
click at [613, 598] on div "14" at bounding box center [613, 596] width 45 height 23
type input "*****"
click at [669, 710] on button "OK" at bounding box center [658, 710] width 29 height 20
drag, startPoint x: 623, startPoint y: 549, endPoint x: 620, endPoint y: 569, distance: 20.2
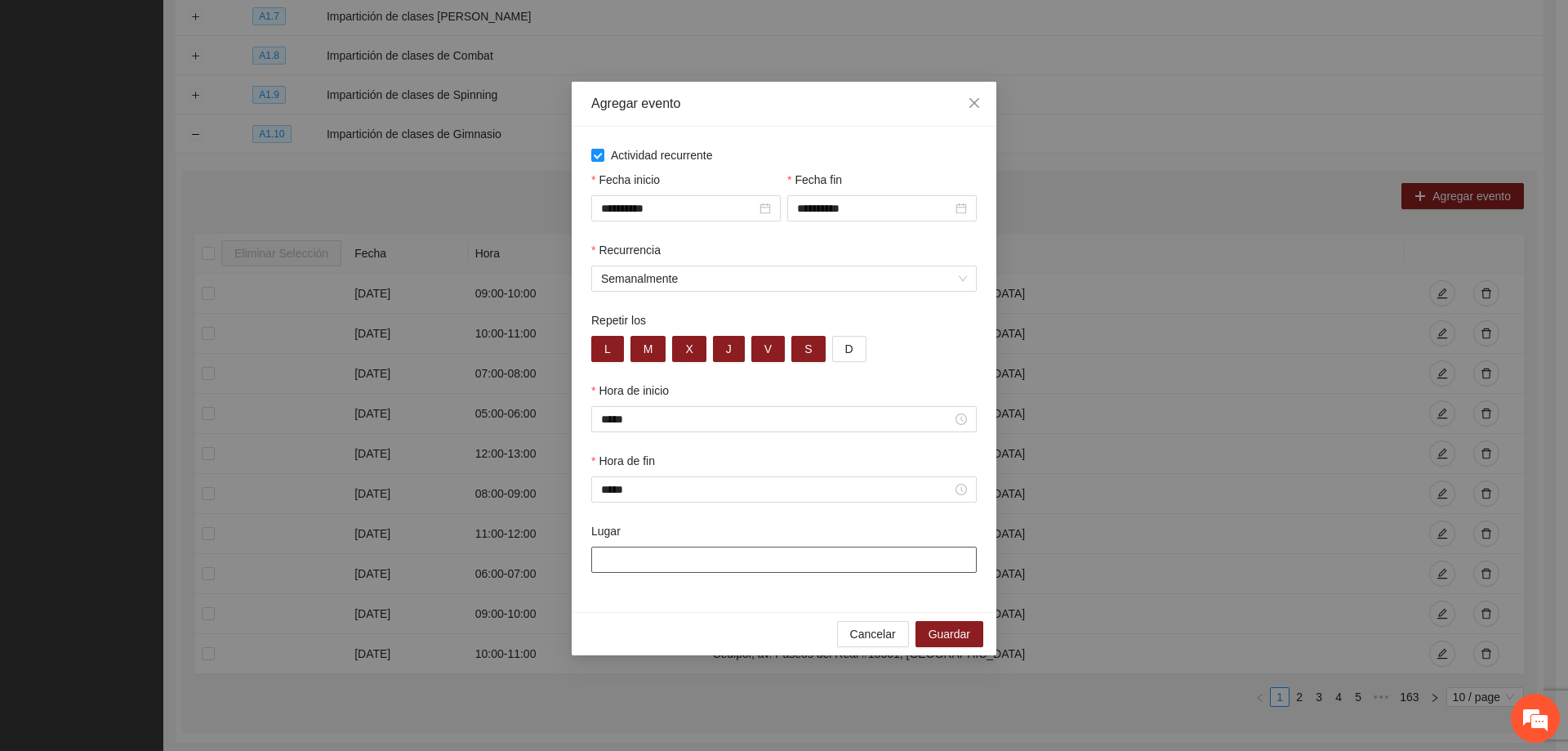
click at [623, 550] on input "Lugar" at bounding box center [784, 559] width 385 height 26
type input "**********"
click at [927, 640] on button "Guardar" at bounding box center [949, 633] width 68 height 26
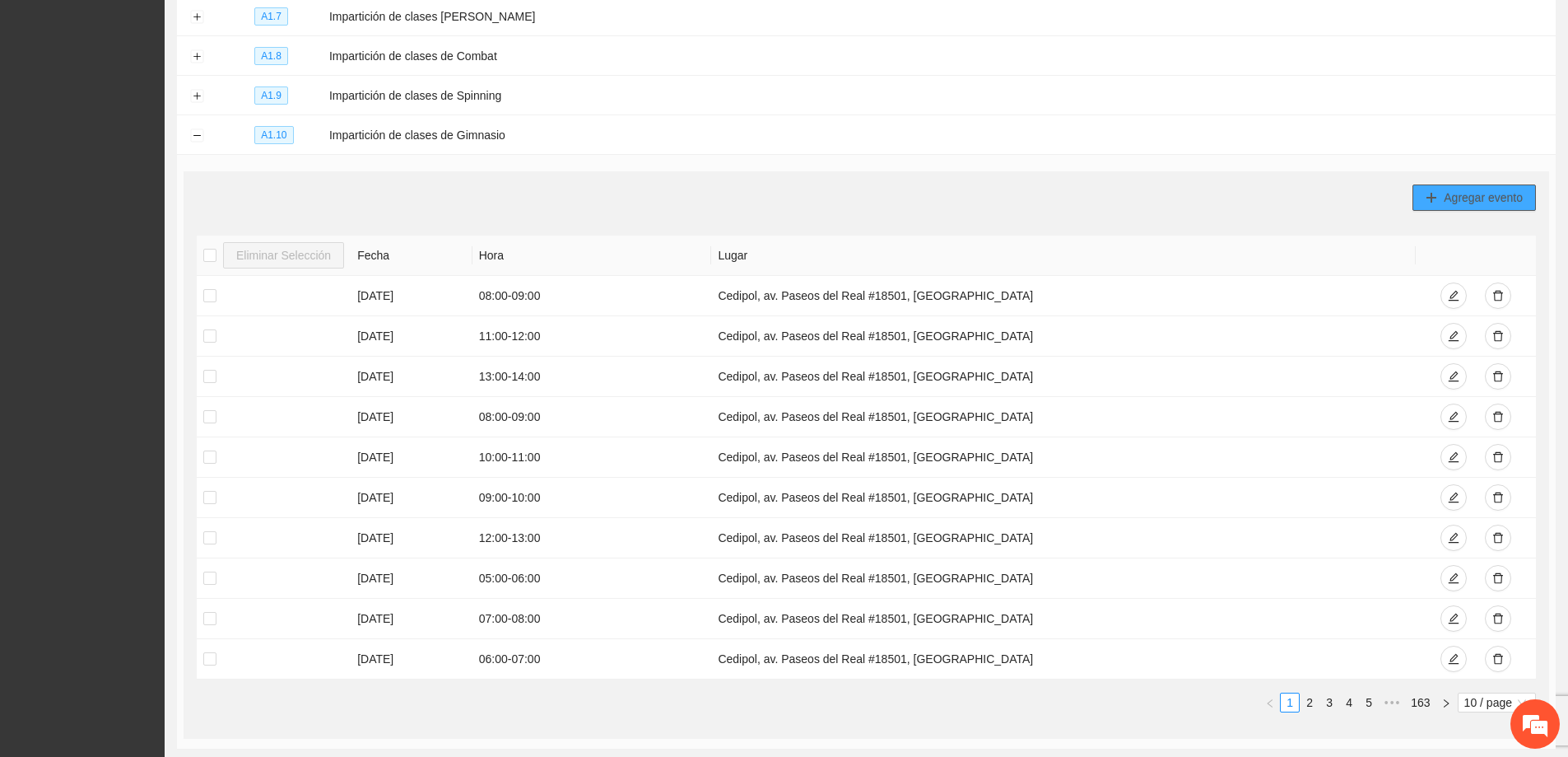
click at [1495, 197] on span "Agregar evento" at bounding box center [1484, 198] width 79 height 18
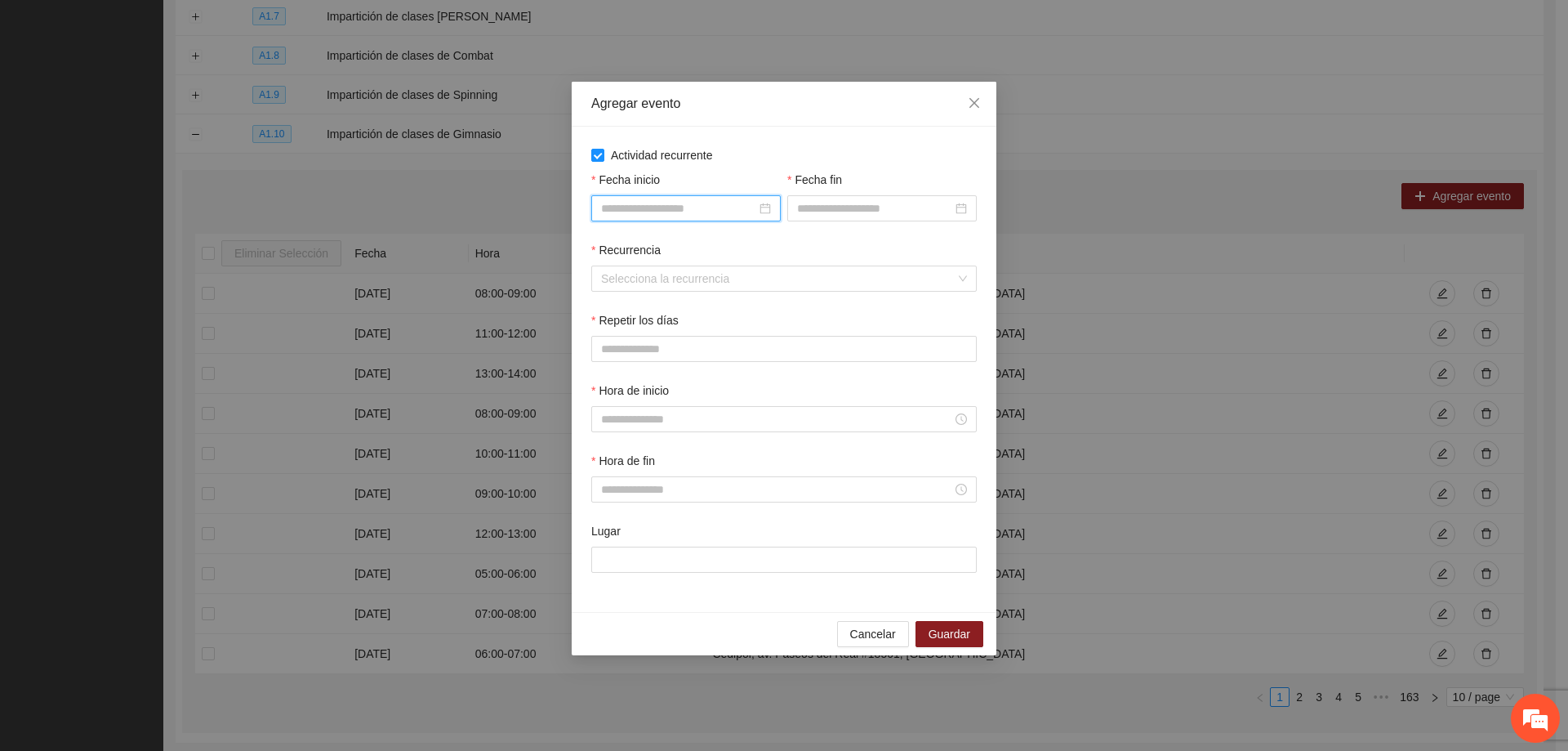
click at [754, 204] on input "Fecha inicio" at bounding box center [678, 209] width 155 height 18
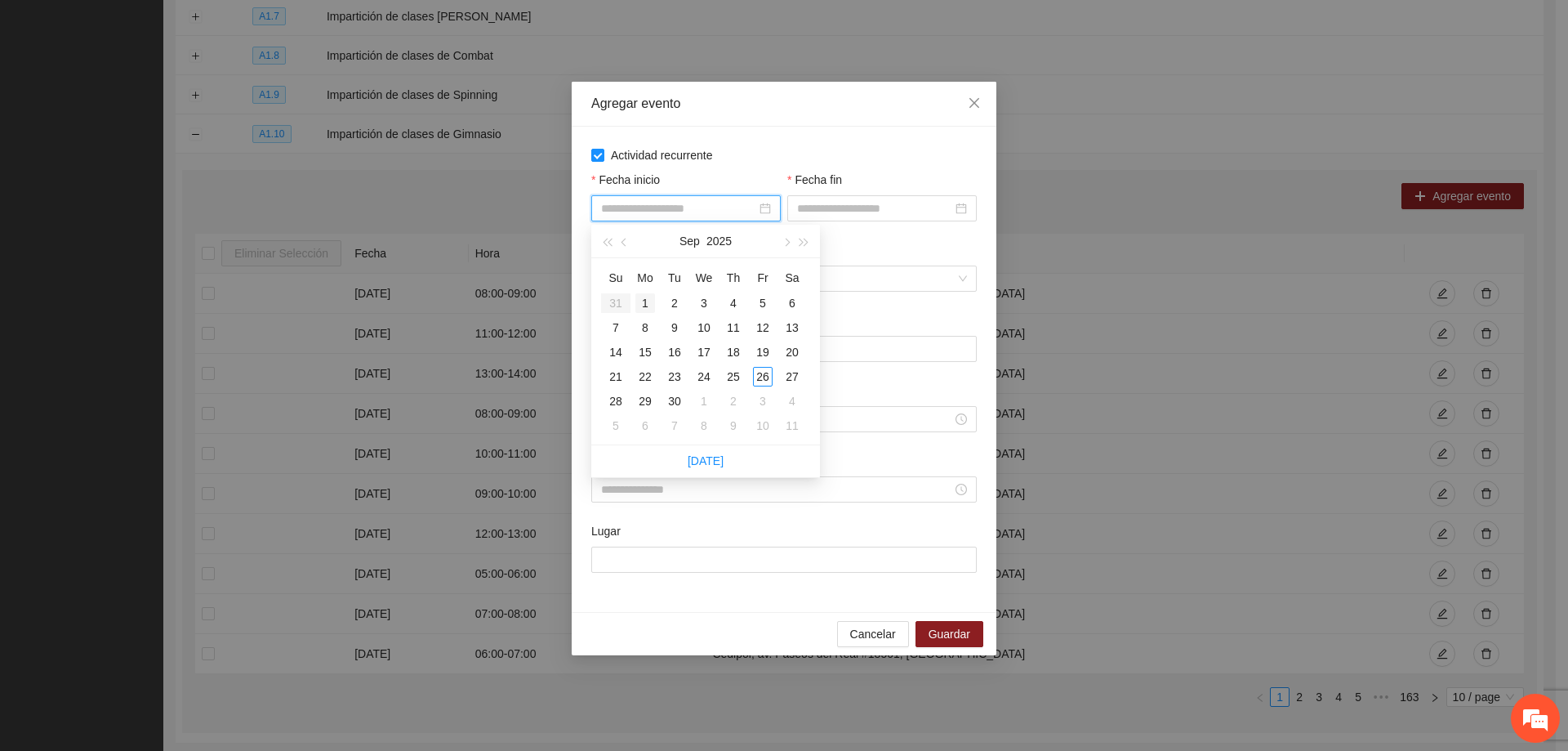
type input "**********"
click at [642, 300] on div "1" at bounding box center [645, 303] width 20 height 20
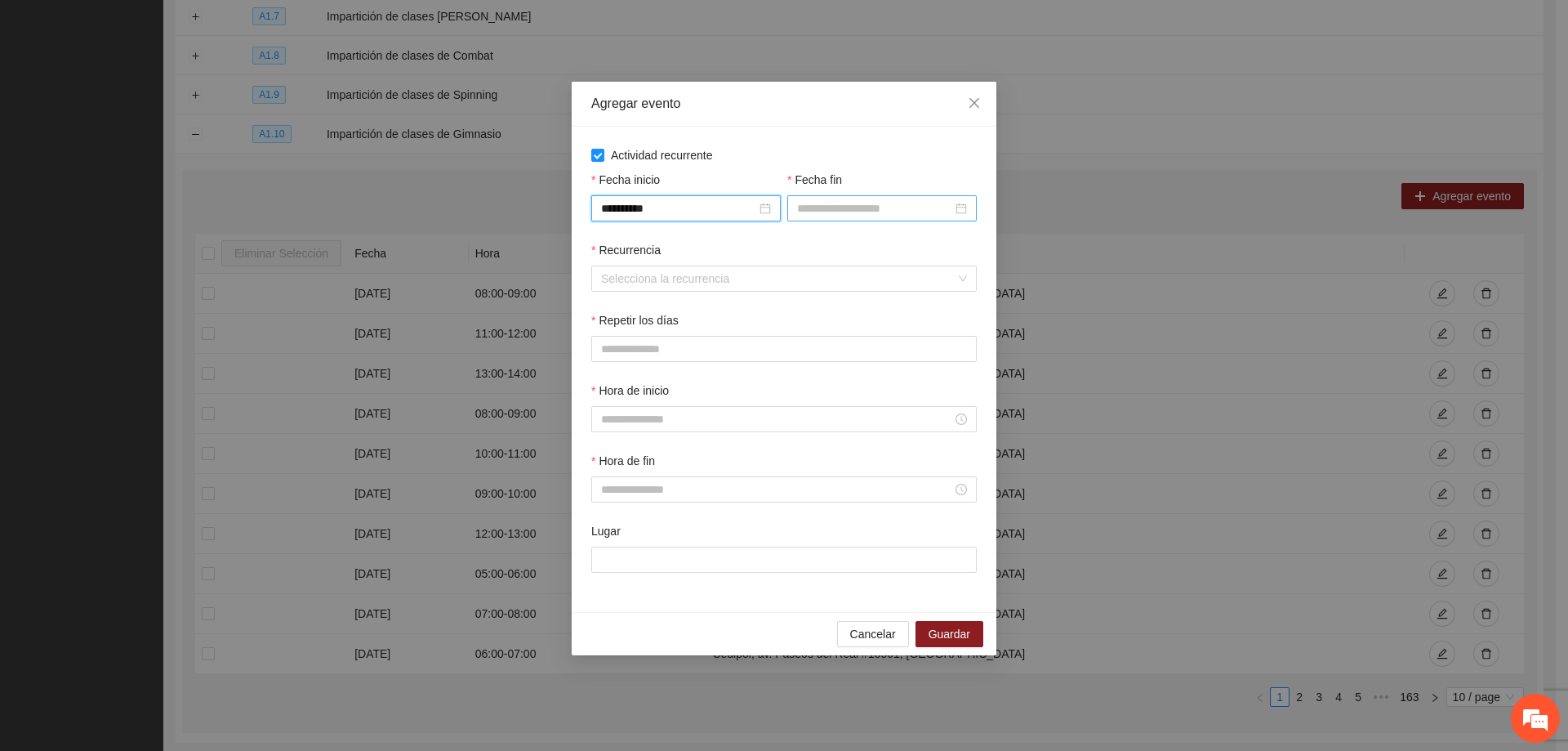
click at [855, 210] on input "Fecha fin" at bounding box center [874, 209] width 155 height 18
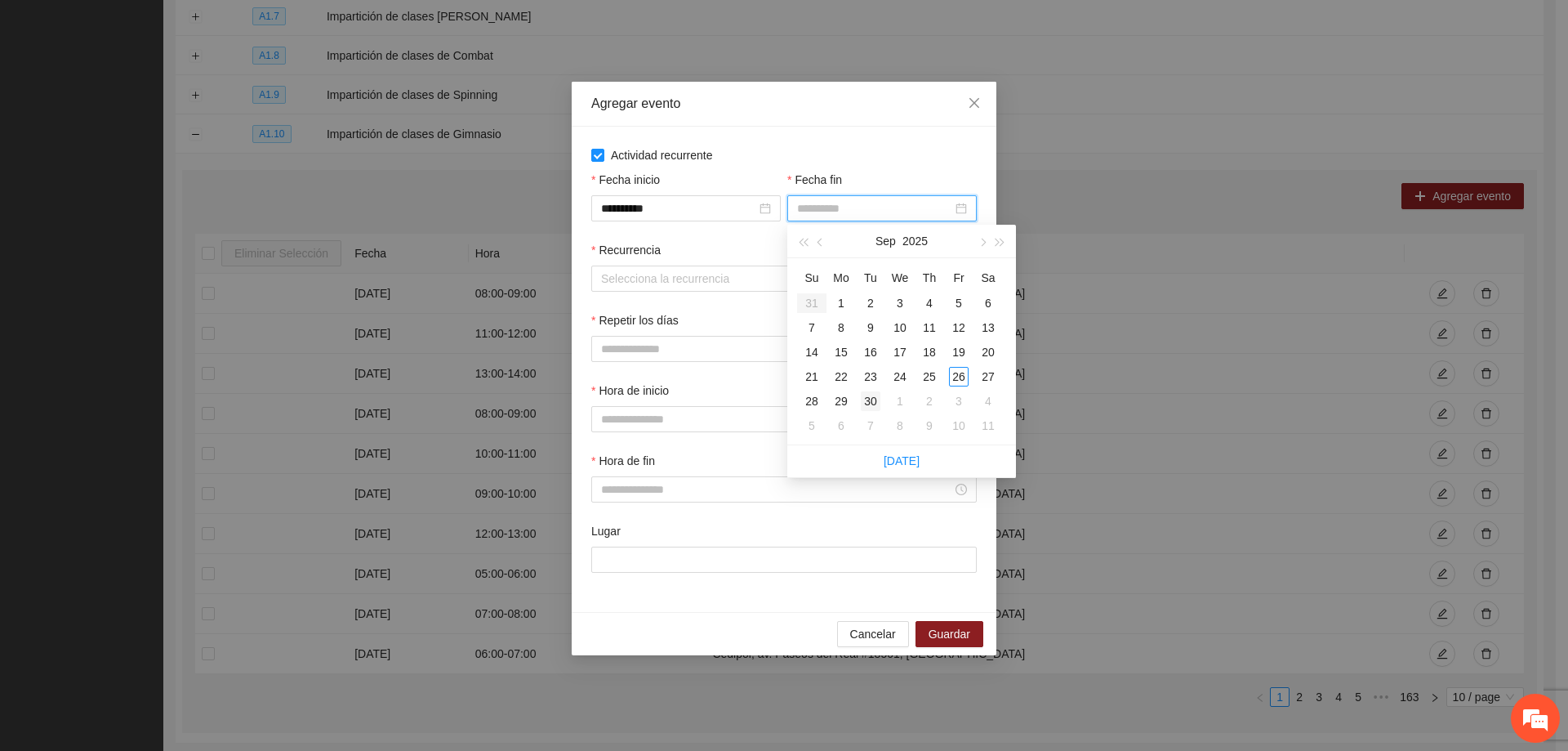
type input "**********"
click at [878, 404] on div "30" at bounding box center [871, 401] width 20 height 20
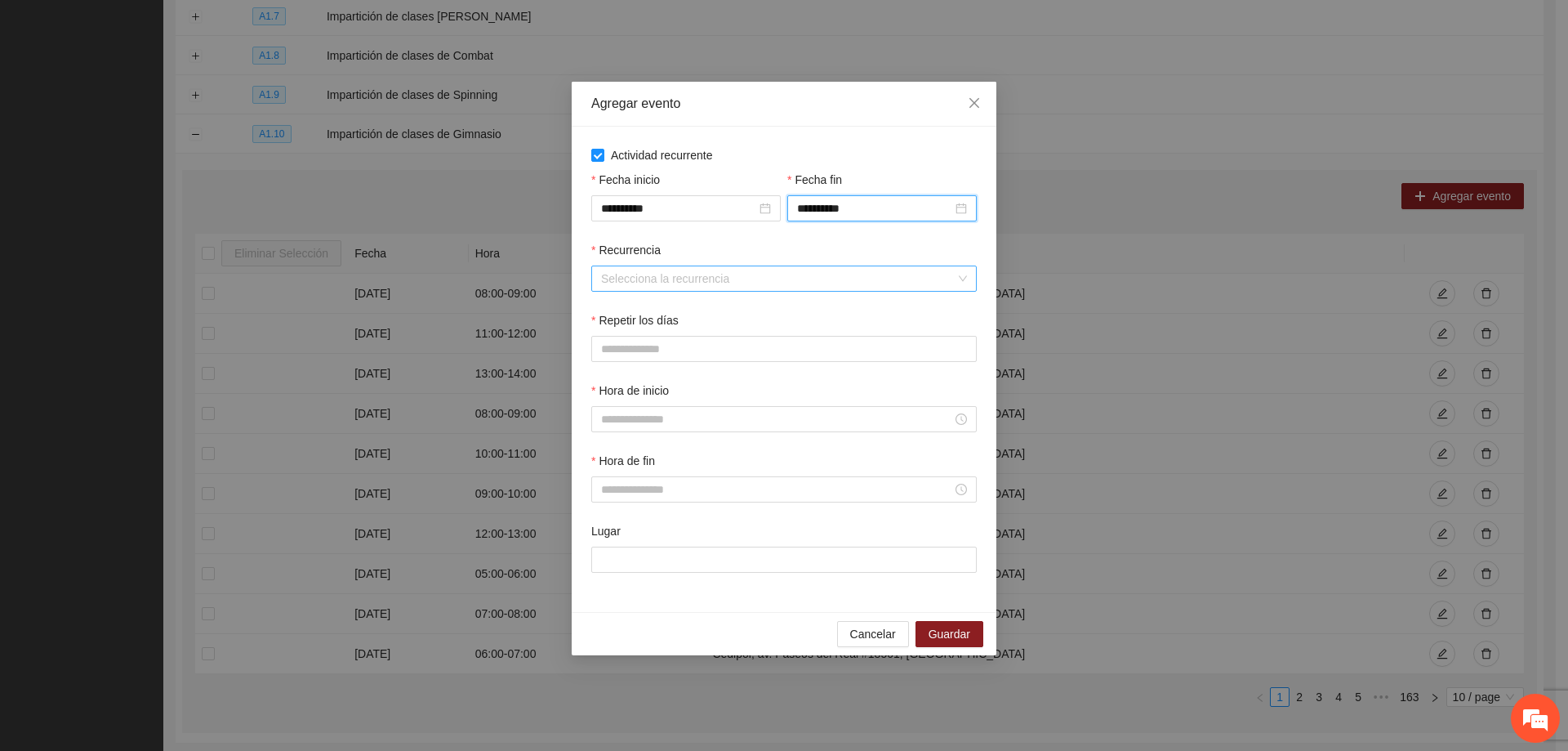
click at [783, 285] on input "Recurrencia" at bounding box center [778, 278] width 355 height 24
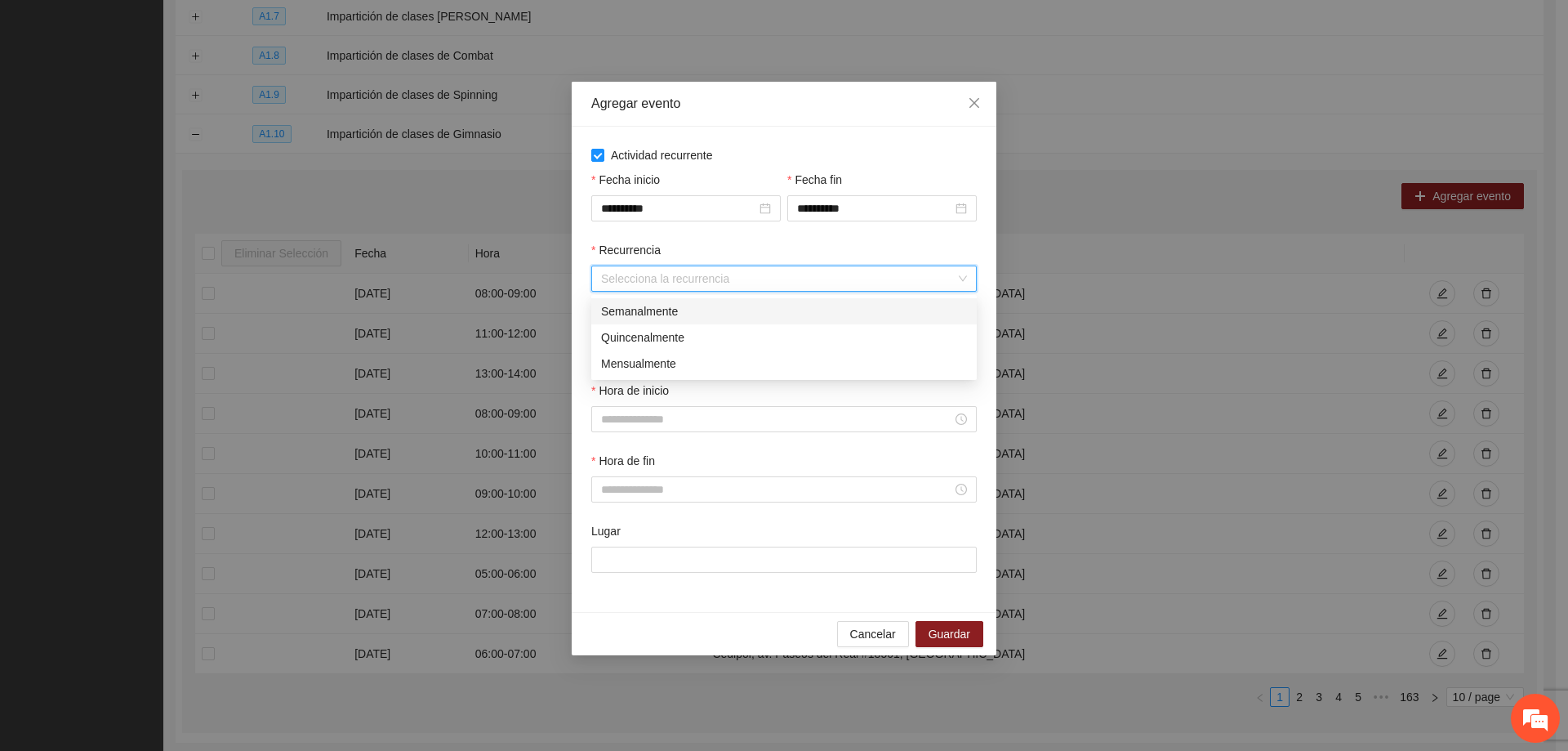
click at [715, 315] on div "Semanalmente" at bounding box center [784, 311] width 365 height 18
click at [623, 345] on div "L M X J V S D" at bounding box center [784, 349] width 385 height 26
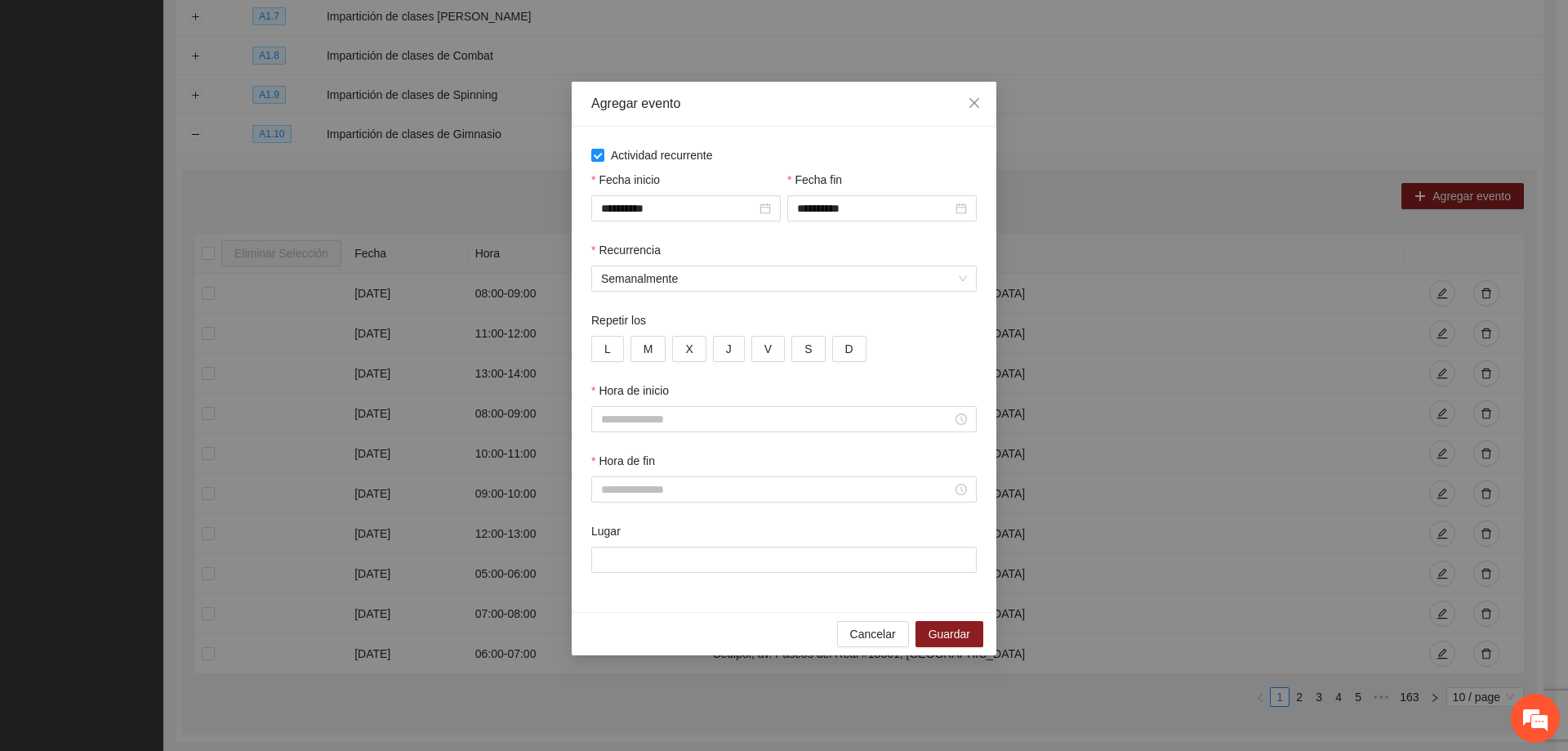
click at [623, 345] on div "L M X J V S D" at bounding box center [784, 349] width 385 height 26
click at [614, 345] on button "L" at bounding box center [607, 349] width 33 height 26
click at [640, 349] on button "M" at bounding box center [648, 349] width 36 height 26
click at [676, 355] on button "X" at bounding box center [689, 349] width 34 height 26
click at [739, 354] on button "J" at bounding box center [729, 349] width 32 height 26
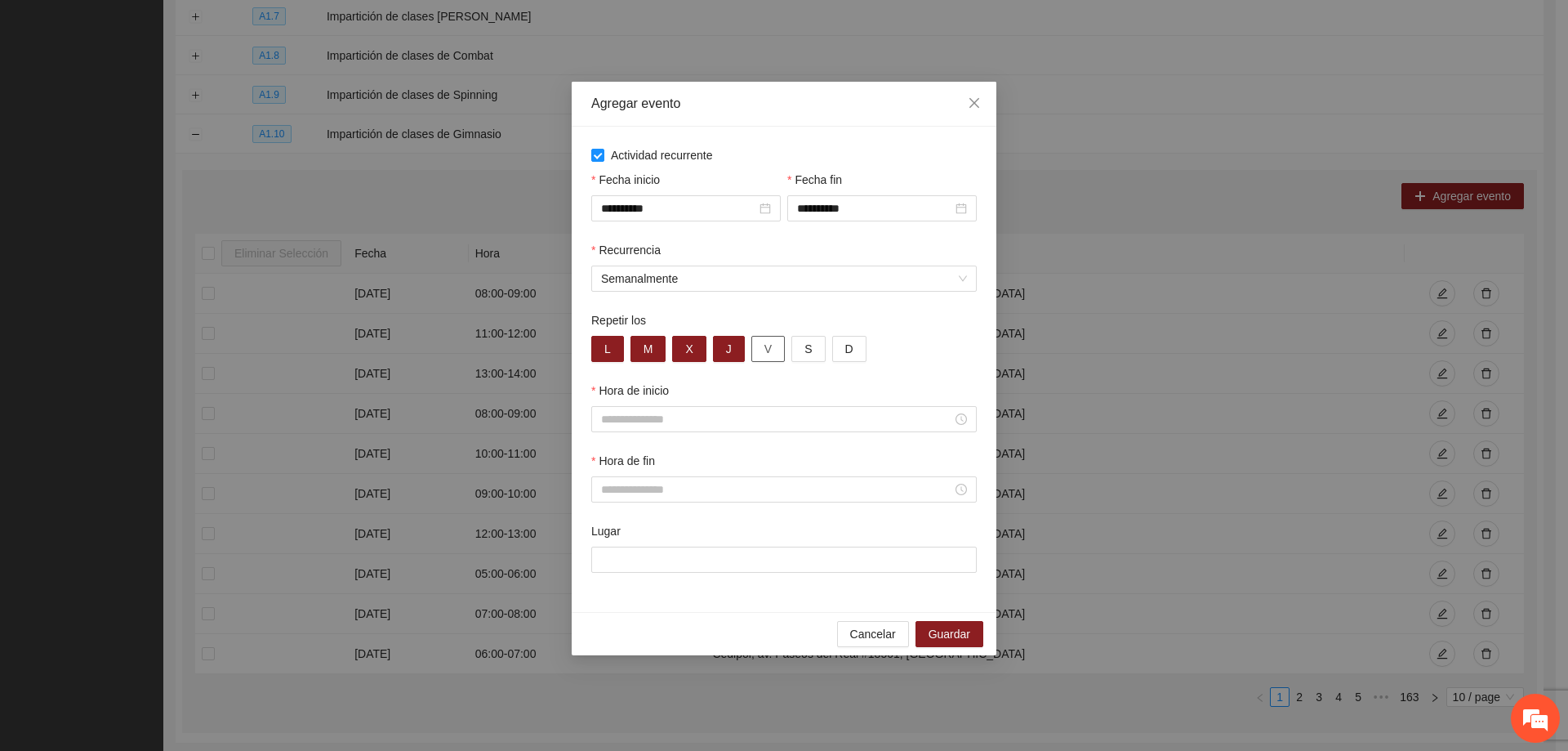
click at [773, 347] on button "V" at bounding box center [768, 349] width 34 height 26
click at [683, 412] on div at bounding box center [784, 418] width 385 height 26
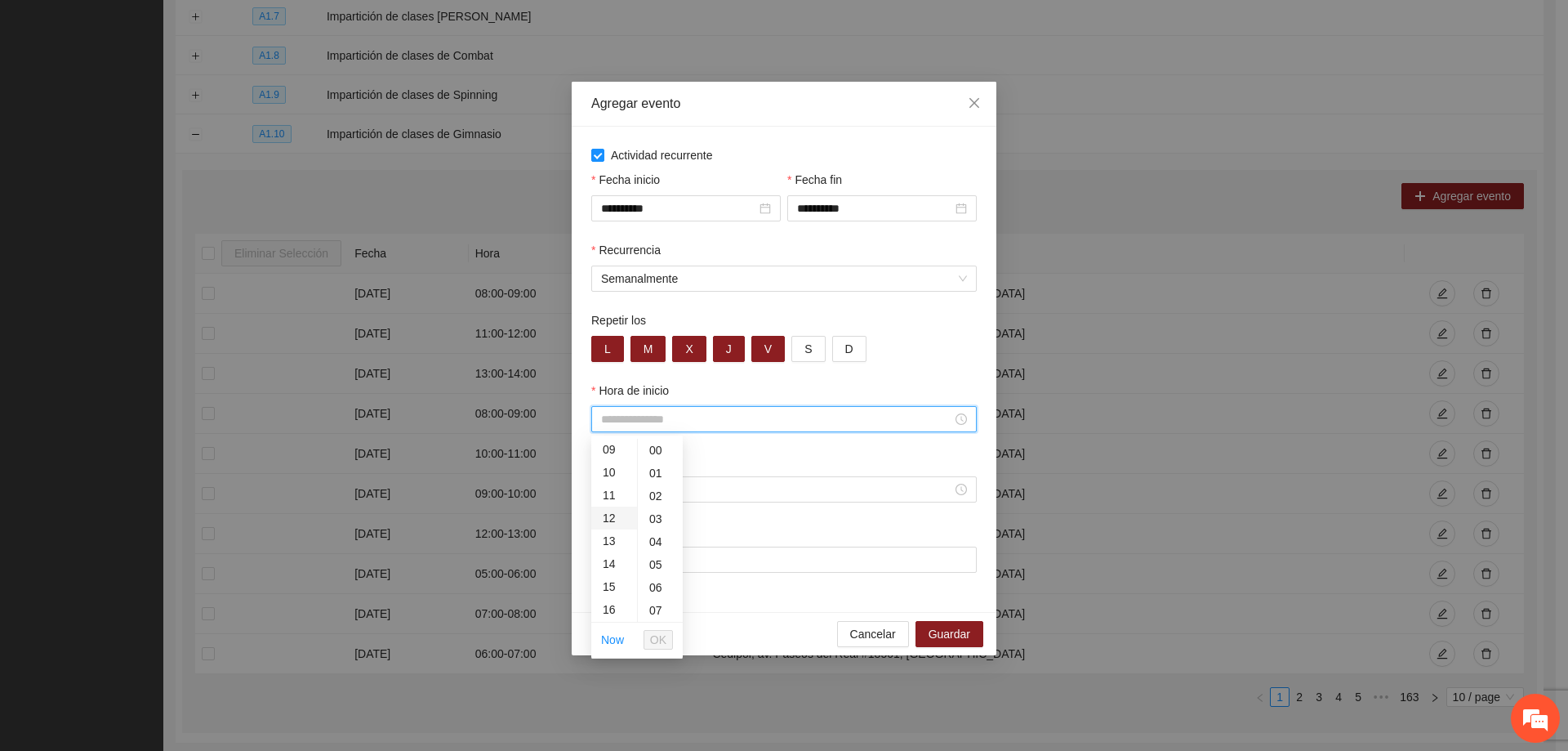
scroll to position [245, 0]
click at [612, 570] on div "16" at bounding box center [613, 572] width 45 height 23
type input "*****"
click at [655, 635] on span "OK" at bounding box center [658, 640] width 16 height 18
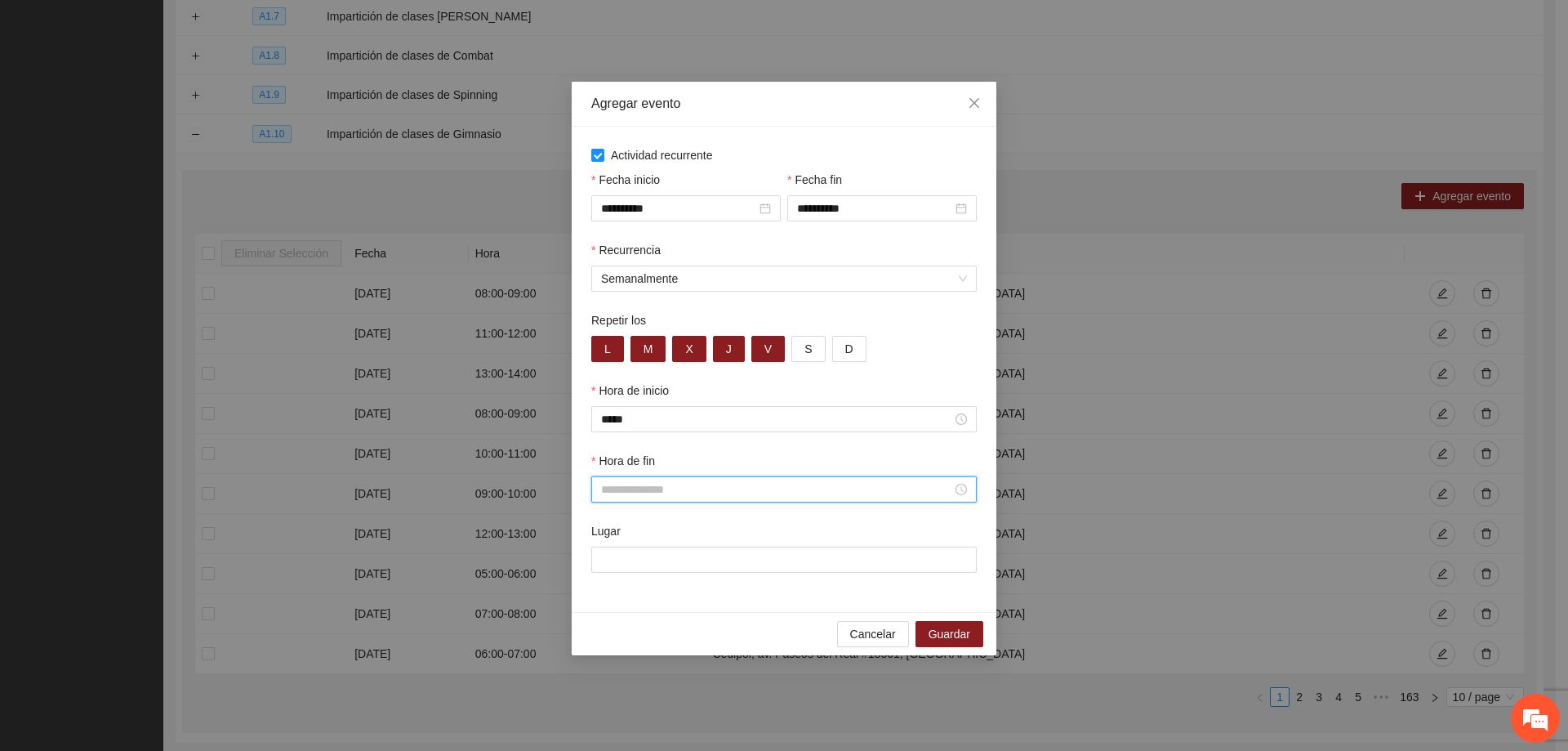
click at [637, 488] on input "Hora de fin" at bounding box center [776, 490] width 351 height 18
click at [612, 664] on div "17" at bounding box center [613, 664] width 45 height 23
type input "*****"
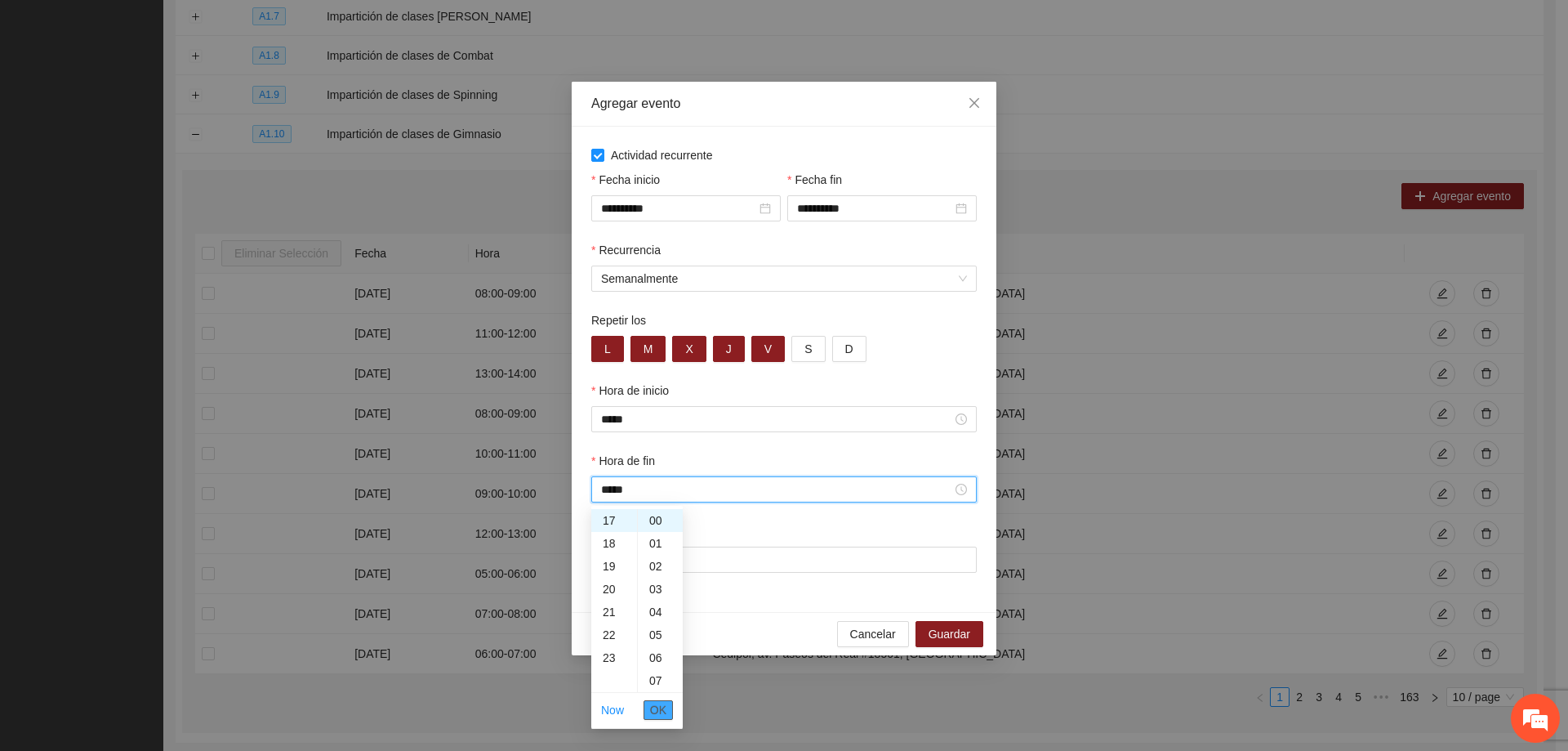
click at [655, 712] on span "OK" at bounding box center [658, 710] width 16 height 18
click at [640, 552] on input "Lugar" at bounding box center [784, 559] width 385 height 26
type input "**********"
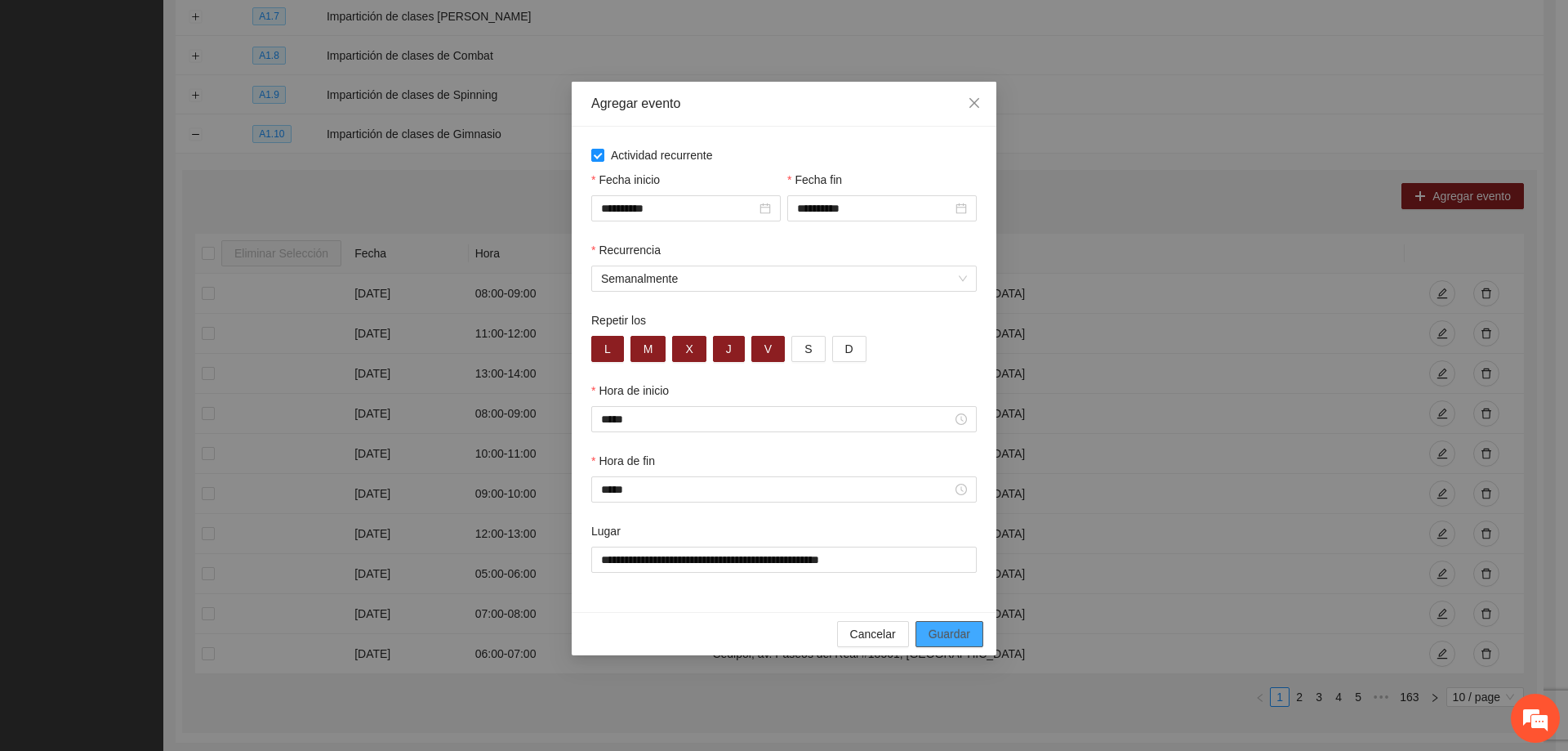
click at [925, 628] on button "Guardar" at bounding box center [949, 633] width 68 height 26
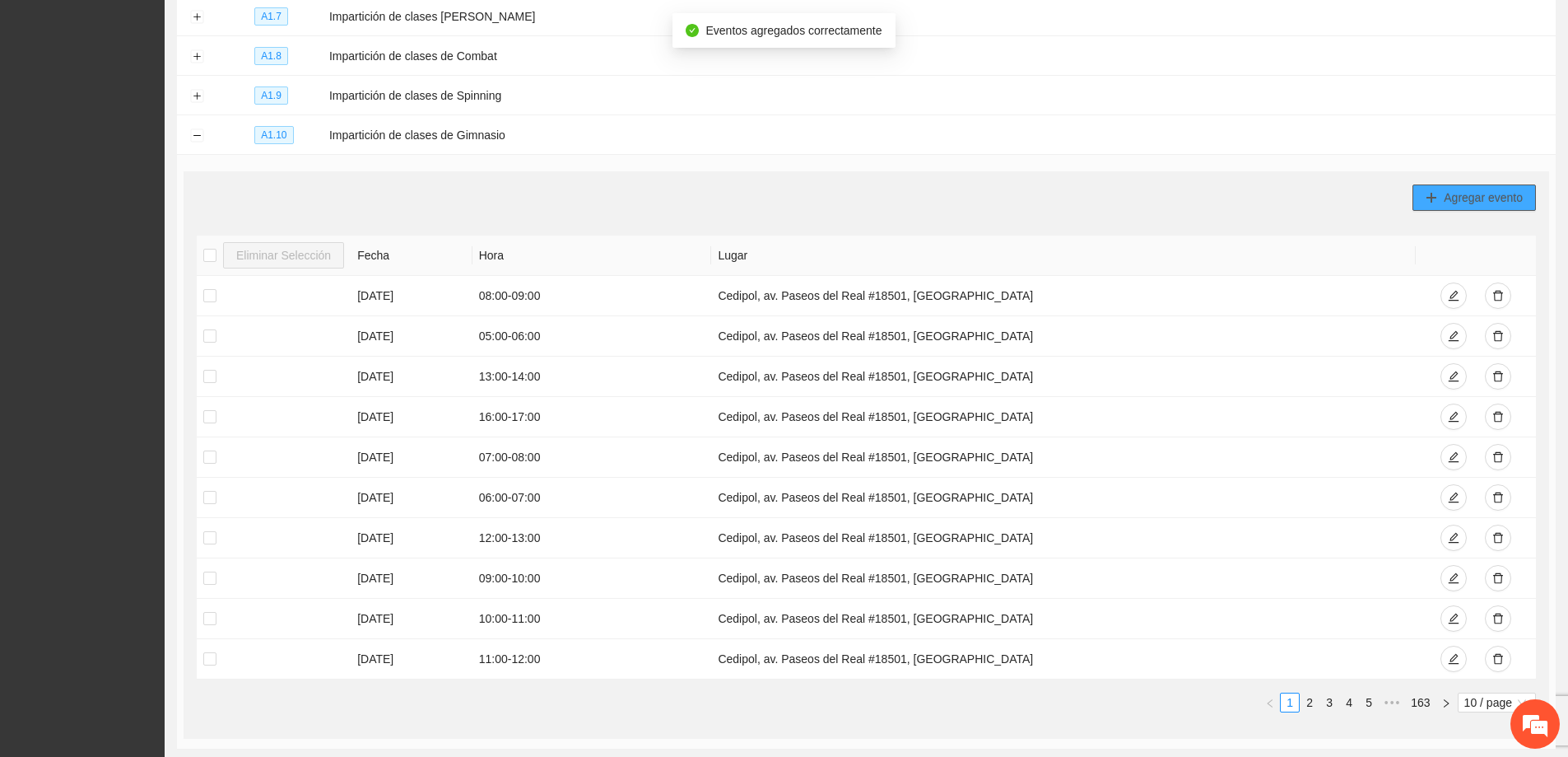
click at [1445, 189] on span "Agregar evento" at bounding box center [1484, 198] width 79 height 18
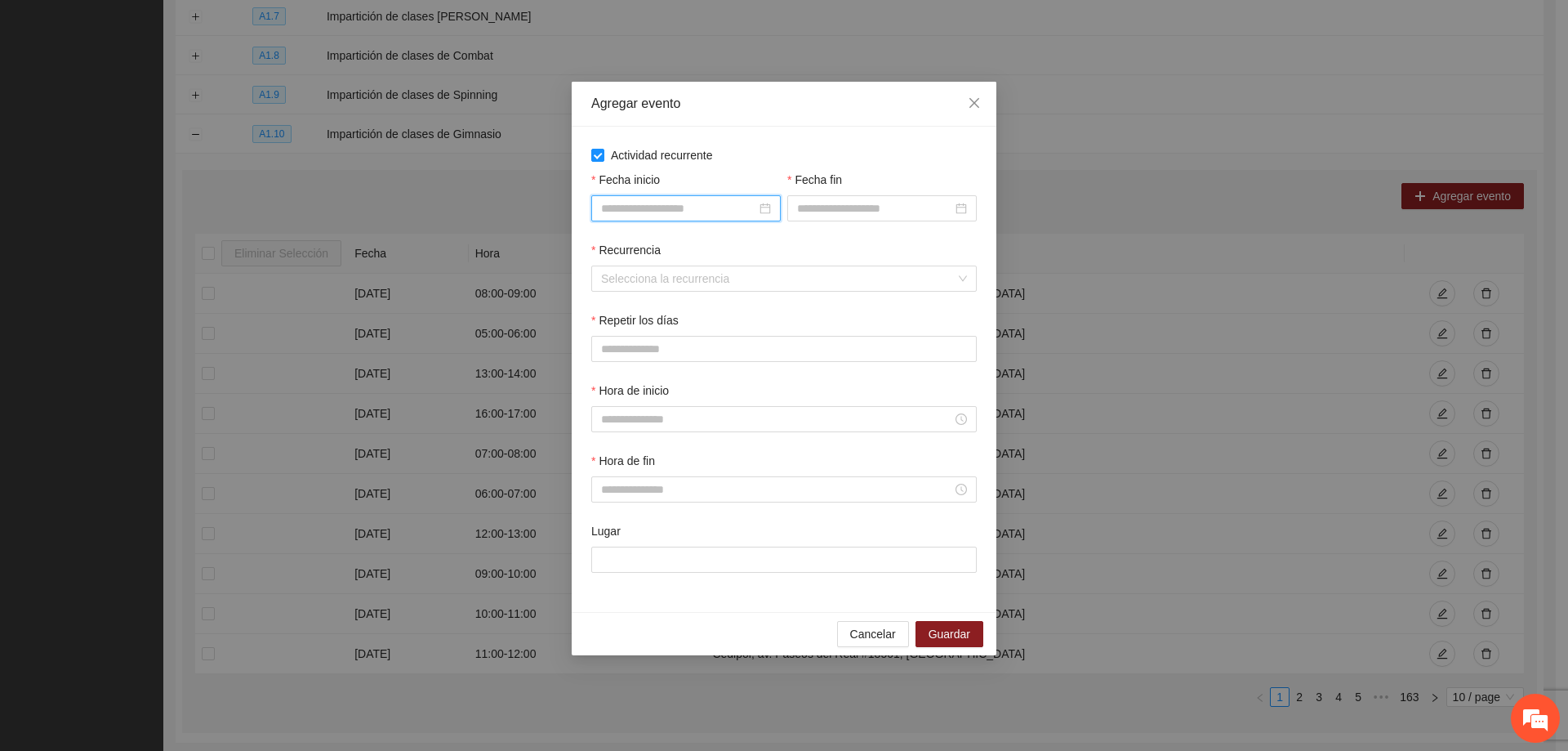
click at [716, 214] on input "Fecha inicio" at bounding box center [678, 209] width 155 height 18
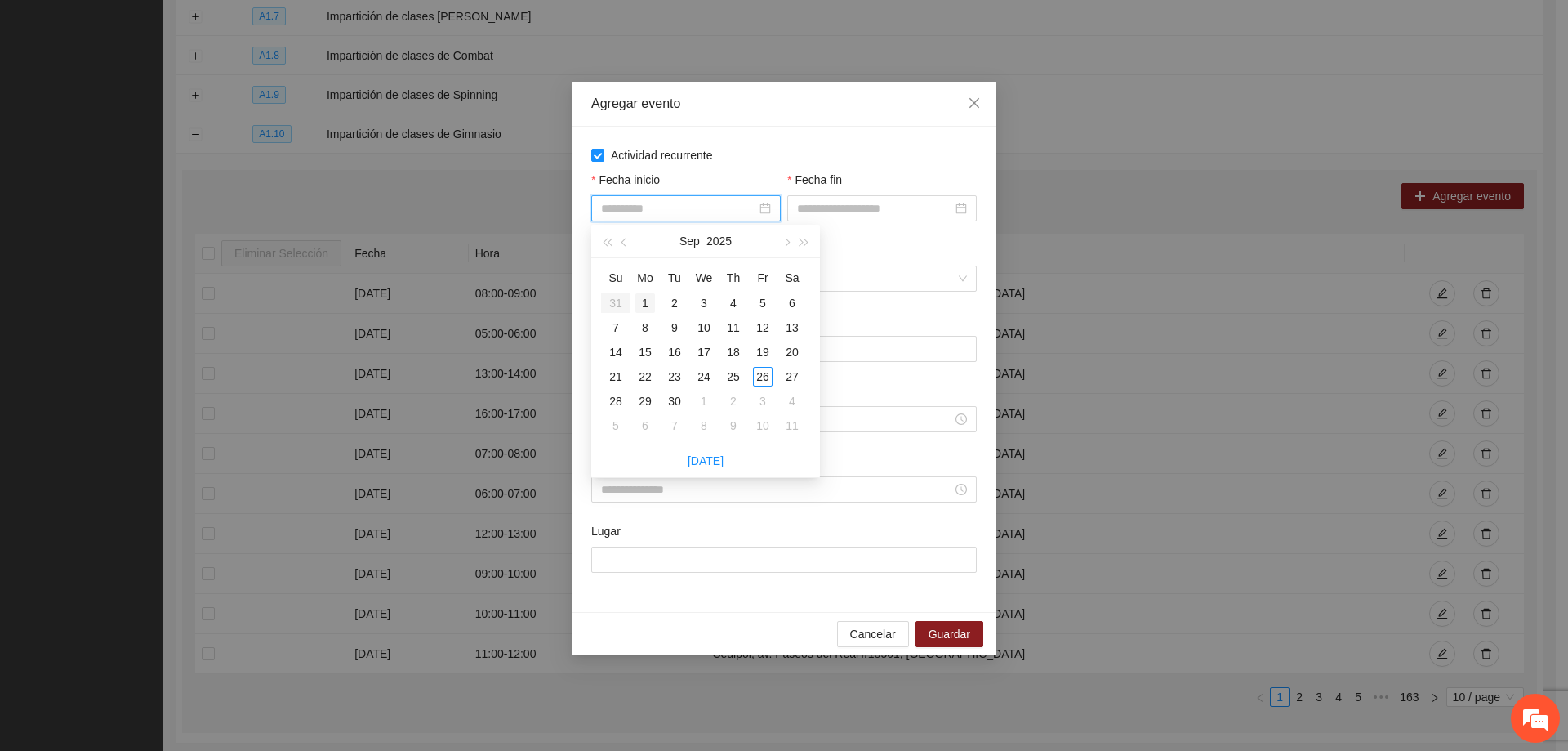
type input "**********"
click at [641, 298] on div "1" at bounding box center [645, 303] width 20 height 20
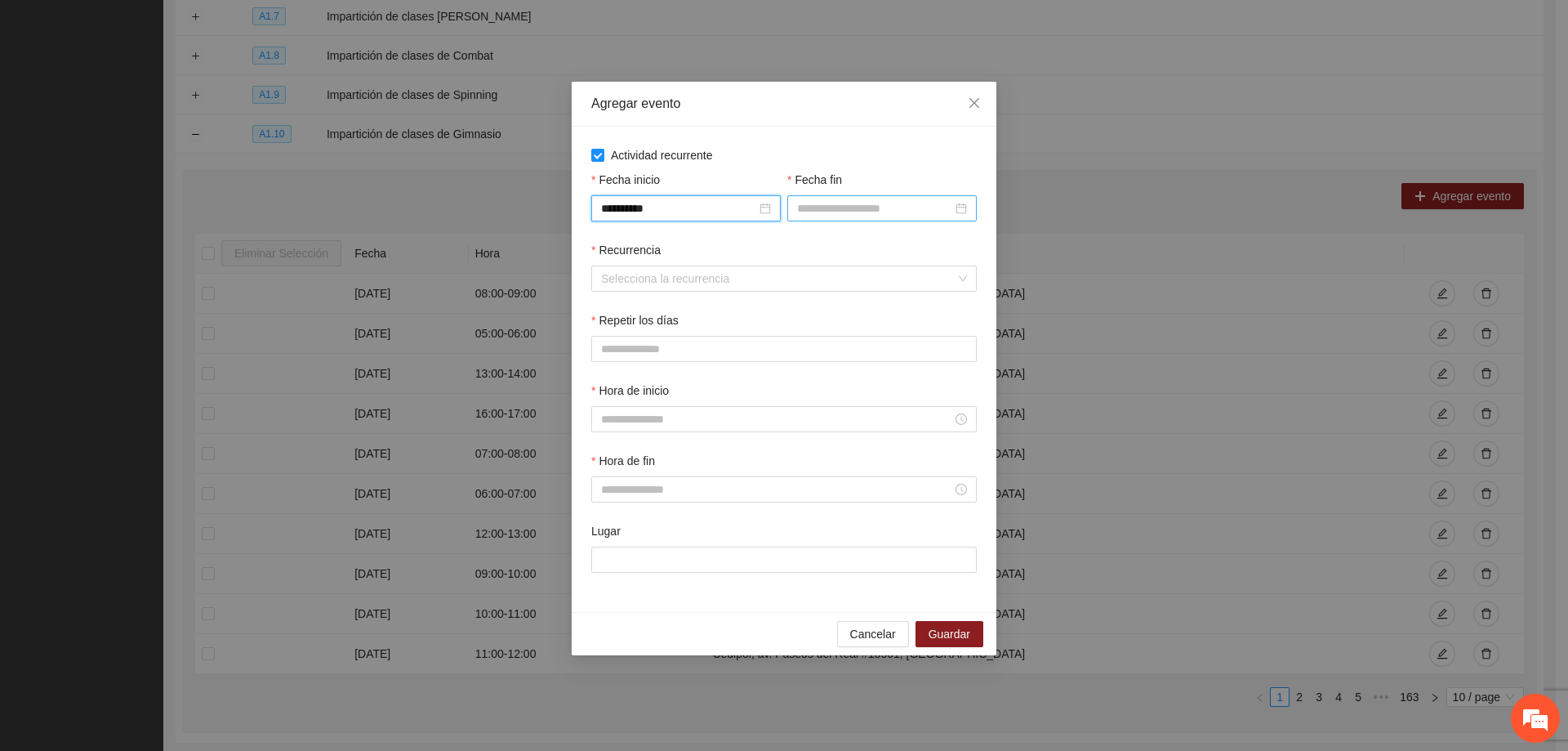
click at [862, 210] on input "Fecha fin" at bounding box center [874, 209] width 155 height 18
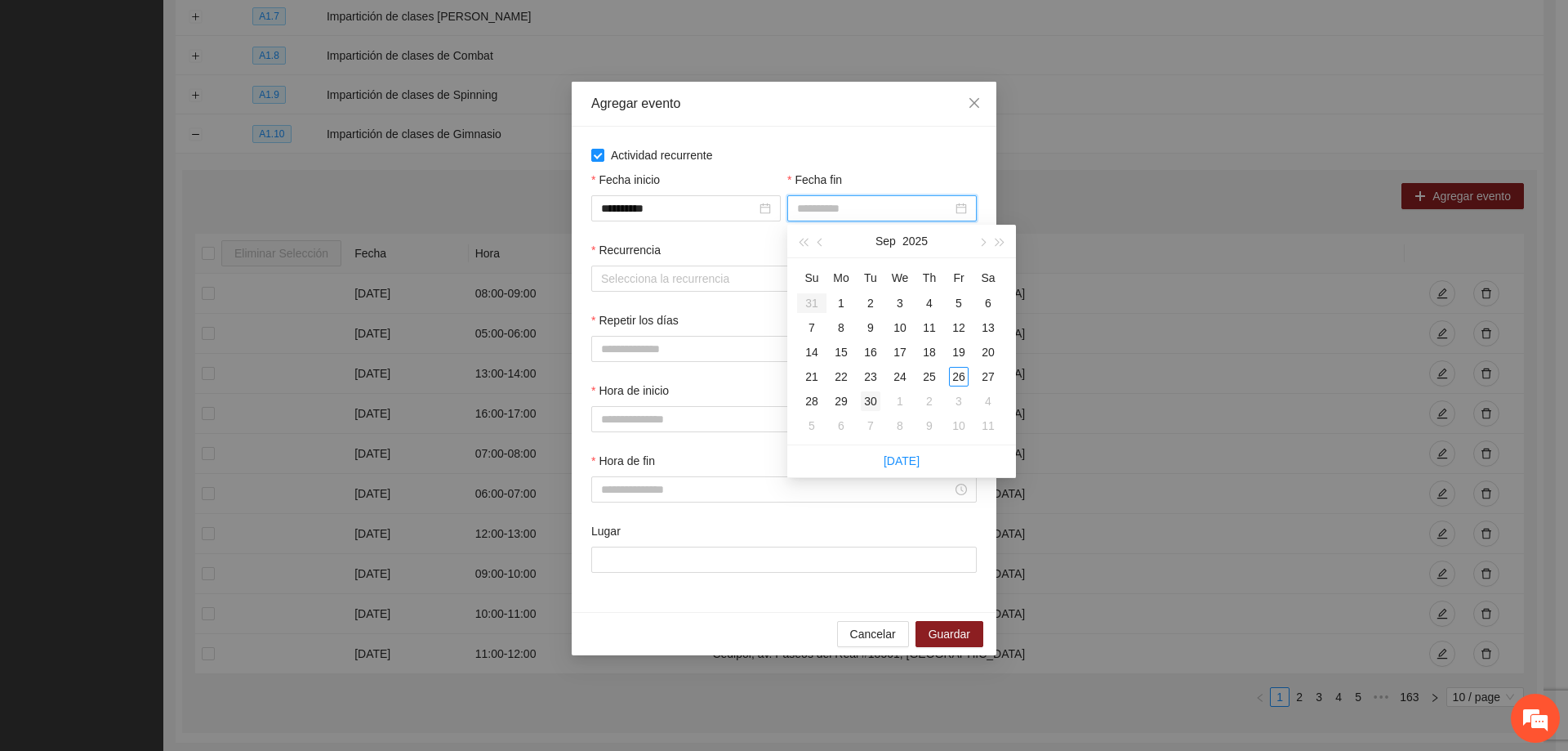
type input "**********"
click at [871, 403] on div "30" at bounding box center [871, 401] width 20 height 20
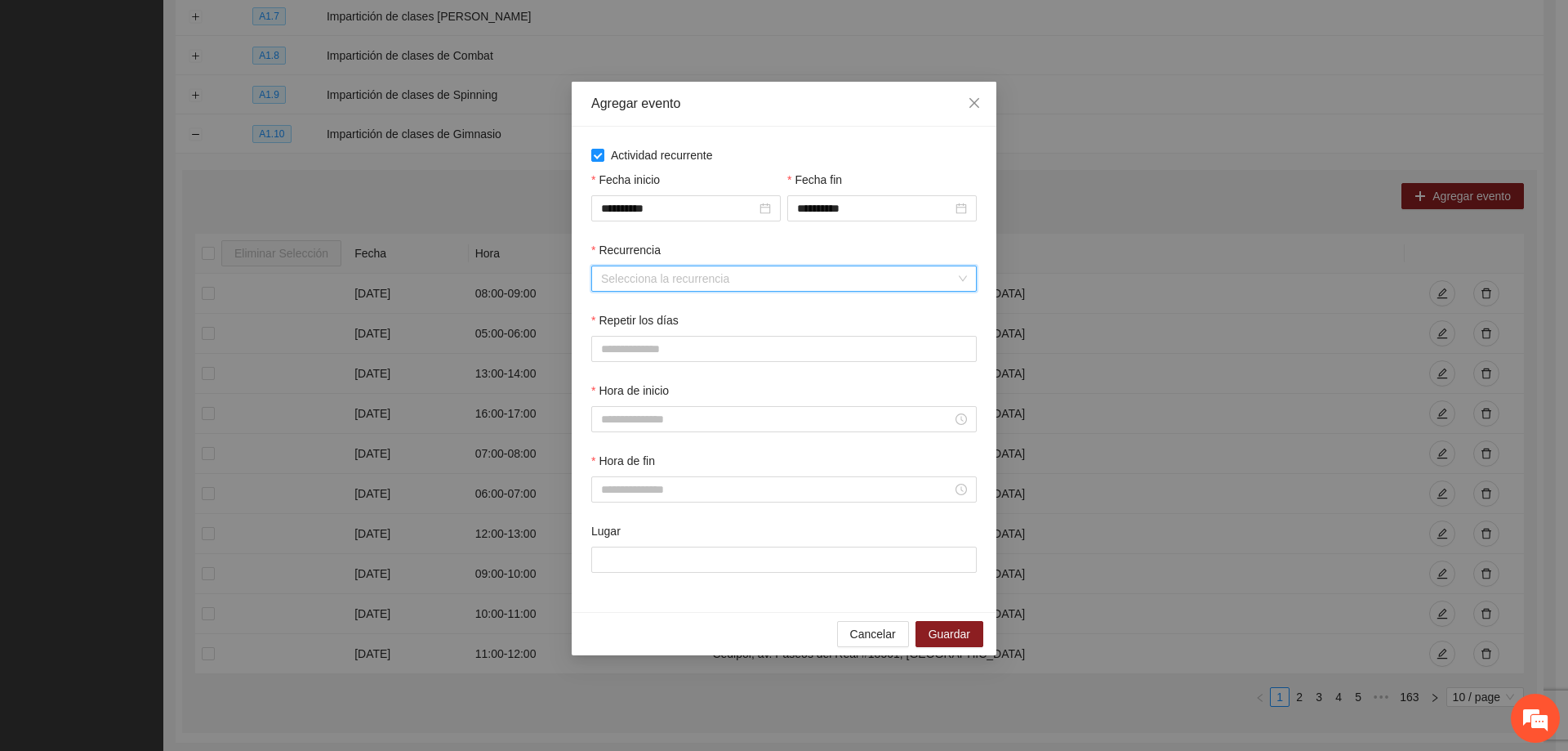
click at [754, 269] on input "Recurrencia" at bounding box center [778, 278] width 355 height 24
click at [717, 306] on div "Semanalmente" at bounding box center [784, 311] width 365 height 18
click at [595, 344] on button "L" at bounding box center [607, 349] width 33 height 26
click at [645, 358] on button "M" at bounding box center [648, 349] width 36 height 26
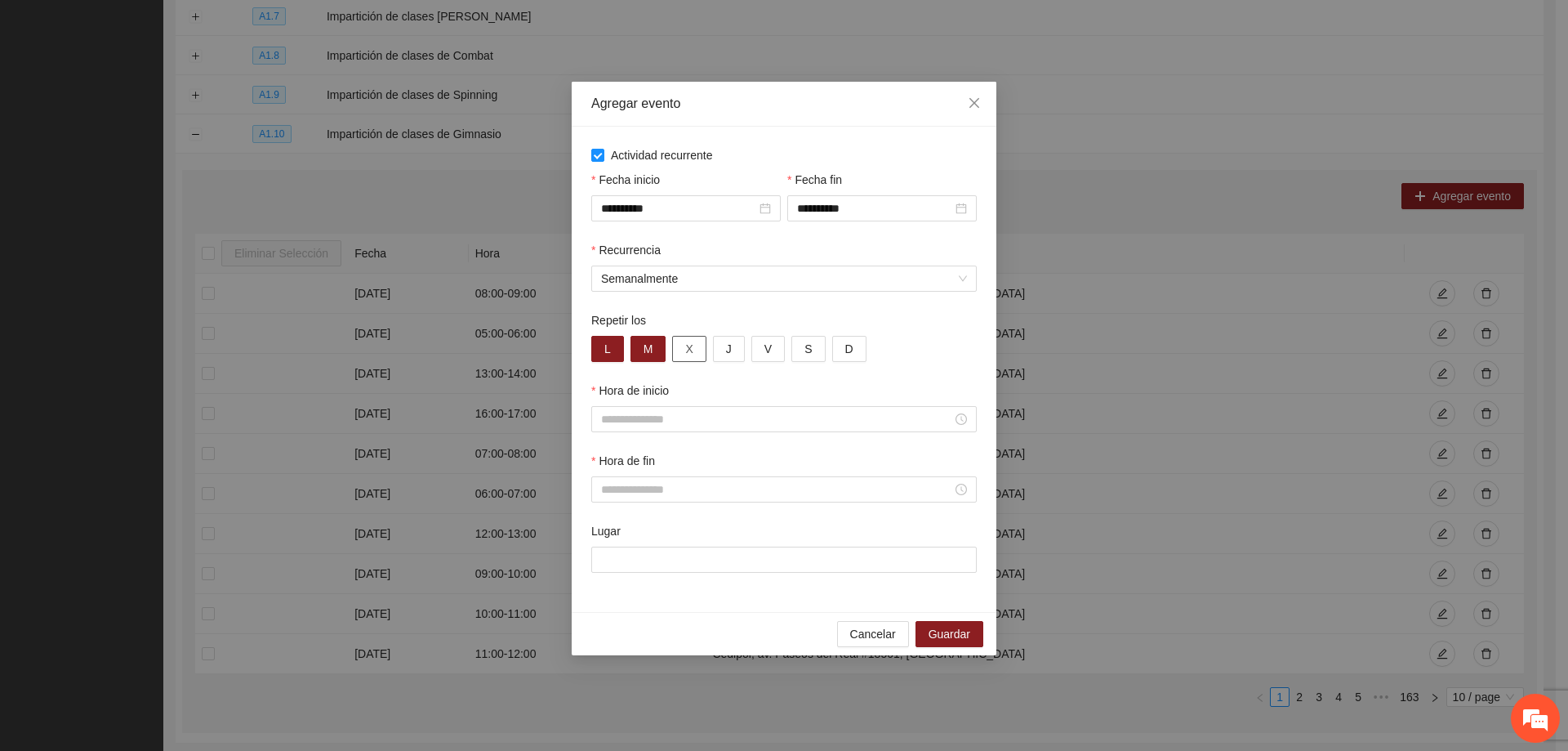
click at [678, 359] on button "X" at bounding box center [689, 349] width 34 height 26
click at [724, 346] on button "J" at bounding box center [729, 349] width 32 height 26
click at [757, 351] on button "V" at bounding box center [768, 349] width 34 height 26
click at [708, 416] on input "Hora de inicio" at bounding box center [776, 419] width 351 height 18
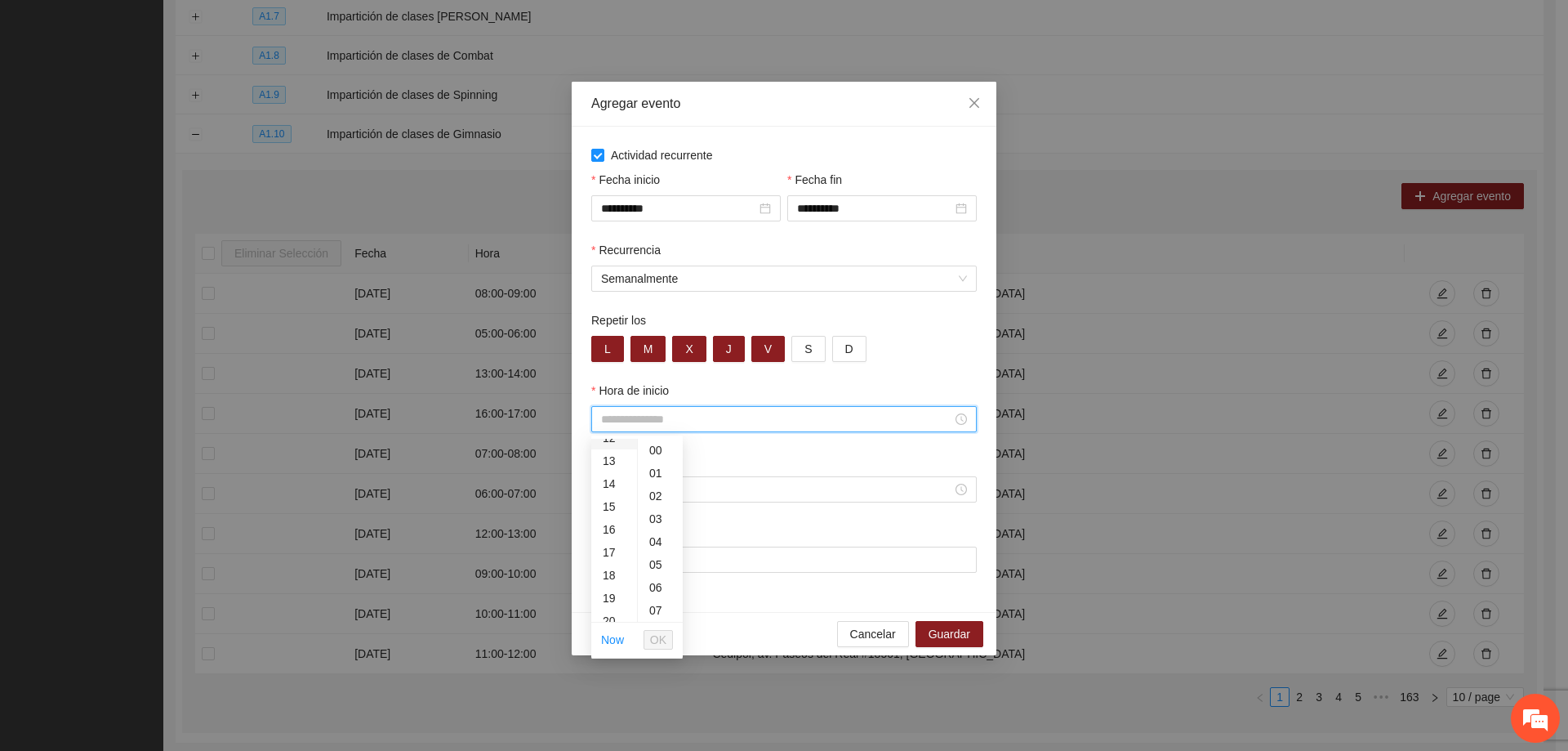
scroll to position [326, 0]
click at [610, 515] on div "17" at bounding box center [613, 513] width 45 height 23
type input "*****"
click at [658, 638] on span "OK" at bounding box center [658, 640] width 16 height 18
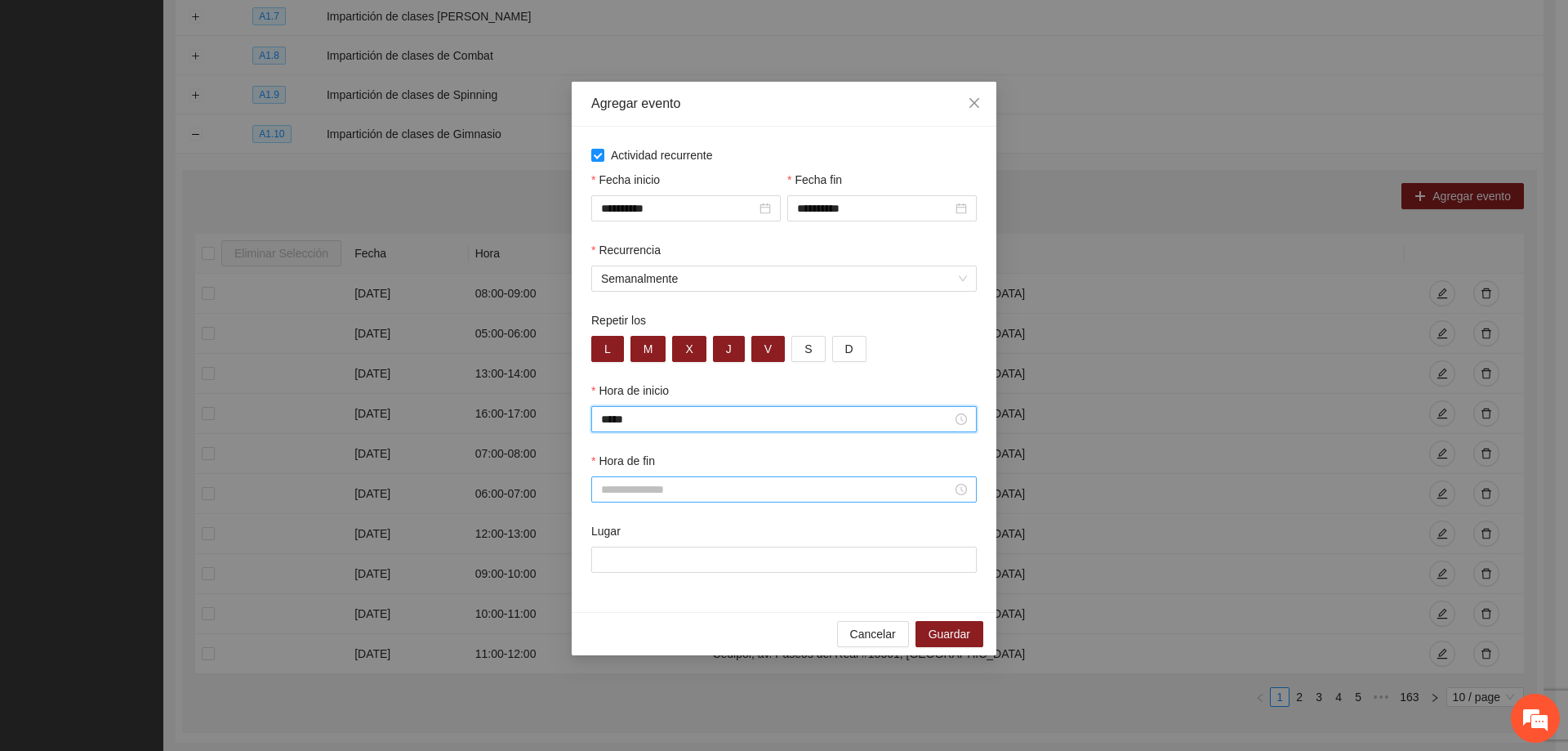
click at [663, 493] on input "Hora de fin" at bounding box center [776, 490] width 351 height 18
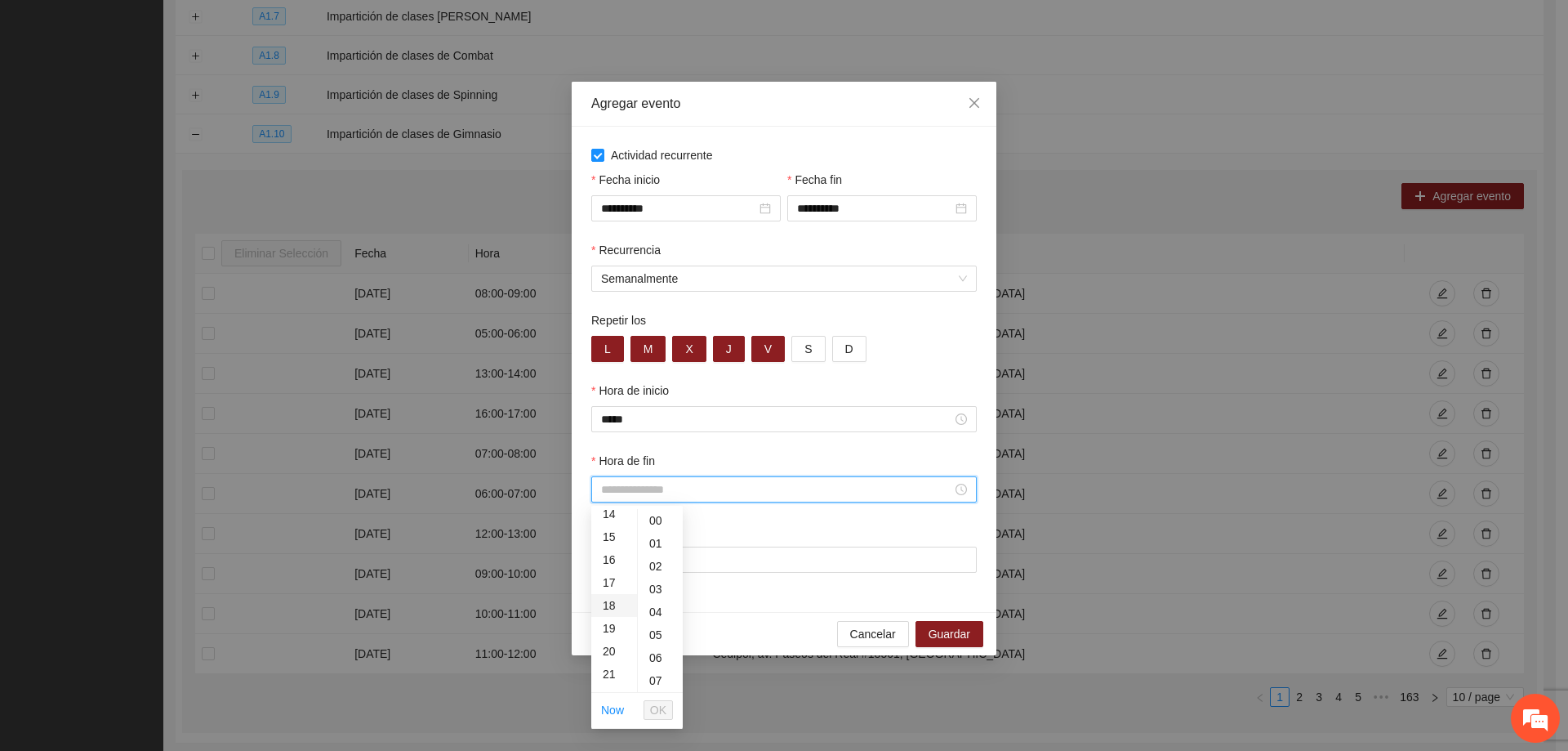
click at [611, 610] on div "18" at bounding box center [613, 606] width 45 height 23
type input "*****"
click at [660, 715] on span "OK" at bounding box center [658, 710] width 16 height 18
click at [656, 560] on input "Lugar" at bounding box center [784, 559] width 385 height 26
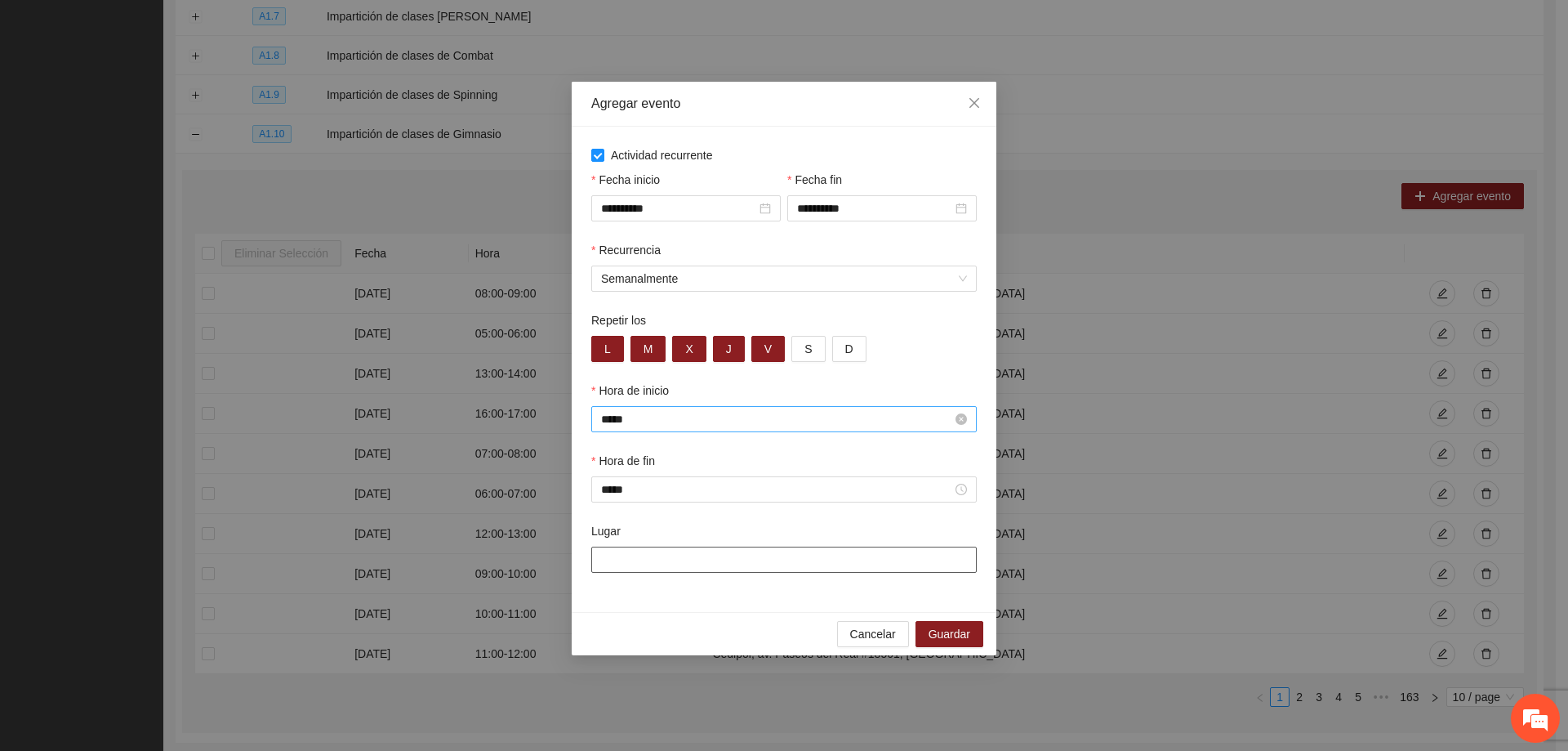
type input "**********"
click at [951, 625] on span "Guardar" at bounding box center [949, 634] width 42 height 18
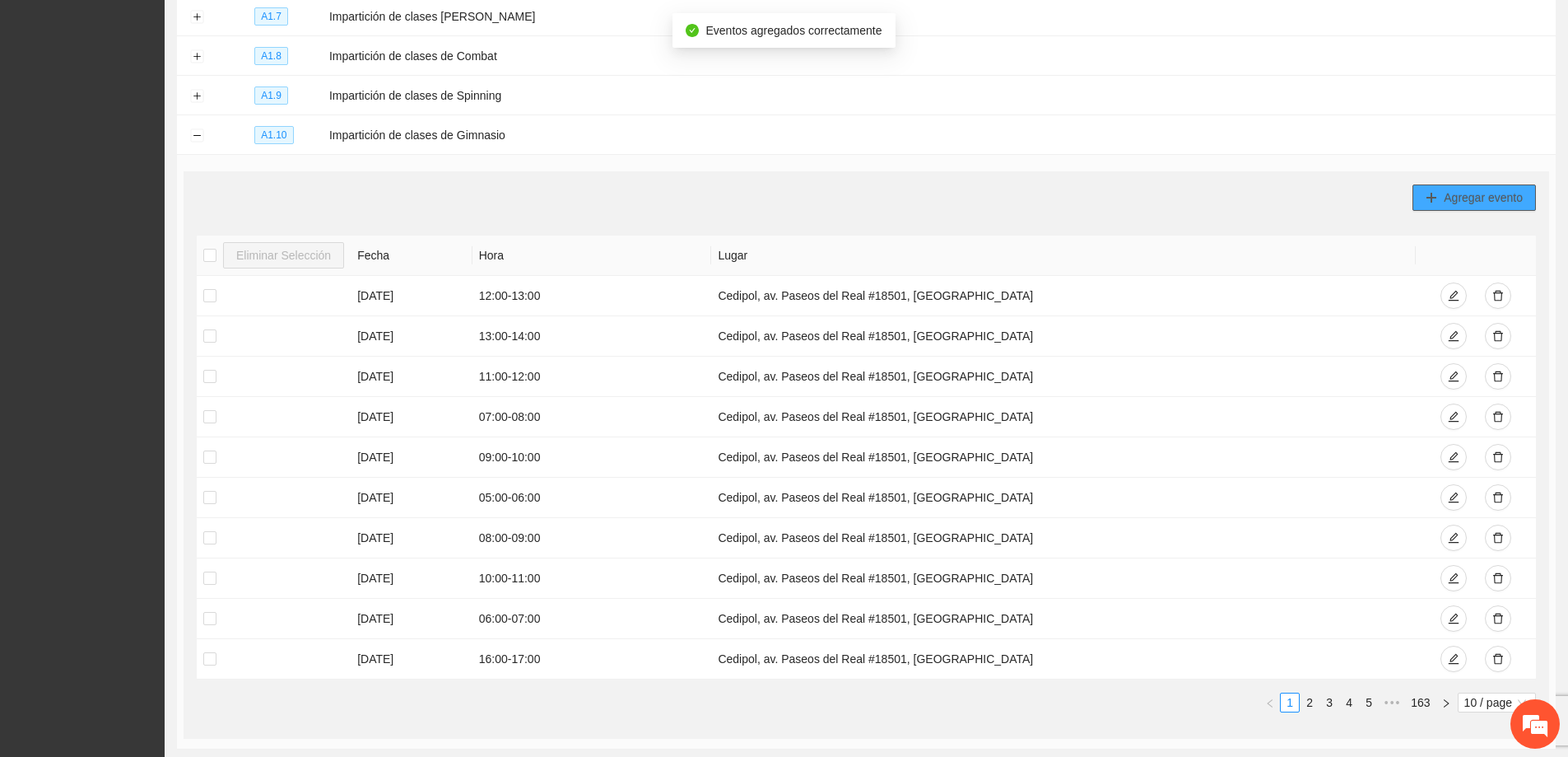
click at [1475, 190] on span "Agregar evento" at bounding box center [1484, 198] width 79 height 18
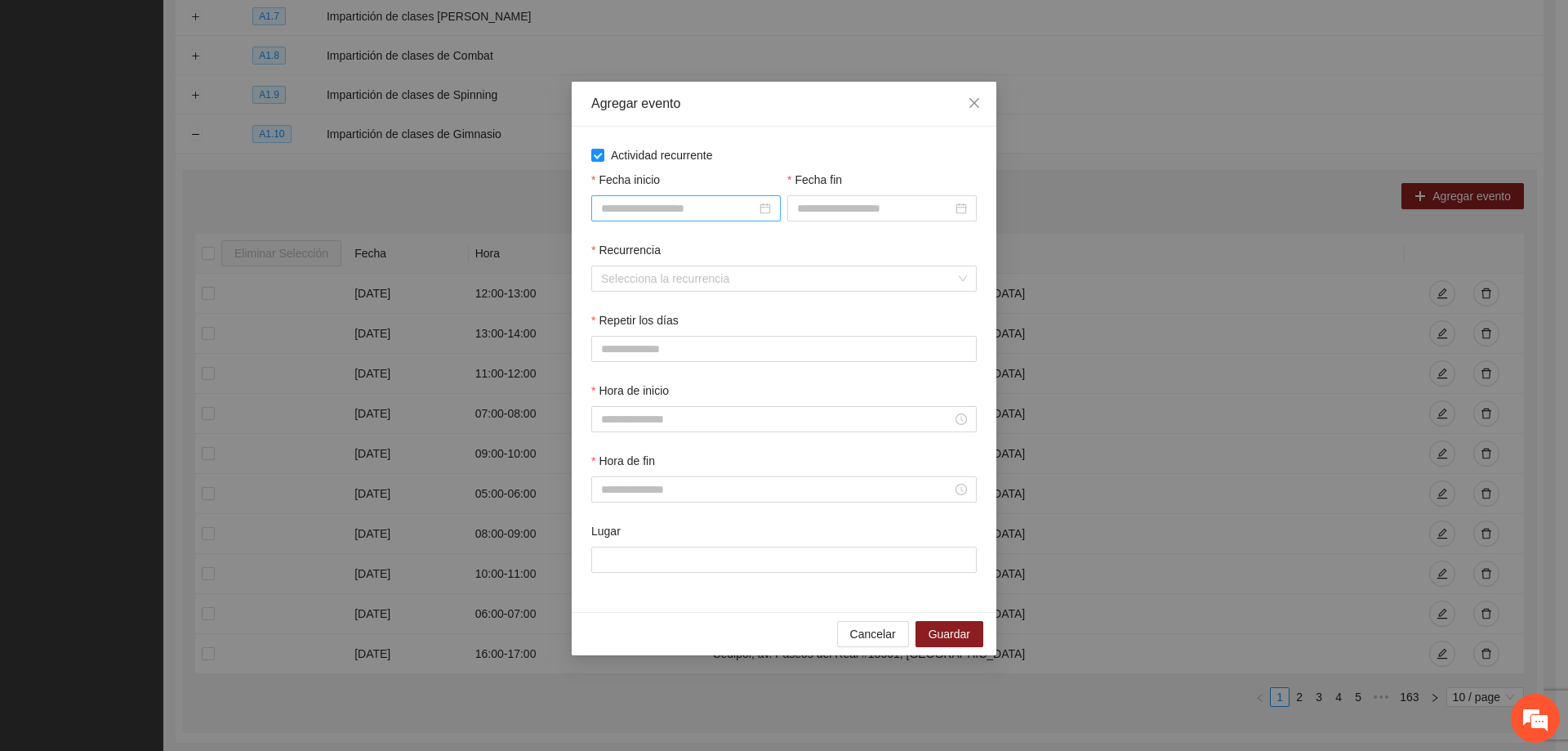
click at [646, 200] on input "Fecha inicio" at bounding box center [678, 209] width 155 height 18
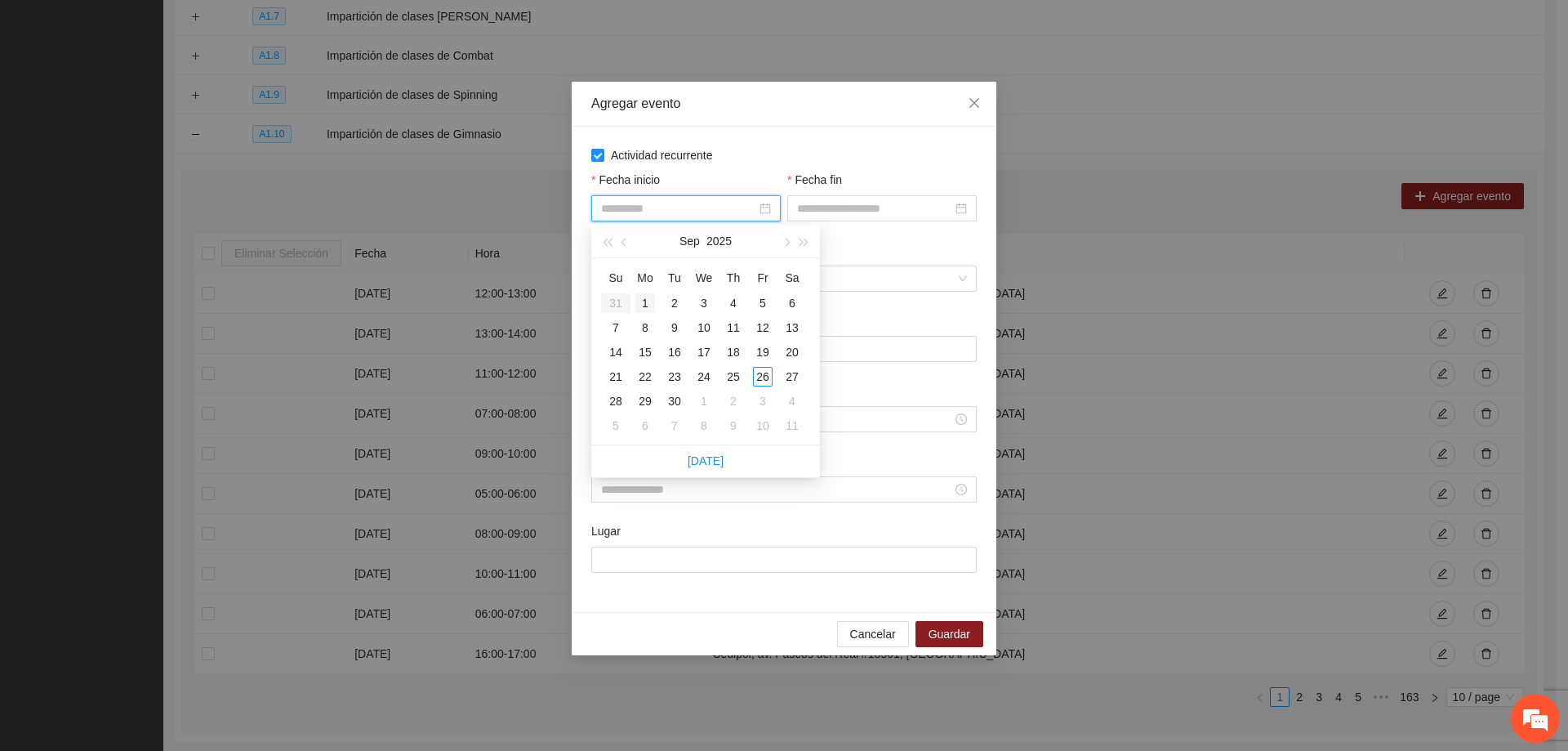
type input "**********"
click at [644, 303] on div "1" at bounding box center [645, 303] width 20 height 20
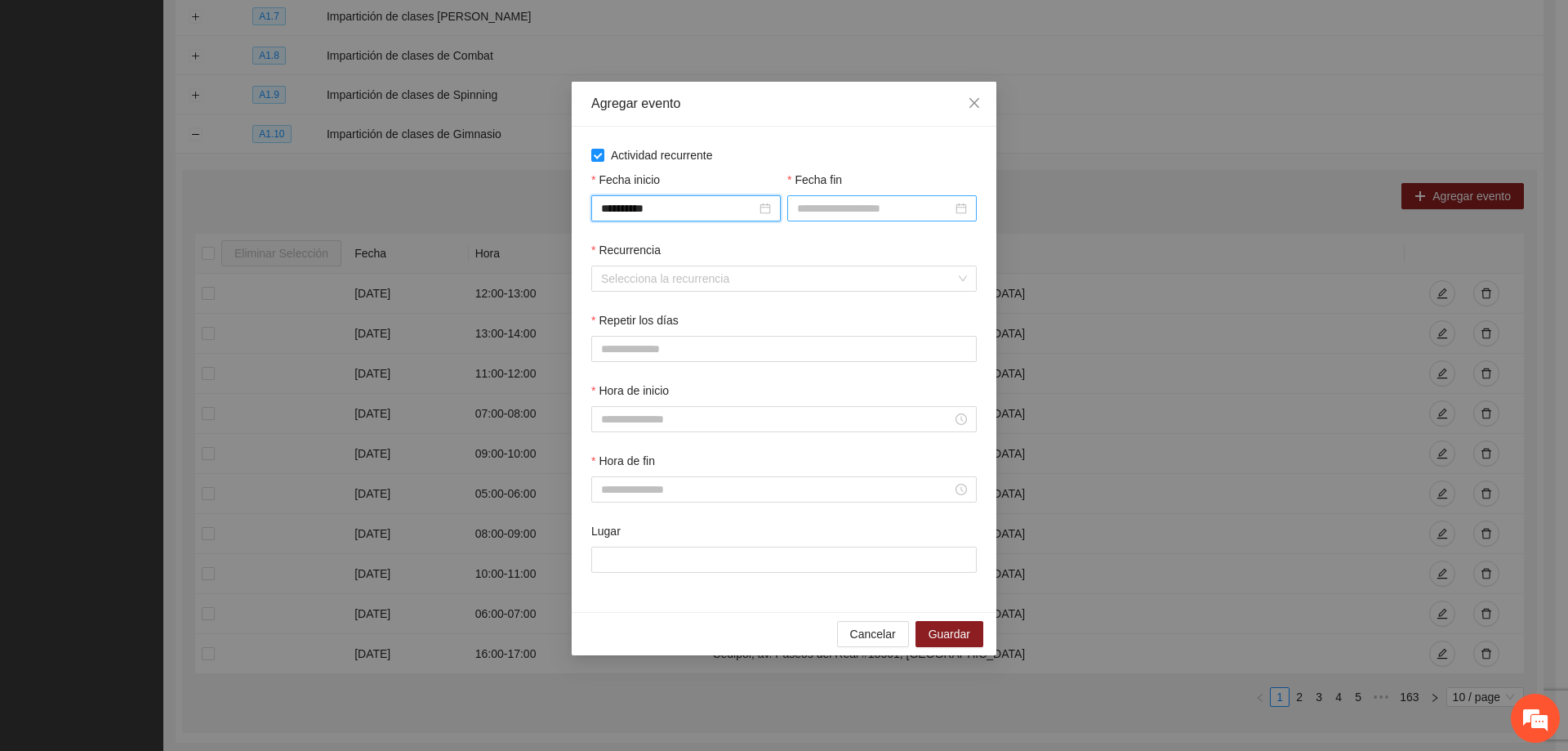
click at [839, 218] on div at bounding box center [882, 208] width 190 height 26
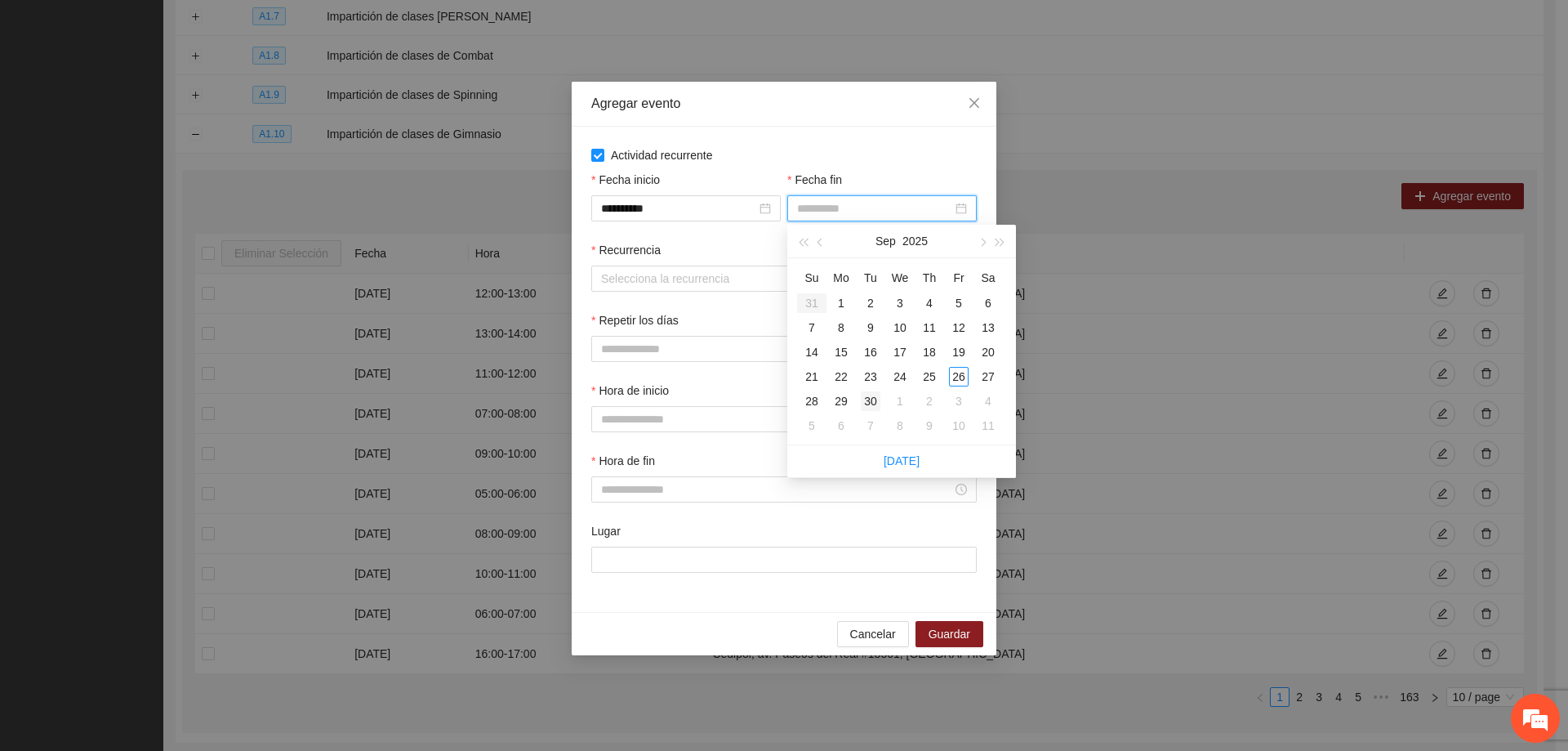
type input "**********"
click at [873, 400] on div "30" at bounding box center [871, 401] width 20 height 20
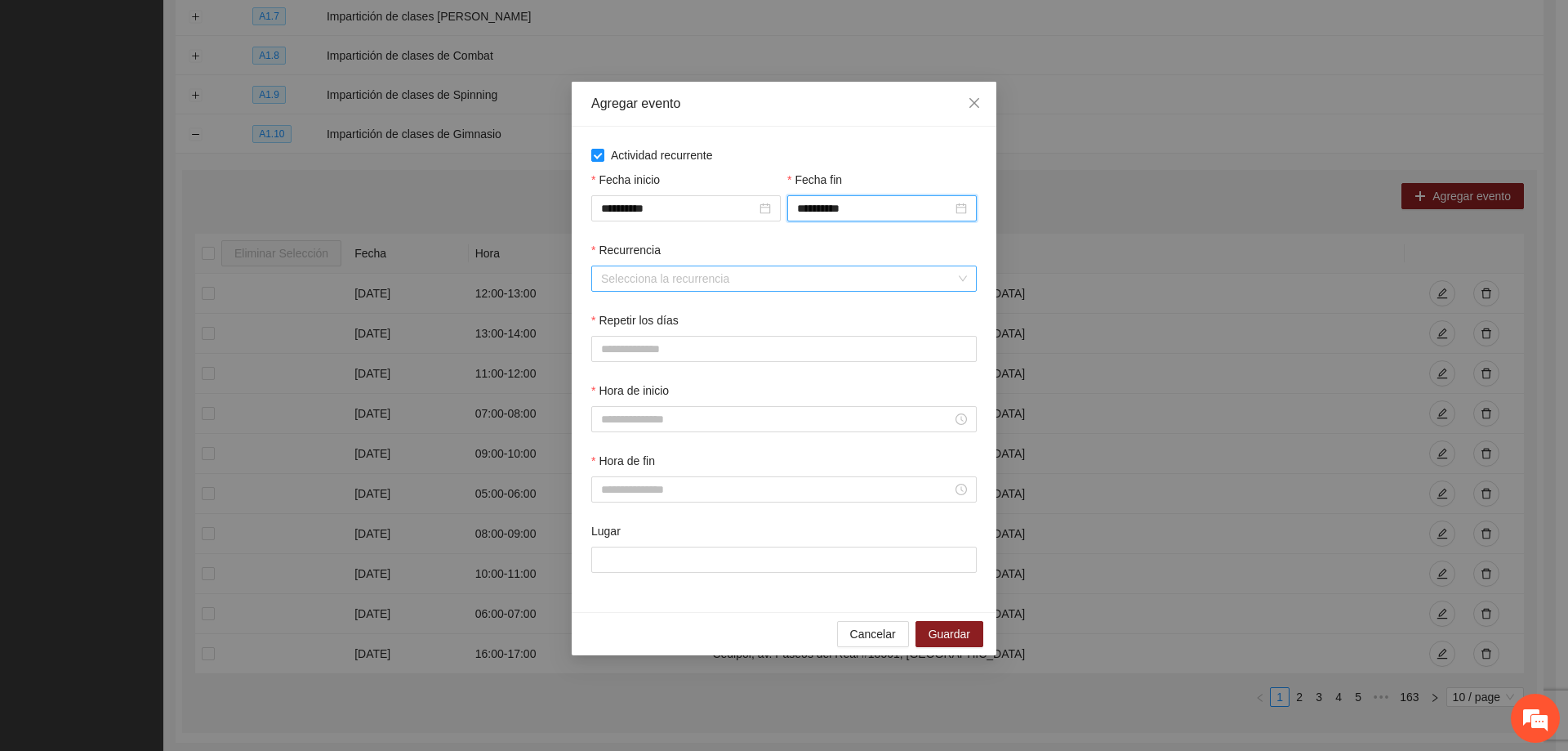
click at [718, 271] on input "Recurrencia" at bounding box center [778, 278] width 355 height 24
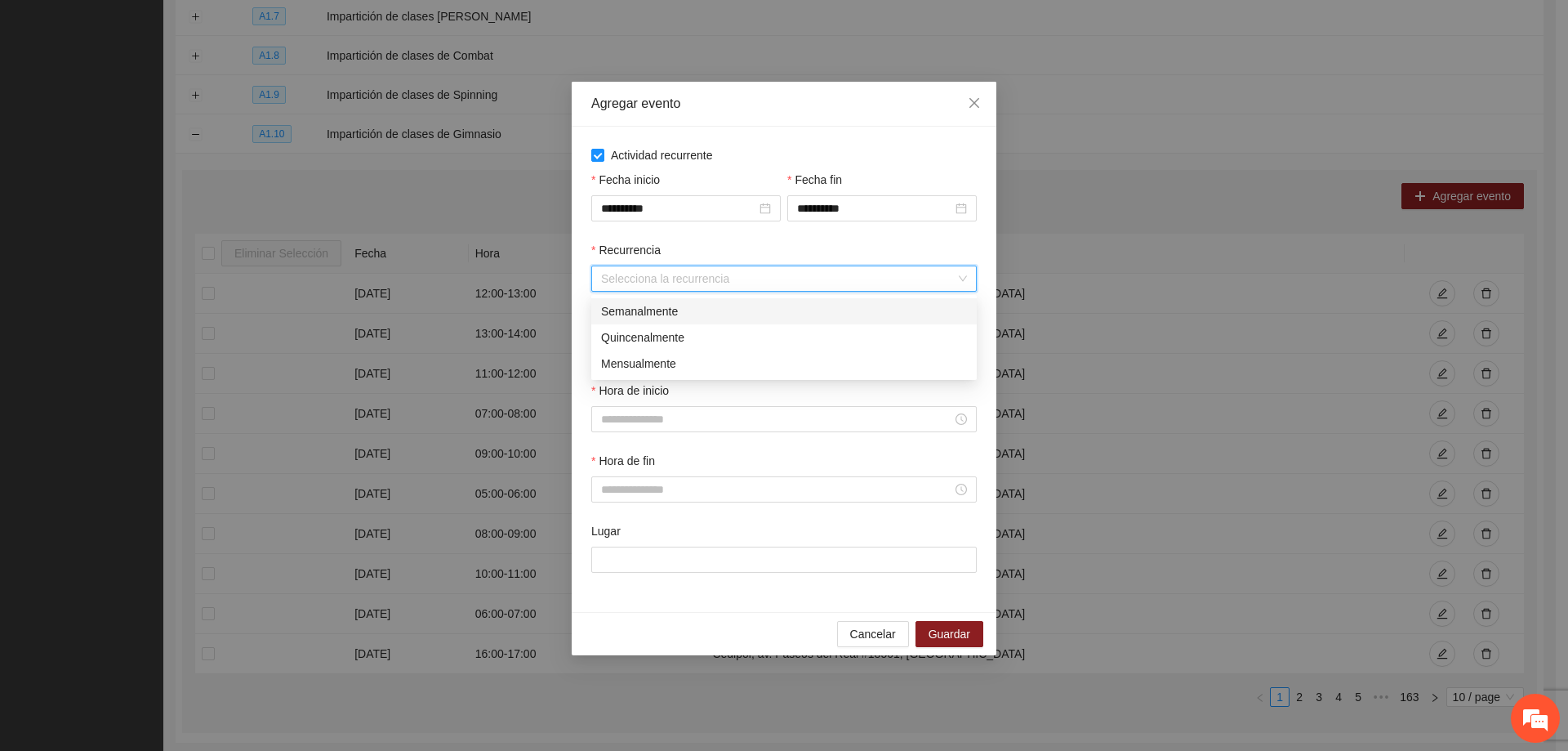
click at [716, 312] on div "Semanalmente" at bounding box center [784, 311] width 365 height 18
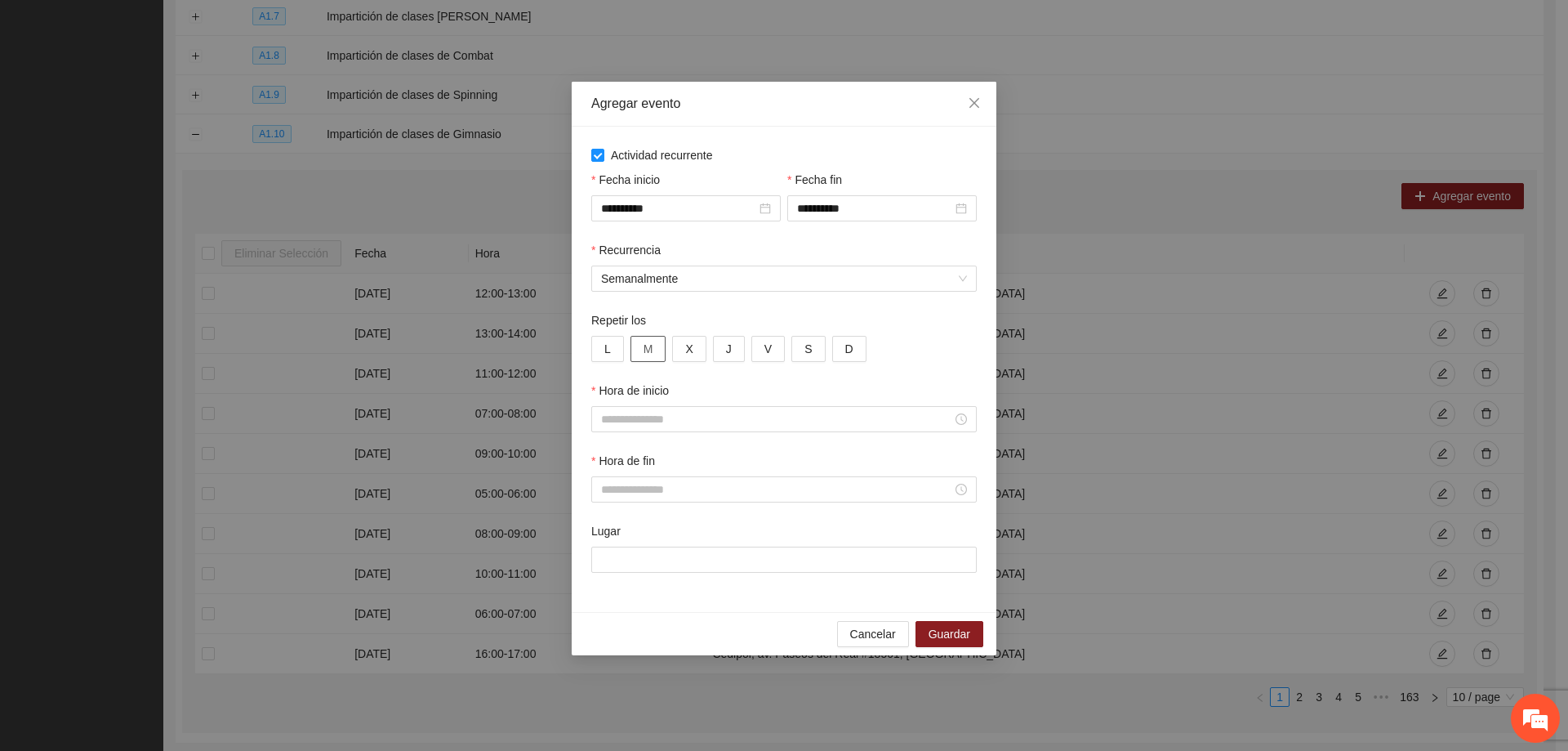
click at [628, 343] on div "L M X J V S D" at bounding box center [784, 349] width 385 height 26
click at [617, 347] on button "L" at bounding box center [607, 349] width 33 height 26
drag, startPoint x: 644, startPoint y: 348, endPoint x: 661, endPoint y: 348, distance: 17.0
click at [645, 348] on span "M" at bounding box center [648, 349] width 10 height 18
click at [683, 346] on button "X" at bounding box center [689, 349] width 34 height 26
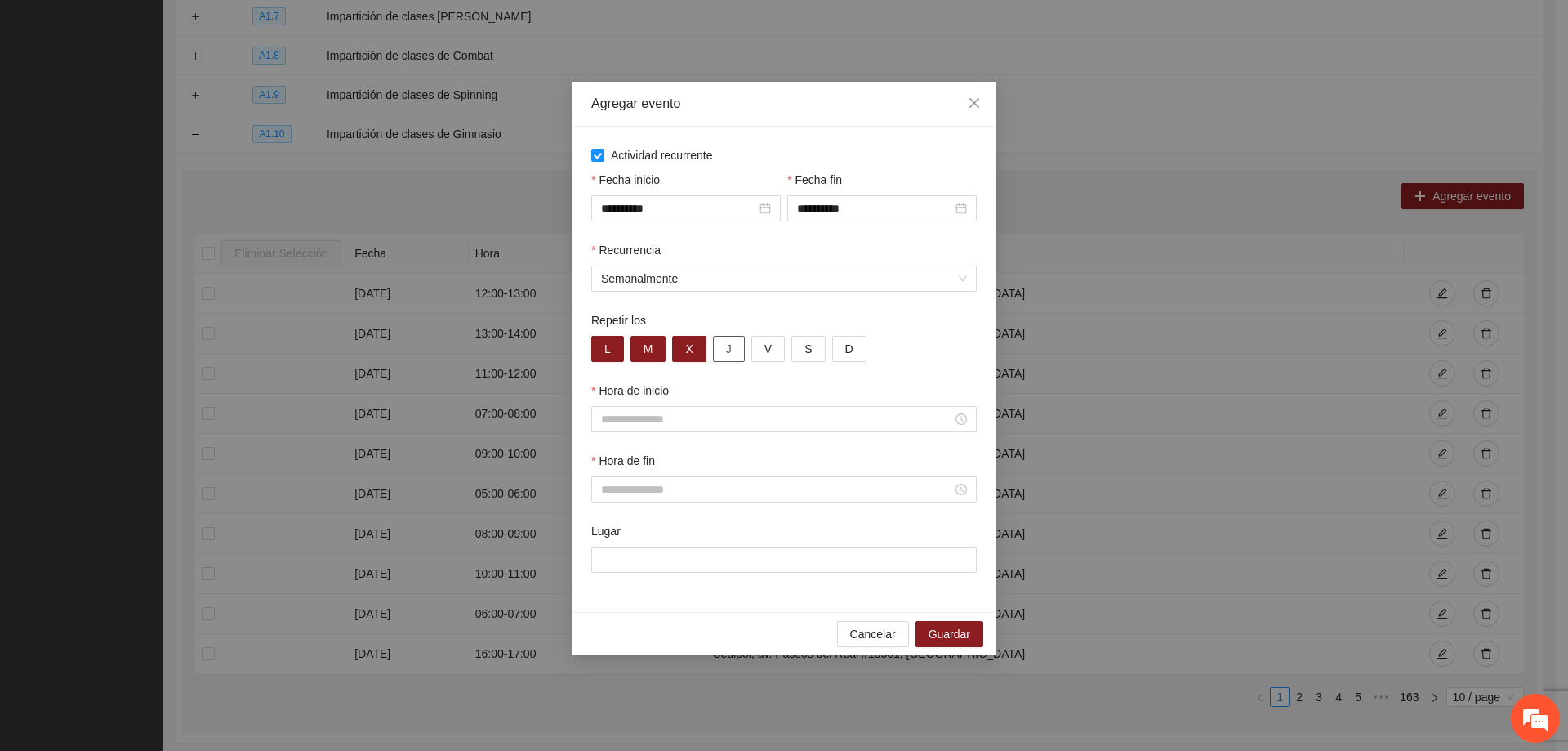
click at [722, 345] on button "J" at bounding box center [729, 349] width 32 height 26
click at [754, 342] on button "V" at bounding box center [768, 349] width 34 height 26
click at [800, 423] on input "Hora de inicio" at bounding box center [776, 419] width 351 height 18
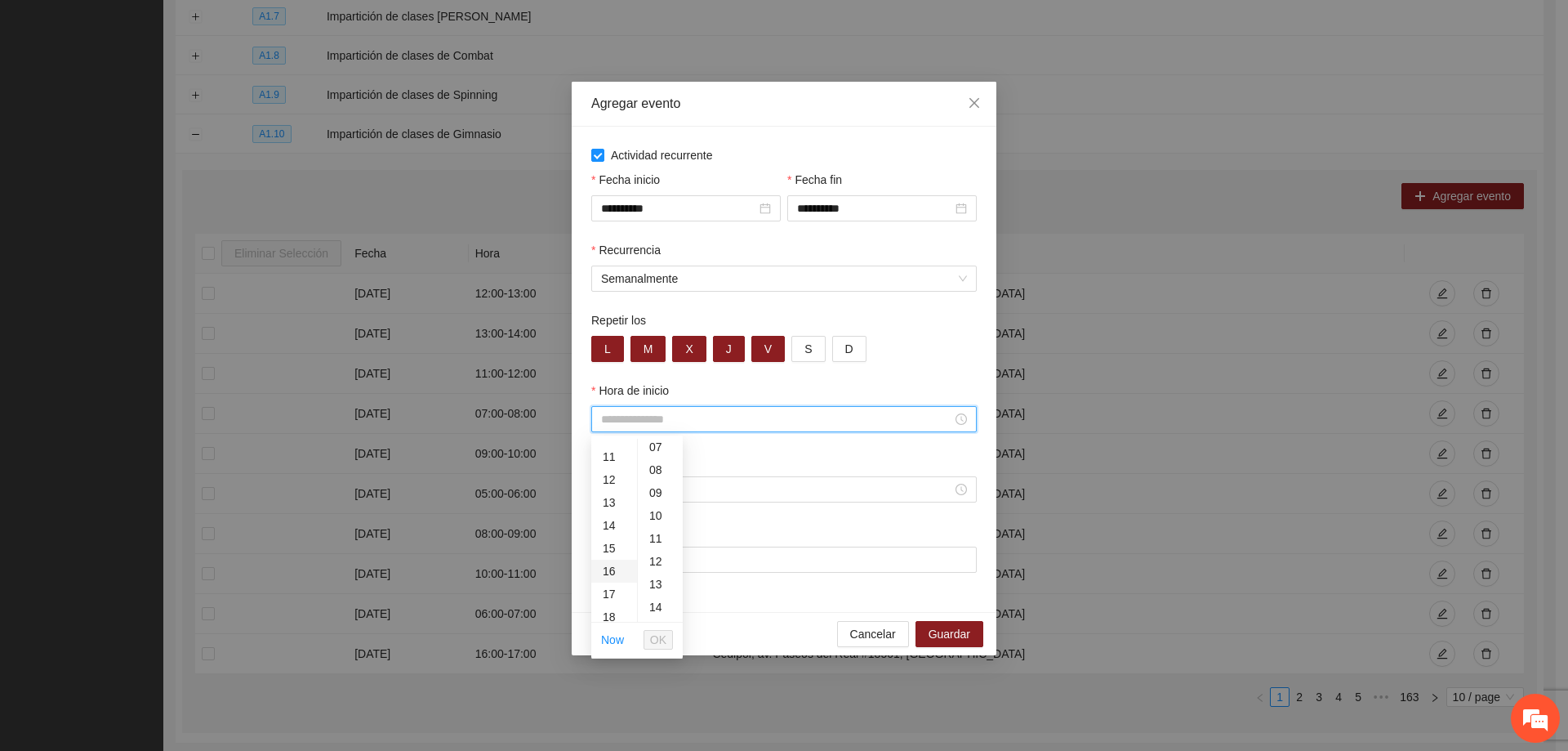
scroll to position [326, 0]
click at [606, 540] on div "18" at bounding box center [613, 535] width 45 height 23
type input "*****"
drag, startPoint x: 658, startPoint y: 636, endPoint x: 662, endPoint y: 615, distance: 21.4
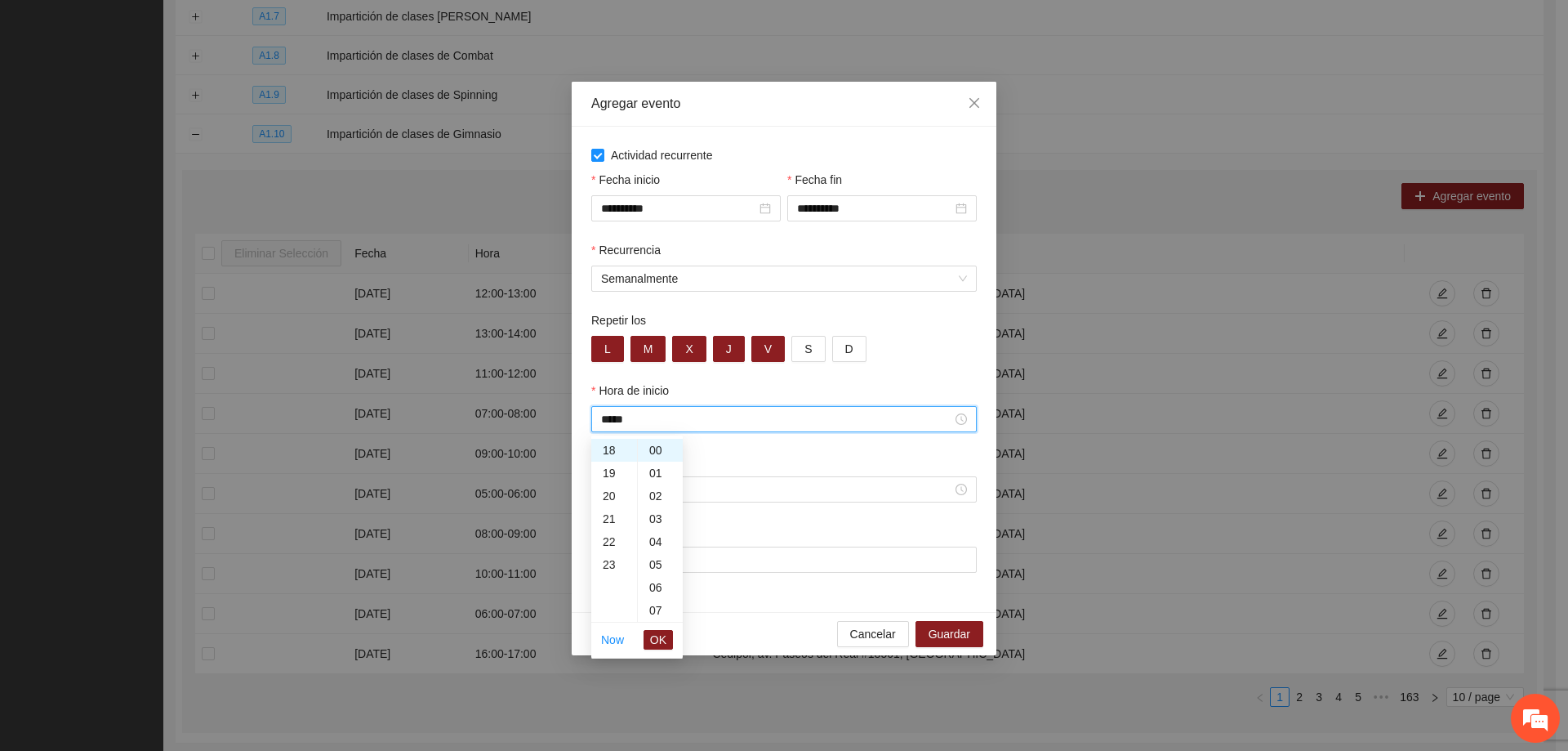
click at [658, 637] on span "OK" at bounding box center [658, 640] width 16 height 18
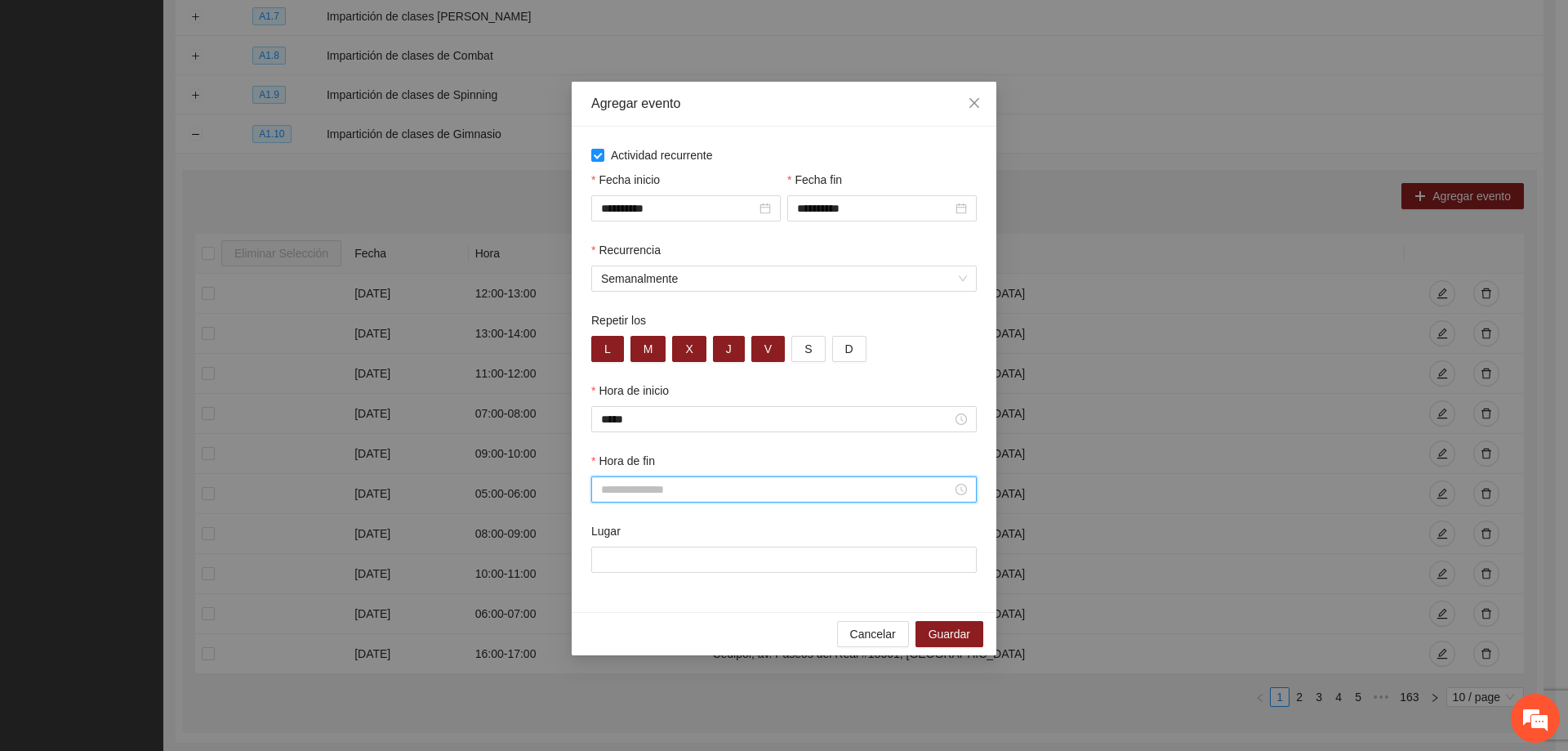
click at [672, 490] on input "Hora de fin" at bounding box center [776, 490] width 351 height 18
click at [614, 629] on div "19" at bounding box center [613, 629] width 45 height 23
type input "*****"
click at [657, 702] on span "OK" at bounding box center [658, 710] width 16 height 18
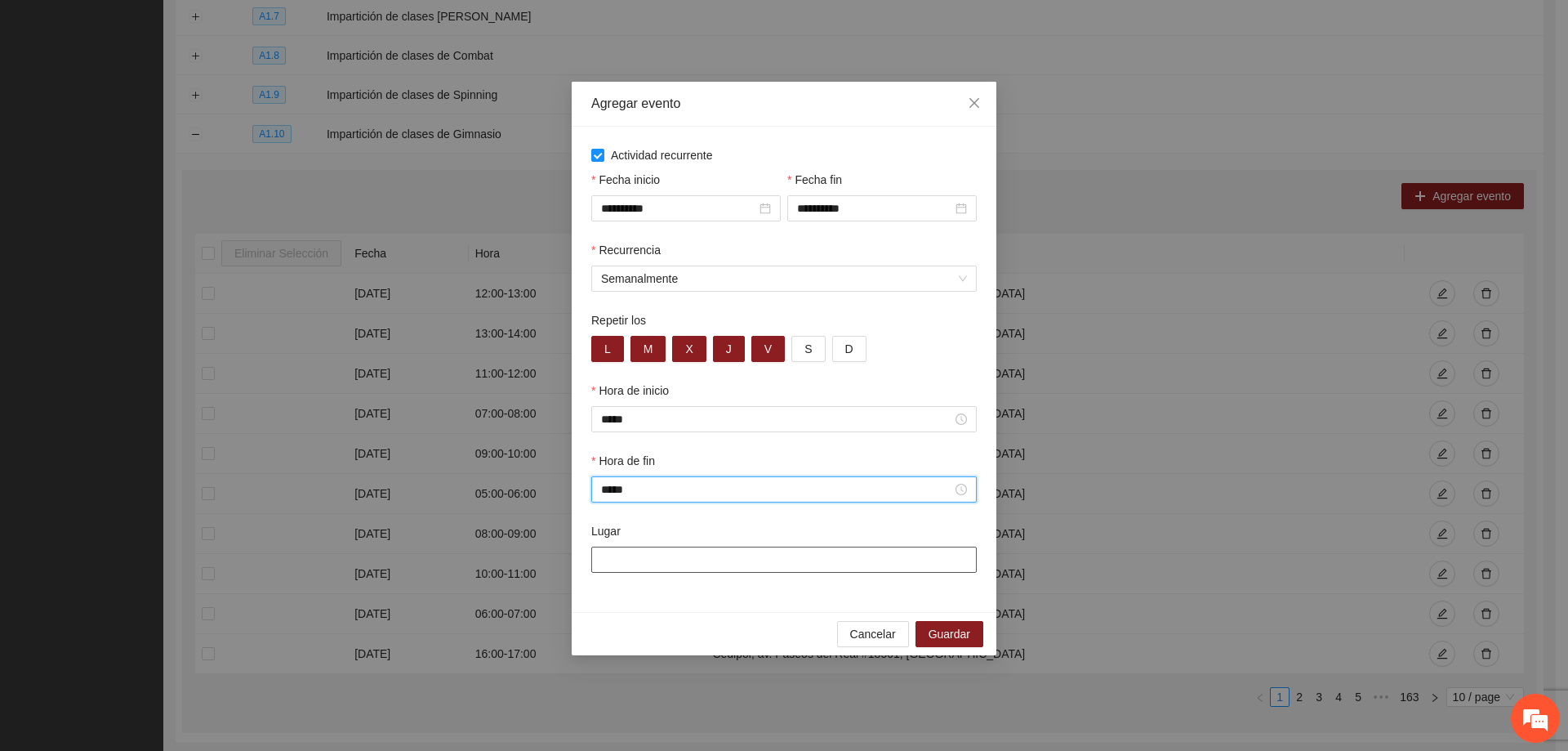
click at [618, 560] on input "Lugar" at bounding box center [784, 559] width 385 height 26
type input "**********"
click at [936, 637] on span "Guardar" at bounding box center [949, 634] width 42 height 18
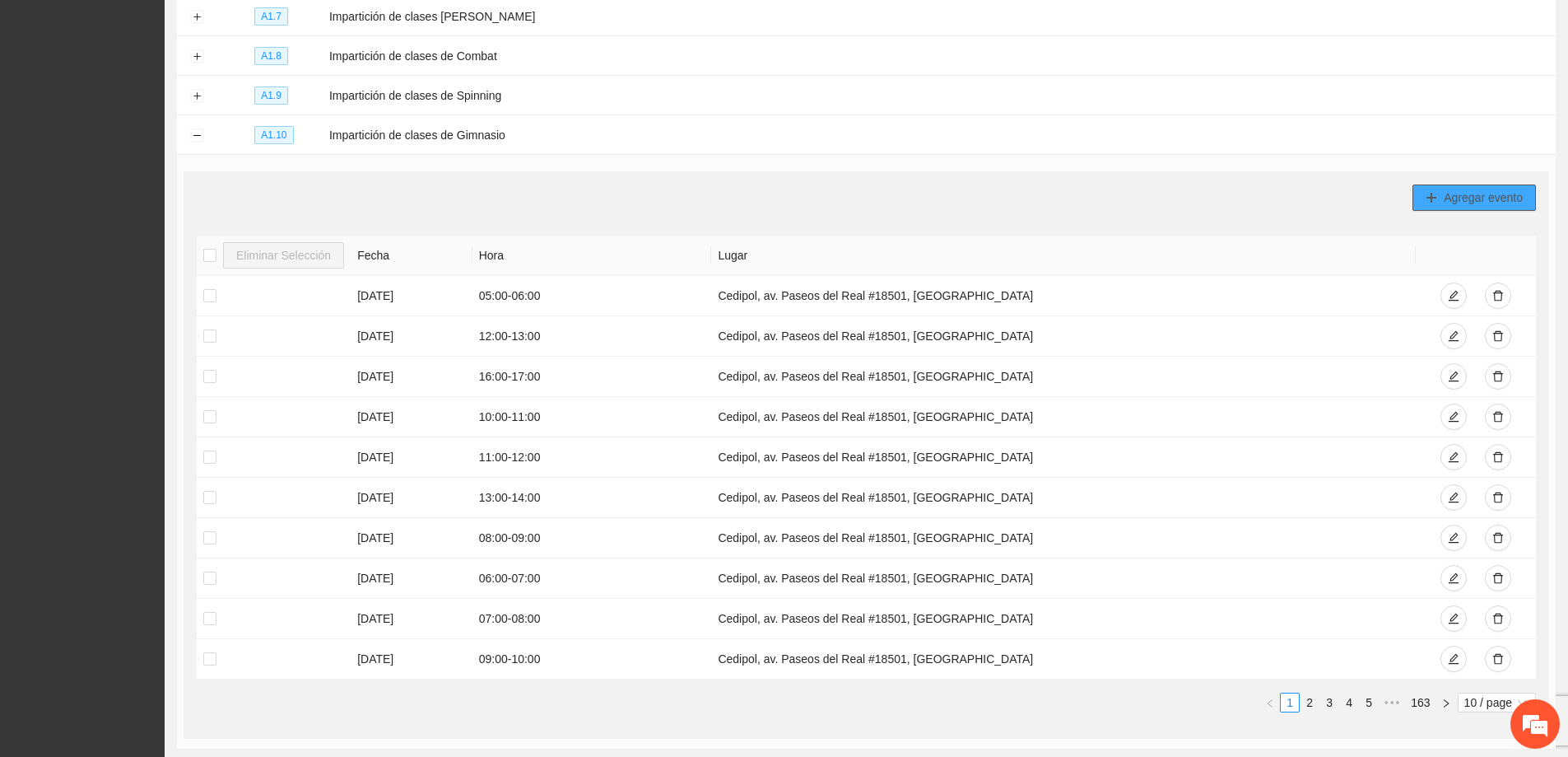
click at [1449, 191] on span "Agregar evento" at bounding box center [1484, 198] width 79 height 18
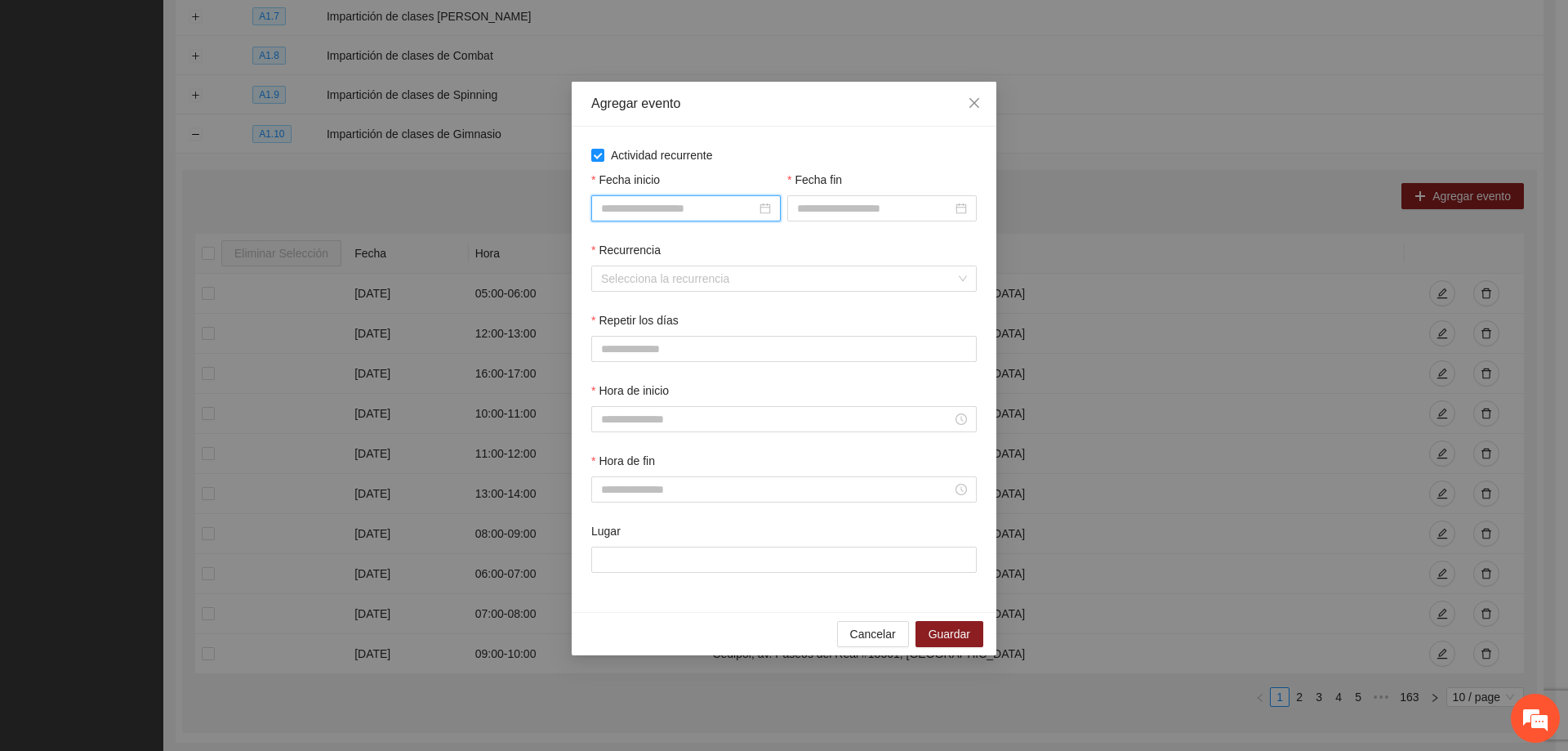
click at [674, 200] on input "Fecha inicio" at bounding box center [678, 209] width 155 height 18
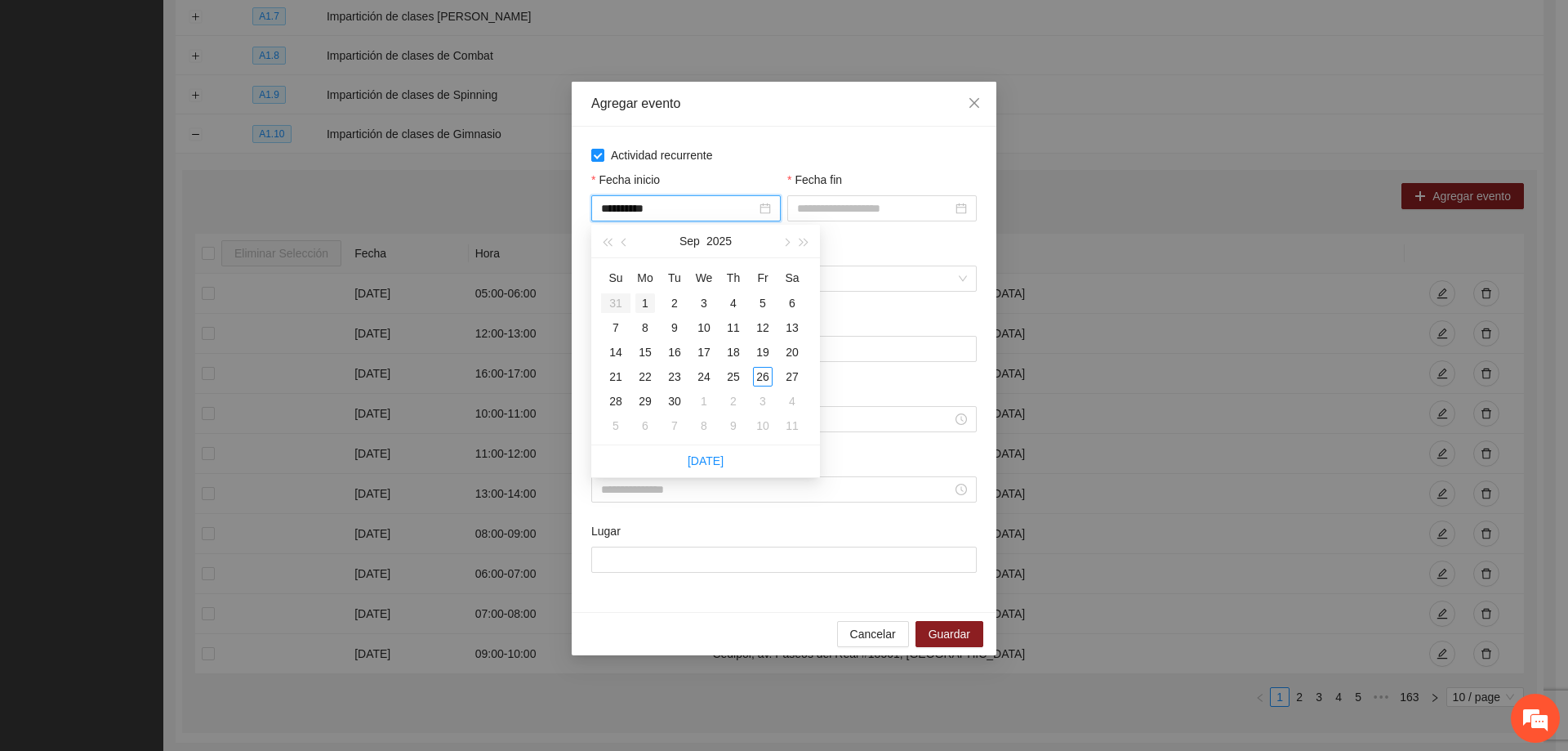
type input "**********"
click at [647, 302] on div "1" at bounding box center [645, 303] width 20 height 20
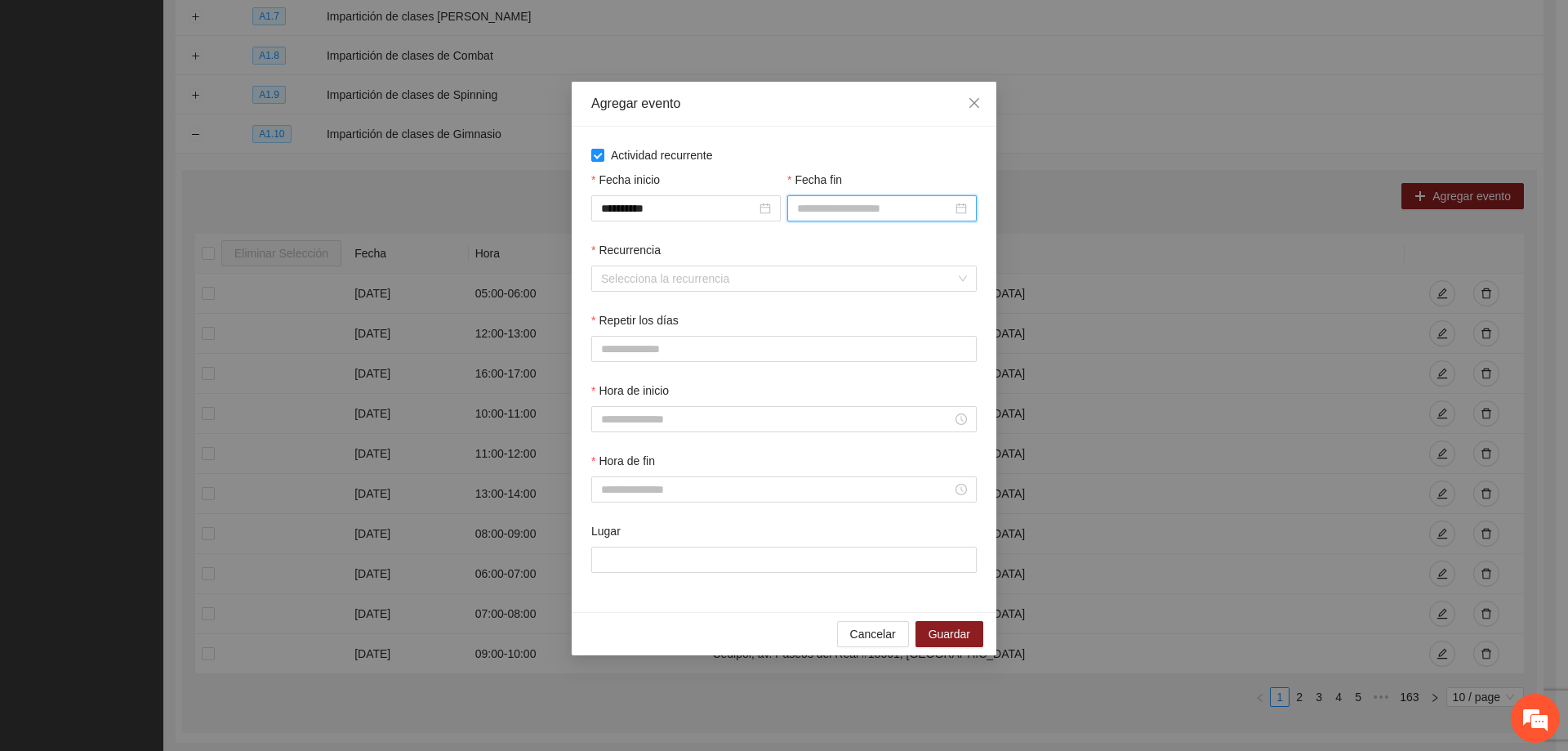
click at [820, 216] on input "Fecha fin" at bounding box center [874, 209] width 155 height 18
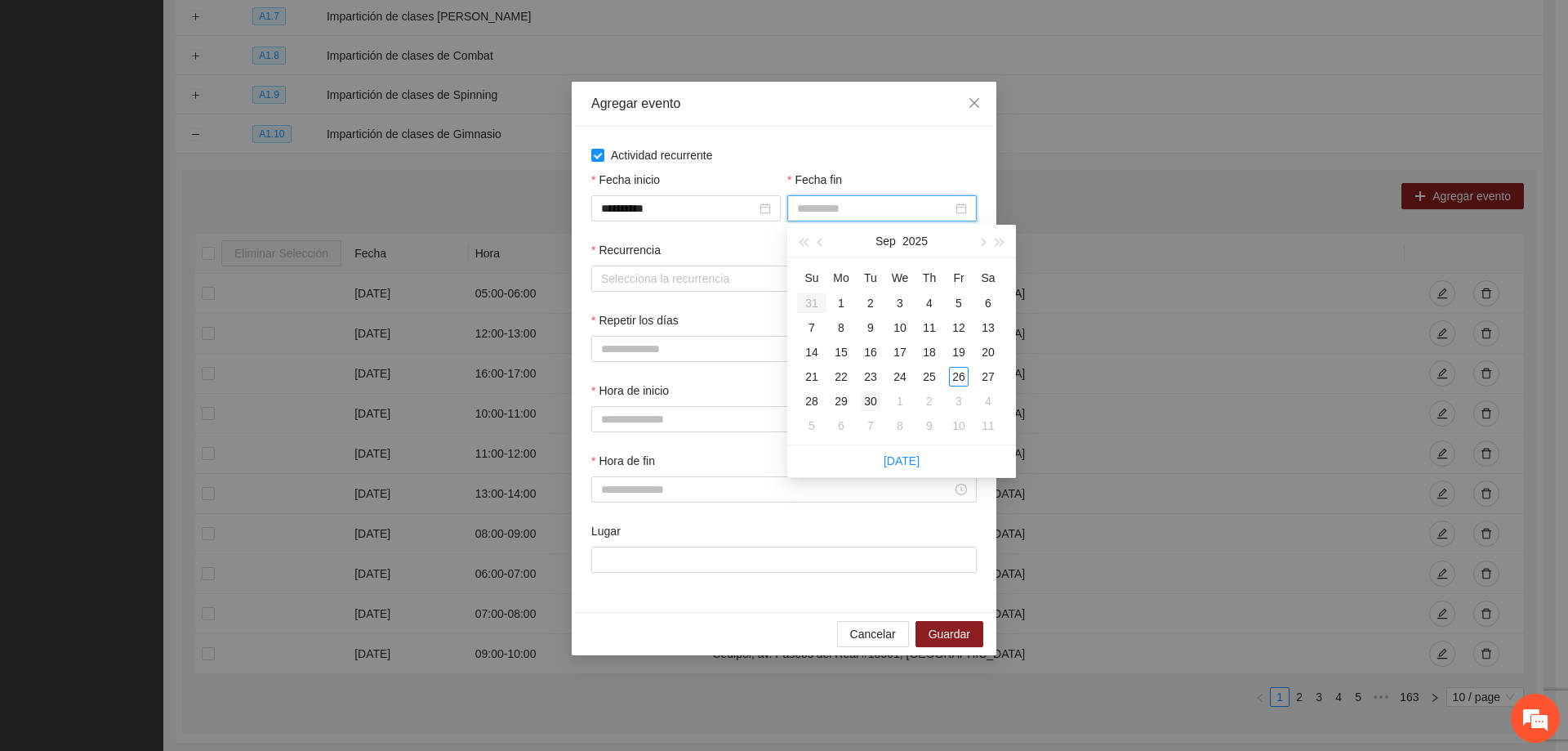
type input "**********"
click at [867, 394] on div "30" at bounding box center [871, 401] width 20 height 20
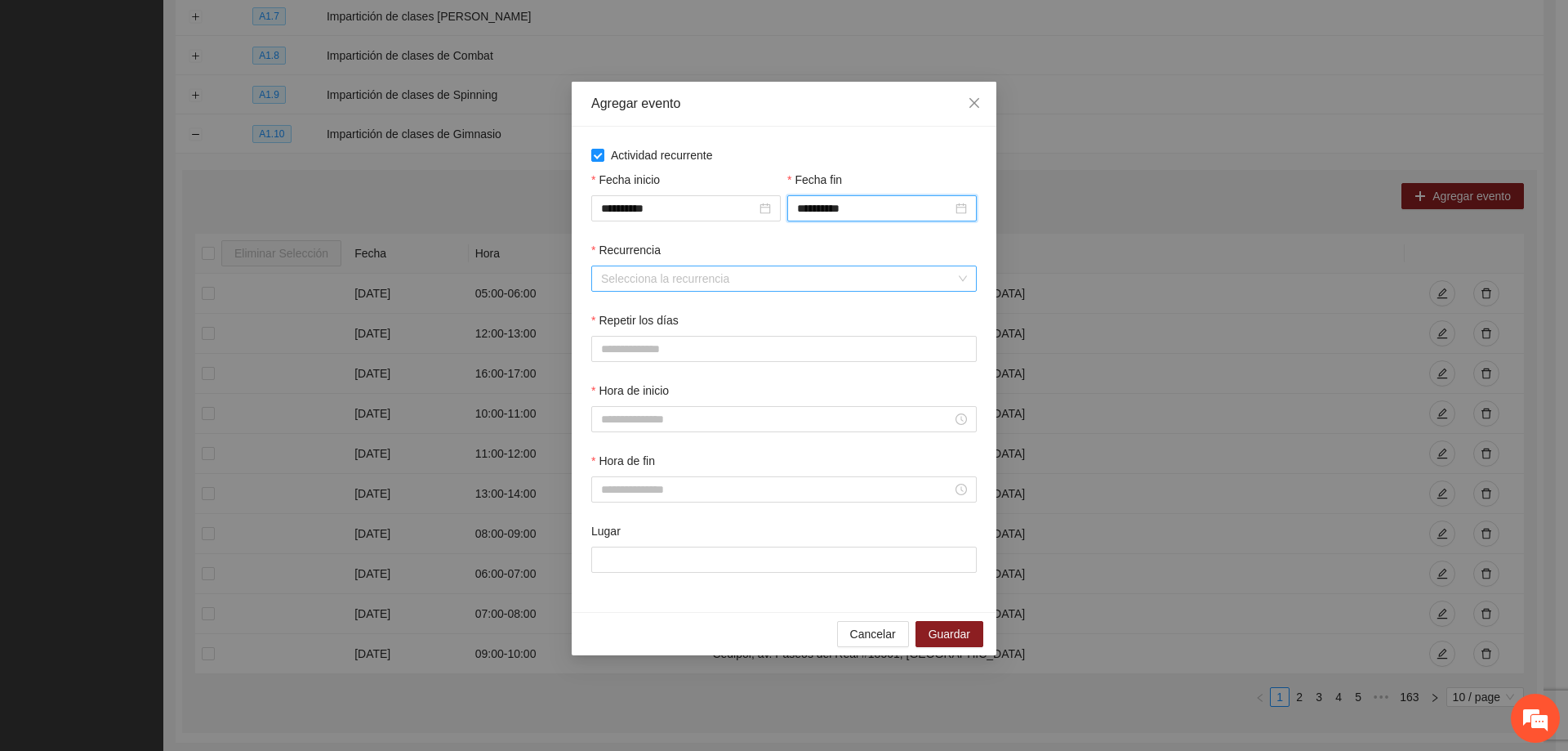
click at [701, 276] on input "Recurrencia" at bounding box center [778, 278] width 355 height 24
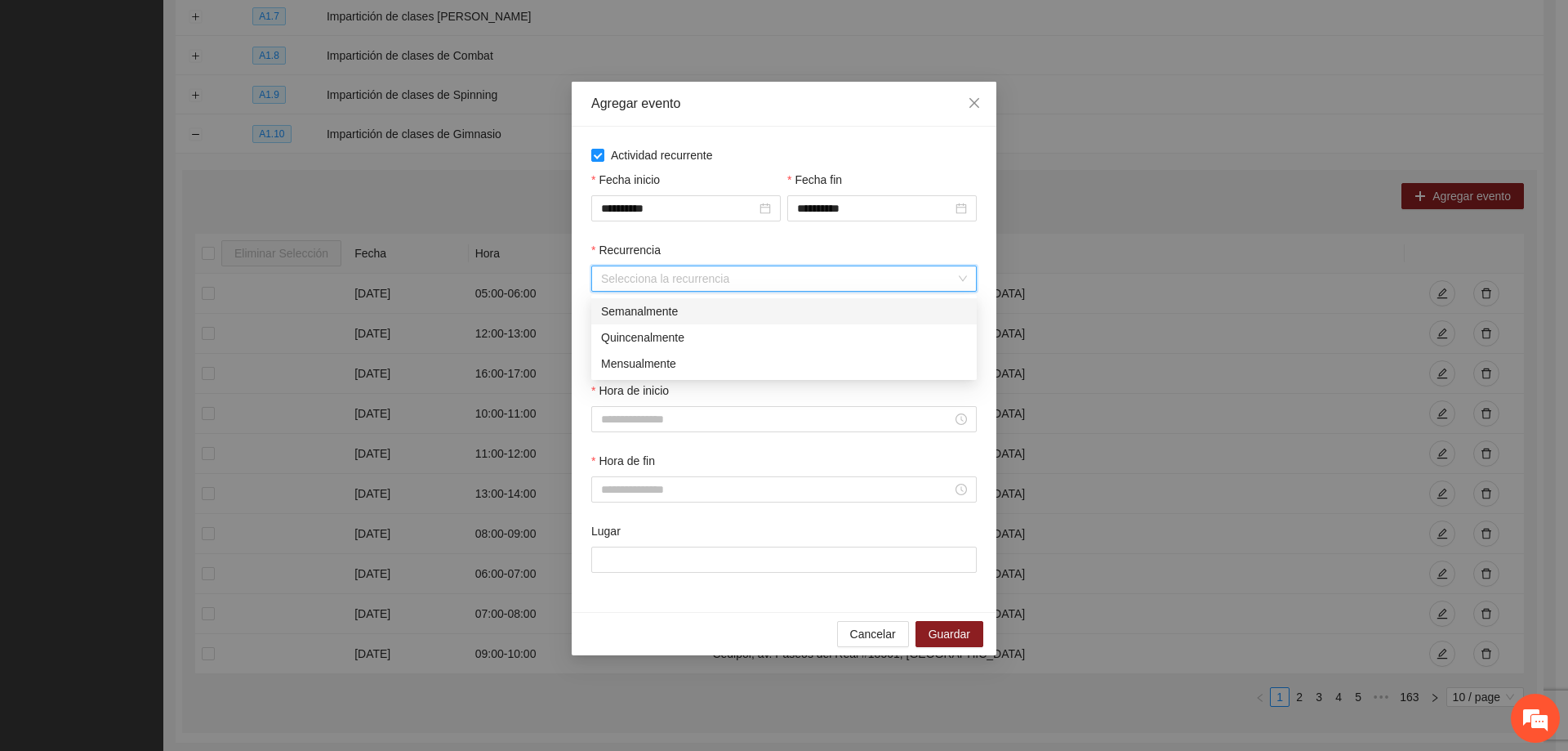
click at [680, 310] on div "Semanalmente" at bounding box center [784, 311] width 365 height 18
click at [613, 342] on button "L" at bounding box center [607, 349] width 33 height 26
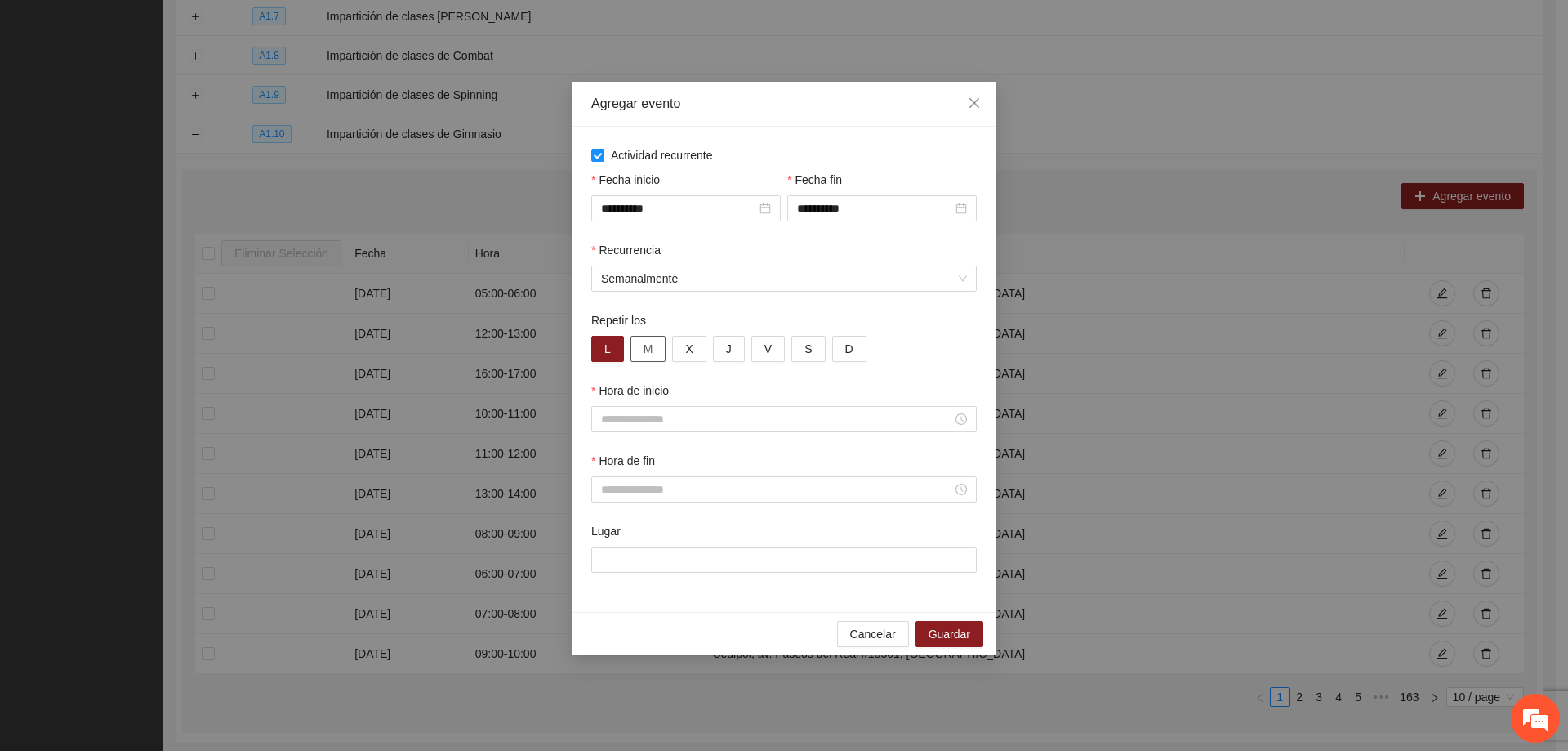
click at [639, 344] on button "M" at bounding box center [648, 349] width 36 height 26
click at [679, 350] on button "X" at bounding box center [689, 349] width 34 height 26
click at [715, 343] on button "J" at bounding box center [729, 349] width 32 height 26
click at [759, 353] on button "V" at bounding box center [768, 349] width 34 height 26
click at [621, 413] on input "Hora de inicio" at bounding box center [776, 419] width 351 height 18
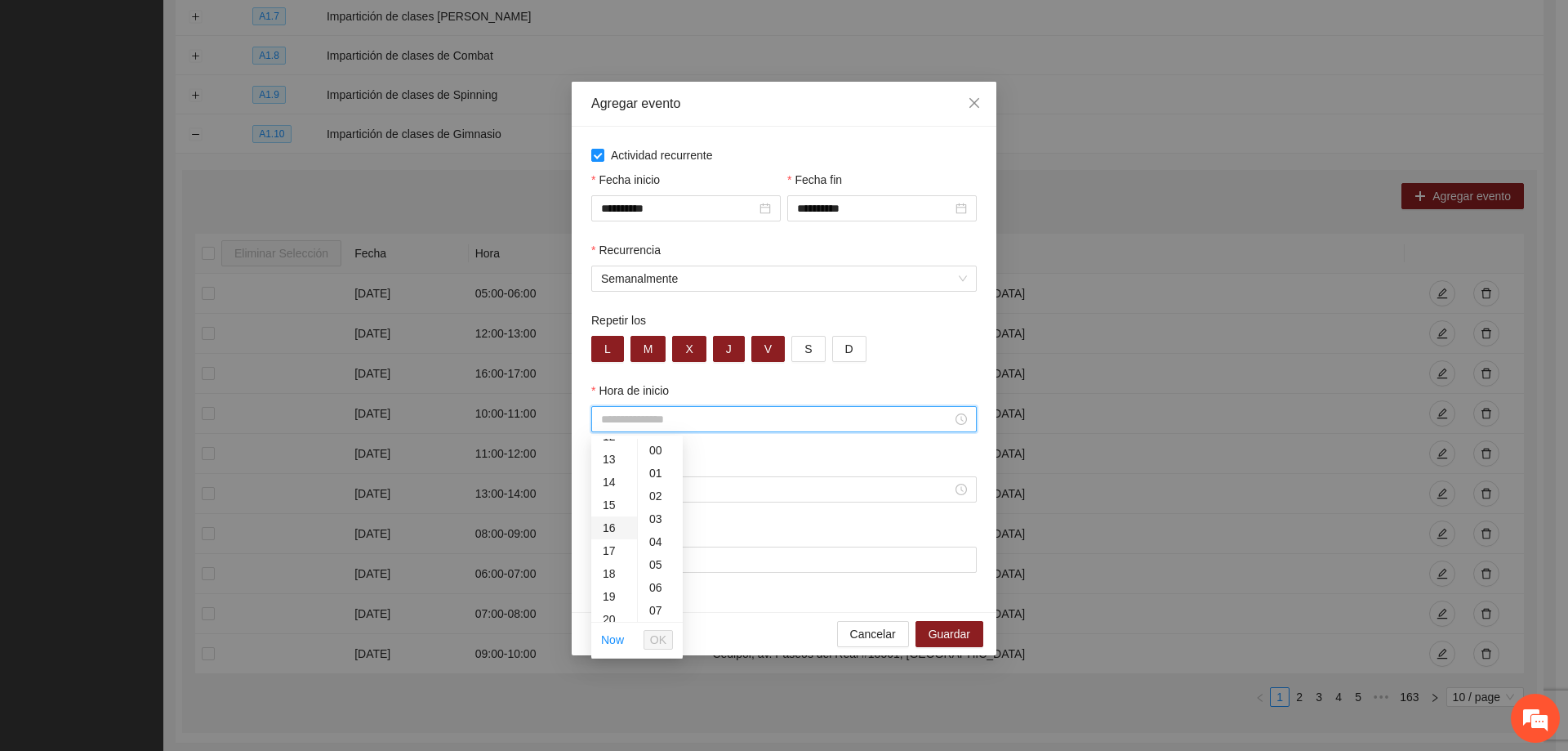
scroll to position [326, 0]
click at [618, 556] on div "19" at bounding box center [613, 558] width 45 height 23
type input "*****"
click at [658, 634] on span "OK" at bounding box center [658, 640] width 16 height 18
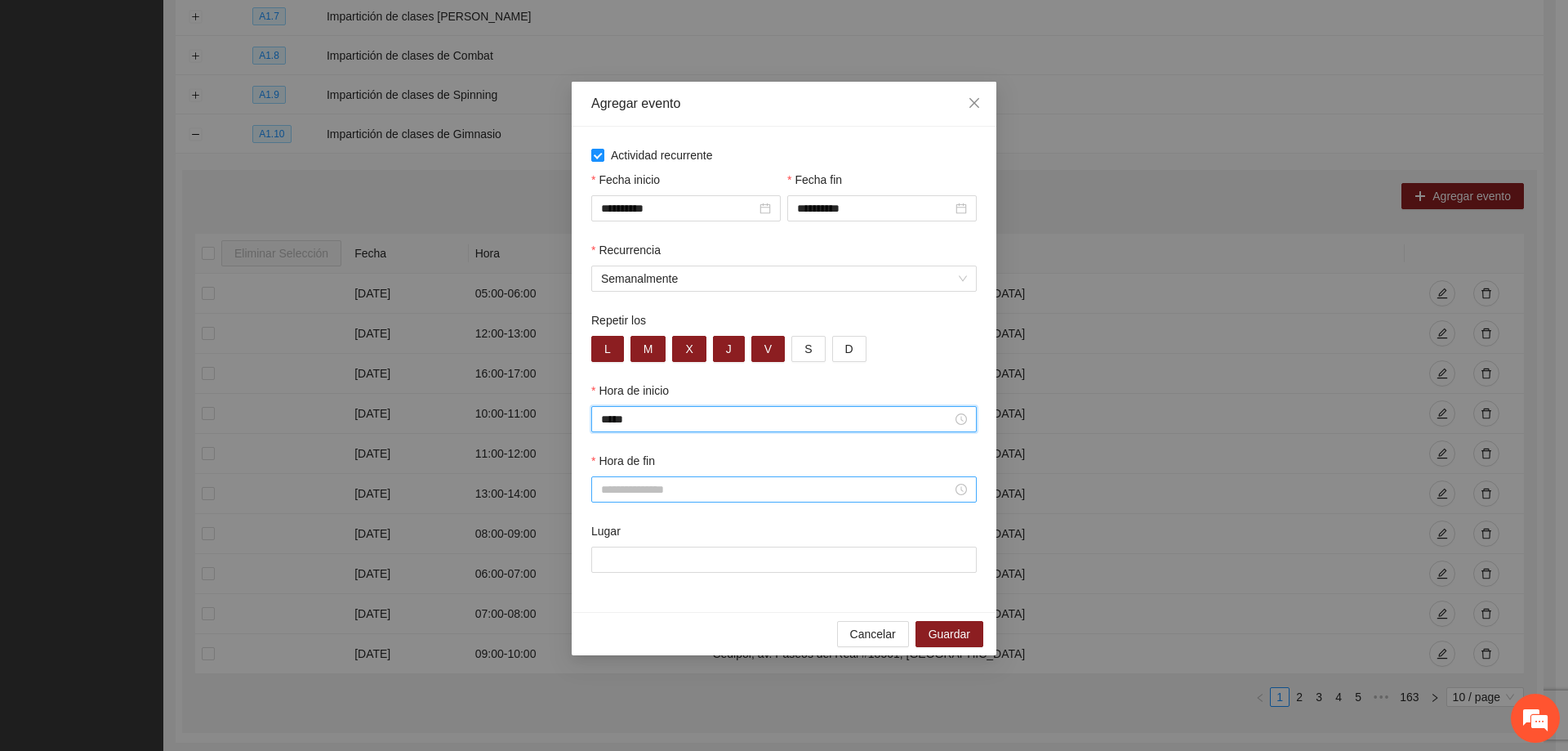
click at [645, 481] on input "Hora de fin" at bounding box center [776, 490] width 351 height 18
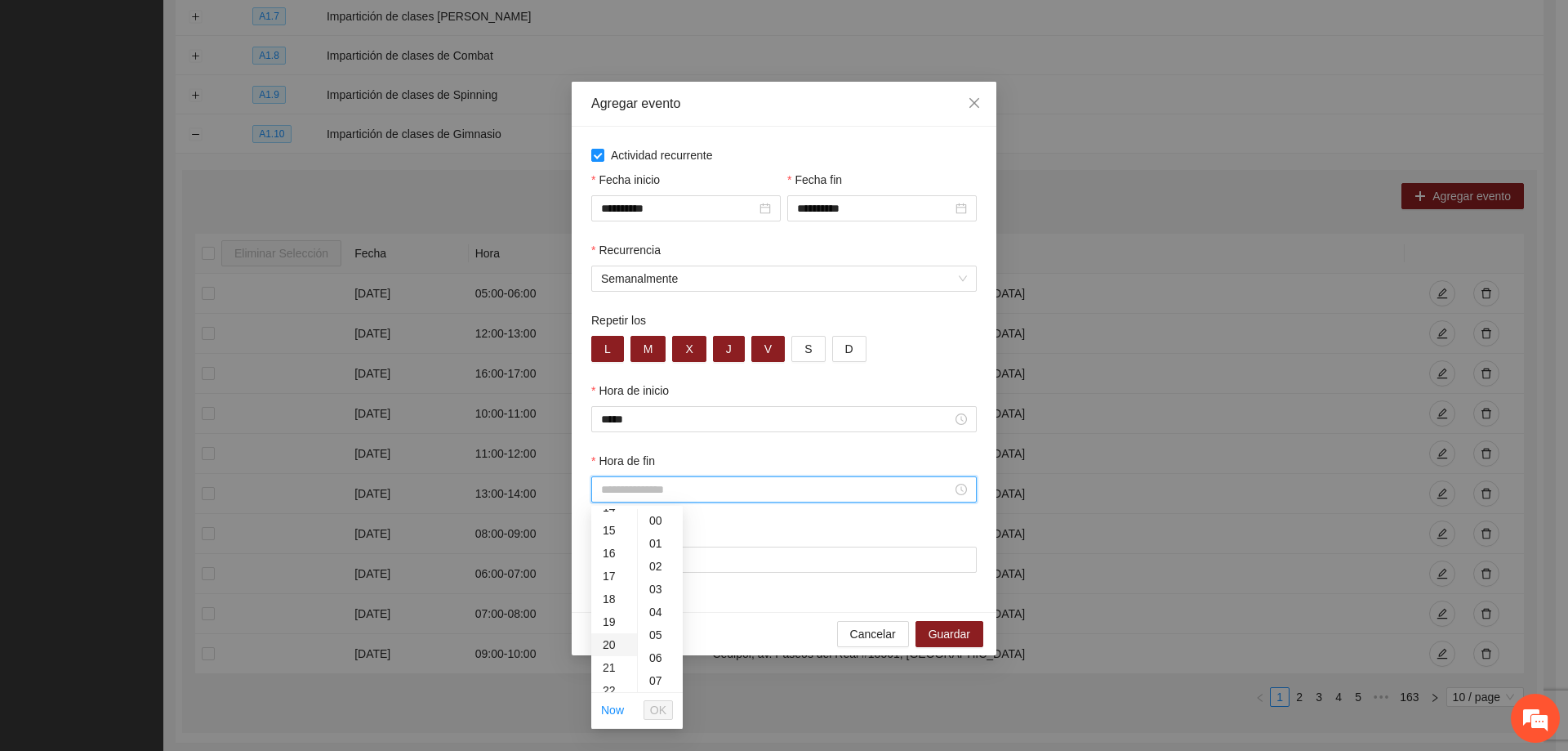
scroll to position [326, 0]
click at [612, 651] on div "20" at bounding box center [613, 651] width 45 height 23
type input "*****"
click at [668, 707] on button "OK" at bounding box center [658, 710] width 29 height 20
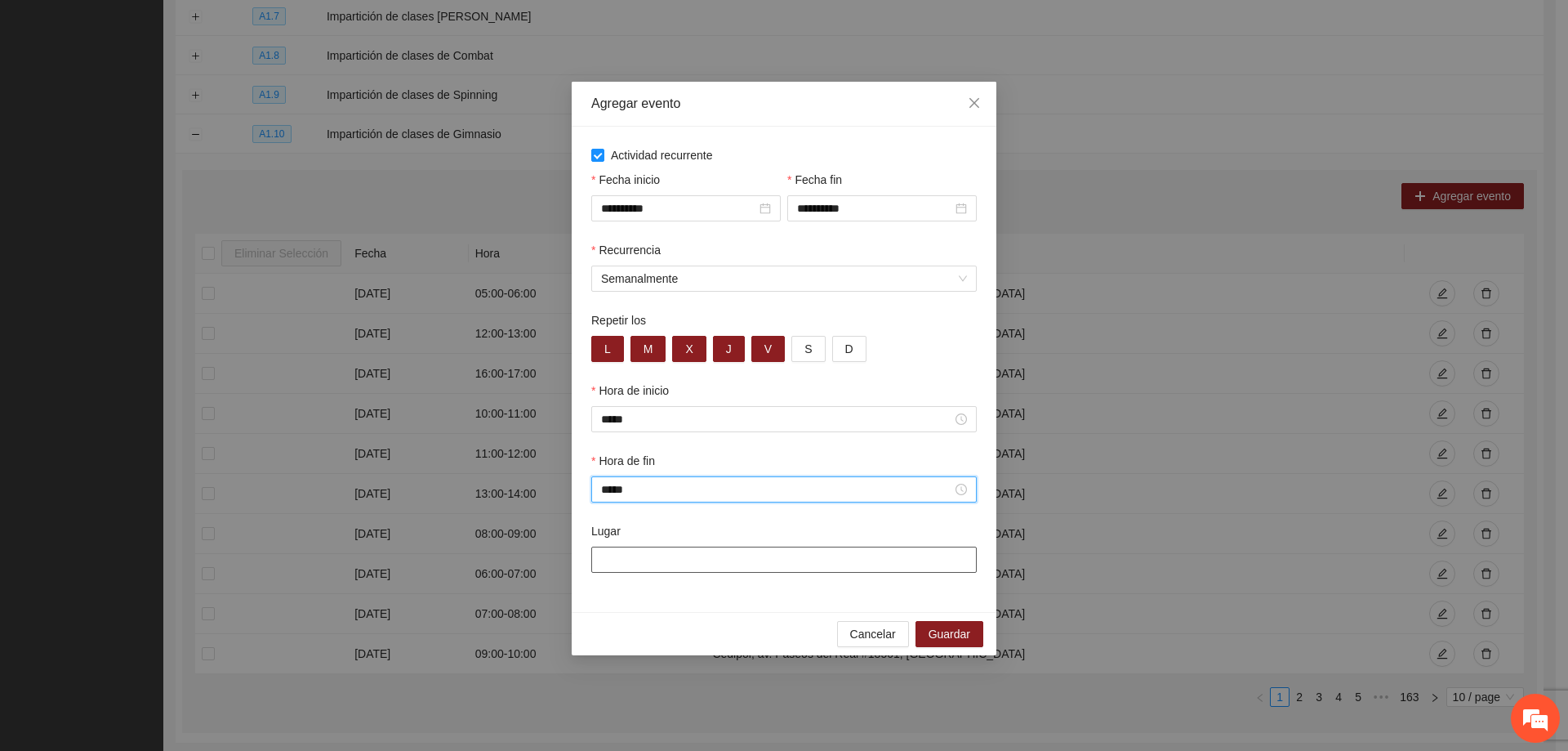
click at [636, 562] on input "Lugar" at bounding box center [784, 559] width 385 height 26
type input "**********"
click at [956, 629] on span "Guardar" at bounding box center [949, 634] width 42 height 18
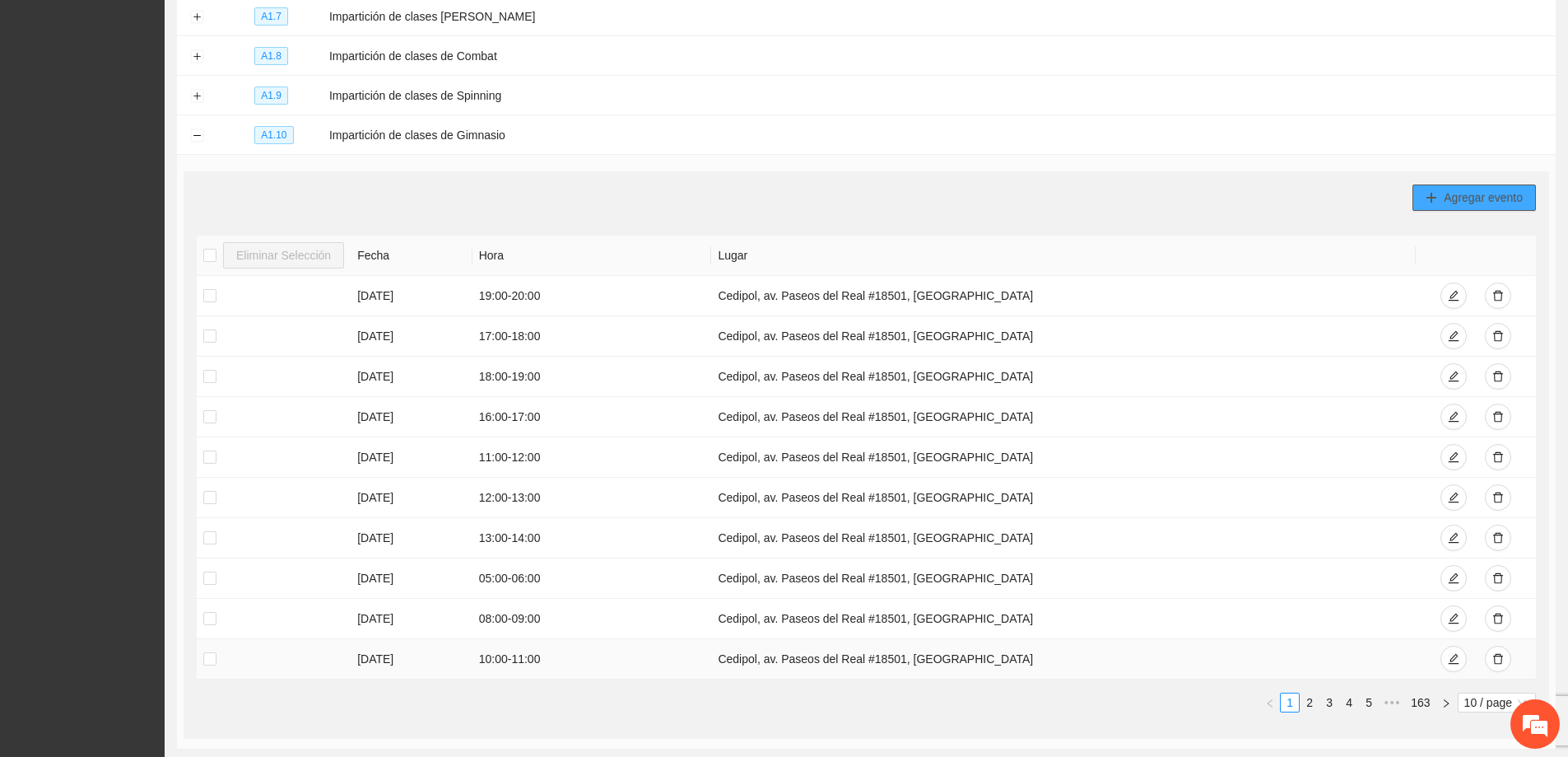
click at [1413, 184] on button "Agregar evento" at bounding box center [1474, 197] width 123 height 26
